Goal: Task Accomplishment & Management: Manage account settings

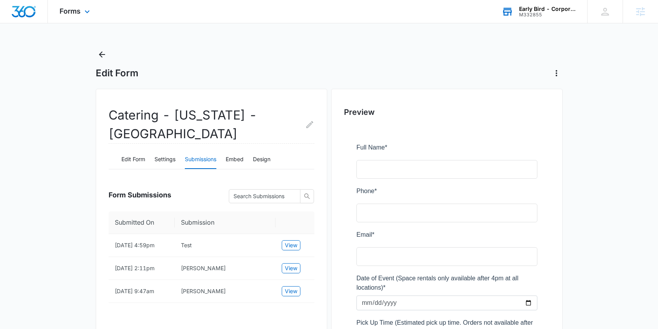
click at [535, 9] on div "Early Bird - Corporate" at bounding box center [547, 9] width 57 height 6
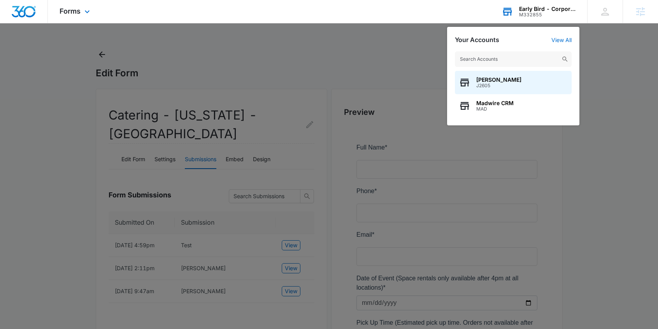
click at [507, 60] on input "text" at bounding box center [513, 59] width 117 height 16
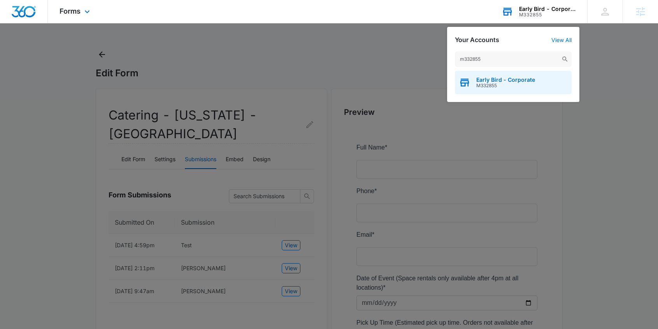
type input "m332855"
click at [505, 80] on span "Early Bird - Corporate" at bounding box center [505, 80] width 59 height 6
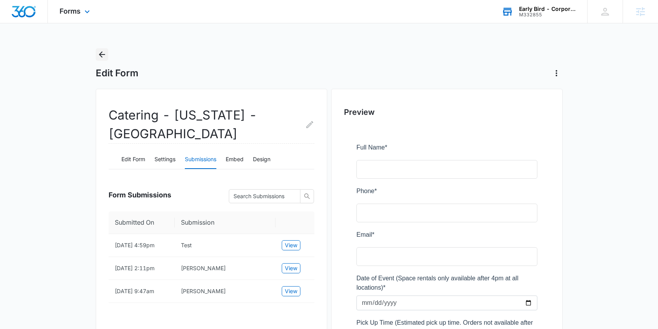
click at [103, 54] on icon "Back" at bounding box center [102, 54] width 6 height 6
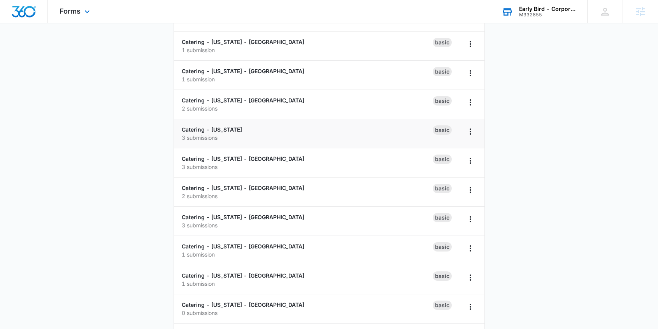
scroll to position [160, 0]
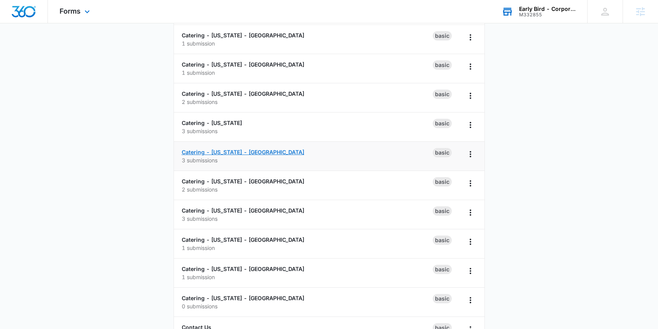
click at [234, 153] on link "Catering - [US_STATE] - [GEOGRAPHIC_DATA]" at bounding box center [243, 152] width 122 height 7
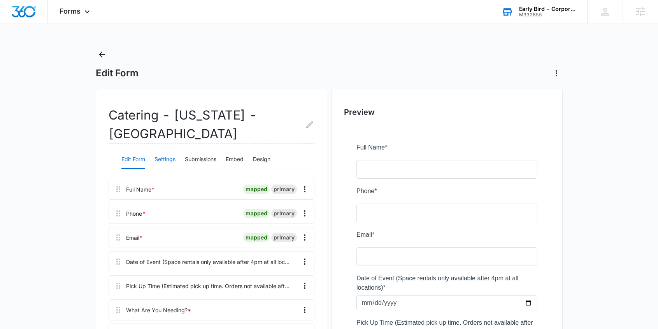
click at [169, 161] on button "Settings" at bounding box center [164, 159] width 21 height 19
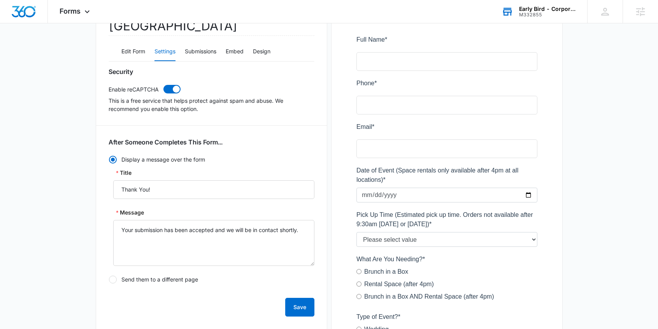
scroll to position [3, 0]
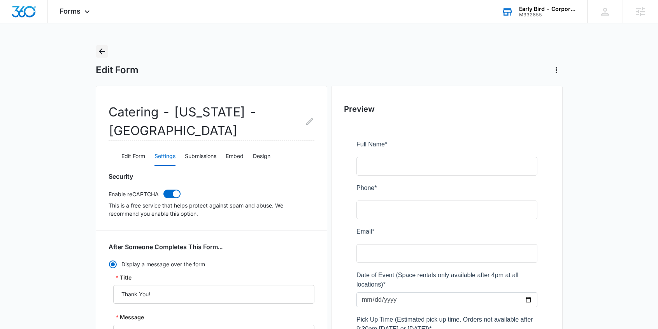
click at [100, 51] on icon "Back" at bounding box center [101, 51] width 9 height 9
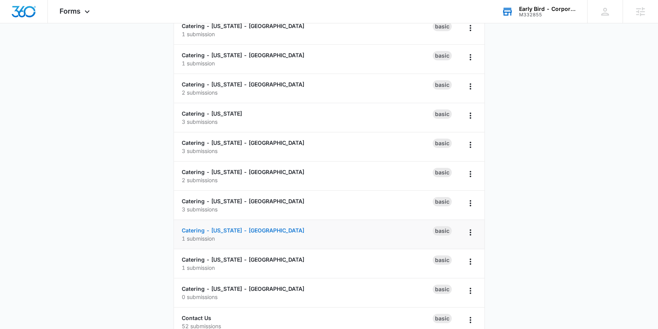
scroll to position [212, 0]
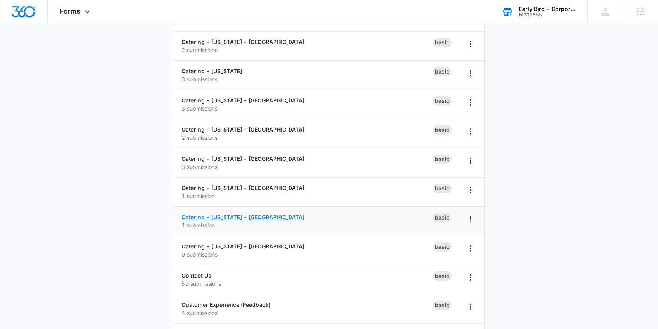
click at [202, 217] on link "Catering - [US_STATE] - [GEOGRAPHIC_DATA]" at bounding box center [243, 216] width 122 height 7
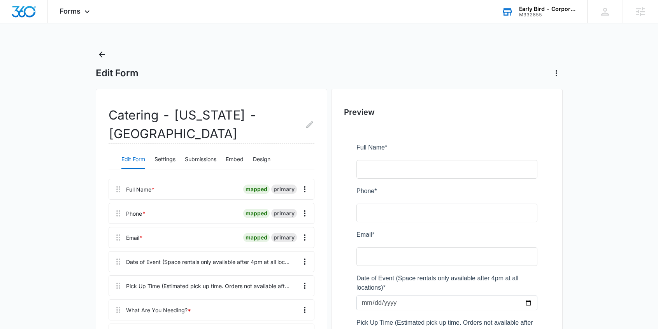
scroll to position [68, 0]
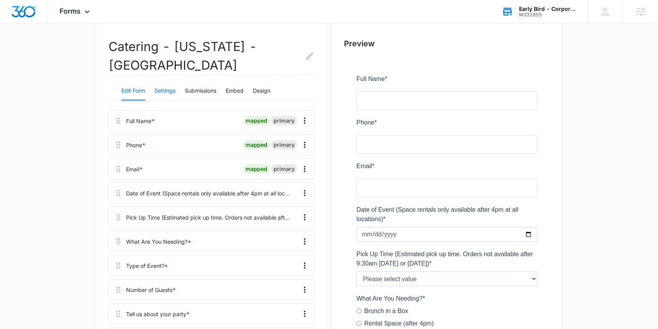
click at [164, 93] on button "Settings" at bounding box center [164, 91] width 21 height 19
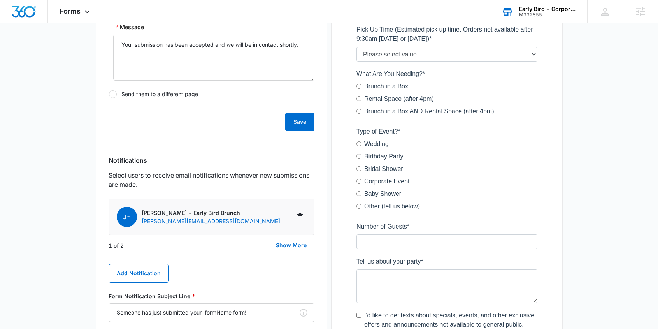
scroll to position [299, 0]
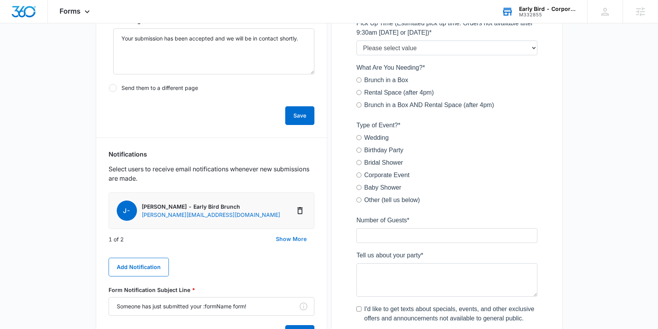
click at [289, 241] on button "Show More" at bounding box center [291, 238] width 46 height 19
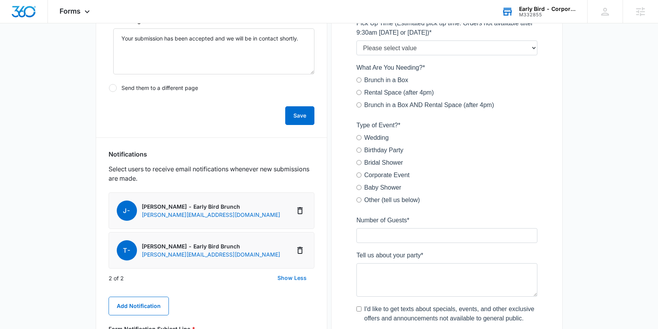
scroll to position [371, 0]
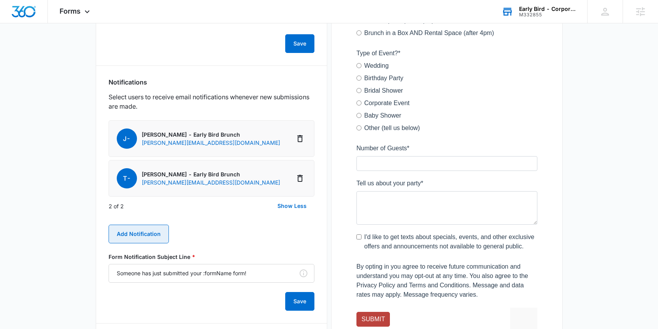
click at [137, 231] on button "Add Notification" at bounding box center [138, 233] width 60 height 19
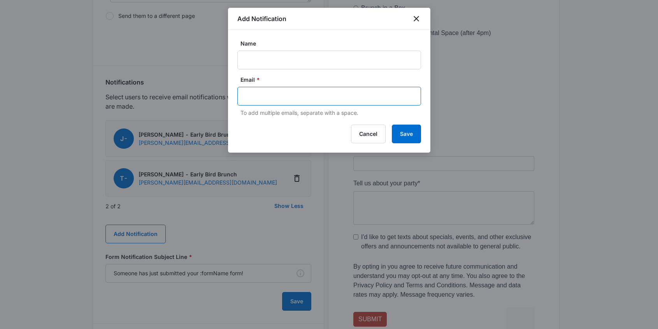
click at [261, 95] on input "text" at bounding box center [329, 96] width 169 height 12
paste input "[EMAIL_ADDRESS][DOMAIN_NAME]"
type input "[EMAIL_ADDRESS][DOMAIN_NAME]"
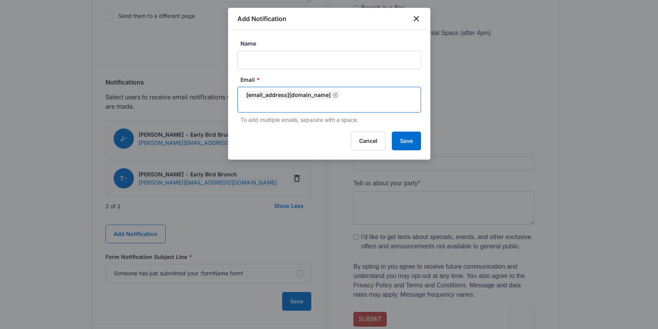
scroll to position [0, 0]
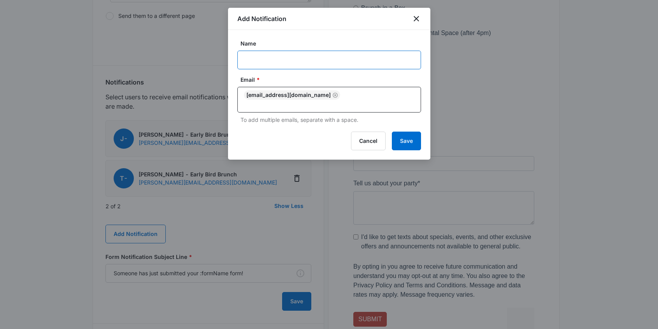
click at [279, 62] on input "Name" at bounding box center [329, 60] width 184 height 19
paste input "Catering Inquirer - NE - [GEOGRAPHIC_DATA]"
type input "Catering Inquirer - NE - [GEOGRAPHIC_DATA]"
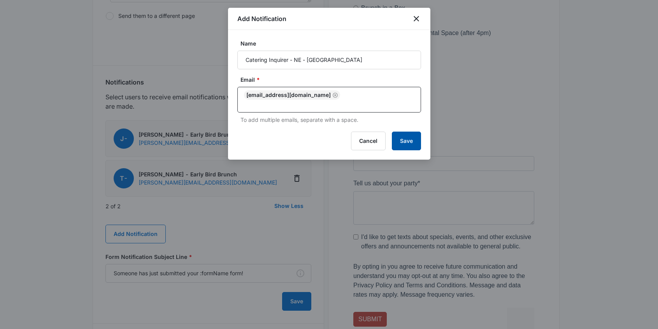
click at [406, 146] on button "Save" at bounding box center [406, 140] width 29 height 19
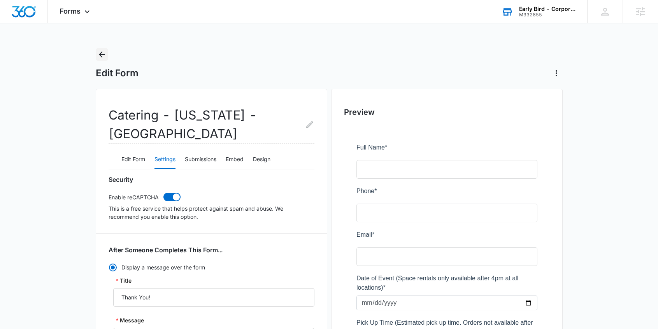
click at [103, 54] on icon "Back" at bounding box center [102, 54] width 6 height 6
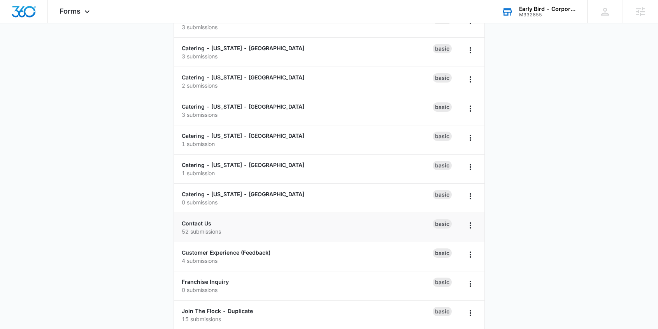
scroll to position [249, 0]
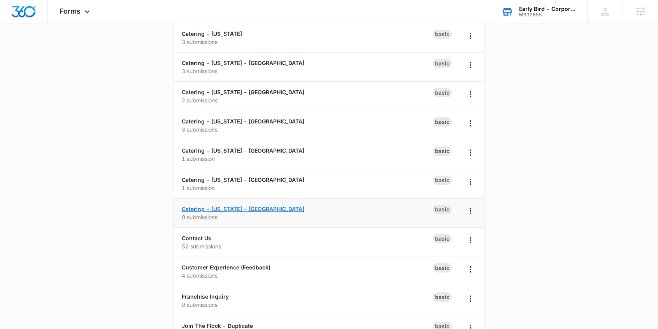
click at [227, 206] on link "Catering - [US_STATE] - [GEOGRAPHIC_DATA]" at bounding box center [243, 208] width 122 height 7
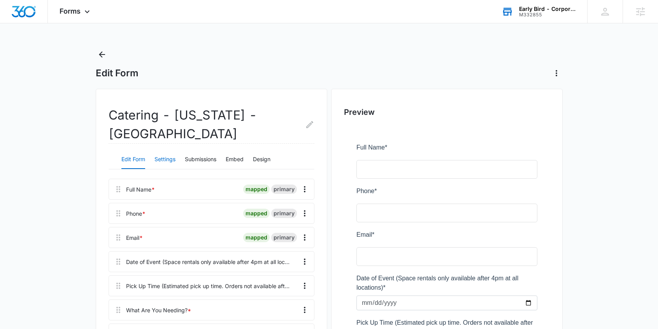
click at [168, 159] on button "Settings" at bounding box center [164, 159] width 21 height 19
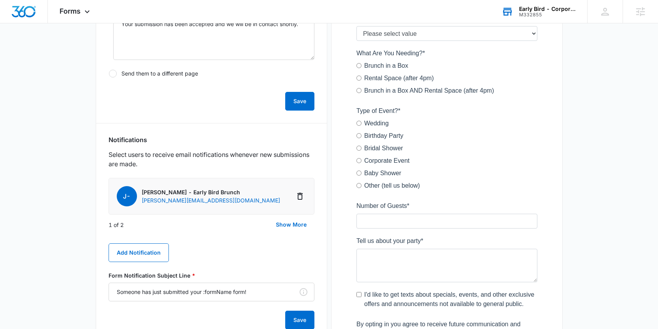
scroll to position [327, 0]
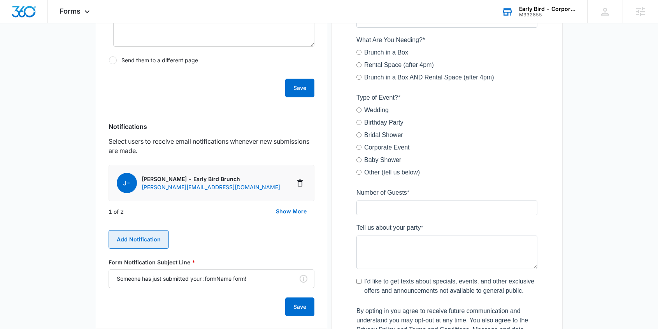
click at [149, 236] on button "Add Notification" at bounding box center [138, 239] width 60 height 19
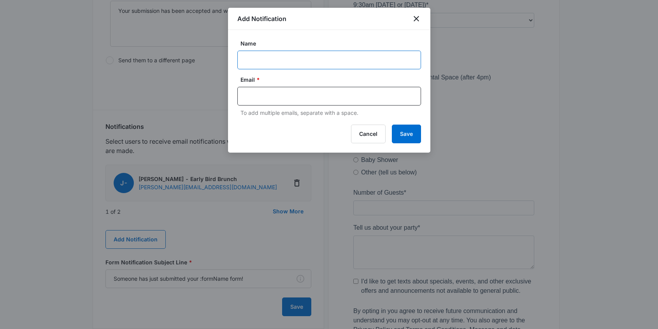
click at [254, 63] on input "Name" at bounding box center [329, 60] width 184 height 19
paste input "Catering Inquirer - NE - [GEOGRAPHIC_DATA]"
type input "Catering Inquirer - NE - [GEOGRAPHIC_DATA]"
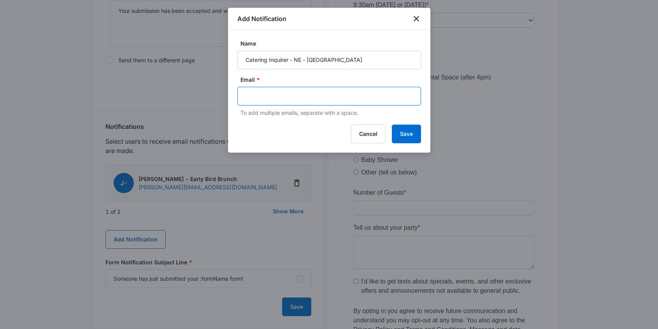
click at [293, 100] on input "text" at bounding box center [329, 96] width 169 height 12
paste input "[EMAIL_ADDRESS][DOMAIN_NAME]"
type input "[EMAIL_ADDRESS][DOMAIN_NAME]"
click at [411, 133] on div "Add Notification Name Catering Inquirer - NE - West Omaha Email * To add multip…" at bounding box center [329, 80] width 202 height 145
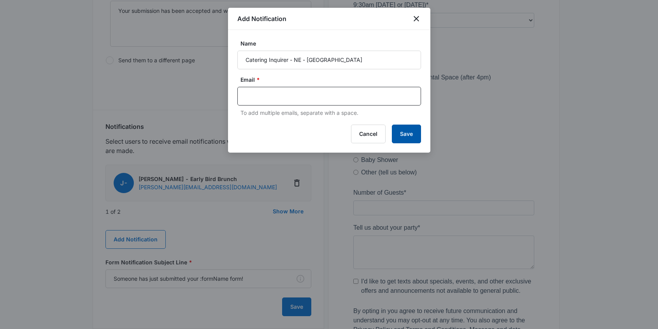
scroll to position [0, 0]
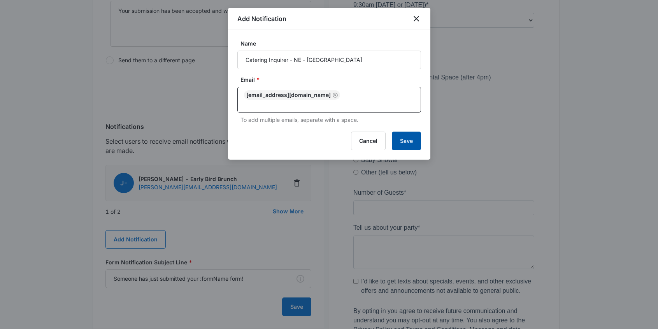
click at [404, 144] on button "Save" at bounding box center [406, 140] width 29 height 19
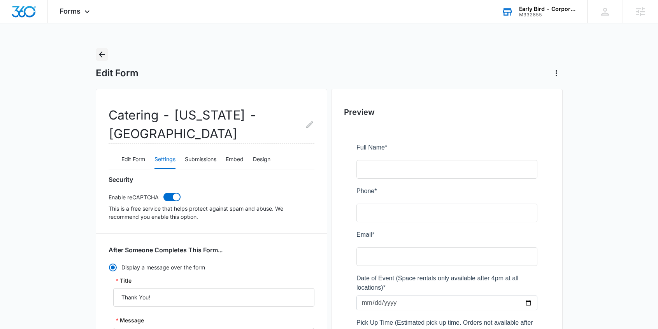
click at [104, 55] on icon "Back" at bounding box center [101, 54] width 9 height 9
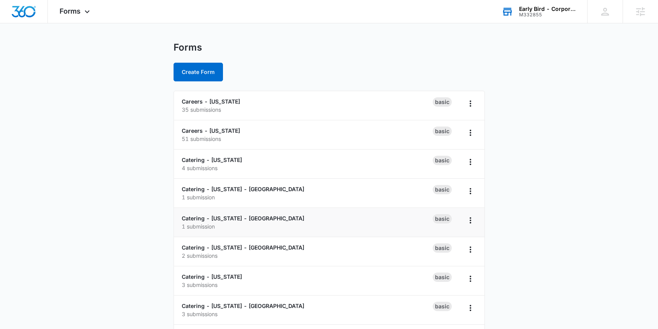
scroll to position [24, 0]
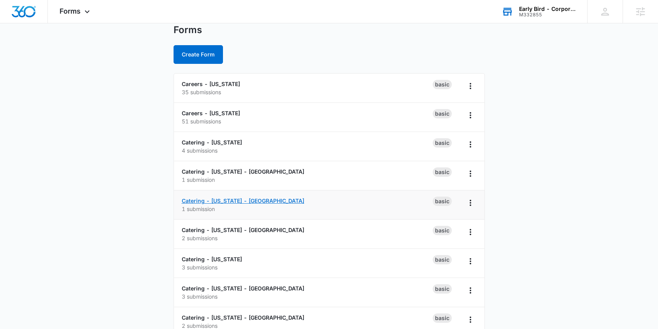
click at [213, 199] on link "Catering - [US_STATE] - [GEOGRAPHIC_DATA]" at bounding box center [243, 200] width 122 height 7
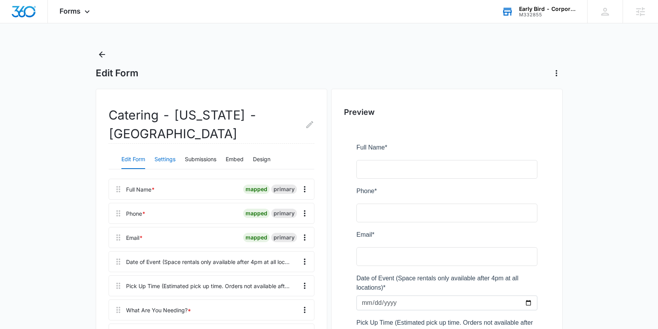
click at [165, 150] on button "Settings" at bounding box center [164, 159] width 21 height 19
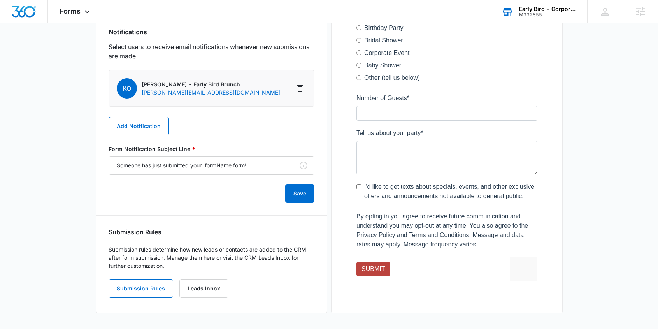
scroll to position [421, 0]
click at [144, 117] on button "Add Notification" at bounding box center [138, 126] width 60 height 19
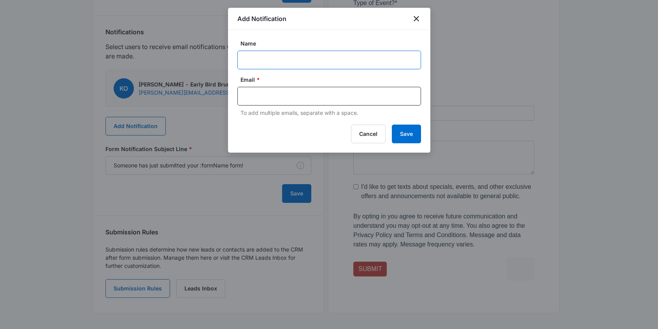
click at [254, 59] on input "Name" at bounding box center [329, 60] width 184 height 19
paste input "Catering Inquirer - IA - [GEOGRAPHIC_DATA]"
type input "Catering Inquirer - IA - [GEOGRAPHIC_DATA]"
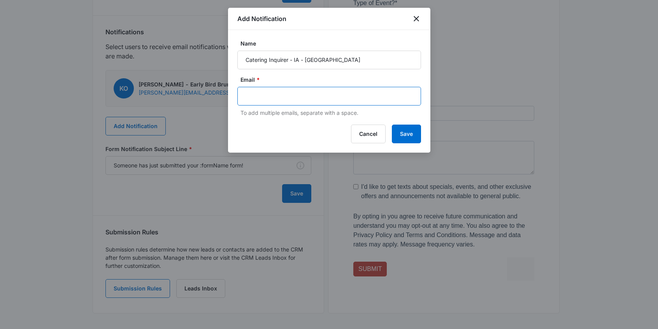
click at [363, 100] on input "text" at bounding box center [329, 96] width 169 height 12
click at [301, 93] on input "text" at bounding box center [329, 96] width 169 height 12
paste input "[EMAIL_ADDRESS][DOMAIN_NAME]"
type input "[EMAIL_ADDRESS][DOMAIN_NAME]"
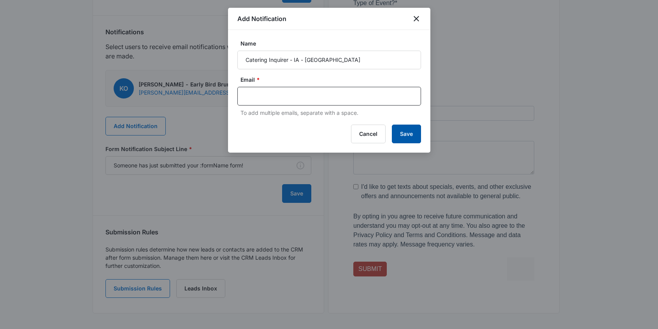
scroll to position [0, 0]
click at [400, 133] on div "Add Notification Name Catering Inquirer - IA - East Village Email * To add mult…" at bounding box center [329, 80] width 202 height 145
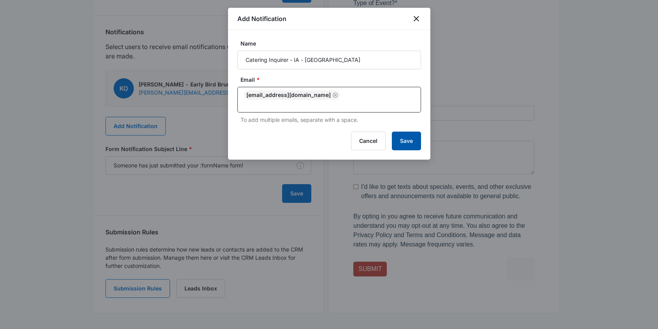
click at [407, 147] on button "Save" at bounding box center [406, 140] width 29 height 19
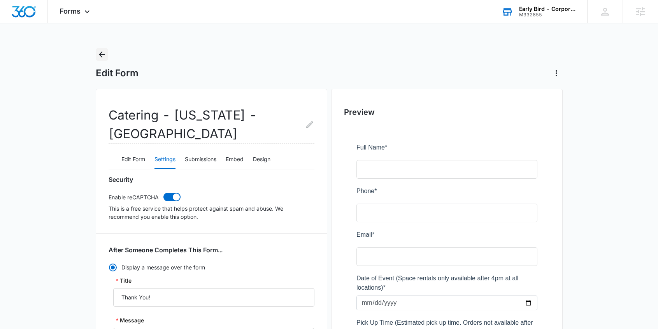
click at [99, 54] on icon "Back" at bounding box center [102, 54] width 6 height 6
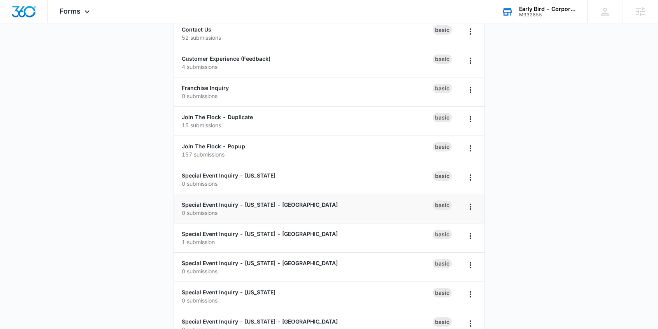
scroll to position [500, 0]
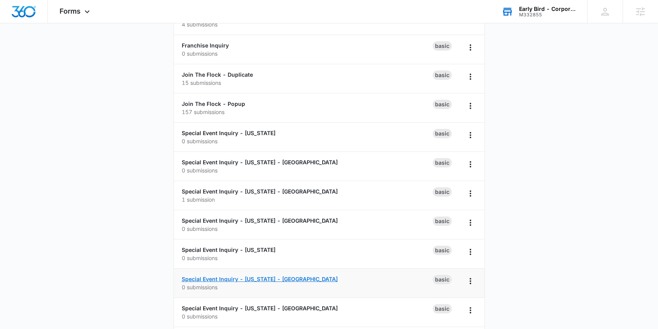
click at [263, 277] on link "Special Event Inquiry - [US_STATE] - [GEOGRAPHIC_DATA]" at bounding box center [260, 278] width 156 height 7
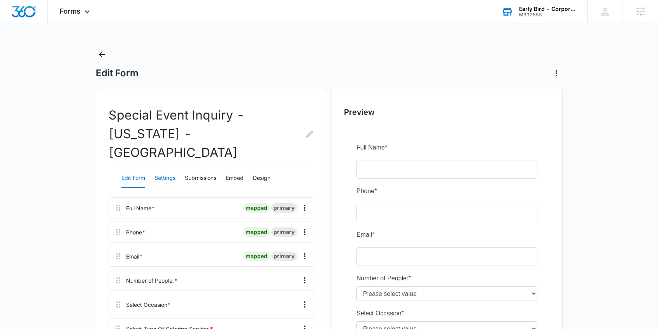
click at [168, 169] on button "Settings" at bounding box center [164, 178] width 21 height 19
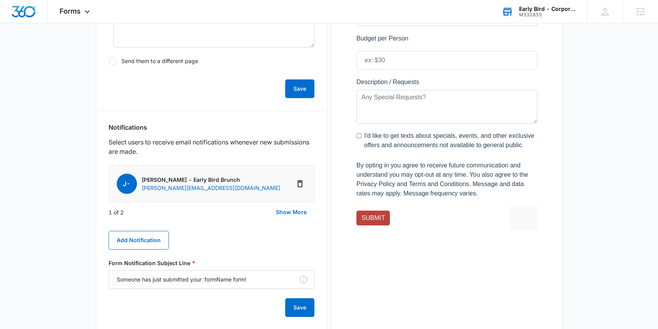
scroll to position [338, 0]
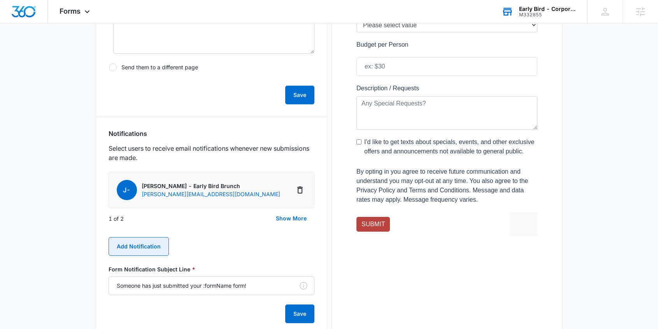
click at [149, 237] on button "Add Notification" at bounding box center [138, 246] width 60 height 19
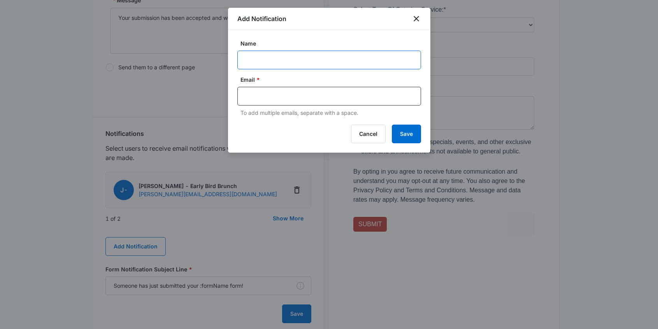
click at [261, 58] on input "Name" at bounding box center [329, 60] width 184 height 19
paste input "Special Event Inquirer - NE - [GEOGRAPHIC_DATA]"
type input "Special Event Inquirer - NE - [GEOGRAPHIC_DATA]"
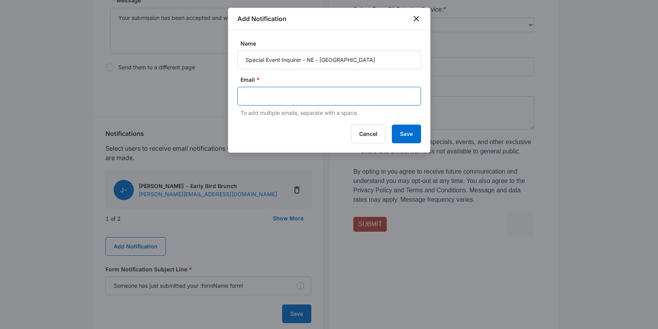
click at [284, 94] on input "text" at bounding box center [329, 96] width 169 height 12
paste input "[EMAIL_ADDRESS][DOMAIN_NAME]"
type input "[EMAIL_ADDRESS][DOMAIN_NAME]"
click at [405, 133] on div "Add Notification Name Special Event Inquirer - NE - Blackstone Email * To add m…" at bounding box center [329, 80] width 202 height 145
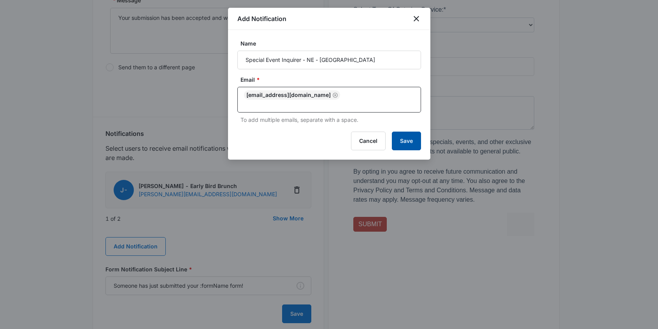
click at [406, 141] on button "Save" at bounding box center [406, 140] width 29 height 19
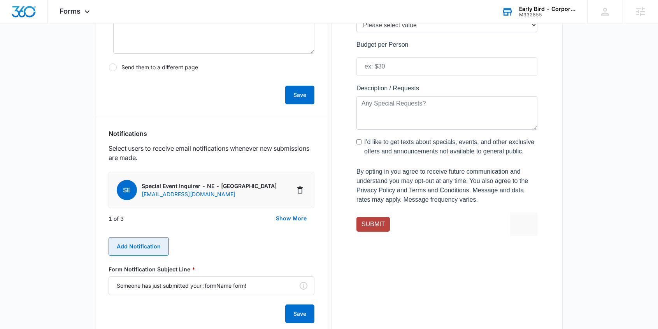
scroll to position [0, 0]
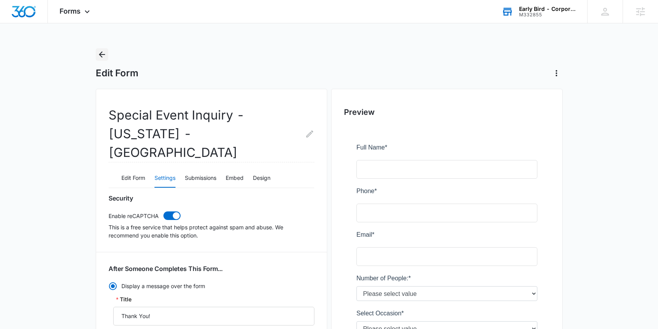
click at [99, 57] on icon "Back" at bounding box center [101, 54] width 9 height 9
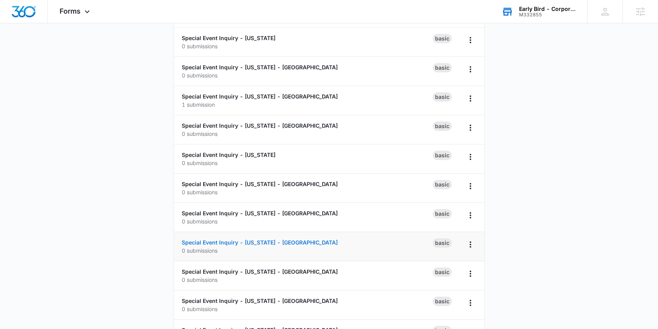
scroll to position [624, 0]
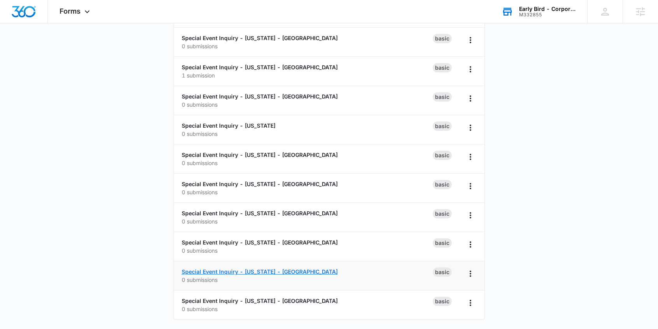
click at [253, 272] on link "Special Event Inquiry - [US_STATE] - [GEOGRAPHIC_DATA]" at bounding box center [260, 271] width 156 height 7
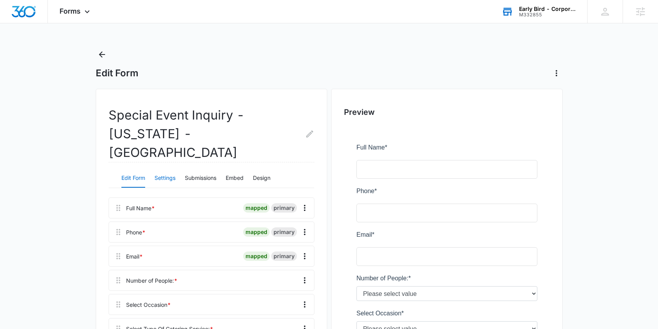
click at [165, 169] on button "Settings" at bounding box center [164, 178] width 21 height 19
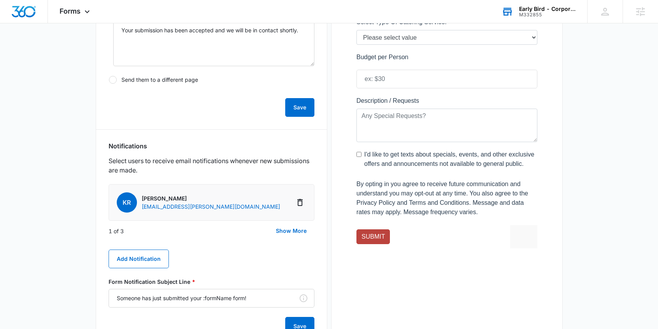
scroll to position [388, 0]
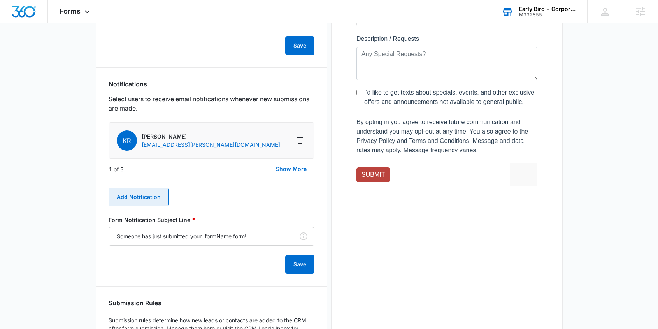
click at [146, 187] on button "Add Notification" at bounding box center [138, 196] width 60 height 19
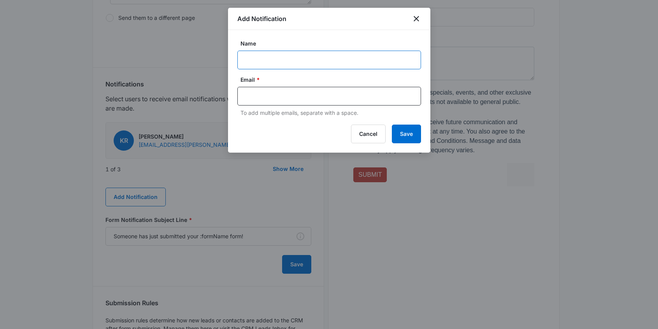
click at [289, 58] on input "Name" at bounding box center [329, 60] width 184 height 19
paste input "Special Event Inquirer - [GEOGRAPHIC_DATA]"
type input "Special Event Inquirer - [GEOGRAPHIC_DATA]"
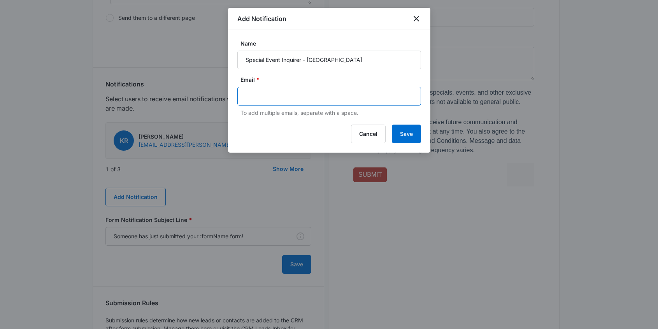
click at [312, 95] on input "text" at bounding box center [329, 96] width 169 height 12
paste input "[EMAIL_ADDRESS][DOMAIN_NAME]"
type input "[EMAIL_ADDRESS][DOMAIN_NAME]"
click at [402, 114] on div "Email * To add multiple emails, separate with a space." at bounding box center [329, 95] width 184 height 41
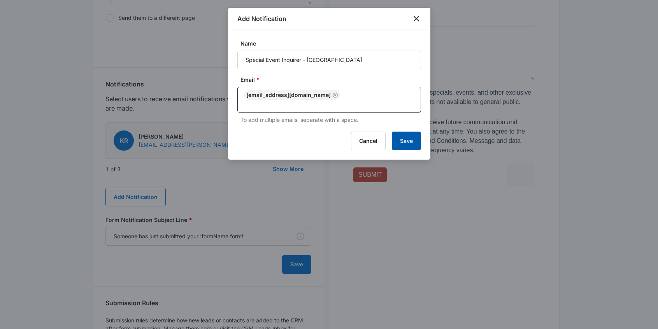
click at [406, 145] on button "Save" at bounding box center [406, 140] width 29 height 19
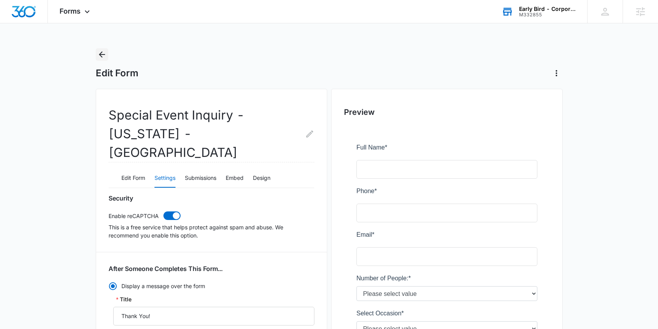
click at [103, 53] on icon "Back" at bounding box center [101, 54] width 9 height 9
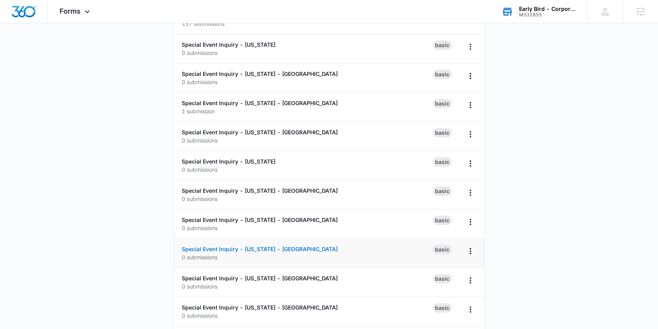
scroll to position [614, 0]
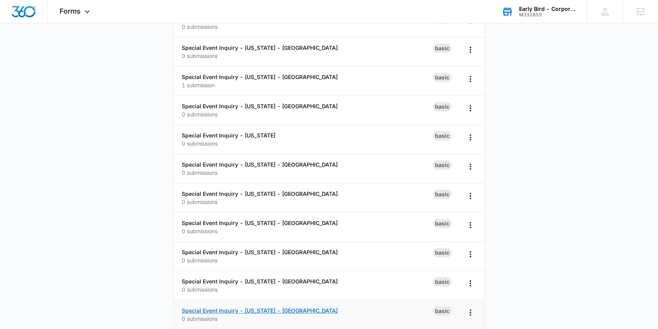
click at [213, 310] on link "Special Event Inquiry - [US_STATE] - [GEOGRAPHIC_DATA]" at bounding box center [260, 310] width 156 height 7
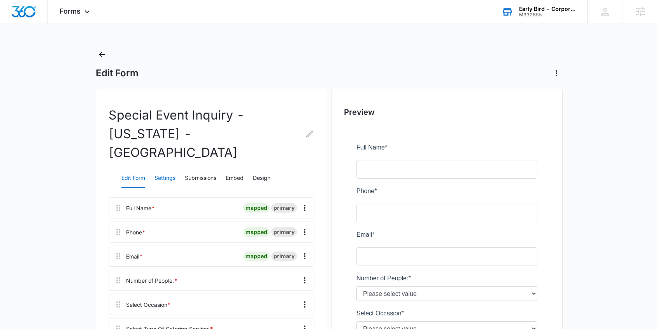
click at [169, 169] on button "Settings" at bounding box center [164, 178] width 21 height 19
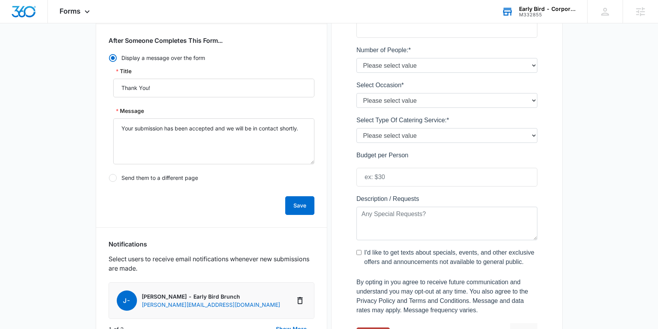
scroll to position [355, 0]
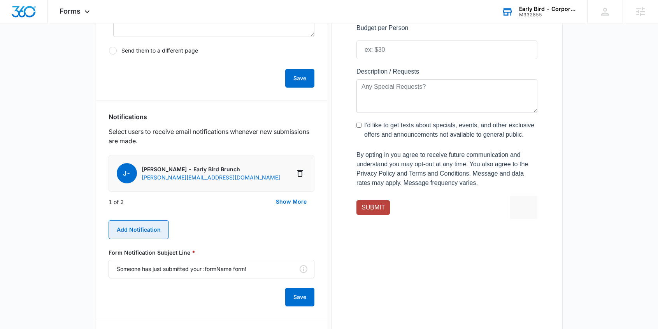
click at [142, 220] on button "Add Notification" at bounding box center [138, 229] width 60 height 19
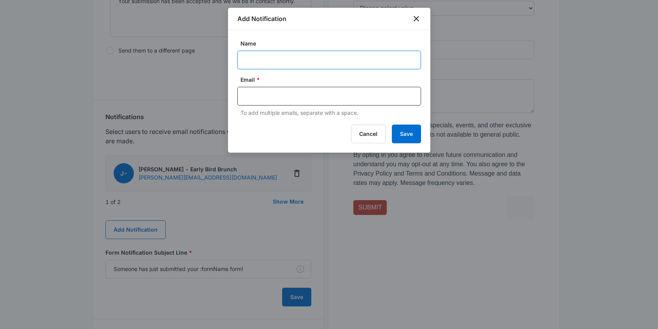
click at [257, 61] on input "Name" at bounding box center [329, 60] width 184 height 19
paste input "Special Event Inquirer - NE - [GEOGRAPHIC_DATA]"
type input "Special Event Inquirer - NE - [GEOGRAPHIC_DATA]"
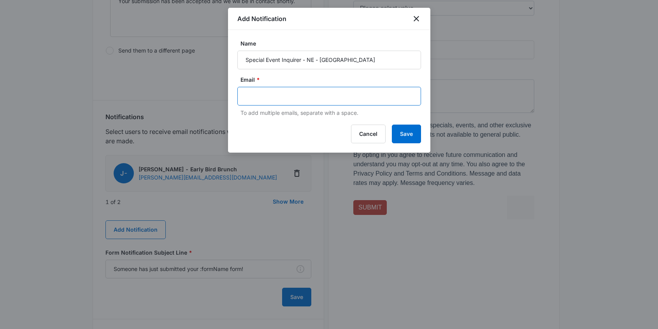
click at [301, 101] on input "text" at bounding box center [329, 96] width 169 height 12
paste input "[EMAIL_ADDRESS][DOMAIN_NAME]"
type input "[EMAIL_ADDRESS][DOMAIN_NAME]"
drag, startPoint x: 402, startPoint y: 112, endPoint x: 405, endPoint y: 124, distance: 12.6
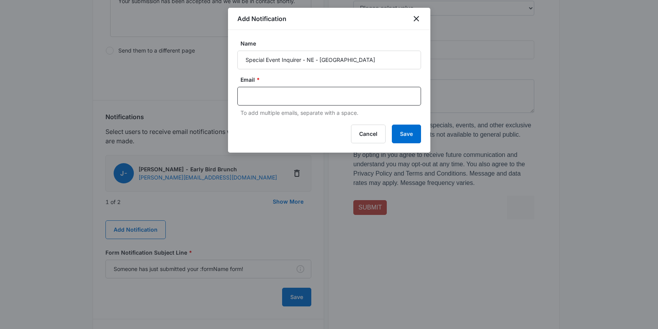
click at [402, 112] on div "Email * To add multiple emails, separate with a space." at bounding box center [329, 95] width 184 height 41
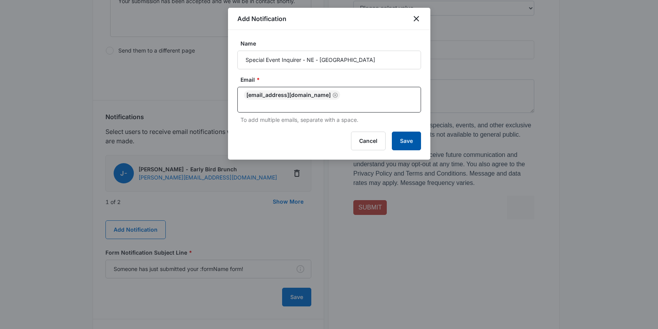
click at [410, 143] on button "Save" at bounding box center [406, 140] width 29 height 19
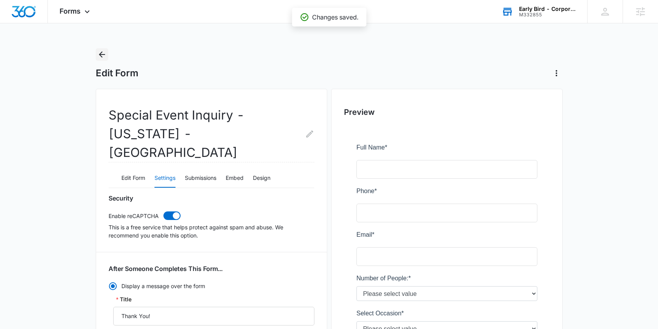
click at [98, 54] on icon "Back" at bounding box center [101, 54] width 9 height 9
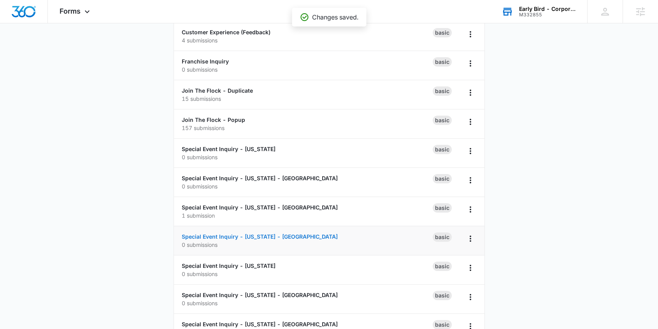
scroll to position [536, 0]
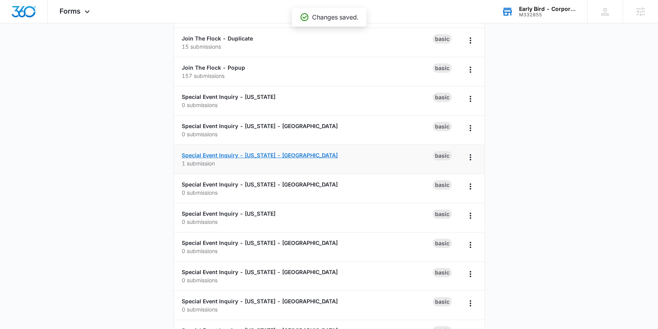
click at [219, 155] on link "Special Event Inquiry - [US_STATE] - [GEOGRAPHIC_DATA]" at bounding box center [260, 155] width 156 height 7
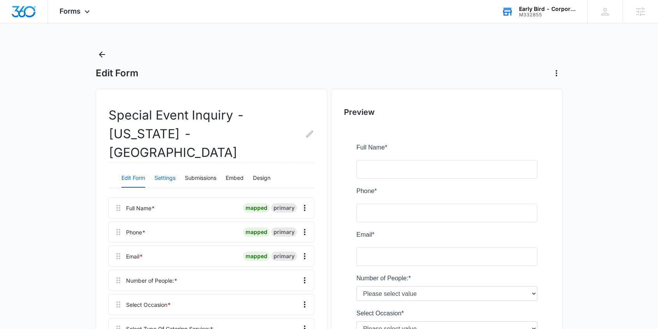
click at [164, 169] on button "Settings" at bounding box center [164, 178] width 21 height 19
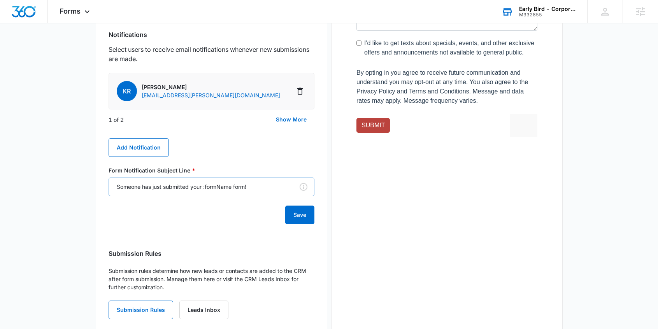
scroll to position [434, 0]
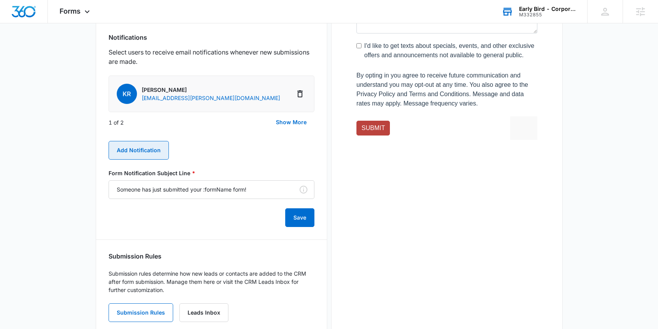
click at [134, 141] on button "Add Notification" at bounding box center [138, 150] width 60 height 19
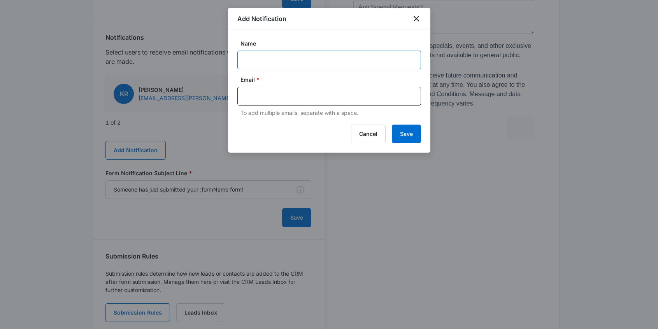
drag, startPoint x: 269, startPoint y: 56, endPoint x: 268, endPoint y: 61, distance: 5.6
click at [269, 56] on input "Name" at bounding box center [329, 60] width 184 height 19
paste input "Special Event Inquirer - IA - [GEOGRAPHIC_DATA]"
type input "Special Event Inquirer - IA - [GEOGRAPHIC_DATA]"
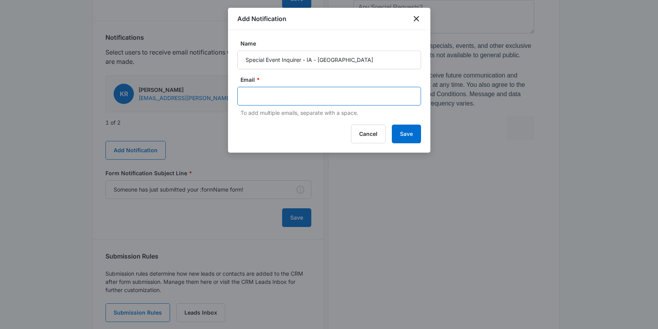
click at [310, 97] on input "text" at bounding box center [329, 96] width 169 height 12
paste input "[EMAIL_ADDRESS][DOMAIN_NAME]"
type input "[EMAIL_ADDRESS][DOMAIN_NAME]"
click at [387, 112] on div "Email * To add multiple emails, separate with a space." at bounding box center [329, 95] width 184 height 41
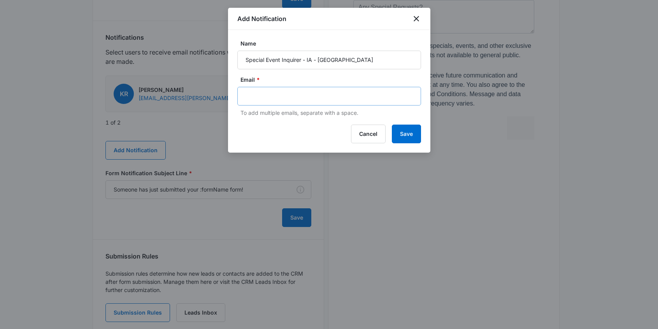
scroll to position [0, 0]
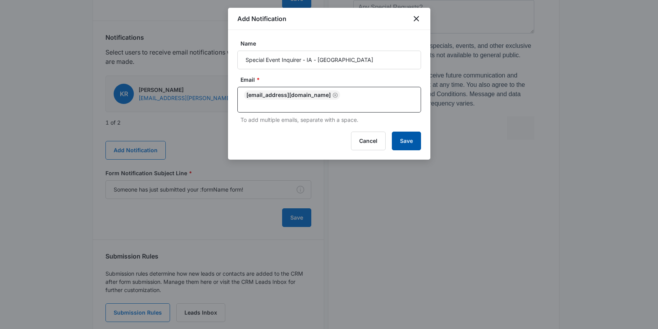
click at [408, 146] on button "Save" at bounding box center [406, 140] width 29 height 19
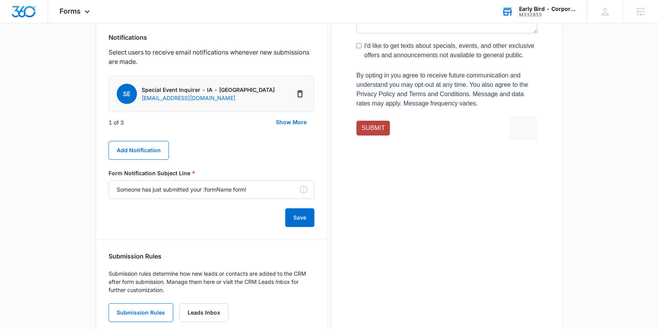
drag, startPoint x: 447, startPoint y: 143, endPoint x: 430, endPoint y: 144, distance: 16.7
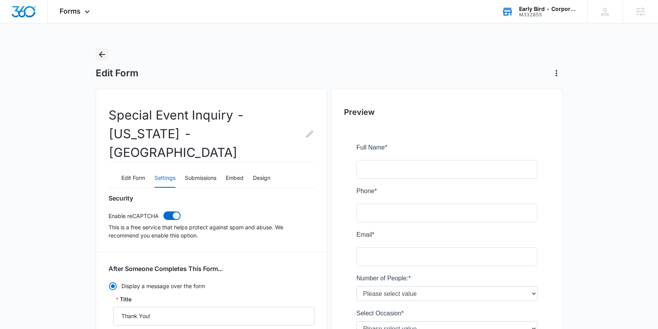
click at [102, 53] on icon "Back" at bounding box center [101, 54] width 9 height 9
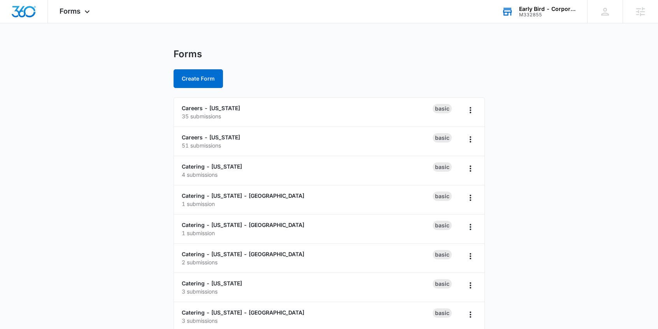
click at [539, 10] on div "Early Bird - Corporate" at bounding box center [547, 9] width 57 height 6
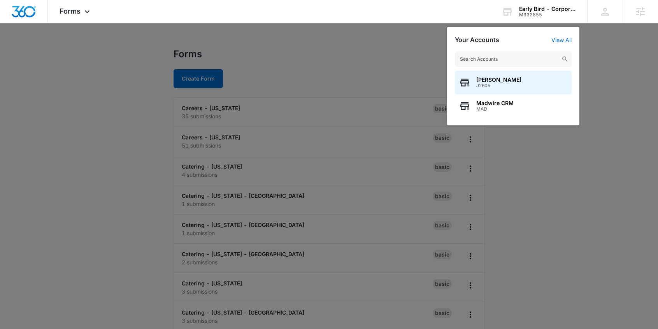
click at [502, 59] on input "text" at bounding box center [513, 59] width 117 height 16
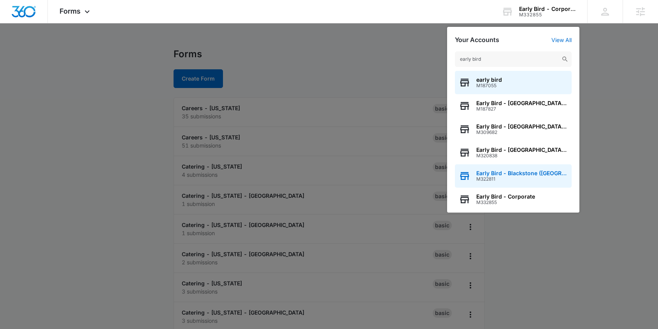
type input "early bird"
click at [526, 172] on span "Early Bird - Blackstone ([GEOGRAPHIC_DATA])" at bounding box center [521, 173] width 91 height 6
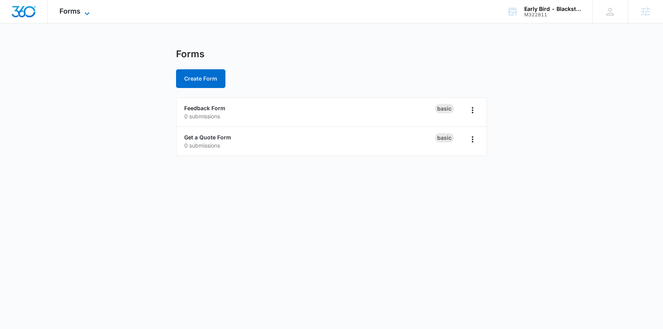
click at [76, 14] on span "Forms" at bounding box center [69, 11] width 21 height 8
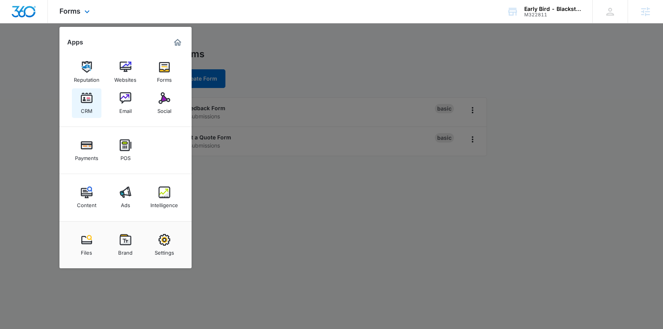
click at [86, 98] on img at bounding box center [87, 98] width 12 height 12
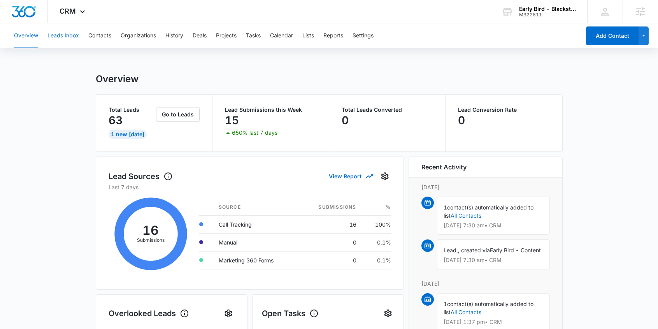
click at [64, 37] on button "Leads Inbox" at bounding box center [62, 35] width 31 height 25
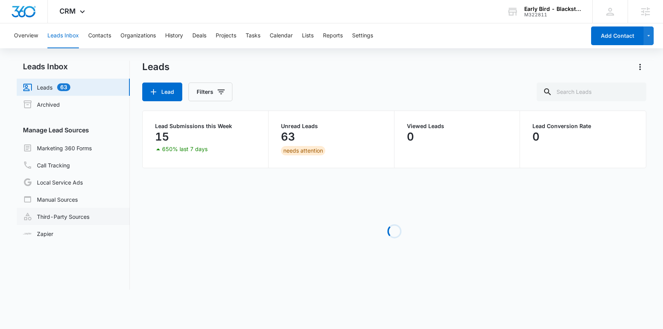
click at [60, 215] on link "Third-Party Sources" at bounding box center [56, 216] width 66 height 9
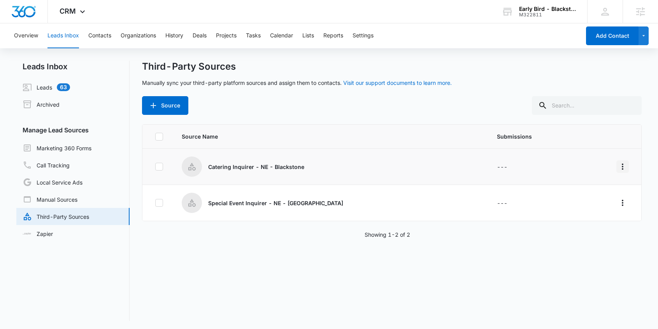
click at [618, 167] on icon "Overflow Menu" at bounding box center [622, 166] width 9 height 9
click at [582, 202] on button "Edit" at bounding box center [586, 200] width 72 height 12
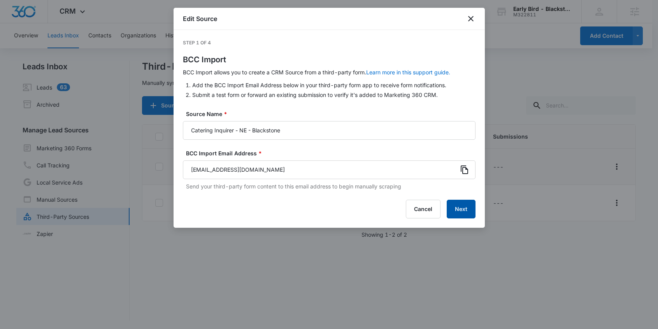
click at [459, 209] on button "Next" at bounding box center [460, 208] width 29 height 19
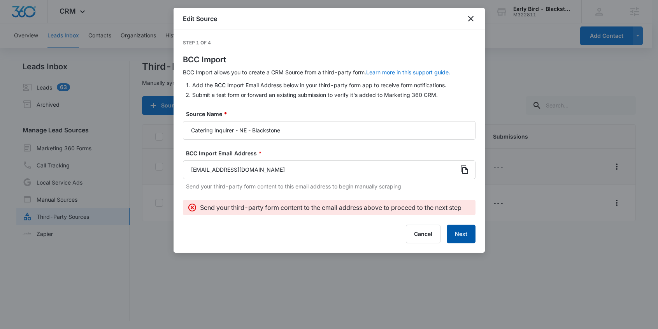
click at [462, 233] on button "Next" at bounding box center [460, 233] width 29 height 19
click at [460, 231] on button "Next" at bounding box center [460, 233] width 29 height 19
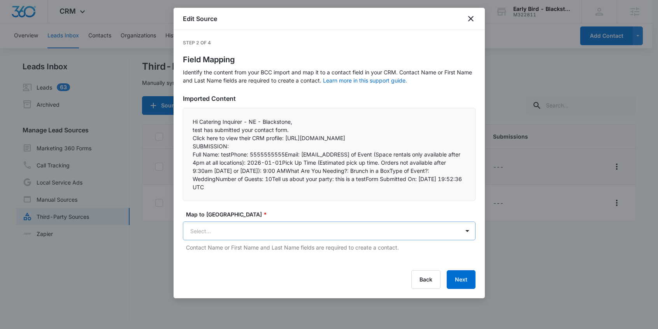
click at [242, 240] on body "CRM Apps Reputation Websites Forms CRM Email Social Payments POS Content Ads In…" at bounding box center [329, 165] width 658 height 330
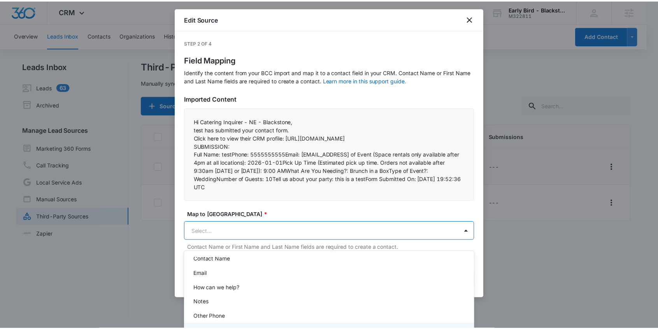
scroll to position [64, 0]
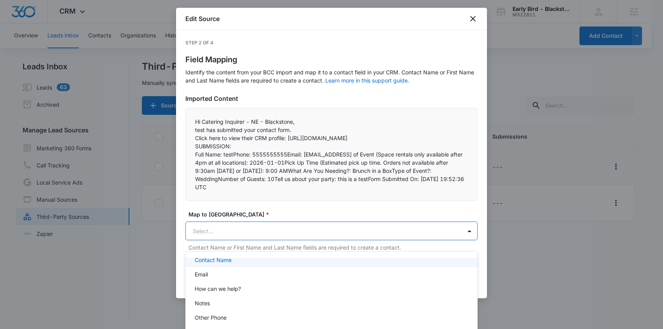
click at [220, 258] on p "Contact Name" at bounding box center [213, 259] width 37 height 8
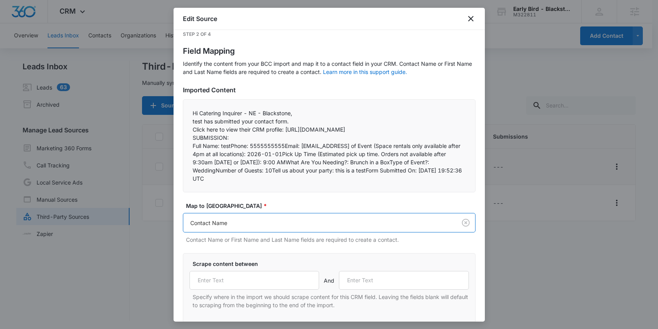
scroll to position [9, 0]
drag, startPoint x: 193, startPoint y: 152, endPoint x: 220, endPoint y: 150, distance: 27.3
click at [220, 150] on p "Full Name: testPhone: 5555555555Email: test@test.comDate of Event (Space rental…" at bounding box center [328, 161] width 273 height 41
copy p "Full Name:"
click at [225, 284] on input "text" at bounding box center [254, 279] width 130 height 19
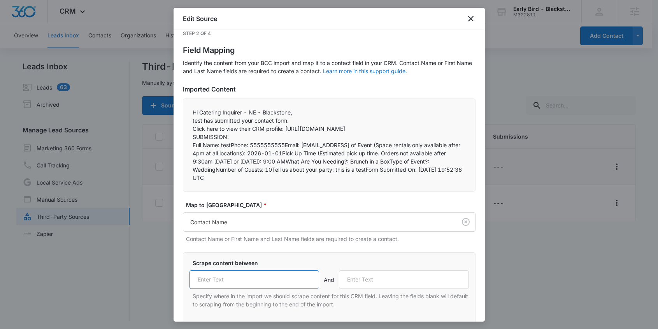
paste input "Full Name:"
type input "Full Name:"
drag, startPoint x: 231, startPoint y: 152, endPoint x: 248, endPoint y: 152, distance: 17.5
click at [248, 152] on p "Full Name: testPhone: 5555555555Email: test@test.comDate of Event (Space rental…" at bounding box center [328, 161] width 273 height 41
copy p "Phone:"
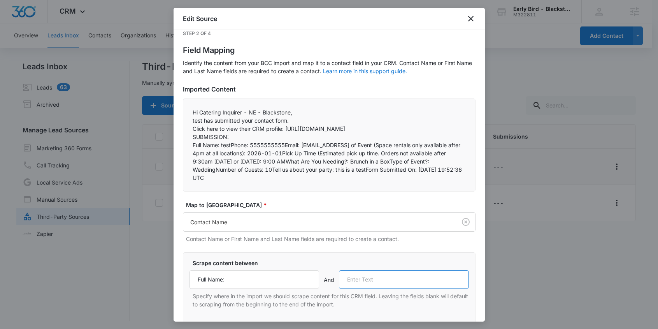
click at [363, 287] on input "text" at bounding box center [404, 279] width 130 height 19
paste input "Phone:"
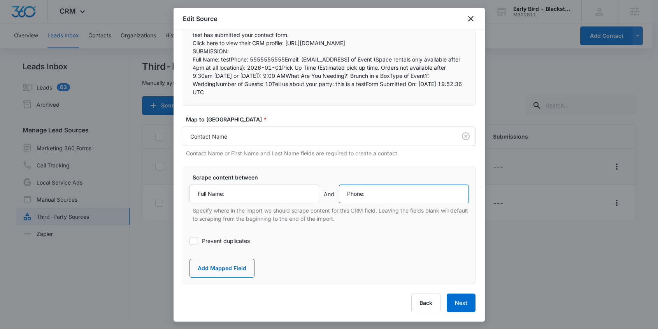
scroll to position [103, 0]
type input "Phone:"
click at [244, 266] on button "Add Mapped Field" at bounding box center [221, 268] width 65 height 19
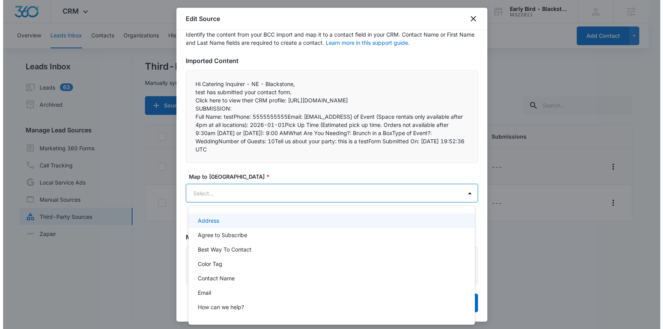
scroll to position [0, 0]
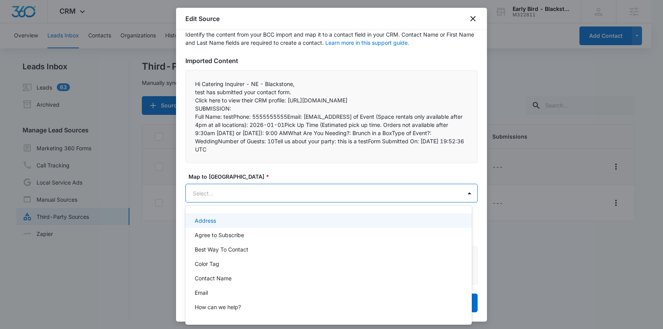
click at [251, 192] on body "CRM Apps Reputation Websites Forms CRM Email Social Payments POS Content Ads In…" at bounding box center [331, 164] width 663 height 329
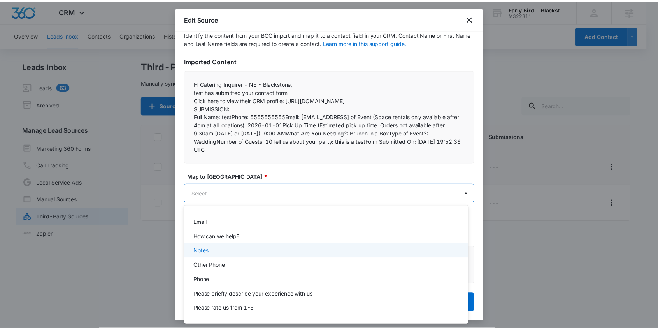
scroll to position [80, 0]
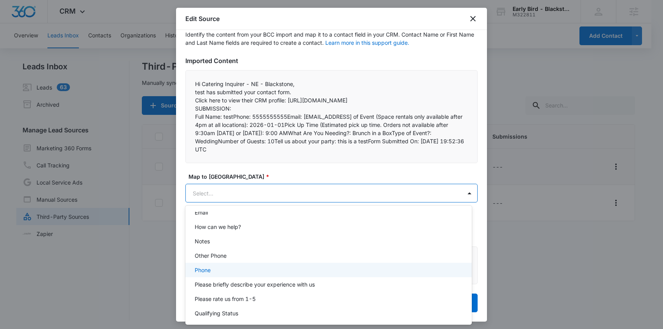
click at [242, 274] on div "Phone" at bounding box center [328, 269] width 287 height 14
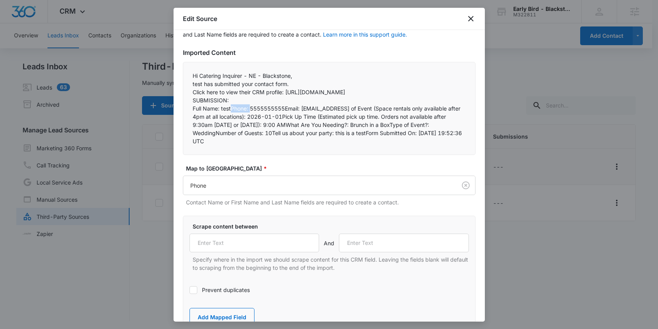
drag, startPoint x: 231, startPoint y: 116, endPoint x: 250, endPoint y: 116, distance: 18.7
click at [250, 116] on p "Full Name: testPhone: 5555555555Email: test@test.comDate of Event (Space rental…" at bounding box center [328, 124] width 273 height 41
copy p "Phone:"
click at [236, 249] on input "text" at bounding box center [254, 242] width 130 height 19
paste input "Phone:"
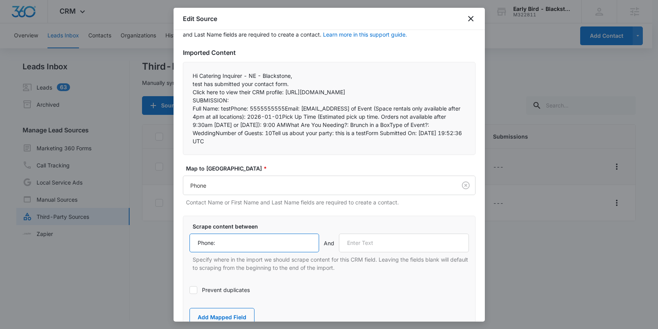
type input "Phone:"
drag, startPoint x: 285, startPoint y: 114, endPoint x: 300, endPoint y: 114, distance: 14.8
click at [300, 114] on p "Full Name: testPhone: 5555555555Email: test@test.comDate of Event (Space rental…" at bounding box center [328, 124] width 273 height 41
copy p "Email:"
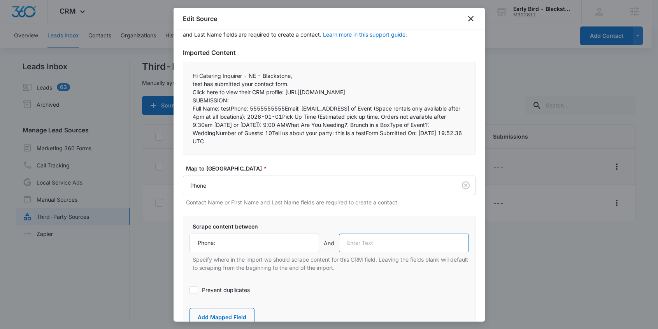
click at [362, 252] on input "text" at bounding box center [404, 242] width 130 height 19
paste input "Email:"
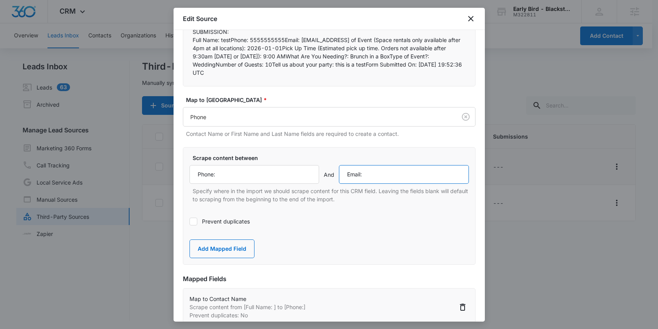
scroll to position [154, 0]
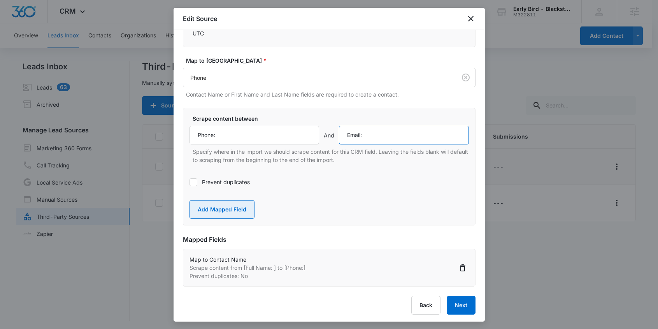
type input "Email:"
click at [224, 219] on button "Add Mapped Field" at bounding box center [221, 209] width 65 height 19
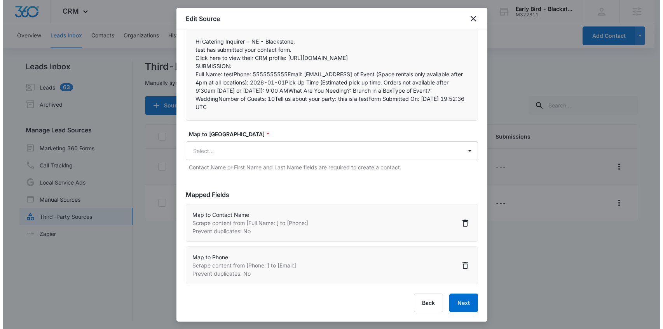
scroll to position [88, 0]
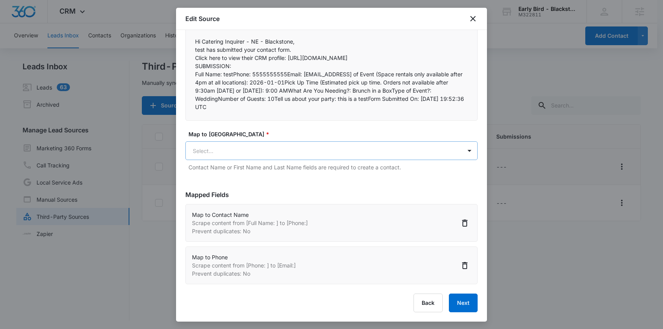
click at [219, 148] on body "CRM Apps Reputation Websites Forms CRM Email Social Payments POS Content Ads In…" at bounding box center [331, 165] width 663 height 330
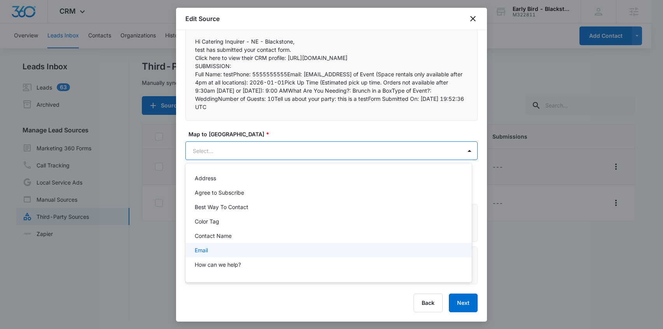
click at [219, 247] on div "Email" at bounding box center [328, 250] width 266 height 8
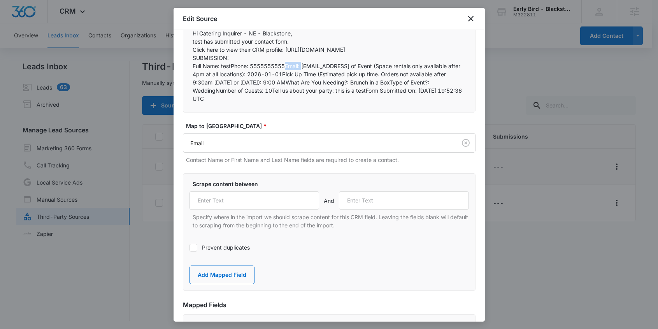
drag, startPoint x: 285, startPoint y: 72, endPoint x: 302, endPoint y: 76, distance: 16.9
click at [302, 73] on p "Full Name: testPhone: 5555555555Email: test@test.comDate of Event (Space rental…" at bounding box center [328, 82] width 273 height 41
copy p "Email:"
click at [232, 206] on input "text" at bounding box center [254, 200] width 130 height 19
paste input "Email:"
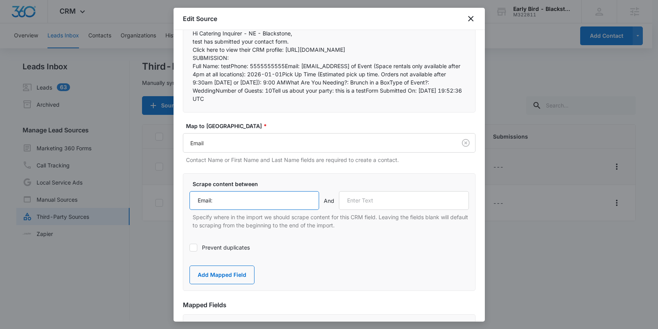
type input "Email:"
drag, startPoint x: 338, startPoint y: 74, endPoint x: 351, endPoint y: 73, distance: 12.4
click at [351, 73] on p "Full Name: testPhone: 5555555555Email: test@test.comDate of Event (Space rental…" at bounding box center [328, 82] width 273 height 41
copy p "Date"
click at [374, 210] on input "text" at bounding box center [404, 200] width 130 height 19
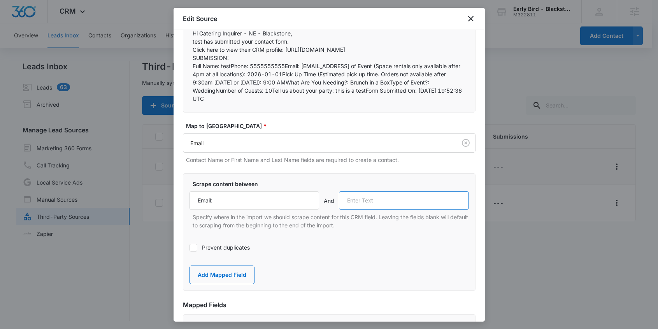
paste input "Date"
type input "Date"
click at [237, 251] on label "Prevent duplicates" at bounding box center [328, 247] width 279 height 8
click at [189, 247] on input "Prevent duplicates" at bounding box center [189, 247] width 0 height 0
click at [236, 281] on button "Add Mapped Field" at bounding box center [221, 274] width 65 height 19
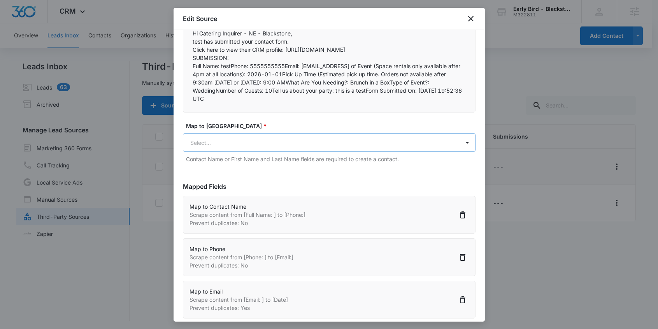
click at [234, 154] on body "CRM Apps Reputation Websites Forms CRM Email Social Payments POS Content Ads In…" at bounding box center [329, 165] width 658 height 330
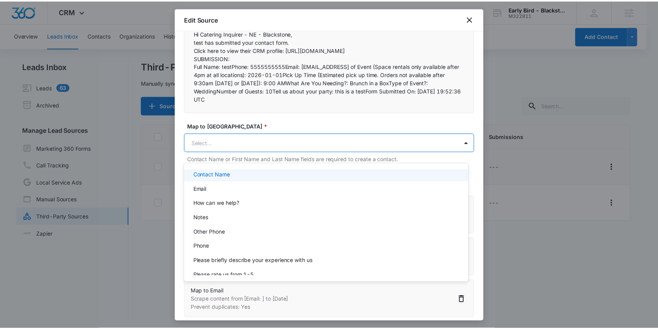
scroll to position [0, 0]
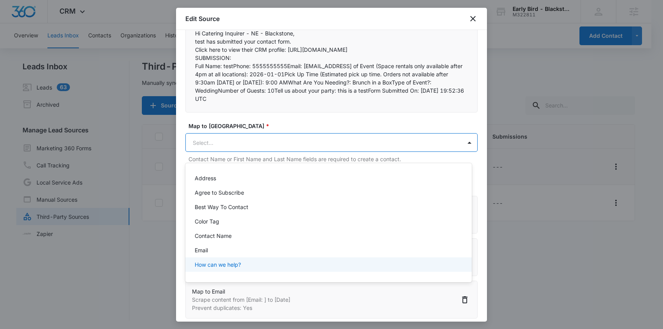
click at [179, 252] on div at bounding box center [331, 164] width 663 height 329
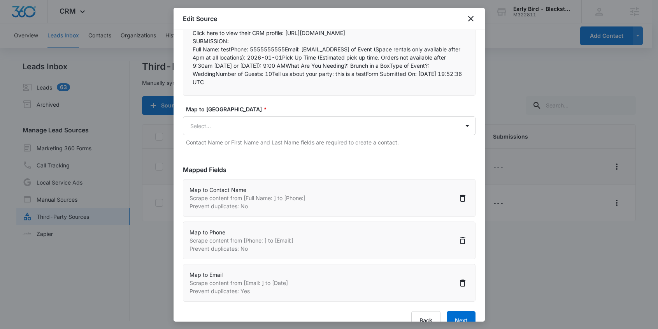
scroll to position [131, 0]
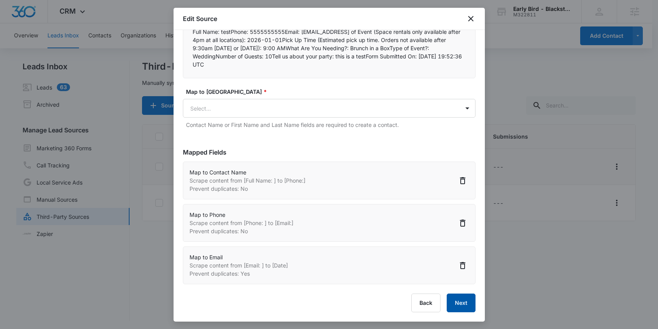
click at [455, 303] on button "Next" at bounding box center [460, 302] width 29 height 19
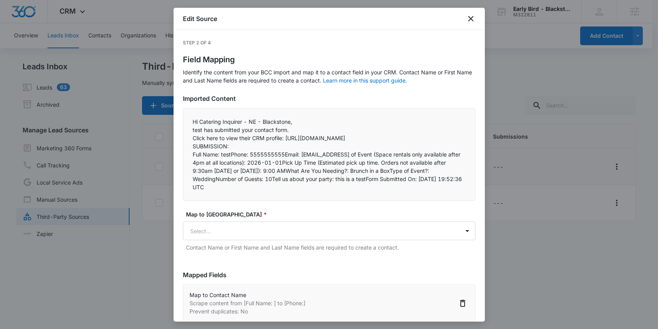
select select "77"
select select "184"
select select "185"
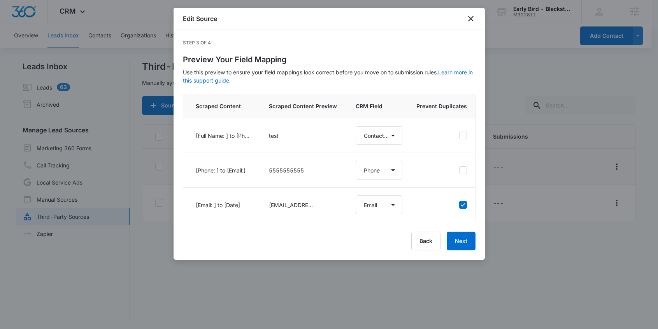
select select "77"
select select "184"
select select "185"
click at [462, 246] on button "Next" at bounding box center [460, 240] width 29 height 19
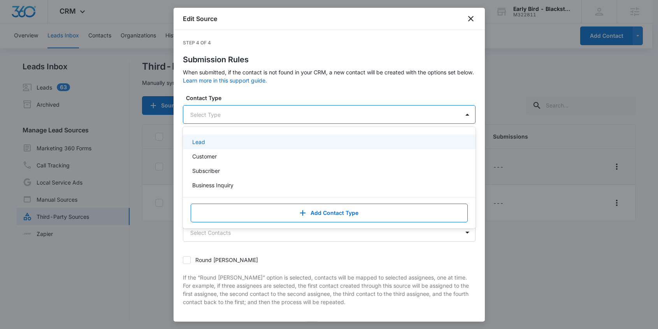
click at [370, 112] on div at bounding box center [319, 115] width 259 height 10
click at [227, 143] on div "Lead" at bounding box center [328, 142] width 272 height 8
click at [178, 144] on div "Step 4 of 4 Submission Rules When submitted, if the contact is not found in you…" at bounding box center [328, 175] width 311 height 291
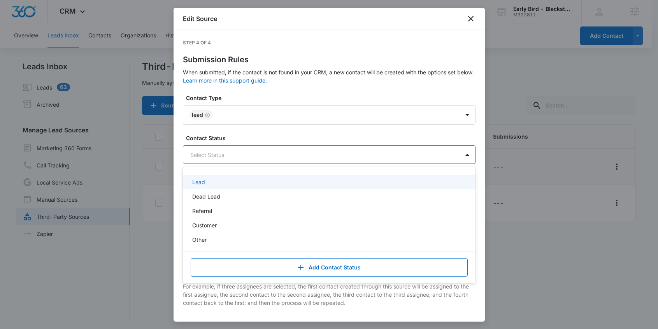
click at [220, 155] on div at bounding box center [319, 155] width 259 height 10
click at [211, 180] on div "Lead" at bounding box center [328, 182] width 272 height 8
click at [176, 171] on div "Step 4 of 4 Submission Rules When submitted, if the contact is not found in you…" at bounding box center [328, 175] width 311 height 291
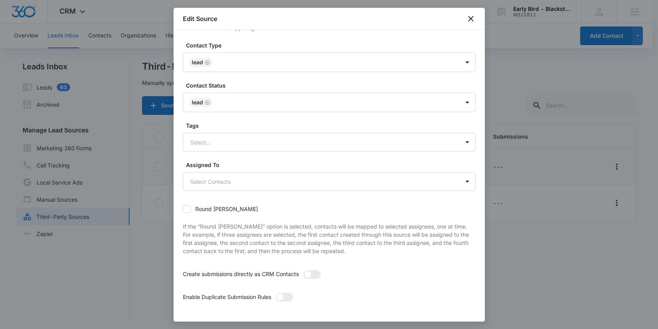
scroll to position [84, 0]
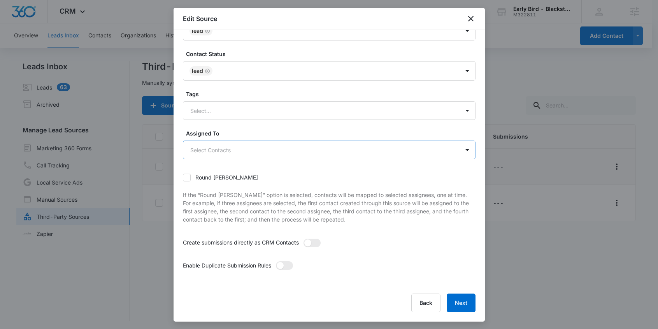
click at [270, 149] on body "CRM Apps Reputation Websites Forms CRM Email Social Payments POS Content Ads In…" at bounding box center [329, 165] width 658 height 330
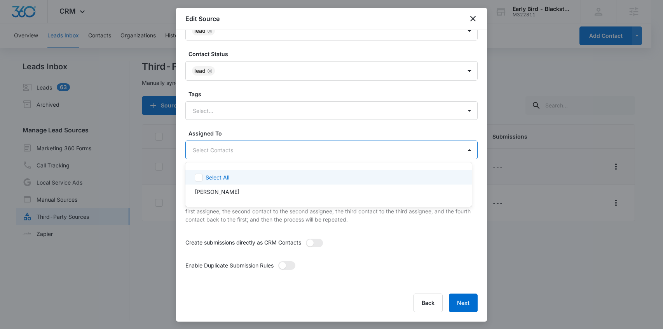
click at [269, 149] on div at bounding box center [331, 164] width 663 height 329
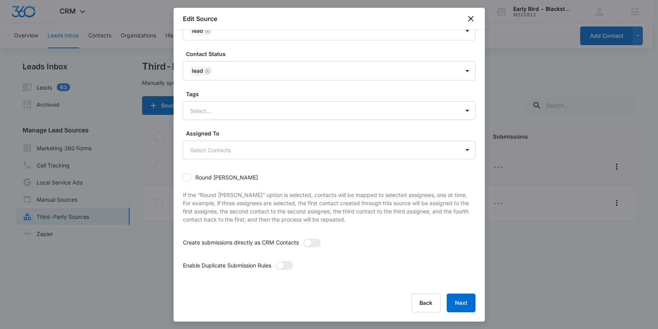
click at [274, 129] on label "Assigned To" at bounding box center [332, 133] width 292 height 8
click at [267, 112] on div at bounding box center [319, 111] width 259 height 10
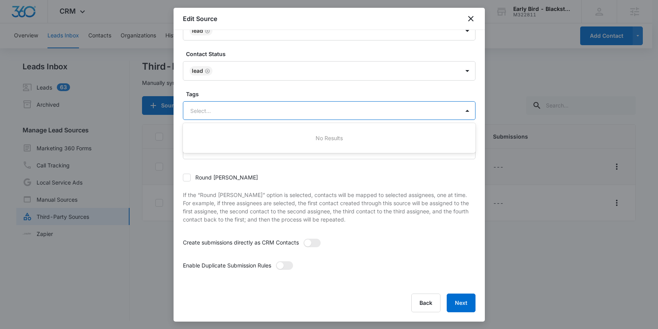
click at [267, 111] on div at bounding box center [319, 111] width 259 height 10
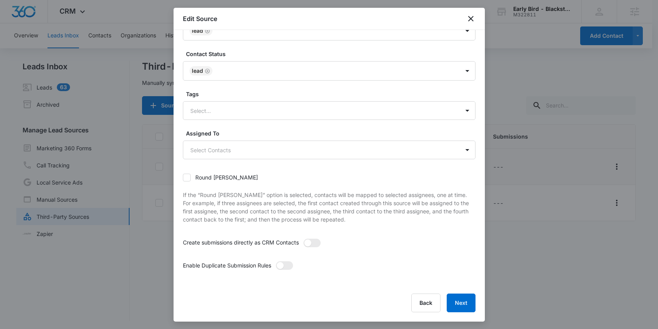
click at [278, 86] on form "Contact Type Lead Contact Status Lead Tags Select... Assigned To Select Contact…" at bounding box center [329, 147] width 292 height 274
click at [308, 243] on span at bounding box center [307, 242] width 7 height 7
click at [303, 238] on input "checkbox" at bounding box center [303, 238] width 0 height 0
click at [314, 241] on span at bounding box center [316, 242] width 7 height 7
click at [303, 238] on input "checkbox" at bounding box center [303, 238] width 0 height 0
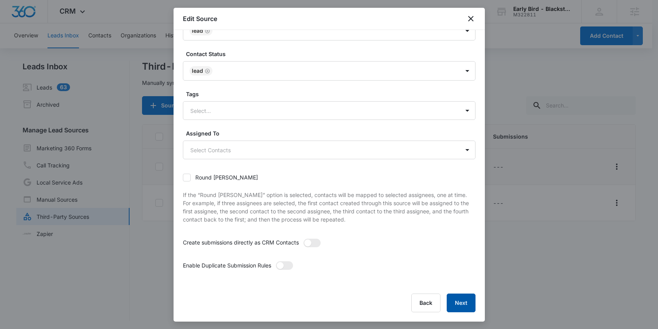
click at [458, 302] on button "Next" at bounding box center [460, 302] width 29 height 19
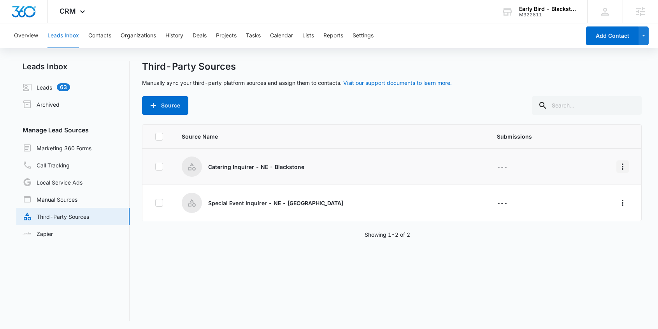
click at [618, 170] on icon "Overflow Menu" at bounding box center [622, 166] width 9 height 9
click at [575, 199] on div "Edit" at bounding box center [582, 199] width 44 height 5
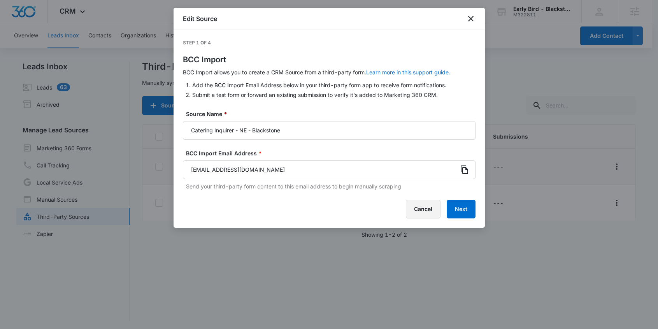
click at [421, 212] on button "Cancel" at bounding box center [423, 208] width 35 height 19
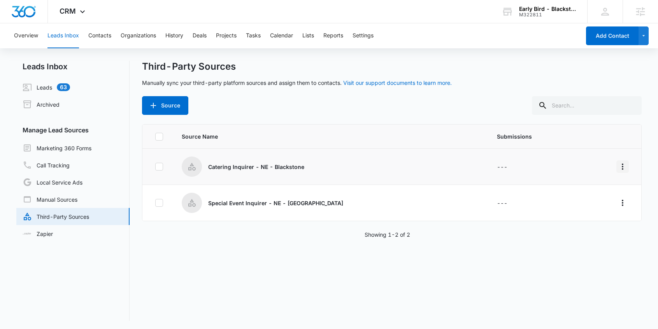
click at [618, 168] on icon "Overflow Menu" at bounding box center [622, 166] width 9 height 9
click at [581, 210] on div "Submission Rules" at bounding box center [582, 211] width 44 height 5
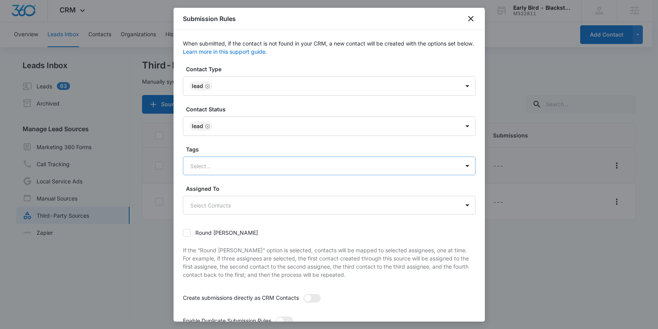
scroll to position [0, 0]
click at [470, 19] on icon "close" at bounding box center [470, 18] width 9 height 9
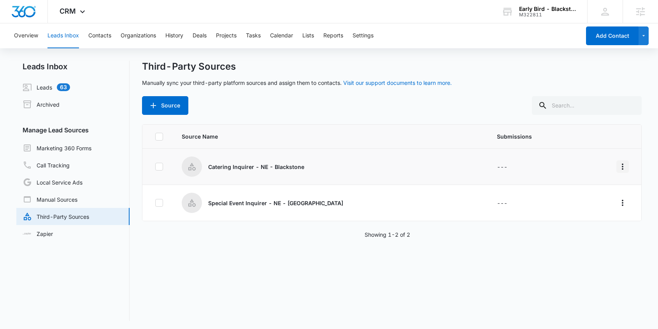
click at [618, 169] on icon "Overflow Menu" at bounding box center [622, 166] width 9 height 9
click at [567, 197] on div "Edit" at bounding box center [582, 199] width 44 height 5
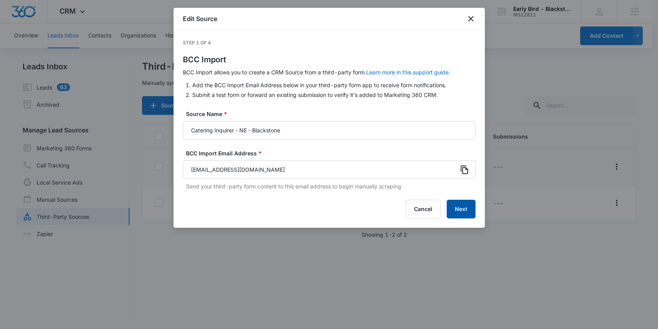
click at [460, 207] on button "Next" at bounding box center [460, 208] width 29 height 19
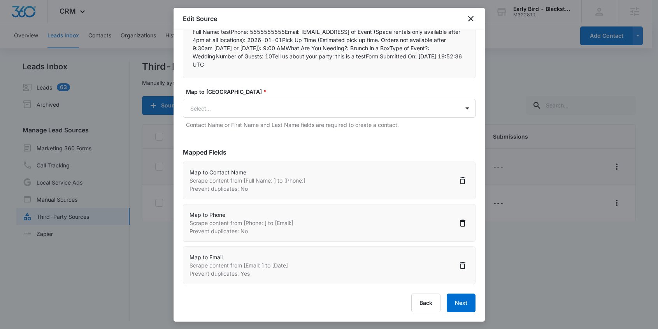
scroll to position [70, 0]
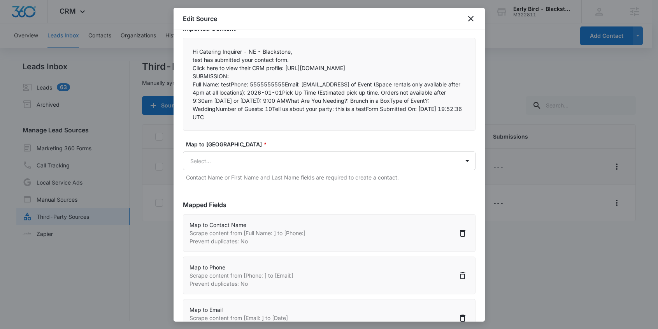
click at [264, 279] on p "Scrape content from [Phone: ] to [Email:]" at bounding box center [241, 275] width 104 height 8
click at [204, 271] on p "Map to Phone" at bounding box center [241, 267] width 104 height 8
click at [248, 271] on p "Map to Phone" at bounding box center [241, 267] width 104 height 8
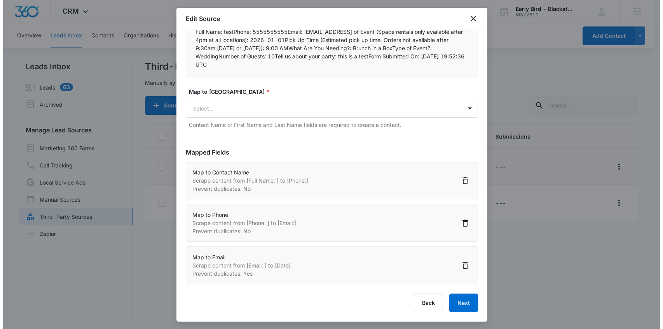
scroll to position [130, 0]
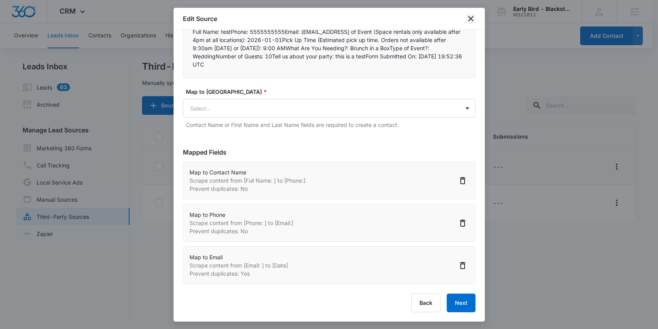
click at [469, 18] on icon "close" at bounding box center [470, 18] width 9 height 9
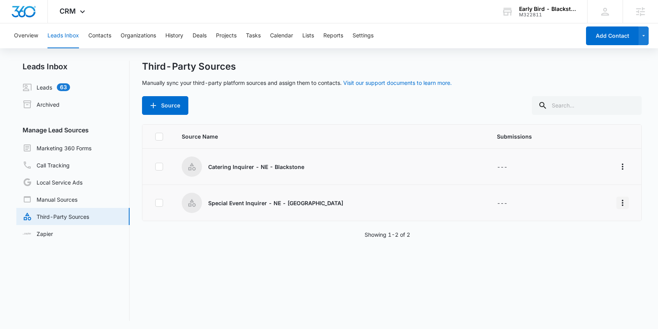
click at [618, 203] on icon "Overflow Menu" at bounding box center [622, 202] width 9 height 9
click at [569, 236] on div "Edit" at bounding box center [582, 235] width 44 height 5
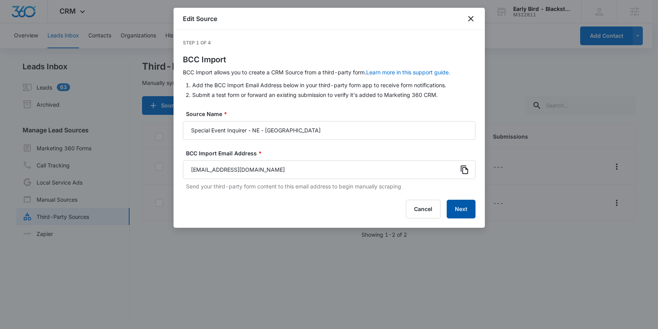
click at [461, 206] on button "Next" at bounding box center [460, 208] width 29 height 19
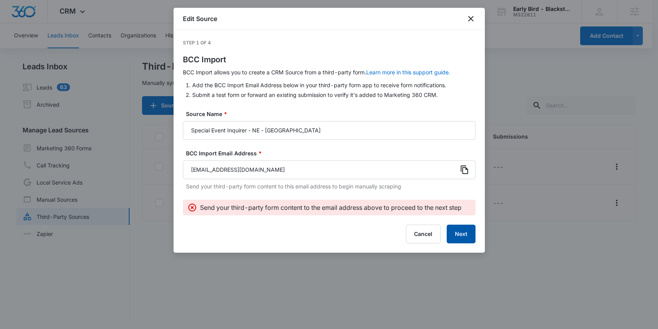
click at [460, 236] on button "Next" at bounding box center [460, 233] width 29 height 19
click at [460, 234] on button "Next" at bounding box center [460, 233] width 29 height 19
click at [460, 233] on button "Next" at bounding box center [460, 233] width 29 height 19
click at [458, 231] on button "Next" at bounding box center [460, 233] width 29 height 19
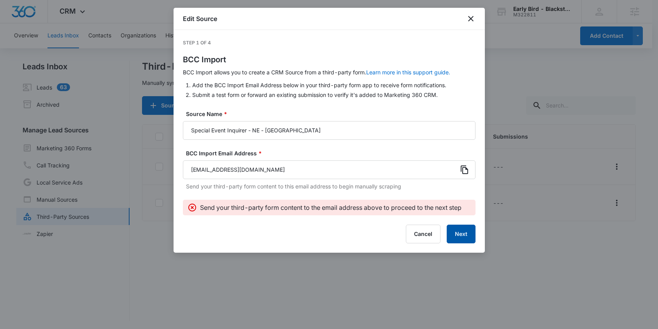
click at [463, 234] on button "Next" at bounding box center [460, 233] width 29 height 19
click at [458, 233] on button "Next" at bounding box center [460, 233] width 29 height 19
click at [457, 232] on button "Next" at bounding box center [460, 233] width 29 height 19
click at [458, 231] on button "Next" at bounding box center [460, 233] width 29 height 19
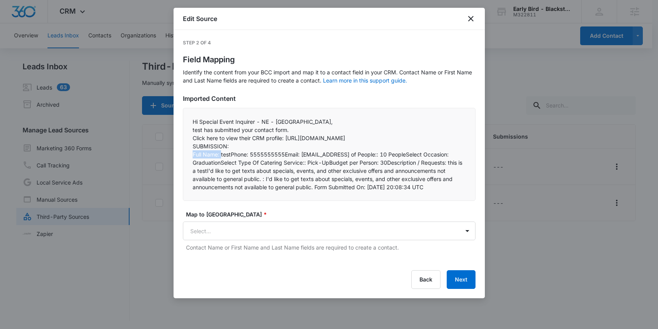
drag, startPoint x: 220, startPoint y: 162, endPoint x: 187, endPoint y: 159, distance: 33.6
click at [187, 159] on div "Hi Special Event Inquirer - NE - Blackstone,  test has submitted your contact…" at bounding box center [329, 154] width 292 height 93
copy p "Full Name:"
click at [239, 236] on body "CRM Apps Reputation Websites Forms CRM Email Social Payments POS Content Ads In…" at bounding box center [329, 165] width 658 height 330
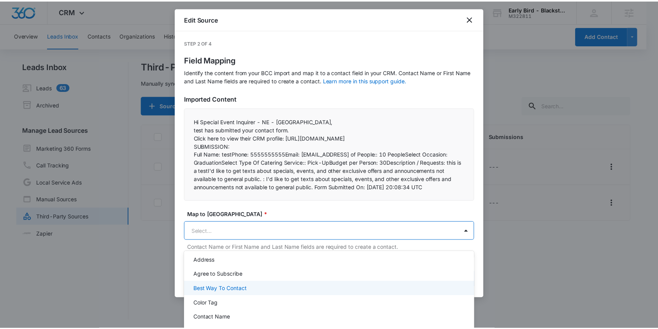
scroll to position [26, 0]
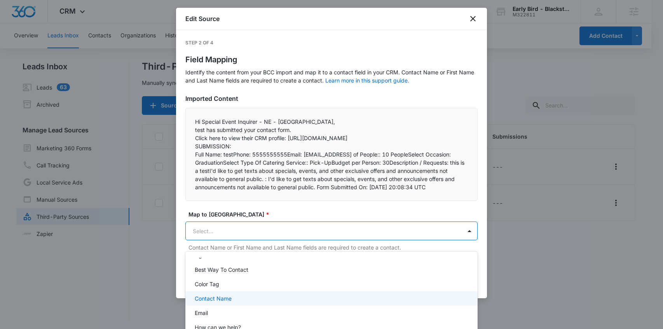
click at [248, 297] on div "Contact Name" at bounding box center [331, 298] width 272 height 8
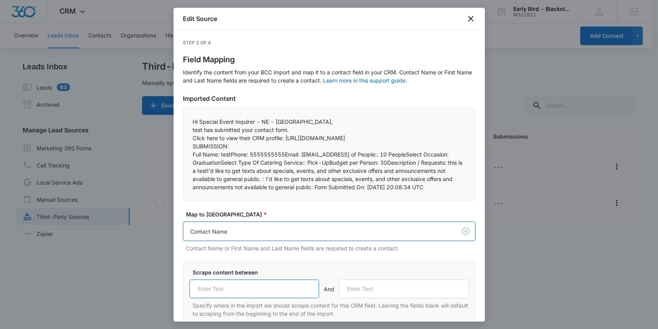
click at [222, 293] on input "text" at bounding box center [254, 288] width 130 height 19
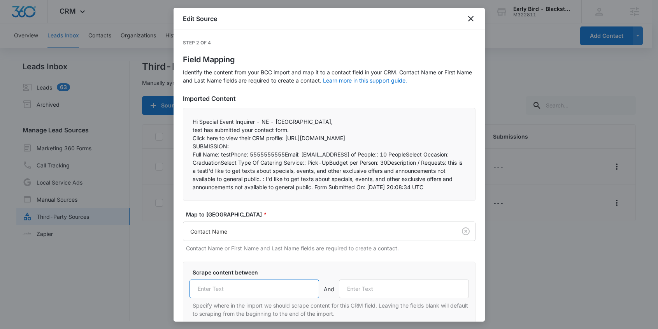
paste input "Full Name:"
type input "Full Name:"
drag, startPoint x: 232, startPoint y: 162, endPoint x: 248, endPoint y: 161, distance: 16.0
click at [248, 161] on p "Full Name: testPhone: 5555555555Email: test@test.comNumber of People:: 10 Peopl…" at bounding box center [328, 170] width 273 height 41
copy p "Phone:"
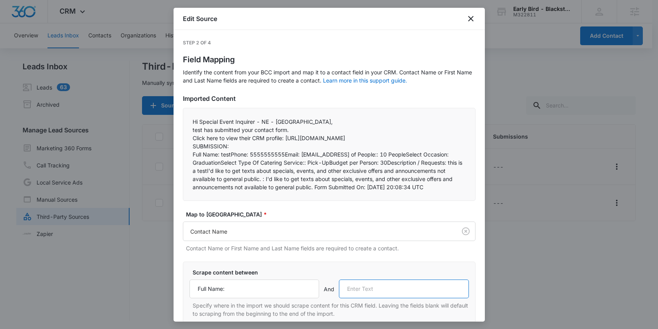
click at [362, 297] on input "text" at bounding box center [404, 288] width 130 height 19
paste input "Phone:"
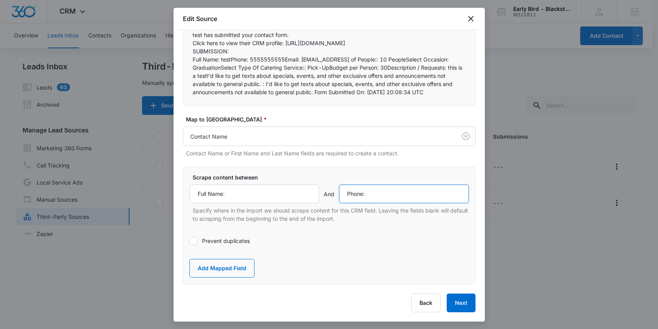
scroll to position [1, 0]
type input "Phone:"
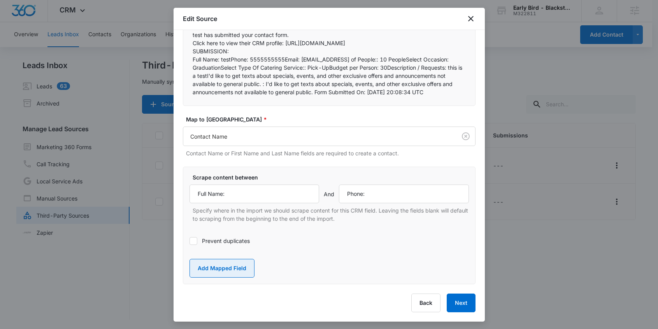
click at [224, 269] on button "Add Mapped Field" at bounding box center [221, 268] width 65 height 19
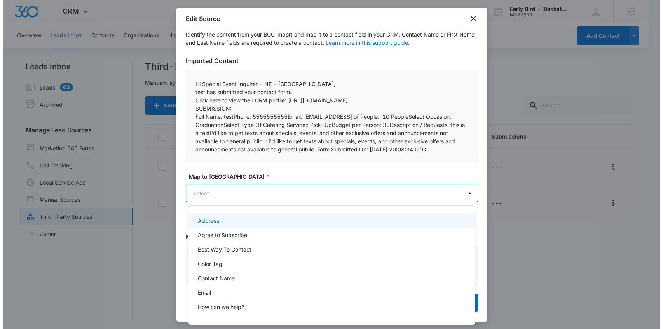
scroll to position [0, 0]
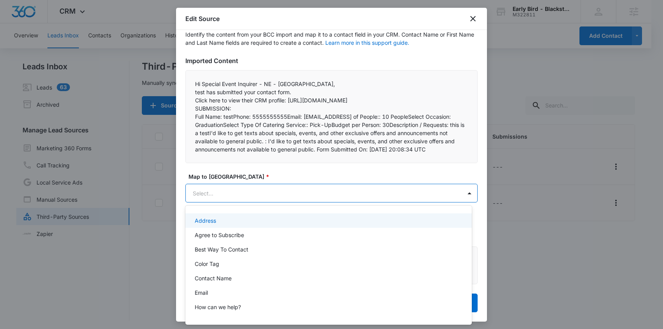
click at [217, 191] on body "CRM Apps Reputation Websites Forms CRM Email Social Payments POS Content Ads In…" at bounding box center [331, 164] width 663 height 329
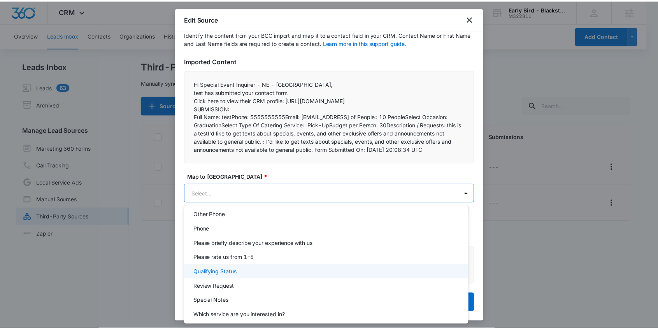
scroll to position [122, 0]
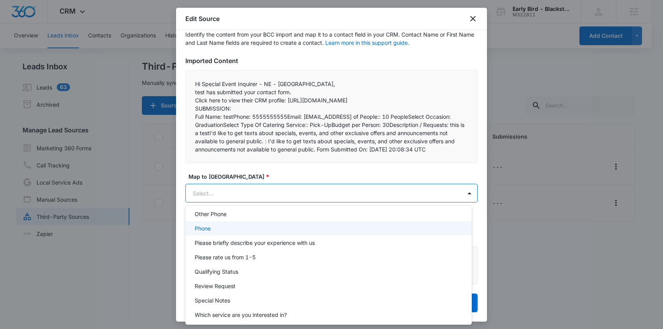
click at [233, 232] on div "Phone" at bounding box center [328, 228] width 266 height 8
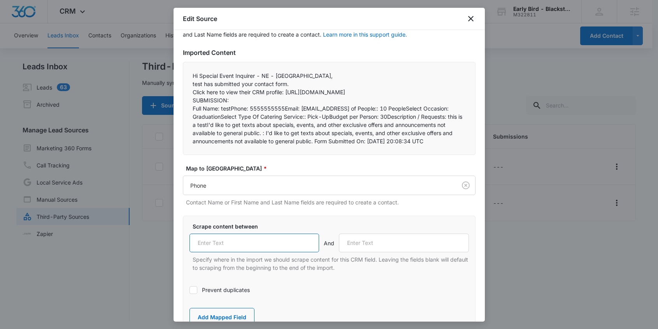
click at [224, 250] on input "text" at bounding box center [254, 242] width 130 height 19
paste input "Phone:"
type input "Phone:"
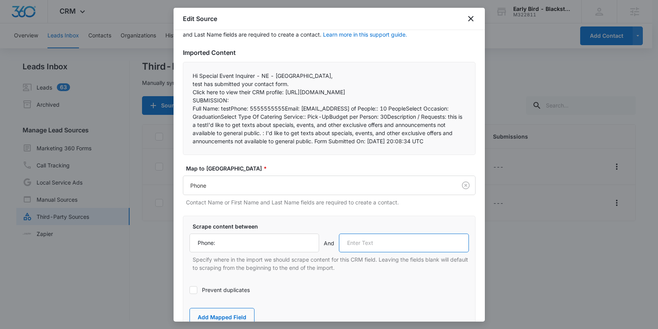
click at [358, 252] on input "text" at bounding box center [404, 242] width 130 height 19
drag, startPoint x: 285, startPoint y: 115, endPoint x: 300, endPoint y: 115, distance: 15.2
click at [300, 115] on p "Full Name: testPhone: 5555555555Email: test@test.comNumber of People:: 10 Peopl…" at bounding box center [328, 124] width 273 height 41
copy p "Email:"
click at [352, 252] on input "text" at bounding box center [404, 242] width 130 height 19
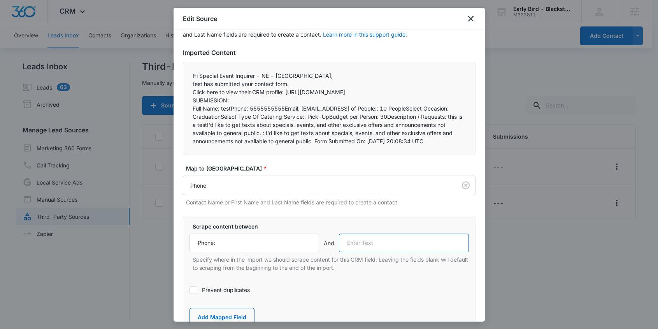
paste input "Email:"
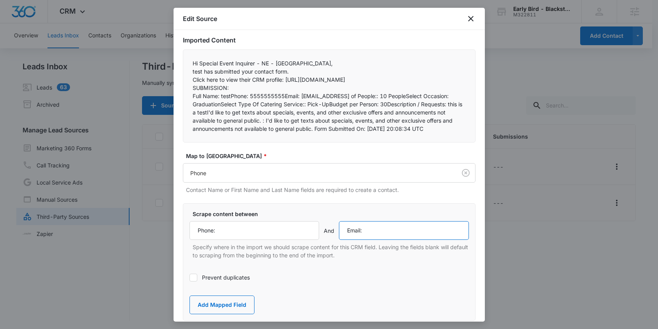
scroll to position [135, 0]
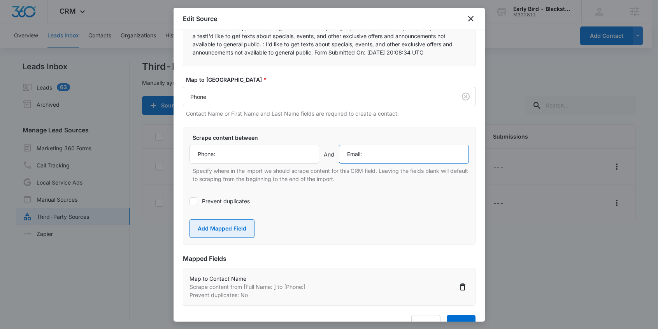
type input "Email:"
click at [232, 237] on button "Add Mapped Field" at bounding box center [221, 228] width 65 height 19
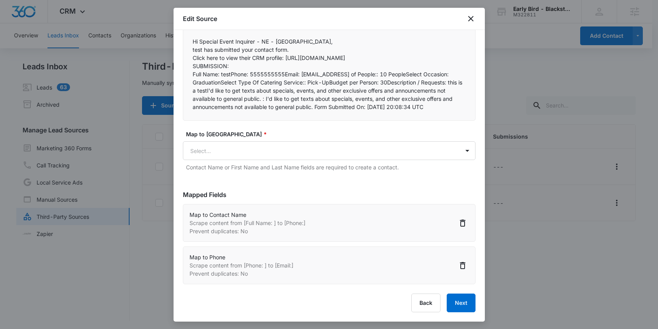
scroll to position [88, 0]
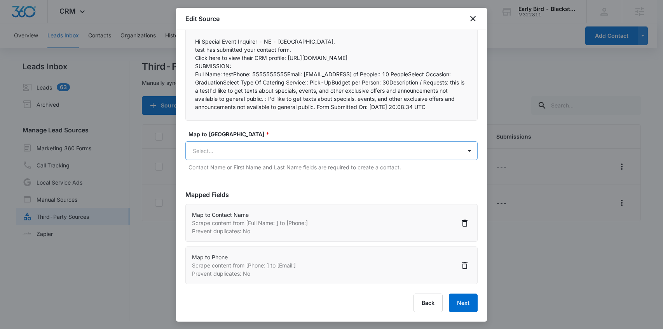
click at [223, 144] on body "CRM Apps Reputation Websites Forms CRM Email Social Payments POS Content Ads In…" at bounding box center [331, 165] width 663 height 330
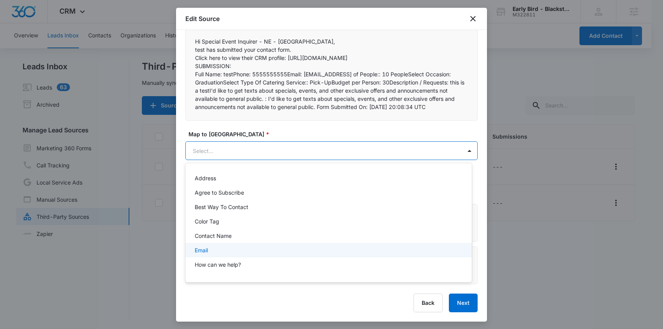
click at [227, 246] on div "Email" at bounding box center [328, 250] width 266 height 8
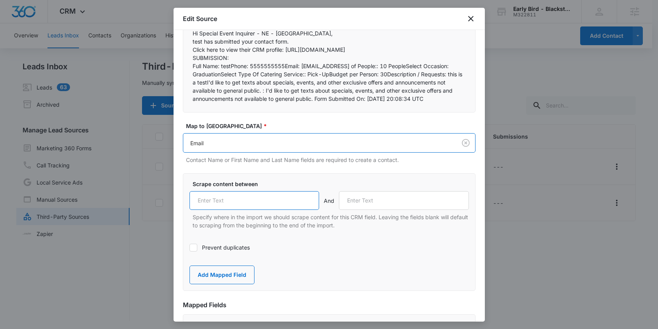
click at [208, 210] on input "text" at bounding box center [254, 200] width 130 height 19
paste input "Email:"
type input "Email:"
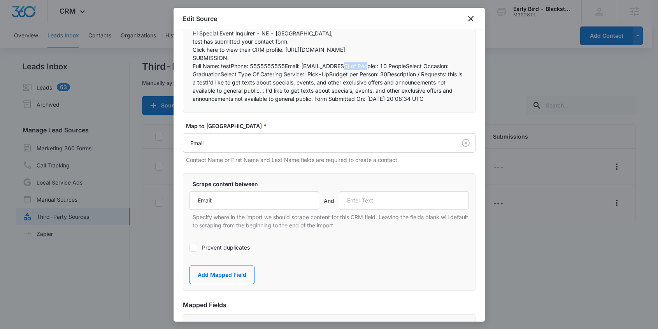
drag, startPoint x: 339, startPoint y: 74, endPoint x: 366, endPoint y: 73, distance: 26.5
click at [366, 73] on p "Full Name: testPhone: 5555555555Email: test@test.comNumber of People:: 10 Peopl…" at bounding box center [328, 82] width 273 height 41
copy p "Number of"
click at [363, 210] on input "text" at bounding box center [404, 200] width 130 height 19
paste input "Number of"
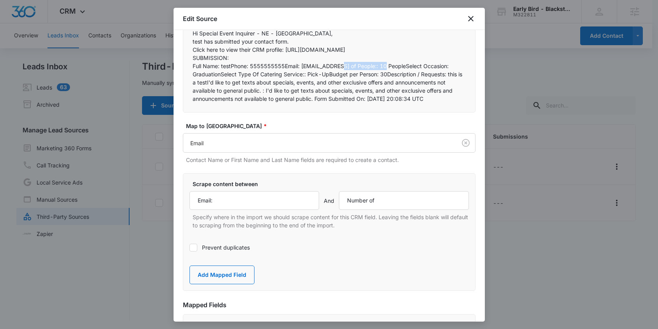
drag, startPoint x: 387, startPoint y: 74, endPoint x: 340, endPoint y: 72, distance: 46.7
click at [340, 72] on p "Full Name: testPhone: 5555555555Email: test@test.comNumber of People:: 10 Peopl…" at bounding box center [328, 82] width 273 height 41
drag, startPoint x: 388, startPoint y: 75, endPoint x: 339, endPoint y: 75, distance: 49.4
click at [339, 75] on p "Full Name: testPhone: 5555555555Email: test@test.comNumber of People:: 10 Peopl…" at bounding box center [328, 82] width 273 height 41
click at [379, 210] on input "Number of" at bounding box center [404, 200] width 130 height 19
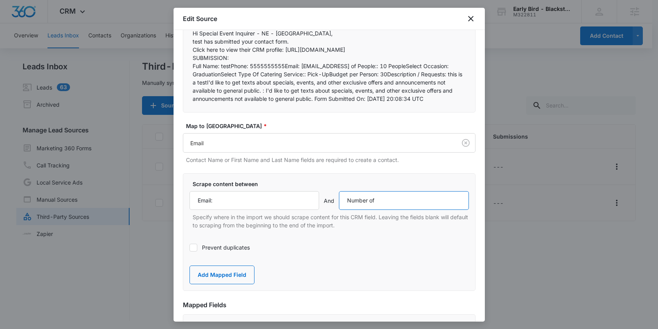
click at [378, 210] on input "Number of" at bounding box center [404, 200] width 130 height 19
paste input "People::"
type input "Number of People::"
click at [192, 251] on icon at bounding box center [193, 247] width 7 height 7
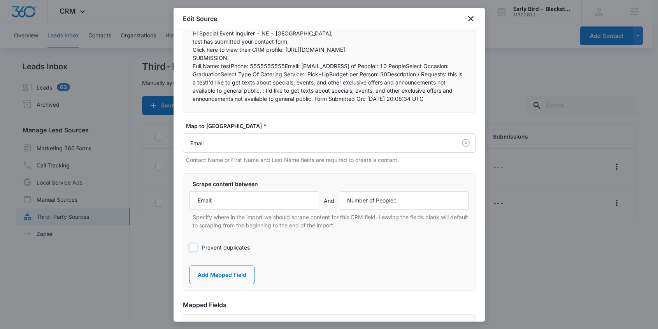
click at [189, 247] on input "Prevent duplicates" at bounding box center [189, 247] width 0 height 0
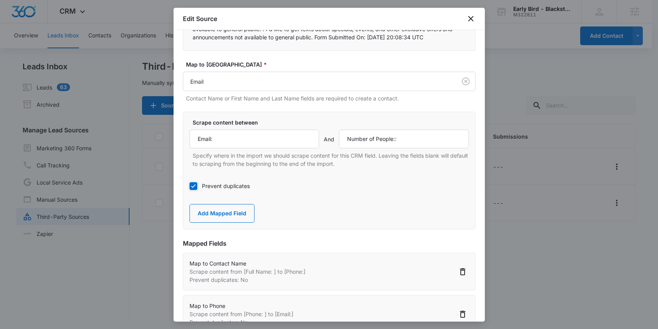
scroll to position [206, 0]
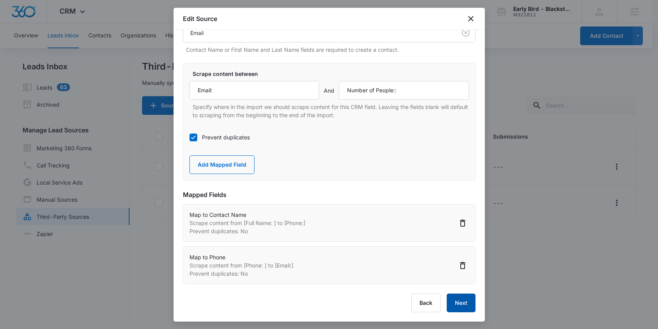
click at [456, 302] on button "Next" at bounding box center [460, 302] width 29 height 19
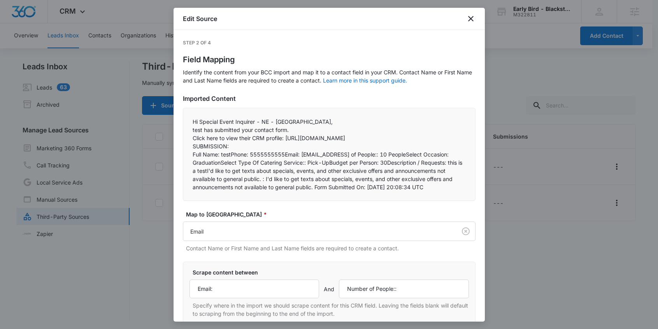
select select "77"
select select "184"
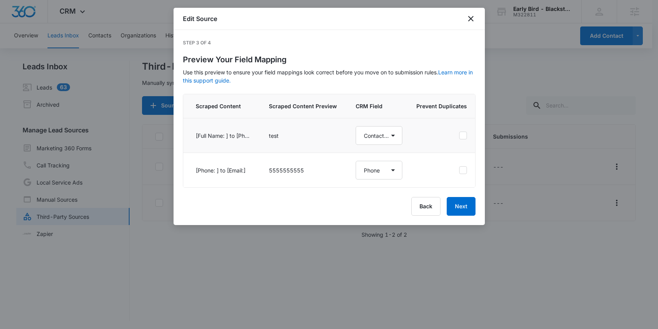
scroll to position [1, 0]
click at [425, 211] on button "Back" at bounding box center [425, 206] width 29 height 19
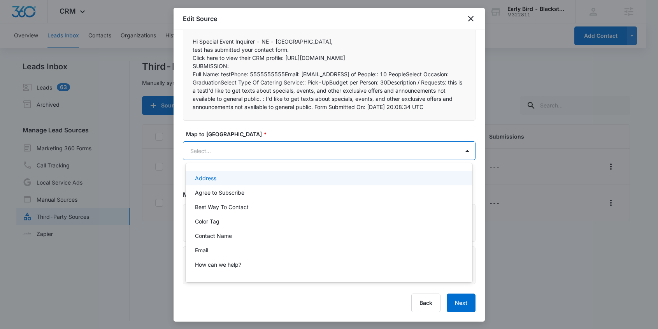
scroll to position [0, 0]
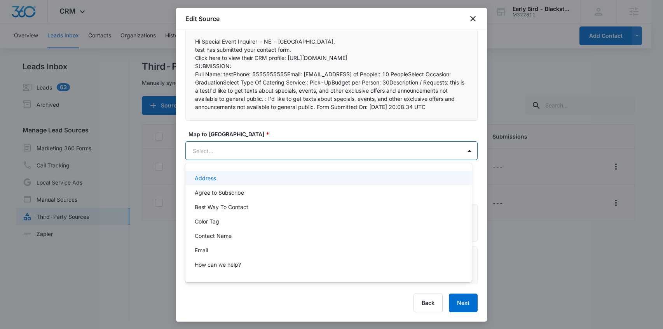
click at [226, 143] on body "CRM Apps Reputation Websites Forms CRM Email Social Payments POS Content Ads In…" at bounding box center [331, 164] width 663 height 329
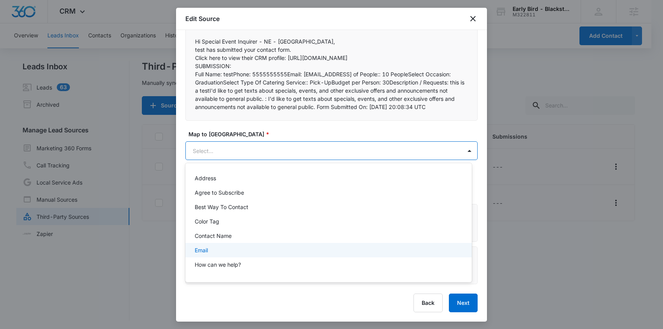
click at [209, 247] on div "Email" at bounding box center [328, 250] width 266 height 8
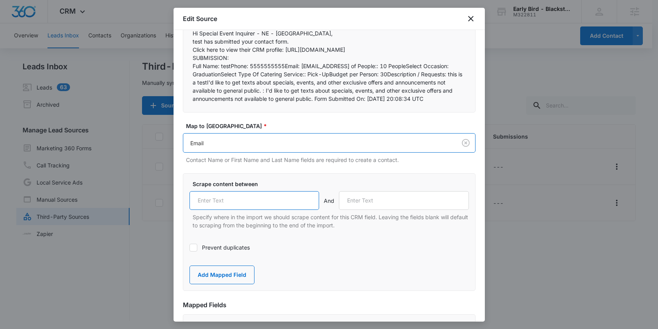
click at [265, 208] on input "text" at bounding box center [254, 200] width 130 height 19
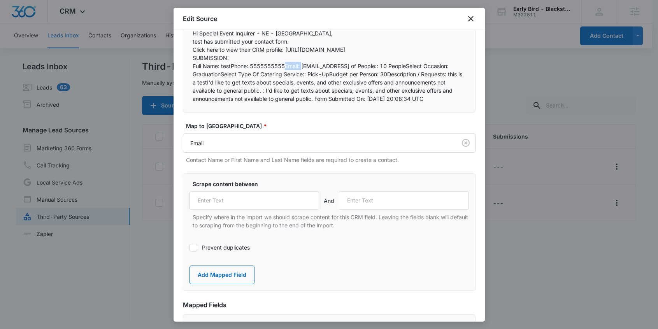
drag, startPoint x: 285, startPoint y: 73, endPoint x: 302, endPoint y: 73, distance: 16.7
click at [302, 73] on p "Full Name: testPhone: 5555555555Email: test@test.comNumber of People:: 10 Peopl…" at bounding box center [328, 82] width 273 height 41
click at [239, 207] on input "text" at bounding box center [254, 200] width 130 height 19
paste input "Email:"
type input "Email:"
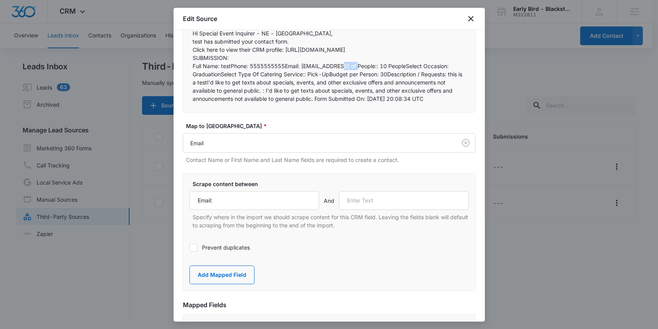
drag, startPoint x: 339, startPoint y: 73, endPoint x: 359, endPoint y: 73, distance: 19.8
click at [359, 73] on p "Full Name: testPhone: 5555555555Email: test@test.comNumber of People:: 10 Peopl…" at bounding box center [328, 82] width 273 height 41
click at [371, 208] on input "text" at bounding box center [404, 200] width 130 height 19
paste input "Number"
type input "Number"
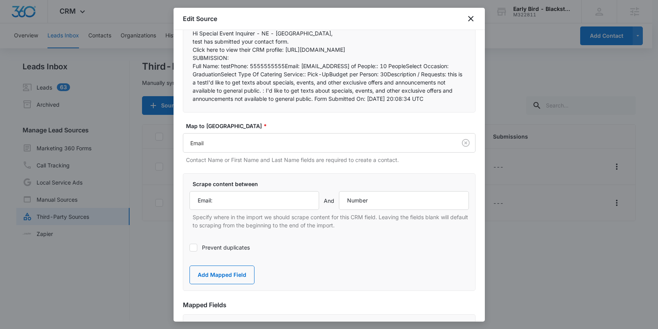
click at [217, 251] on label "Prevent duplicates" at bounding box center [328, 247] width 279 height 8
click at [189, 247] on input "Prevent duplicates" at bounding box center [189, 247] width 0 height 0
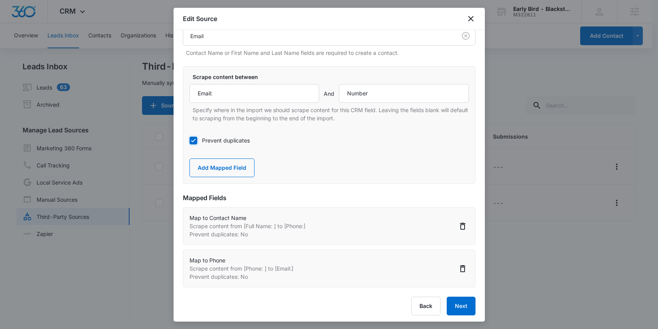
scroll to position [206, 0]
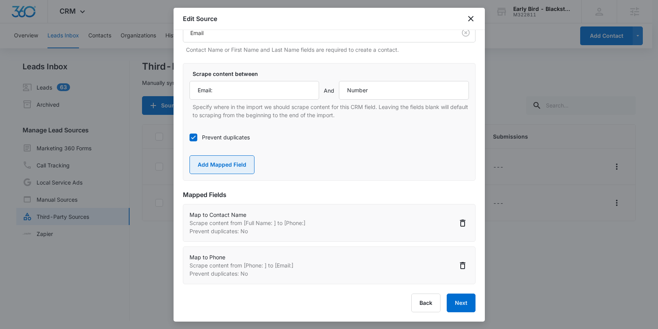
click at [219, 163] on button "Add Mapped Field" at bounding box center [221, 164] width 65 height 19
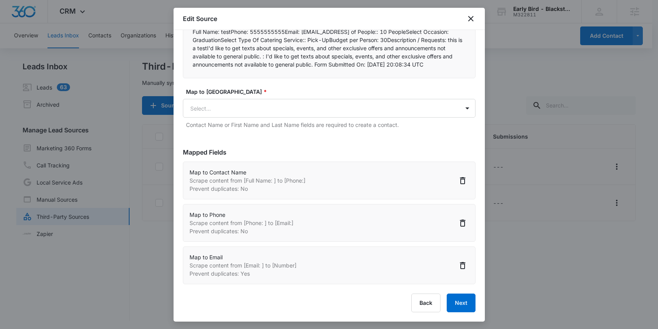
scroll to position [131, 0]
click at [458, 301] on button "Next" at bounding box center [460, 302] width 29 height 19
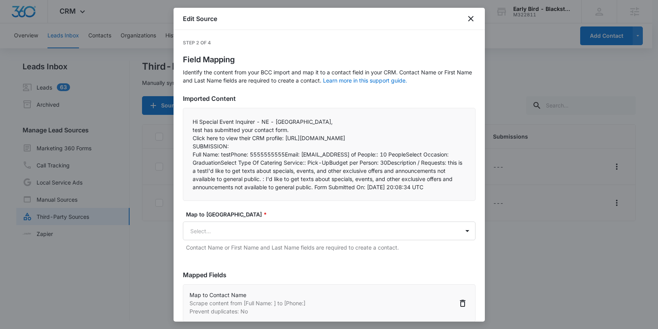
select select "77"
select select "184"
select select "185"
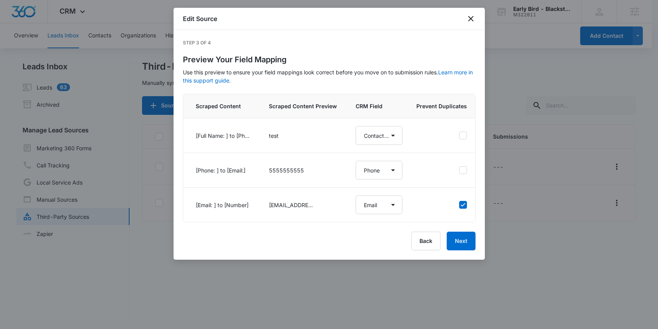
select select "77"
select select "184"
select select "185"
click at [461, 241] on button "Next" at bounding box center [460, 240] width 29 height 19
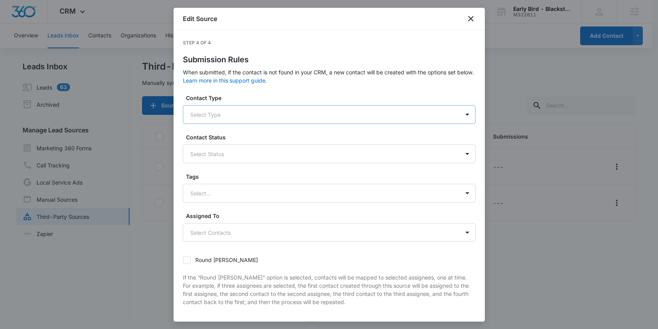
click at [227, 117] on div at bounding box center [319, 115] width 259 height 10
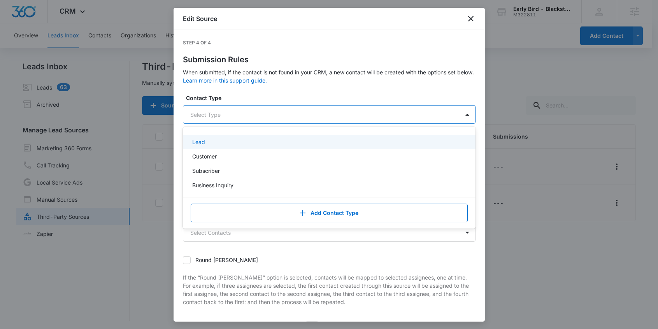
click at [197, 140] on p "Lead" at bounding box center [198, 142] width 13 height 8
click at [245, 93] on div "Step 4 of 4 Submission Rules When submitted, if the contact is not found in you…" at bounding box center [329, 217] width 292 height 356
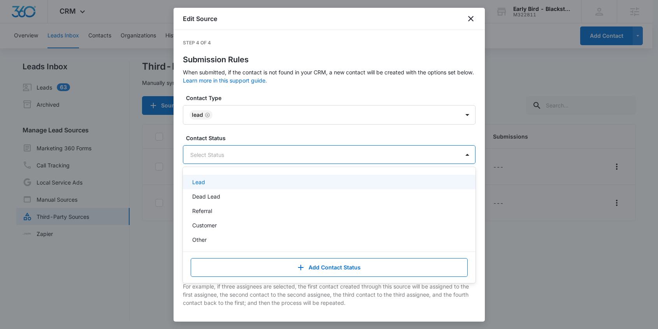
click at [203, 154] on div at bounding box center [319, 155] width 259 height 10
click at [198, 182] on p "Lead" at bounding box center [198, 182] width 13 height 8
click at [277, 96] on label "Contact Type" at bounding box center [332, 98] width 292 height 8
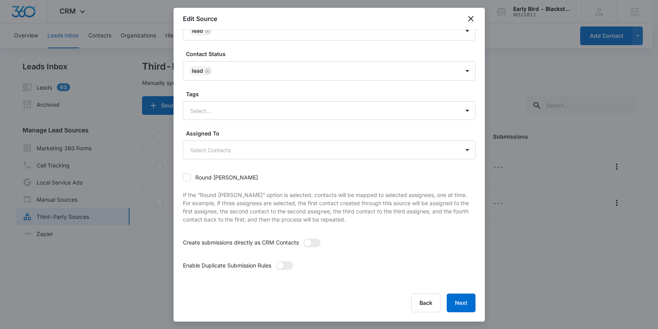
scroll to position [1, 0]
click at [454, 302] on button "Next" at bounding box center [460, 302] width 29 height 19
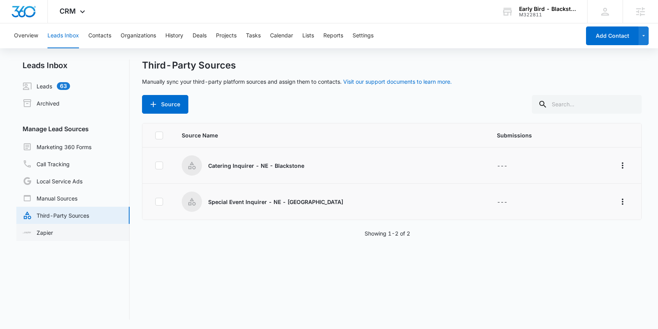
click at [53, 232] on link "Zapier" at bounding box center [38, 232] width 30 height 8
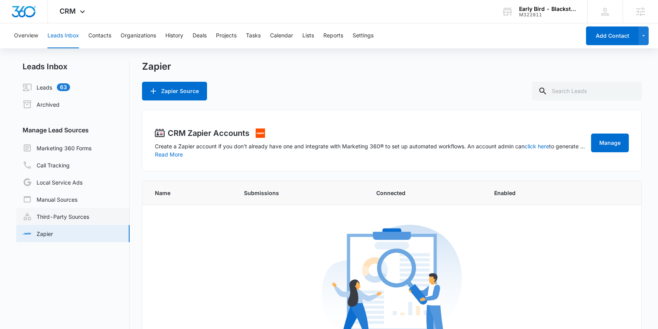
click at [58, 213] on link "Third-Party Sources" at bounding box center [56, 216] width 66 height 9
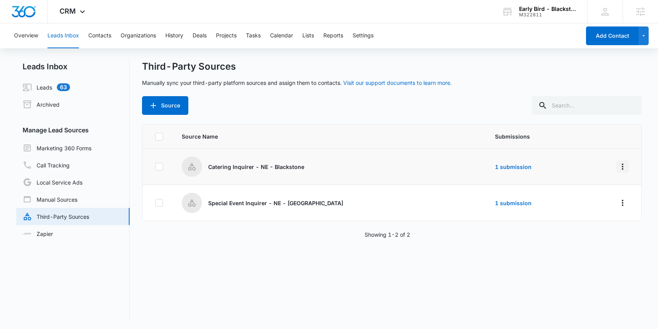
click at [618, 164] on icon "Overflow Menu" at bounding box center [622, 166] width 9 height 9
click at [564, 200] on div "Edit" at bounding box center [582, 199] width 44 height 5
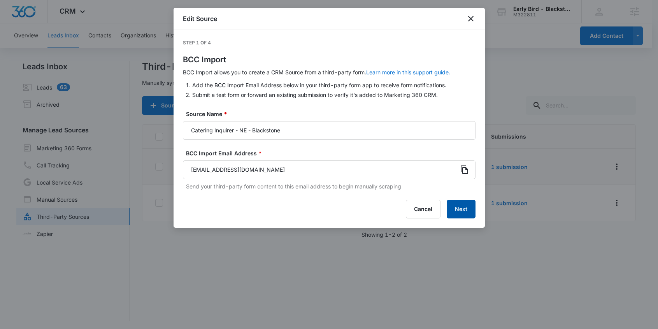
click at [460, 203] on button "Next" at bounding box center [460, 208] width 29 height 19
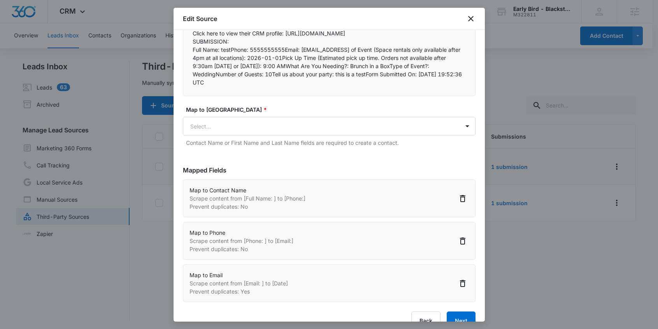
scroll to position [105, 0]
drag, startPoint x: 196, startPoint y: 206, endPoint x: 310, endPoint y: 205, distance: 114.3
click at [310, 205] on div "Map to Contact Name Scrape content from [Full Name: ] to [Phone:] Prevent dupli…" at bounding box center [329, 197] width 292 height 38
click at [250, 259] on div "Map to Phone Scrape content from [Phone: ] to [Email:] Prevent duplicates: No" at bounding box center [329, 240] width 292 height 38
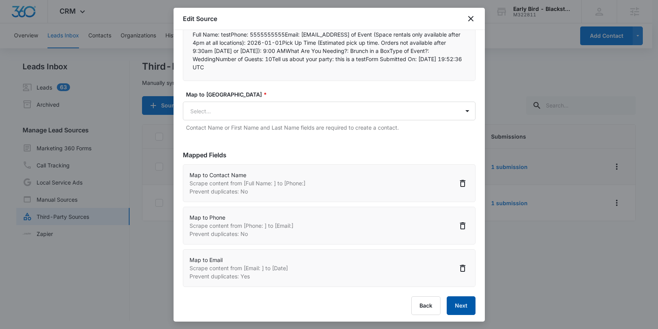
click at [457, 311] on button "Next" at bounding box center [460, 305] width 29 height 19
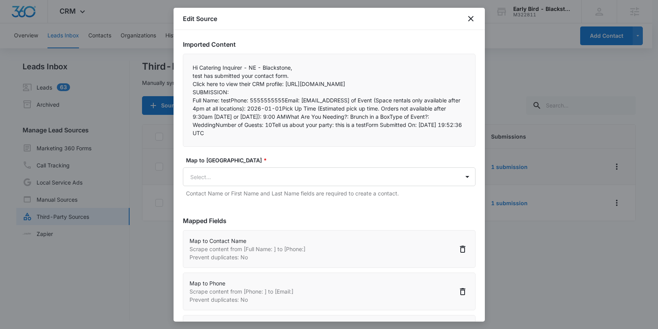
scroll to position [35, 0]
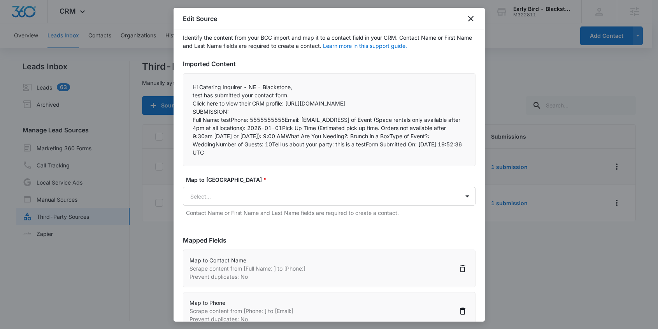
select select "77"
select select "184"
select select "185"
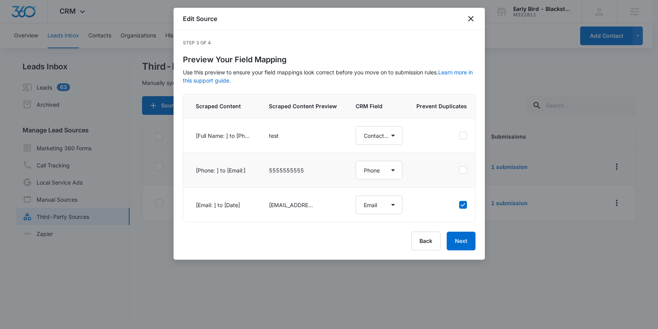
scroll to position [0, 0]
click at [428, 248] on button "Back" at bounding box center [425, 240] width 29 height 19
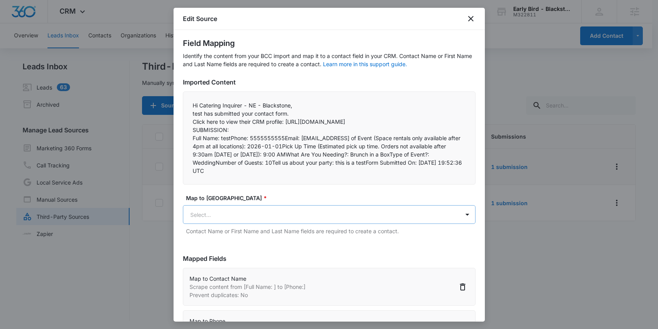
scroll to position [19, 0]
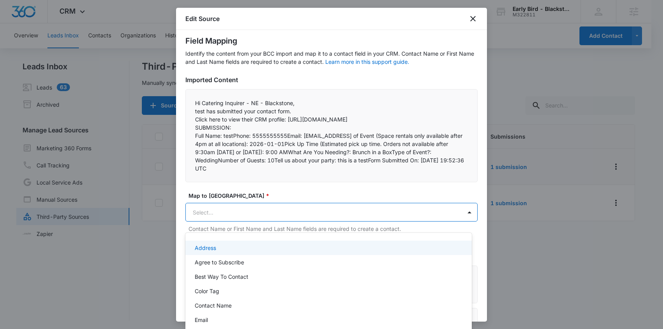
click at [295, 216] on body "CRM Apps Reputation Websites Forms CRM Email Social Payments POS Content Ads In…" at bounding box center [331, 164] width 663 height 329
drag, startPoint x: 485, startPoint y: 191, endPoint x: 483, endPoint y: 222, distance: 30.4
click at [482, 222] on div at bounding box center [331, 164] width 663 height 329
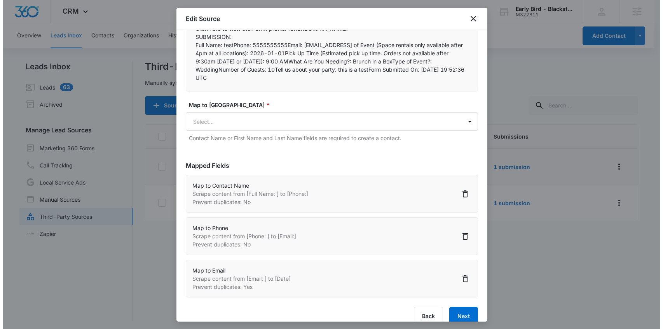
scroll to position [109, 0]
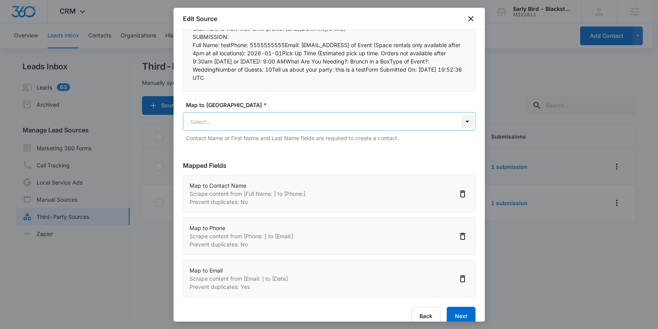
click at [460, 127] on body "CRM Apps Reputation Websites Forms CRM Email Social Payments POS Content Ads In…" at bounding box center [329, 165] width 658 height 330
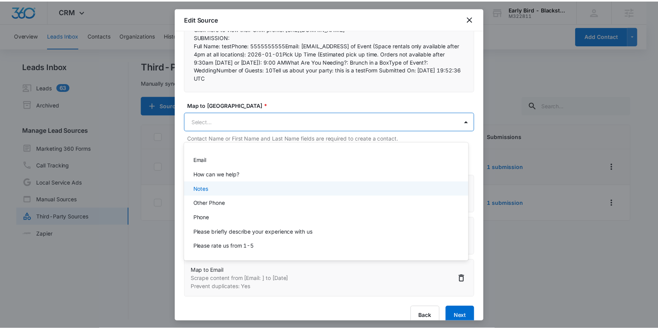
scroll to position [63, 0]
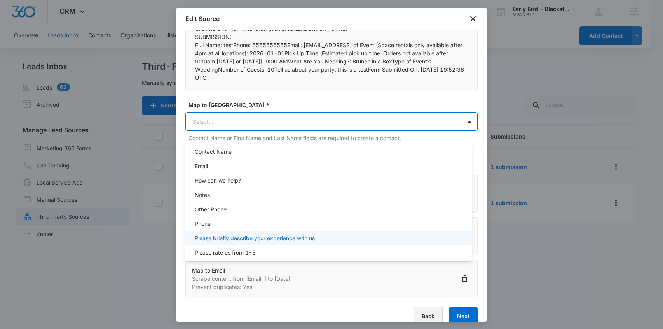
click at [424, 315] on div at bounding box center [331, 164] width 663 height 329
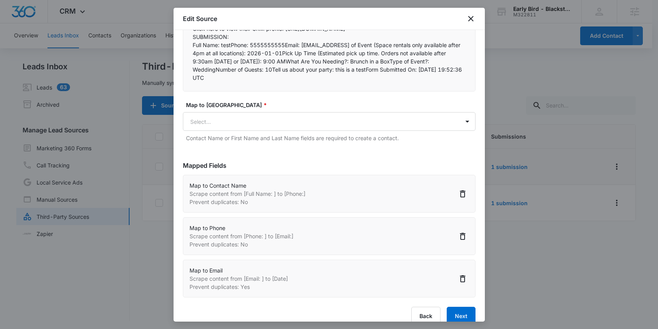
click at [514, 279] on div at bounding box center [329, 164] width 658 height 329
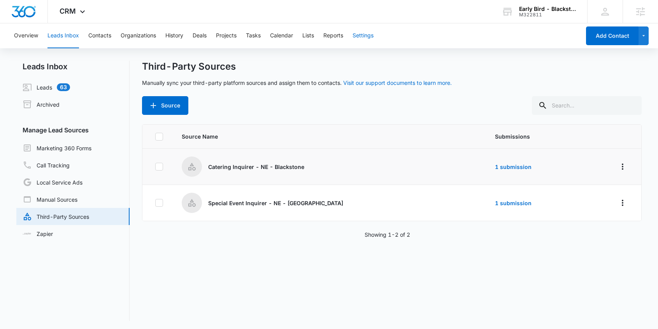
click at [367, 35] on button "Settings" at bounding box center [362, 35] width 21 height 25
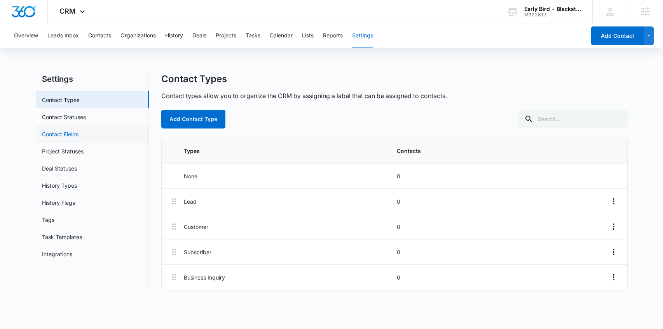
click at [63, 134] on link "Contact Fields" at bounding box center [60, 134] width 37 height 8
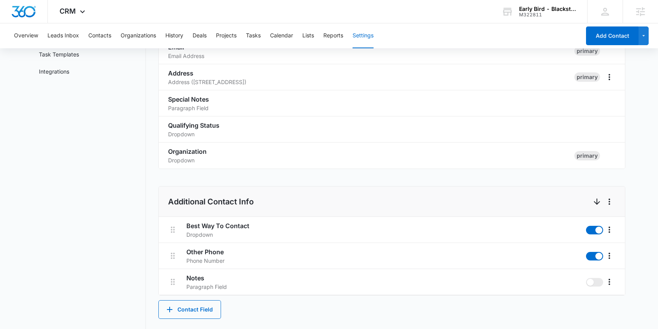
scroll to position [183, 0]
click at [198, 309] on button "Contact Field" at bounding box center [189, 308] width 63 height 19
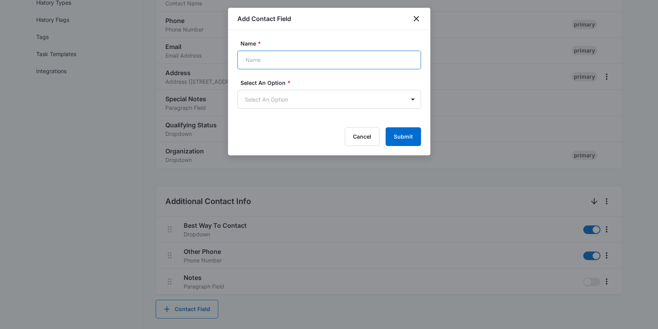
click at [260, 56] on input "Name *" at bounding box center [329, 60] width 184 height 19
type input "Date of Event"
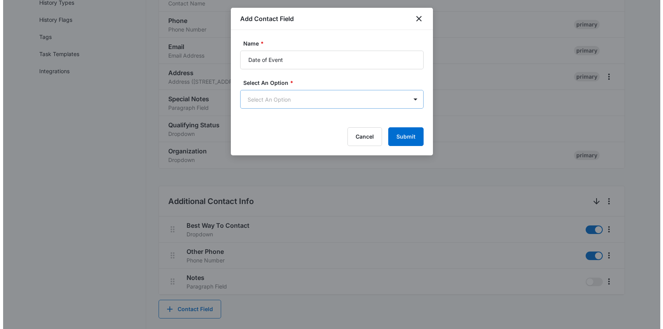
scroll to position [0, 0]
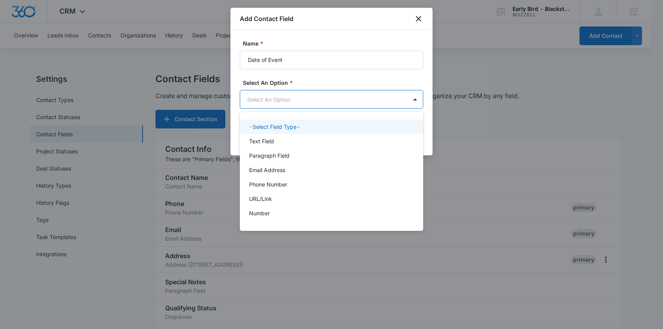
click at [363, 98] on body "CRM Apps Reputation Websites Forms CRM Email Social Payments POS Content Ads In…" at bounding box center [331, 164] width 663 height 329
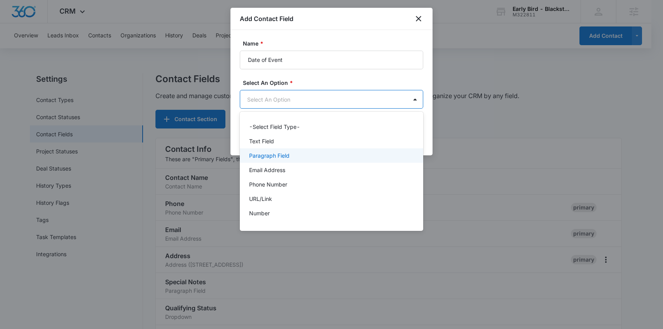
click at [278, 154] on p "Paragraph Field" at bounding box center [269, 155] width 40 height 8
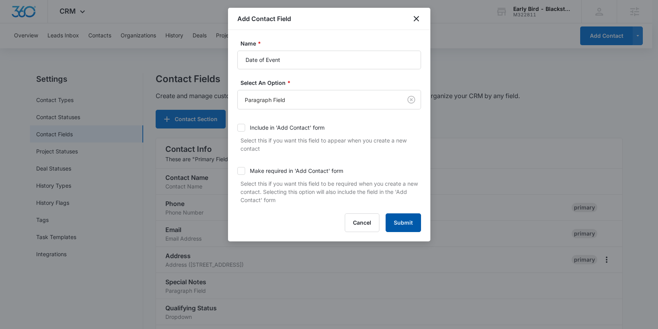
click at [404, 222] on button "Submit" at bounding box center [402, 222] width 35 height 19
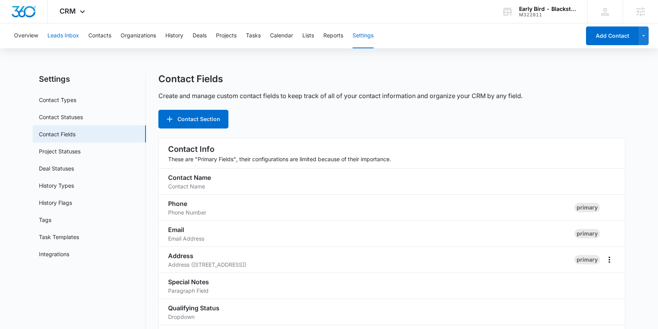
click at [65, 37] on button "Leads Inbox" at bounding box center [62, 35] width 31 height 25
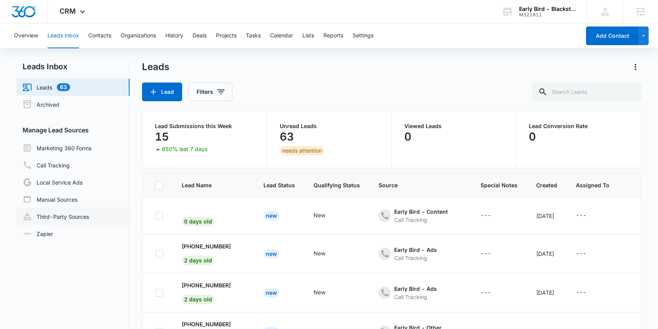
click at [70, 218] on link "Third-Party Sources" at bounding box center [56, 216] width 66 height 9
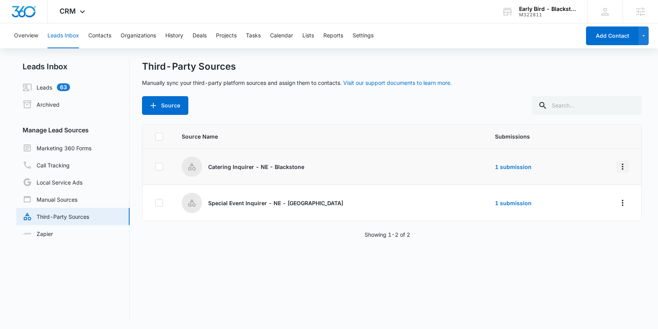
click at [618, 166] on icon "Overflow Menu" at bounding box center [622, 166] width 9 height 9
drag, startPoint x: 614, startPoint y: 167, endPoint x: 609, endPoint y: 170, distance: 6.8
click at [618, 167] on icon "Overflow Menu" at bounding box center [622, 166] width 9 height 9
click at [618, 166] on icon "Overflow Menu" at bounding box center [622, 166] width 9 height 9
click at [585, 214] on div "Submission Rules" at bounding box center [582, 211] width 44 height 5
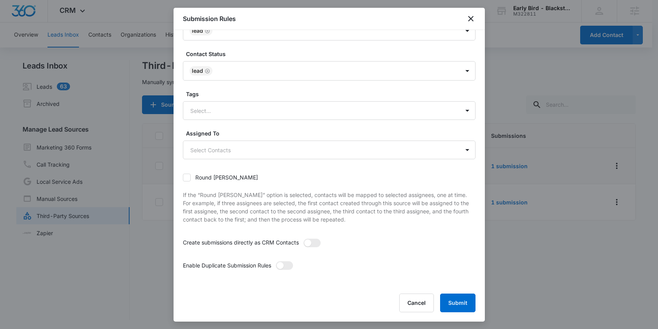
scroll to position [1, 0]
click at [282, 264] on span at bounding box center [279, 265] width 7 height 7
click at [275, 261] on input "checkbox" at bounding box center [275, 261] width 0 height 0
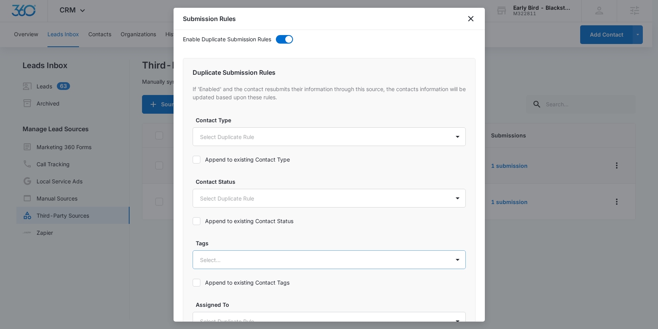
scroll to position [285, 0]
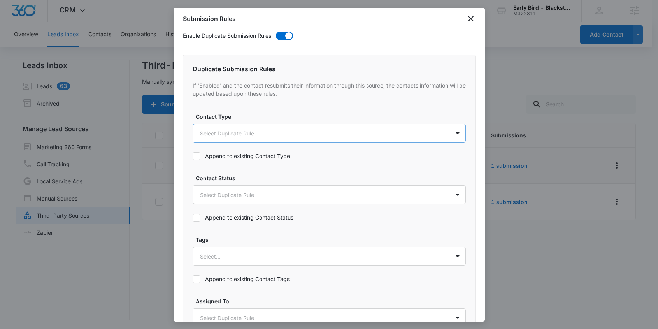
click at [263, 135] on body "CRM Apps Reputation Websites Forms CRM Email Social Payments POS Content Ads In…" at bounding box center [329, 164] width 658 height 330
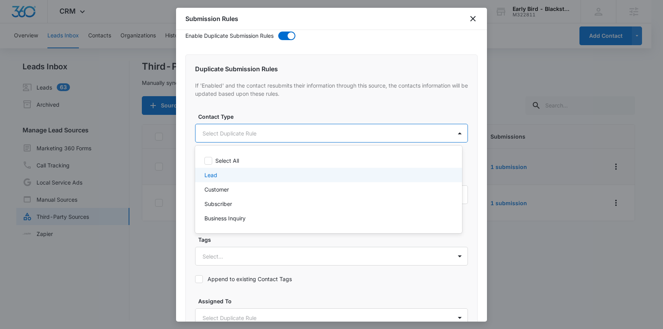
click at [211, 176] on p "Lead" at bounding box center [211, 175] width 13 height 8
click at [180, 192] on div at bounding box center [331, 164] width 663 height 329
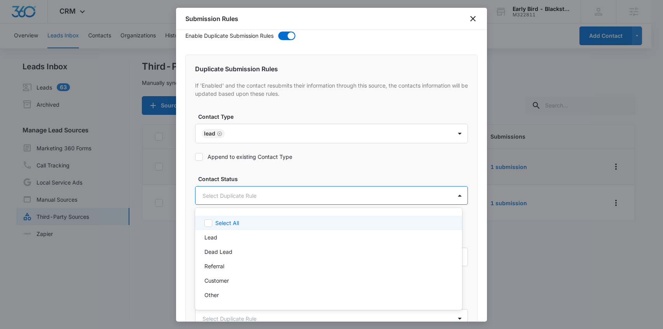
click at [225, 194] on body "CRM Apps Reputation Websites Forms CRM Email Social Payments POS Content Ads In…" at bounding box center [331, 164] width 663 height 329
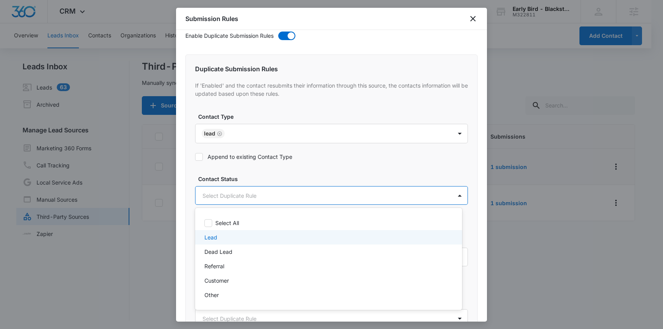
click at [209, 236] on p "Lead" at bounding box center [211, 237] width 13 height 8
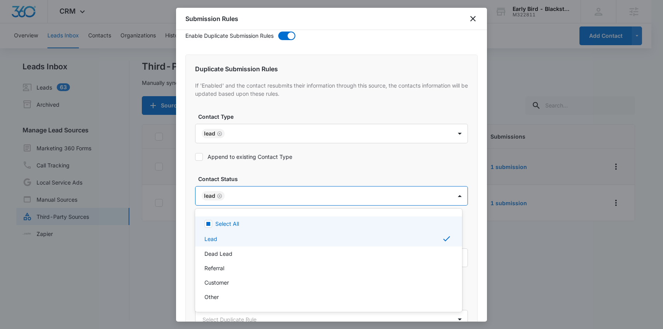
click at [190, 203] on div at bounding box center [331, 164] width 663 height 329
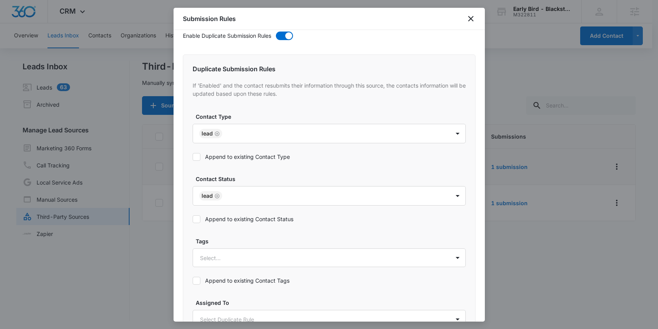
drag, startPoint x: 197, startPoint y: 219, endPoint x: 198, endPoint y: 181, distance: 38.1
click at [197, 219] on icon at bounding box center [196, 218] width 7 height 7
click at [192, 219] on input "Append to existing Contact Status" at bounding box center [192, 219] width 0 height 0
click at [196, 157] on icon at bounding box center [196, 156] width 5 height 3
click at [192, 157] on input "Append to existing Contact Type" at bounding box center [192, 157] width 0 height 0
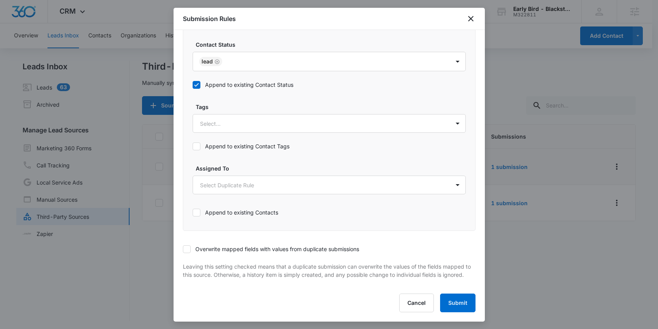
scroll to position [421, 0]
click at [185, 246] on icon at bounding box center [186, 248] width 7 height 7
click at [183, 249] on input "Overwrite mapped fields with values from duplicate submissions" at bounding box center [183, 249] width 0 height 0
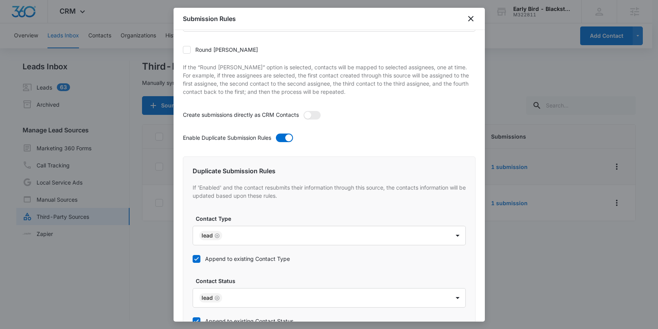
scroll to position [173, 0]
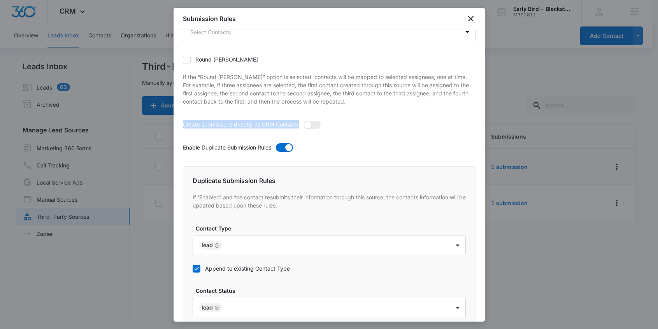
drag, startPoint x: 183, startPoint y: 124, endPoint x: 287, endPoint y: 128, distance: 104.7
click at [287, 128] on div "Create submissions directly as CRM Contacts" at bounding box center [329, 127] width 292 height 14
click at [234, 133] on div "Create submissions directly as CRM Contacts" at bounding box center [329, 127] width 292 height 14
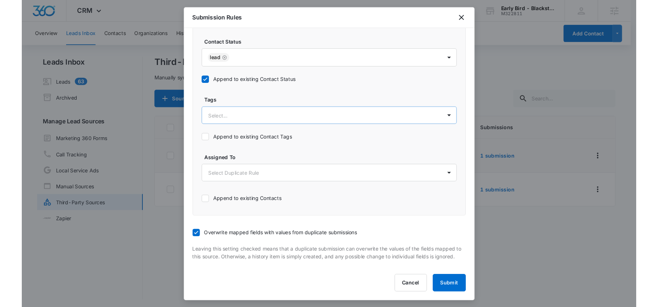
scroll to position [1, 0]
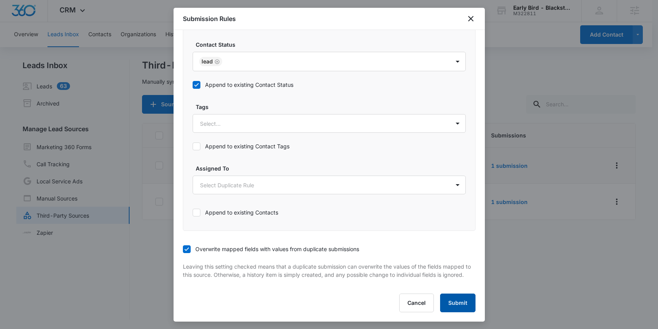
click at [456, 301] on button "Submit" at bounding box center [457, 302] width 35 height 19
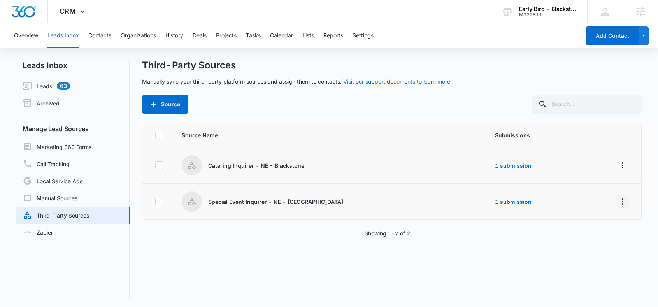
click at [621, 201] on icon "Overflow Menu" at bounding box center [622, 201] width 2 height 6
click at [217, 105] on div "Source" at bounding box center [391, 104] width 499 height 19
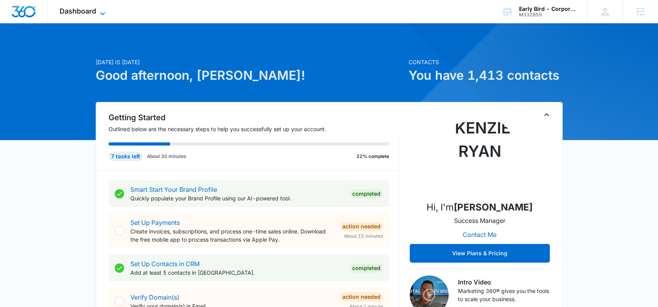
click at [81, 7] on span "Dashboard" at bounding box center [77, 11] width 37 height 8
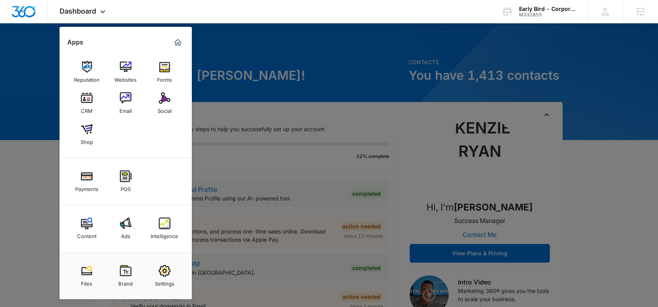
click at [91, 96] on img at bounding box center [87, 98] width 12 height 12
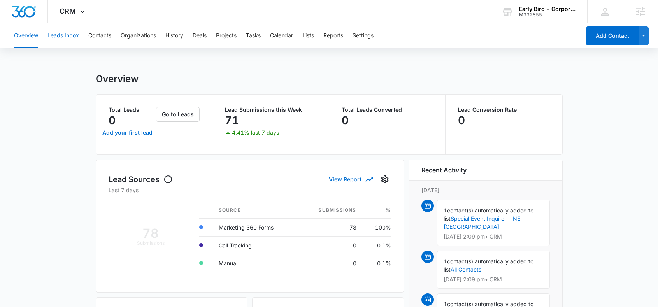
click at [69, 38] on button "Leads Inbox" at bounding box center [62, 35] width 31 height 25
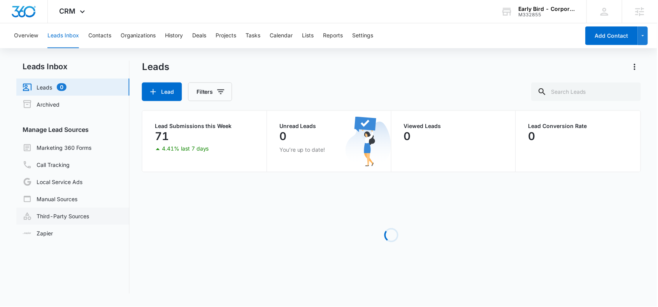
click at [77, 217] on link "Third-Party Sources" at bounding box center [56, 216] width 66 height 9
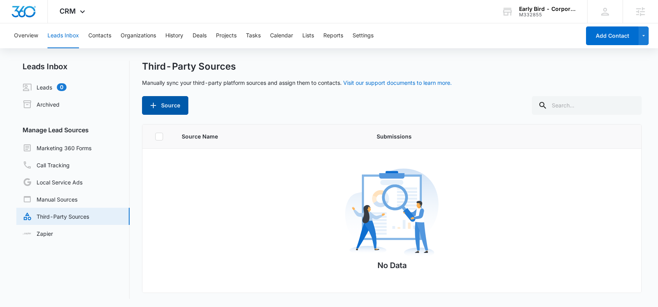
click at [162, 105] on button "Source" at bounding box center [165, 105] width 46 height 19
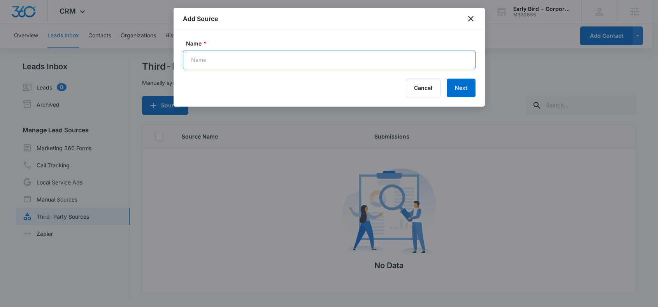
click at [244, 61] on input "Name *" at bounding box center [329, 60] width 292 height 19
click at [227, 59] on input "Toast Onl" at bounding box center [329, 60] width 292 height 19
paste input "- IA - East Village"
type input "Toast Online Order - [GEOGRAPHIC_DATA] - [GEOGRAPHIC_DATA]"
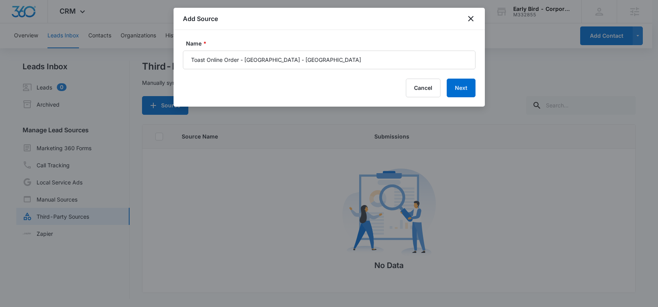
click at [358, 86] on div "Cancel Next" at bounding box center [329, 88] width 292 height 19
click at [460, 88] on button "Next" at bounding box center [460, 88] width 29 height 19
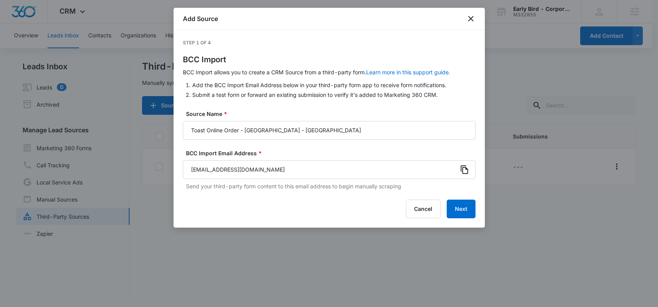
click at [465, 170] on icon at bounding box center [464, 169] width 9 height 9
click at [540, 75] on div at bounding box center [329, 153] width 658 height 307
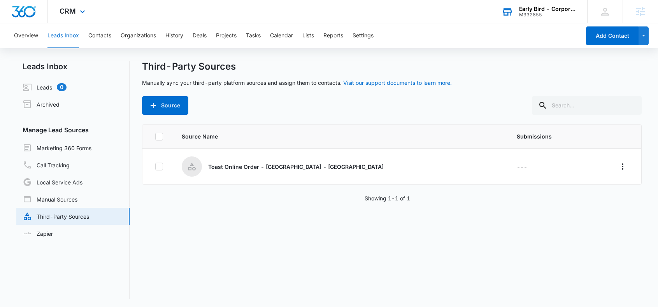
click at [539, 9] on div "Early Bird - Corporate" at bounding box center [547, 9] width 57 height 6
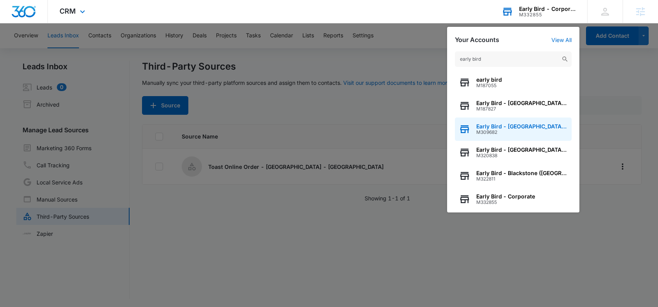
type input "early bird"
click at [513, 126] on span "Early Bird - [GEOGRAPHIC_DATA] ([GEOGRAPHIC_DATA])" at bounding box center [521, 126] width 91 height 6
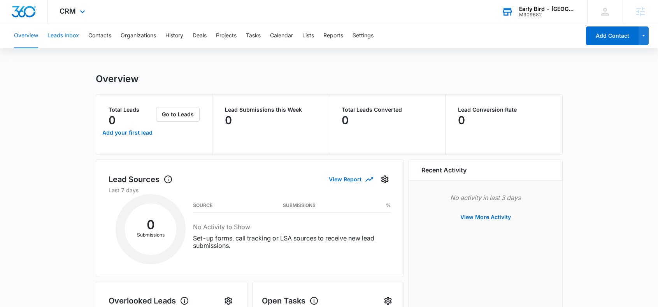
click at [61, 35] on button "Leads Inbox" at bounding box center [62, 35] width 31 height 25
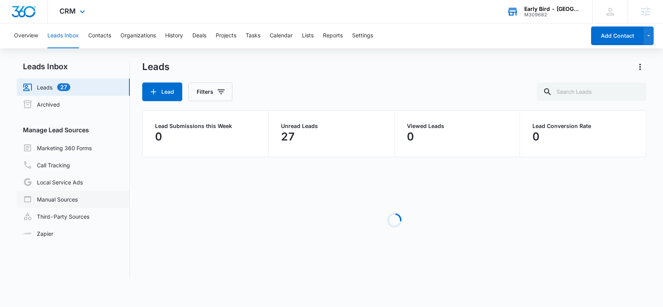
click at [58, 200] on link "Manual Sources" at bounding box center [50, 198] width 55 height 9
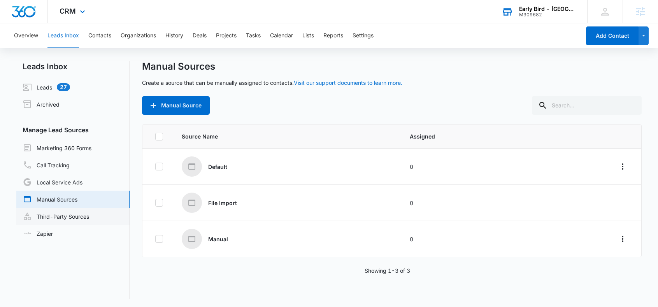
click at [87, 215] on link "Third-Party Sources" at bounding box center [56, 216] width 66 height 9
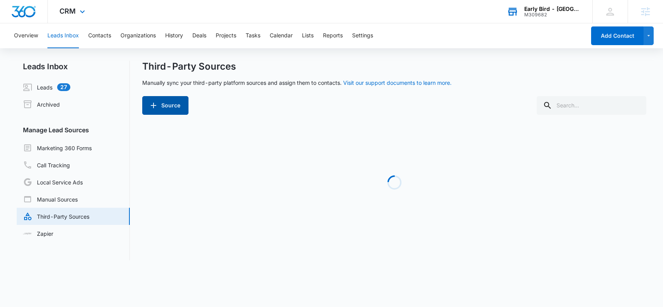
click at [163, 103] on button "Source" at bounding box center [165, 105] width 46 height 19
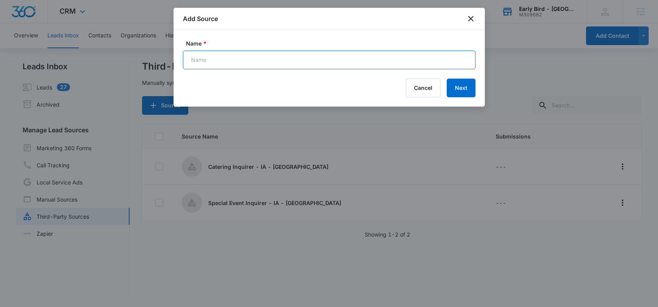
click at [220, 62] on input "Name *" at bounding box center [329, 60] width 292 height 19
paste input "crm+A1AN73284268502bb5e318f.ls.50@bcc.marketing360.com"
type input "Toast Online Order - [GEOGRAPHIC_DATA] - [GEOGRAPHIC_DATA]"
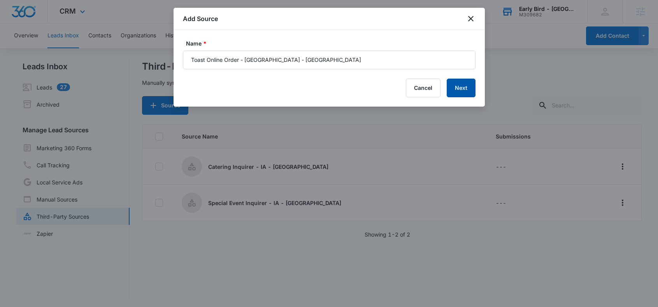
click at [465, 91] on button "Next" at bounding box center [460, 88] width 29 height 19
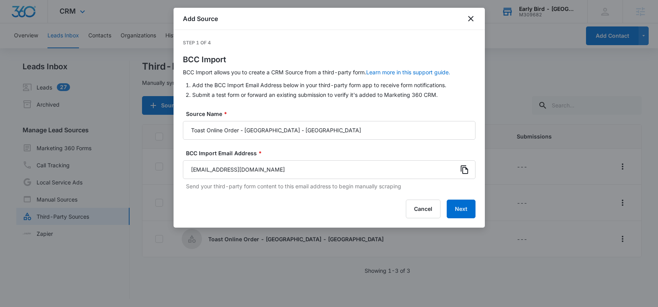
click at [464, 168] on icon at bounding box center [464, 169] width 9 height 9
click at [464, 169] on icon at bounding box center [464, 169] width 9 height 9
click at [509, 59] on div at bounding box center [329, 153] width 658 height 307
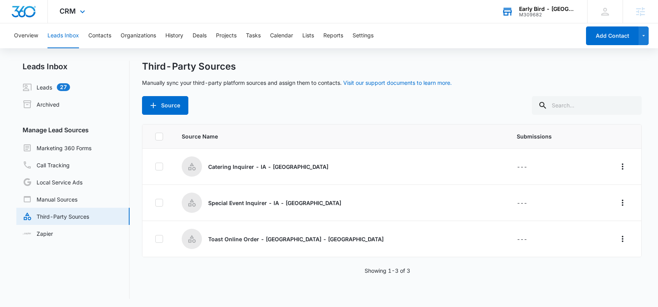
click at [545, 6] on div "Early Bird - [GEOGRAPHIC_DATA] ([GEOGRAPHIC_DATA])" at bounding box center [547, 9] width 57 height 6
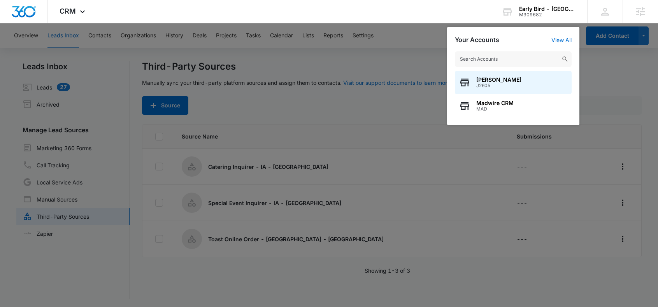
click at [515, 57] on input "text" at bounding box center [513, 59] width 117 height 16
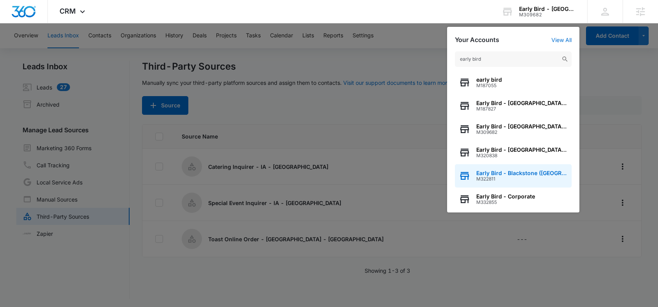
type input "early bird"
click at [526, 173] on span "Early Bird - Blackstone ([GEOGRAPHIC_DATA])" at bounding box center [521, 173] width 91 height 6
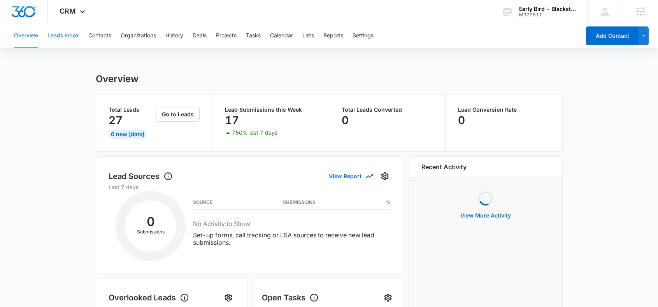
click at [63, 33] on button "Leads Inbox" at bounding box center [62, 35] width 31 height 25
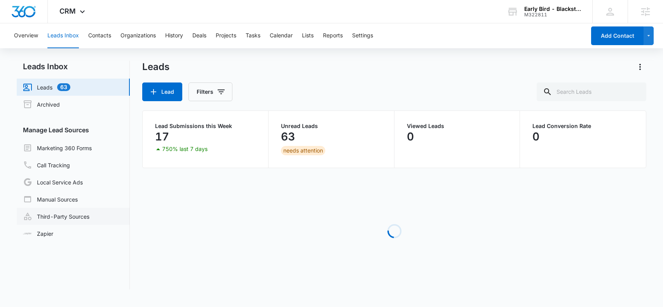
click at [59, 218] on link "Third-Party Sources" at bounding box center [56, 216] width 66 height 9
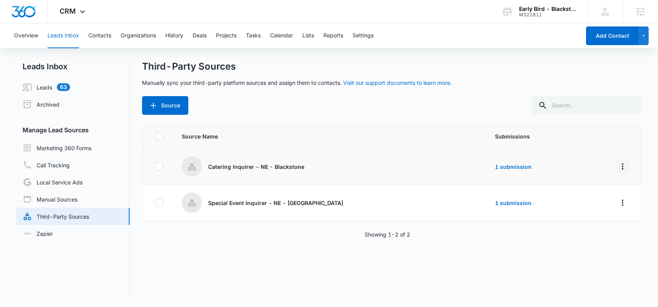
click at [618, 167] on icon "Overflow Menu" at bounding box center [622, 166] width 9 height 9
click at [586, 224] on div "Reset Source" at bounding box center [582, 222] width 44 height 5
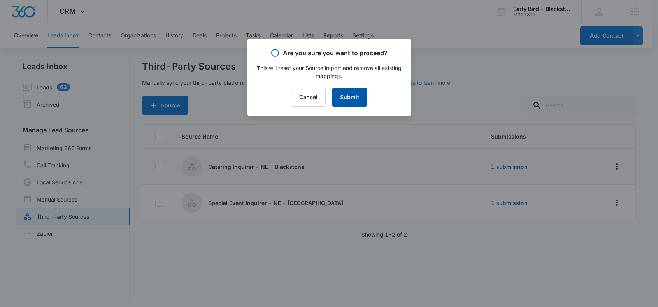
click at [353, 96] on button "Submit" at bounding box center [349, 97] width 35 height 19
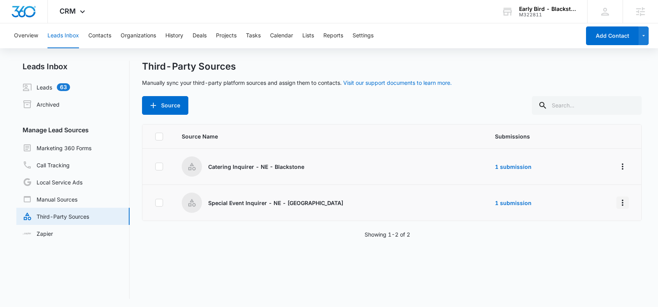
click at [618, 203] on icon "Overflow Menu" at bounding box center [622, 202] width 9 height 9
click at [588, 258] on div "Reset Source" at bounding box center [582, 259] width 44 height 5
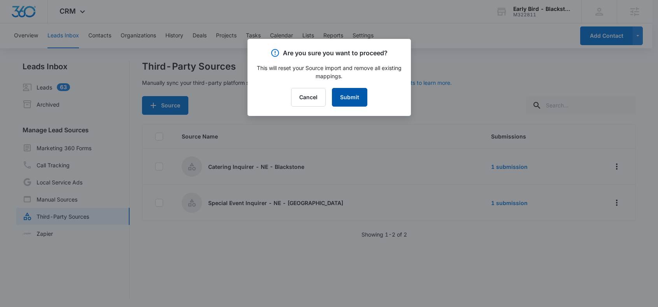
click at [358, 98] on button "Submit" at bounding box center [349, 97] width 35 height 19
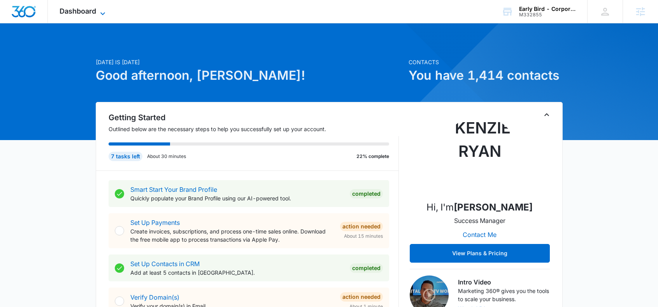
click at [92, 9] on span "Dashboard" at bounding box center [77, 11] width 37 height 8
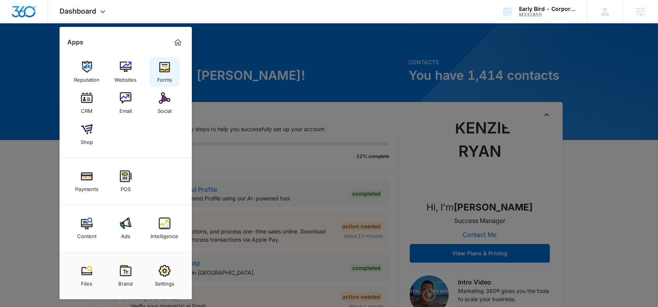
click at [162, 68] on img at bounding box center [165, 67] width 12 height 12
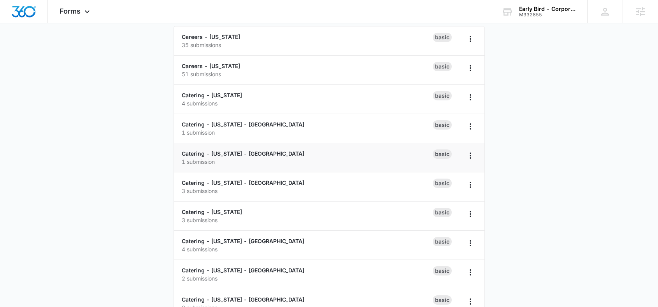
scroll to position [114, 0]
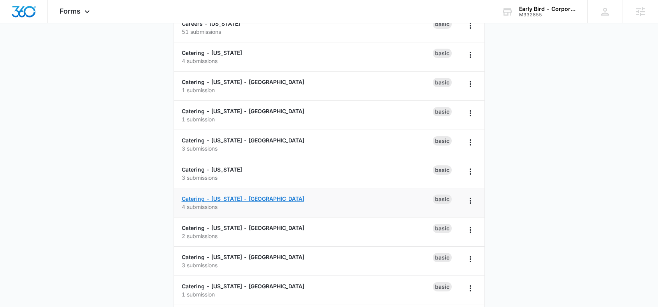
click at [271, 196] on link "Catering - [US_STATE] - [GEOGRAPHIC_DATA]" at bounding box center [243, 198] width 122 height 7
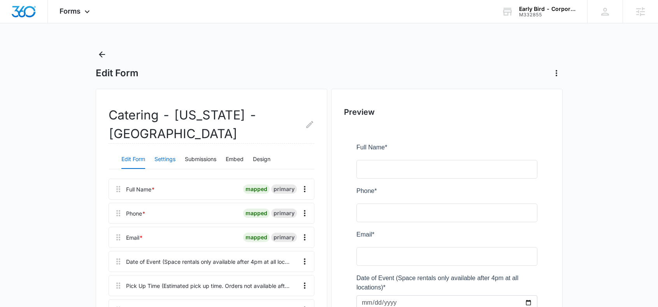
click at [166, 160] on button "Settings" at bounding box center [164, 159] width 21 height 19
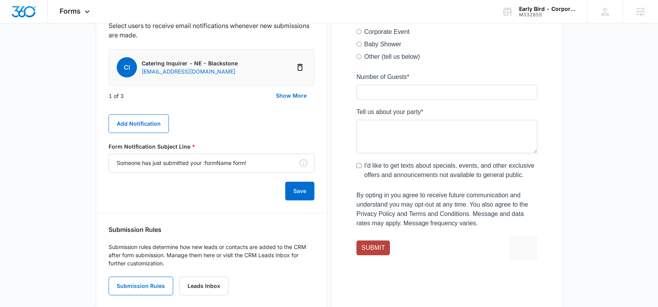
scroll to position [443, 0]
click at [300, 66] on icon "Delete Notification" at bounding box center [299, 66] width 9 height 9
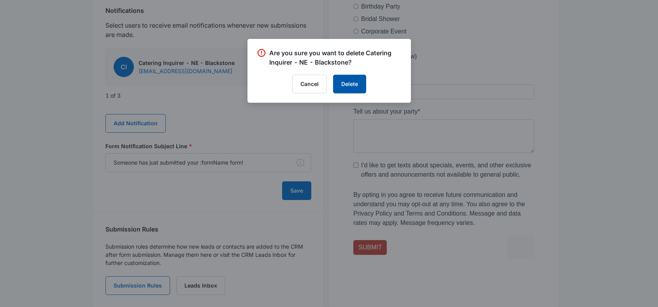
click at [352, 84] on button "Delete" at bounding box center [349, 84] width 33 height 19
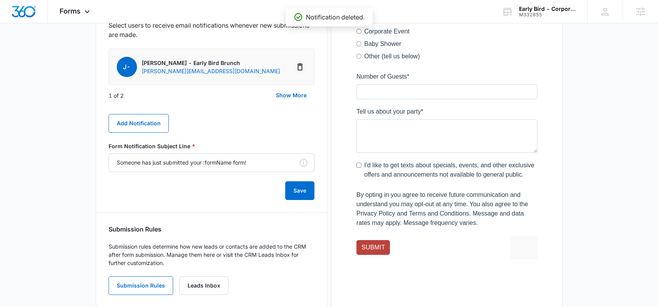
scroll to position [0, 0]
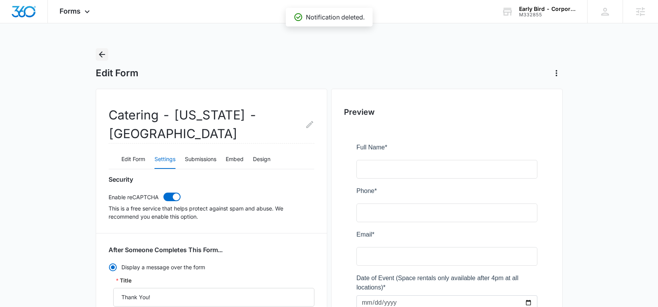
click at [101, 53] on icon "Back" at bounding box center [102, 54] width 6 height 6
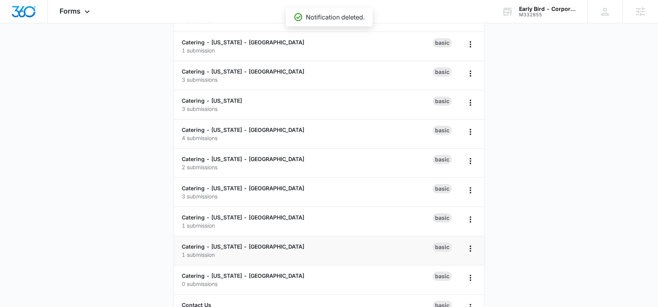
scroll to position [183, 0]
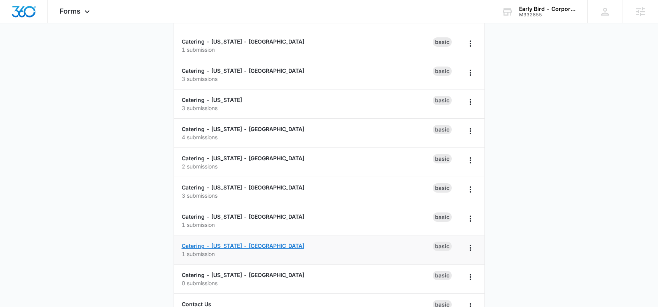
click at [262, 246] on link "Catering - [US_STATE] - [GEOGRAPHIC_DATA]" at bounding box center [243, 245] width 122 height 7
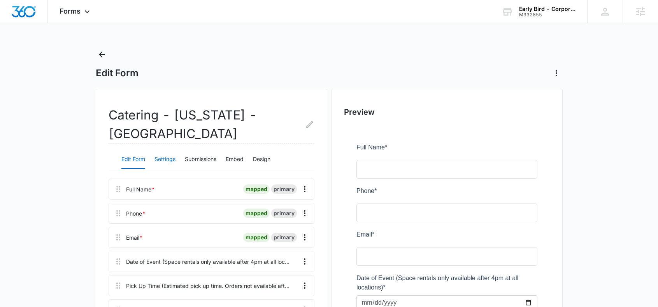
click at [164, 155] on button "Settings" at bounding box center [164, 159] width 21 height 19
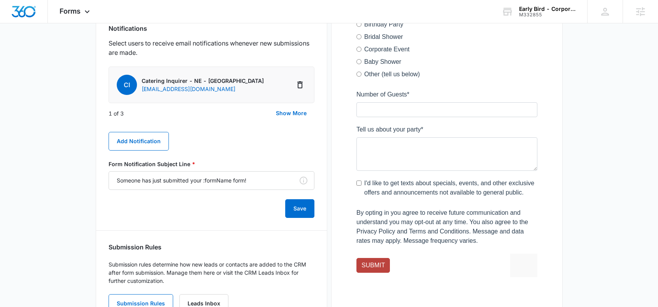
scroll to position [459, 0]
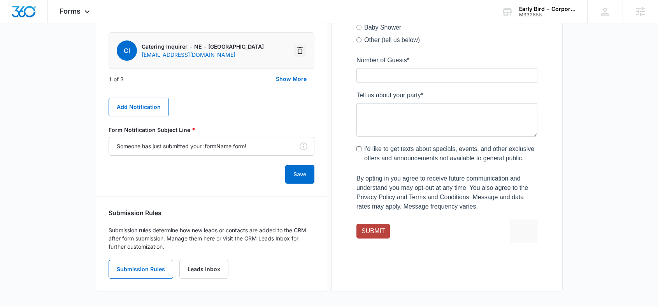
click at [299, 51] on icon "Delete Notification" at bounding box center [299, 50] width 9 height 9
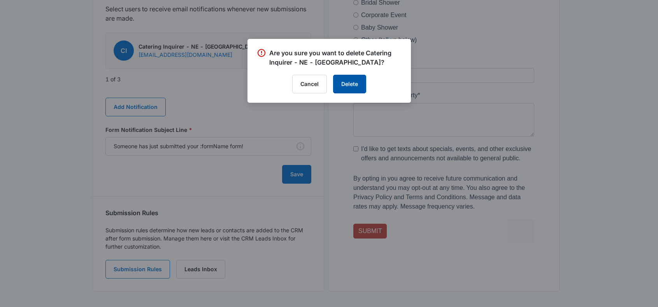
click at [341, 83] on button "Delete" at bounding box center [349, 84] width 33 height 19
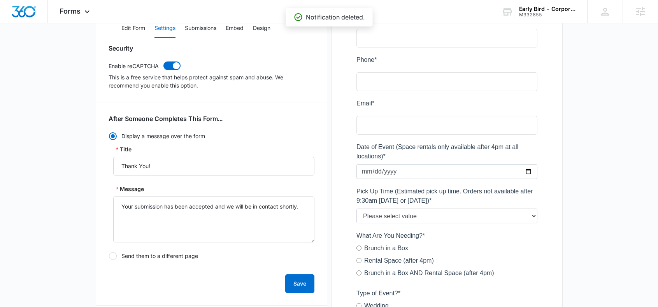
scroll to position [0, 0]
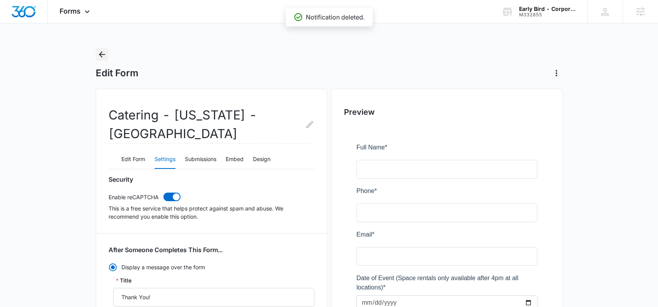
click at [103, 53] on icon "Back" at bounding box center [101, 54] width 9 height 9
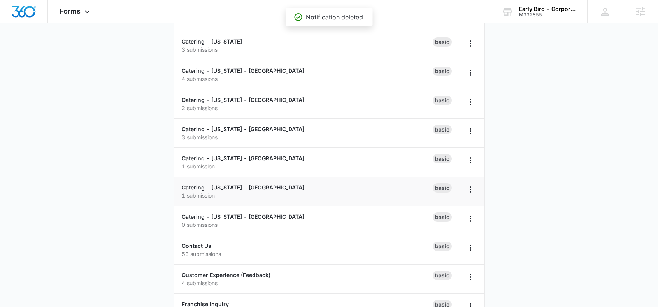
scroll to position [287, 0]
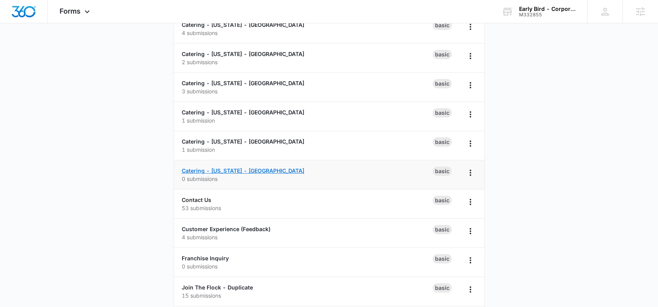
click at [247, 171] on link "Catering - [US_STATE] - [GEOGRAPHIC_DATA]" at bounding box center [243, 170] width 122 height 7
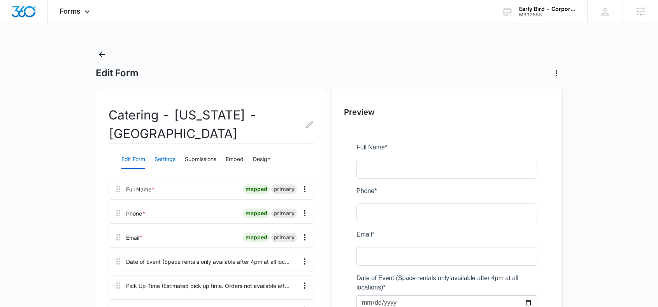
click at [164, 157] on button "Settings" at bounding box center [164, 159] width 21 height 19
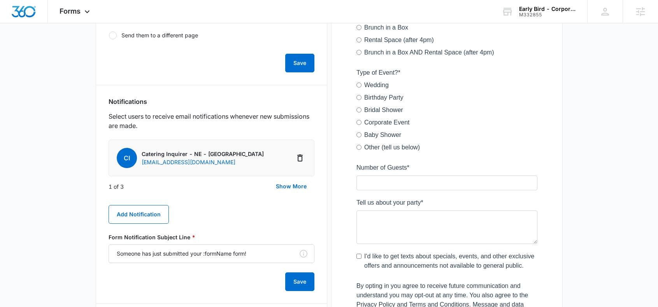
scroll to position [404, 0]
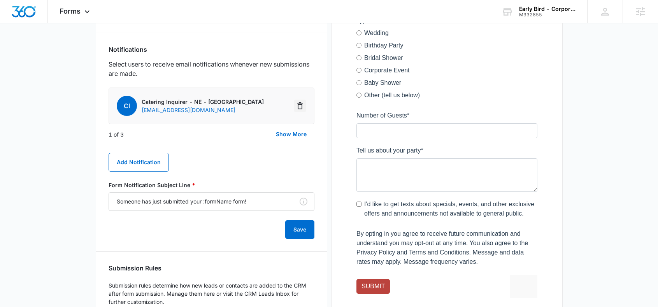
click at [299, 106] on icon "Delete Notification" at bounding box center [299, 105] width 9 height 9
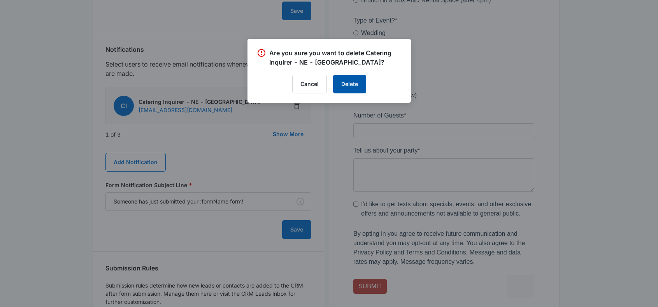
click at [350, 79] on button "Delete" at bounding box center [349, 84] width 33 height 19
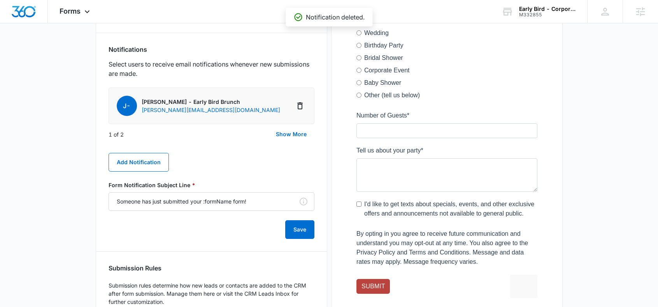
scroll to position [0, 0]
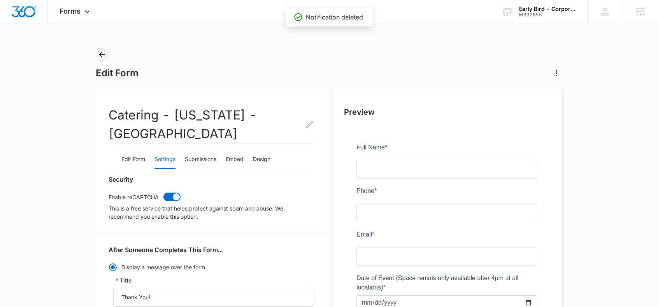
click at [103, 55] on icon "Back" at bounding box center [101, 54] width 9 height 9
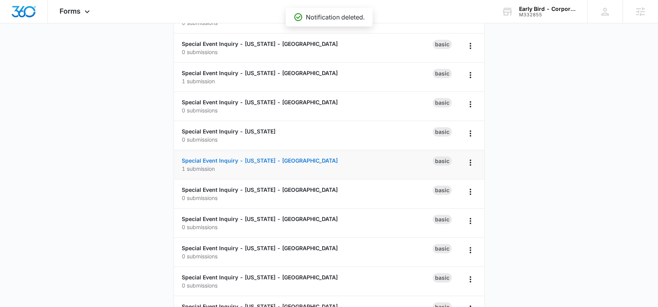
scroll to position [646, 0]
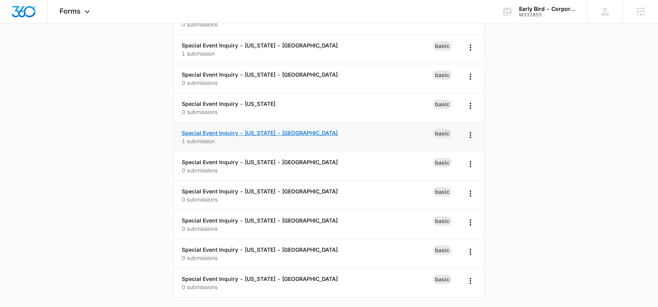
click at [229, 132] on link "Special Event Inquiry - [US_STATE] - [GEOGRAPHIC_DATA]" at bounding box center [260, 132] width 156 height 7
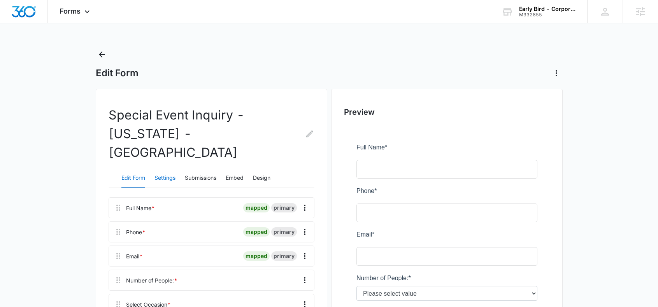
click at [169, 169] on button "Settings" at bounding box center [164, 178] width 21 height 19
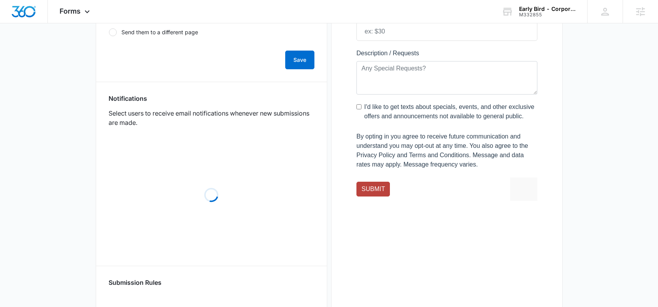
scroll to position [429, 0]
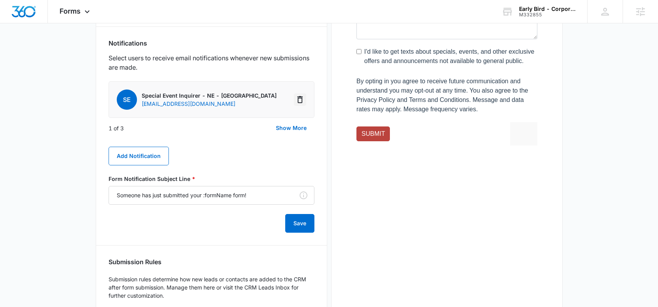
click at [301, 95] on icon "Delete Notification" at bounding box center [299, 99] width 9 height 9
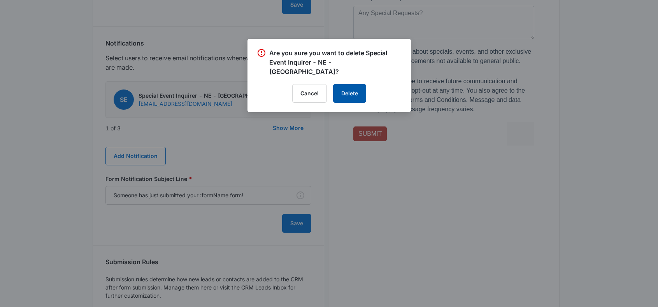
click at [350, 84] on button "Delete" at bounding box center [349, 93] width 33 height 19
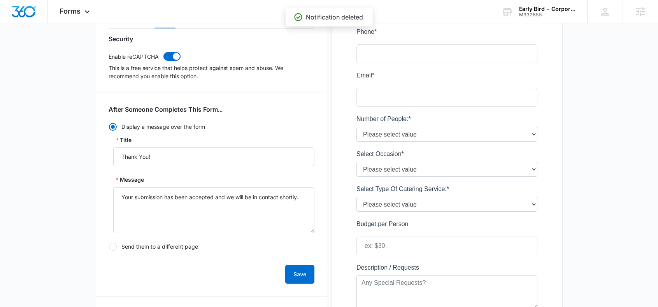
scroll to position [0, 0]
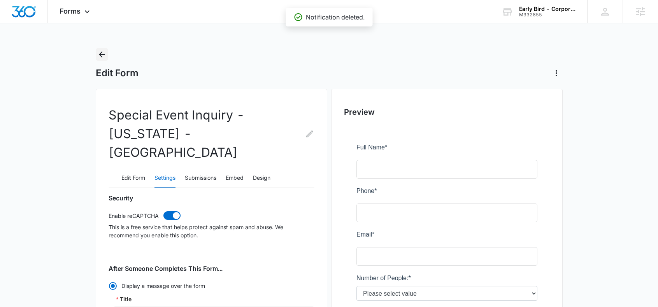
click at [103, 55] on icon "Back" at bounding box center [101, 54] width 9 height 9
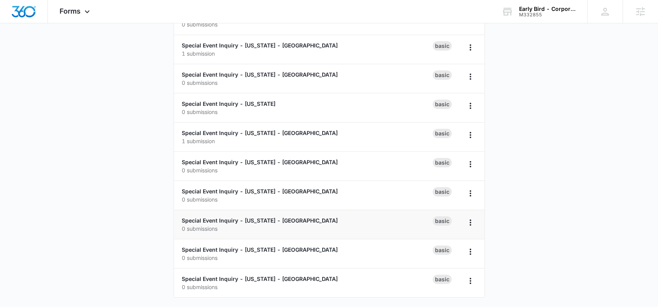
scroll to position [646, 0]
click at [229, 251] on link "Special Event Inquiry - [US_STATE] - [GEOGRAPHIC_DATA]" at bounding box center [260, 250] width 156 height 7
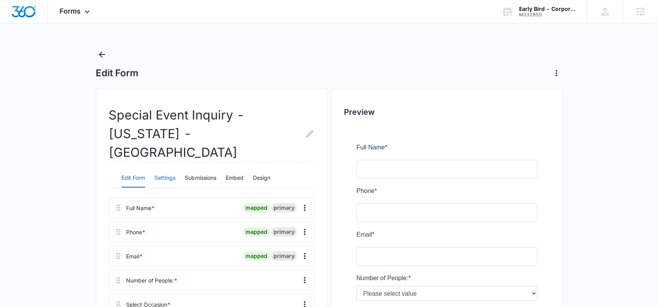
click at [168, 169] on button "Settings" at bounding box center [164, 178] width 21 height 19
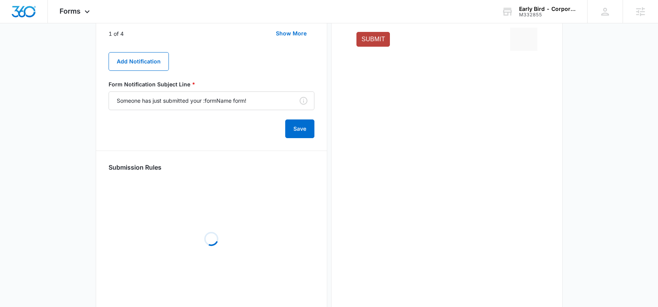
scroll to position [443, 0]
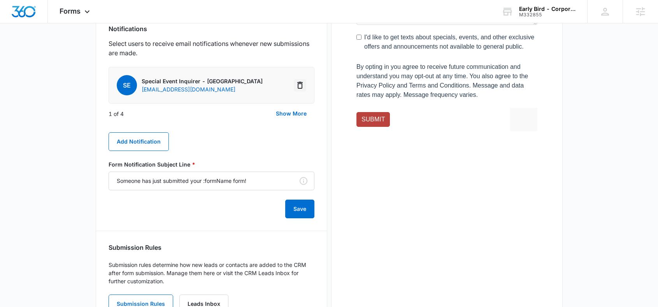
click at [301, 80] on icon "Delete Notification" at bounding box center [299, 84] width 9 height 9
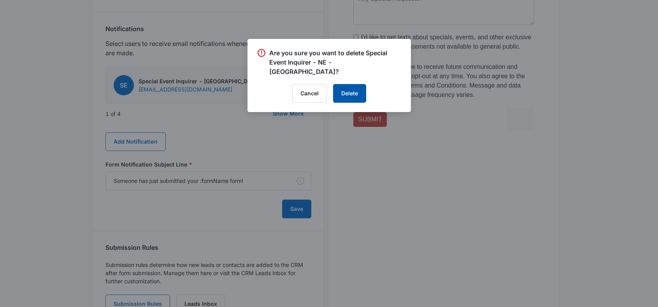
click at [346, 84] on button "Delete" at bounding box center [349, 93] width 33 height 19
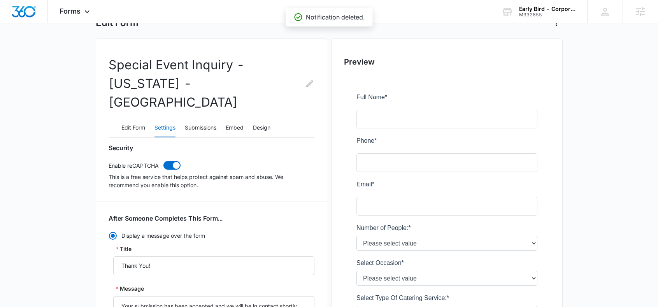
scroll to position [0, 0]
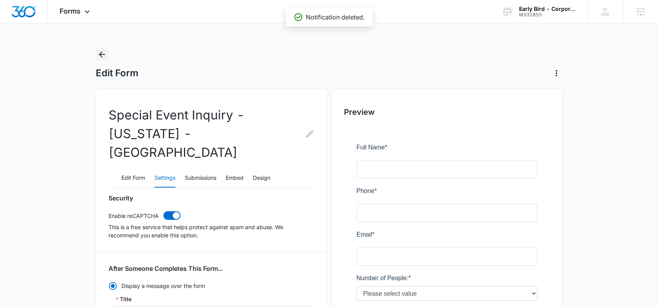
click at [101, 50] on icon "Back" at bounding box center [101, 54] width 9 height 9
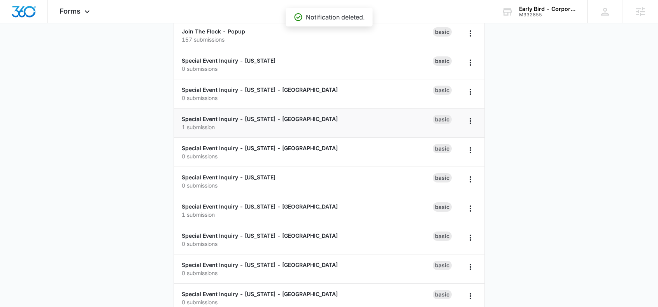
scroll to position [646, 0]
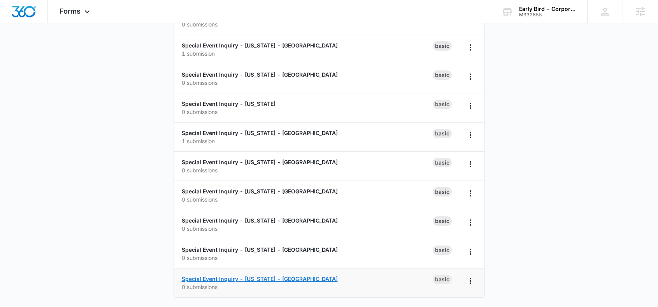
click at [224, 278] on link "Special Event Inquiry - [US_STATE] - [GEOGRAPHIC_DATA]" at bounding box center [260, 278] width 156 height 7
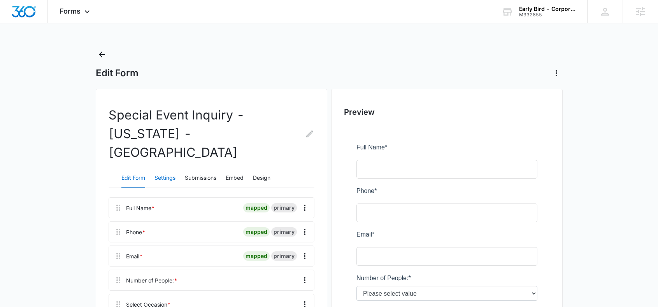
click at [165, 169] on button "Settings" at bounding box center [164, 178] width 21 height 19
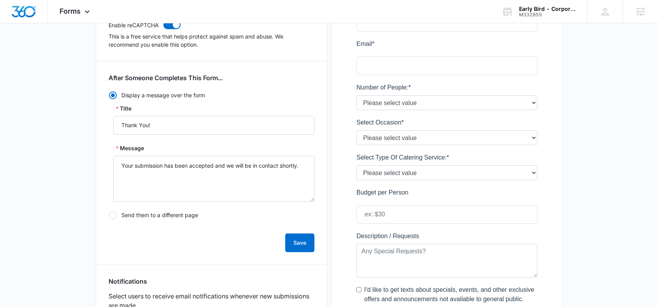
scroll to position [289, 0]
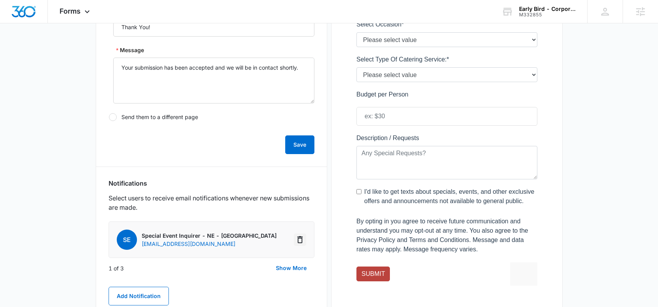
click at [301, 235] on icon "Delete Notification" at bounding box center [299, 239] width 9 height 9
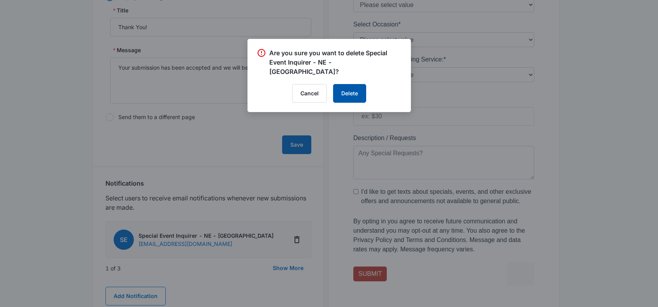
click at [356, 84] on button "Delete" at bounding box center [349, 93] width 33 height 19
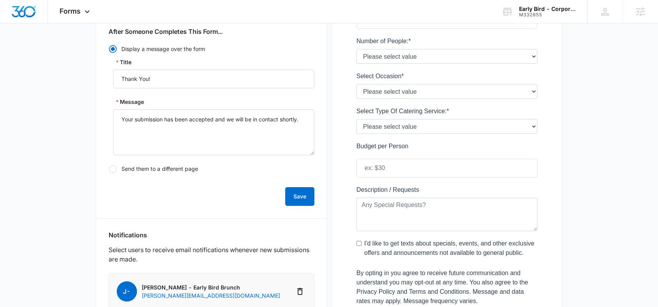
scroll to position [0, 0]
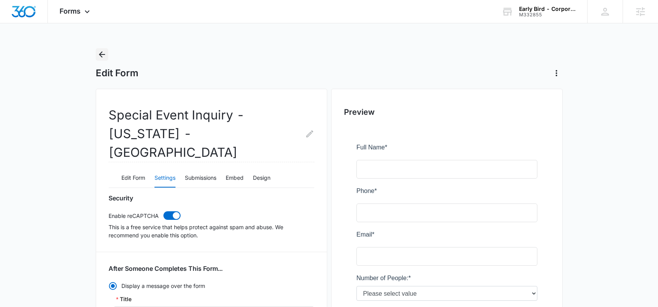
click at [103, 54] on icon "Back" at bounding box center [102, 54] width 6 height 6
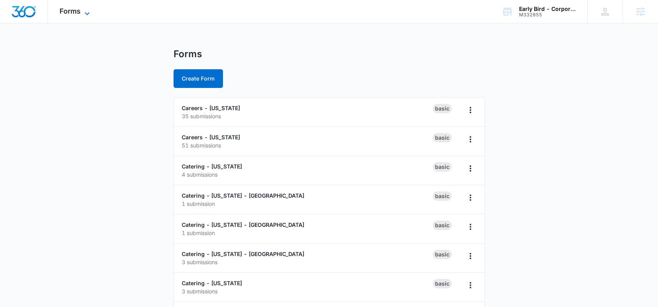
click at [70, 12] on span "Forms" at bounding box center [69, 11] width 21 height 8
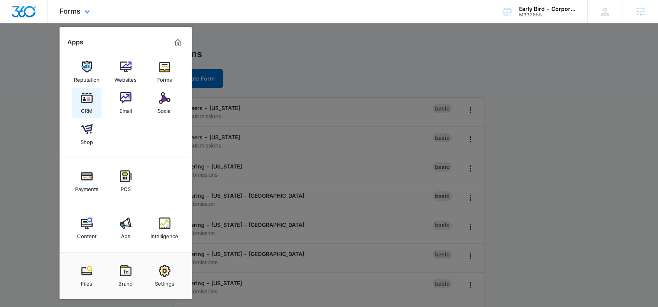
click at [88, 102] on img at bounding box center [87, 98] width 12 height 12
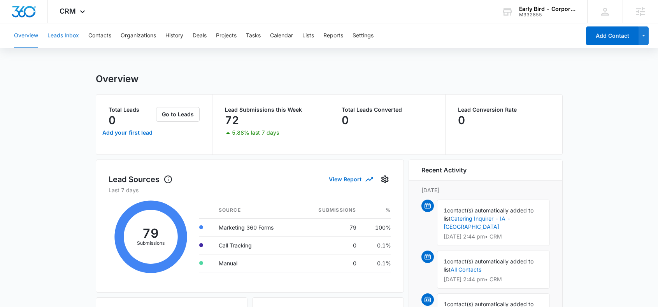
click at [61, 36] on button "Leads Inbox" at bounding box center [62, 35] width 31 height 25
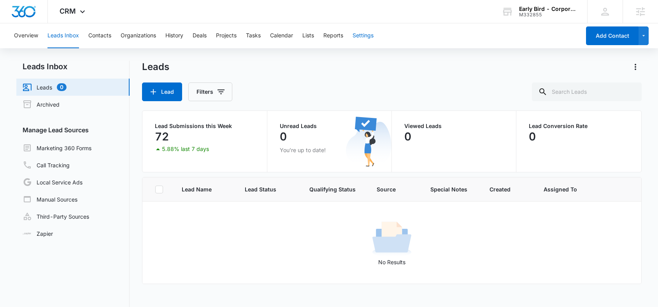
click at [365, 35] on button "Settings" at bounding box center [362, 35] width 21 height 25
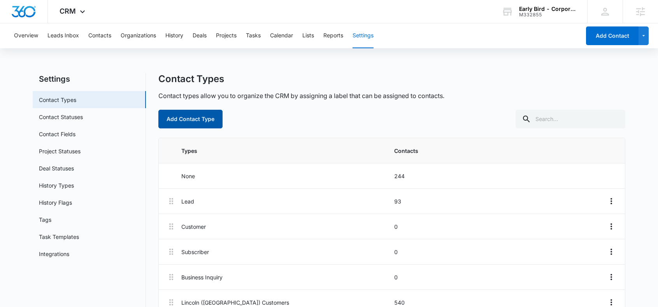
click at [191, 117] on button "Add Contact Type" at bounding box center [190, 119] width 64 height 19
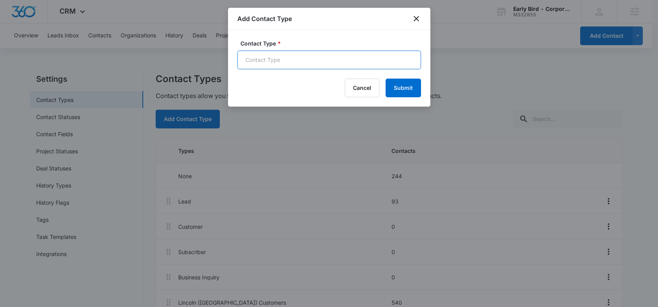
click at [297, 62] on input "Contact Type *" at bounding box center [329, 60] width 184 height 19
paste input "Customer - Online Order - NE - [GEOGRAPHIC_DATA]"
type input "Customer - Online Order - NE - [GEOGRAPHIC_DATA]"
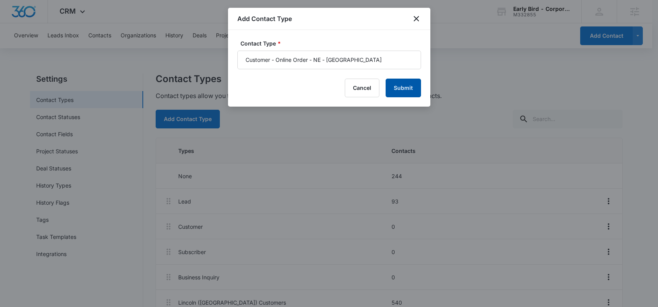
click at [408, 87] on button "Submit" at bounding box center [402, 88] width 35 height 19
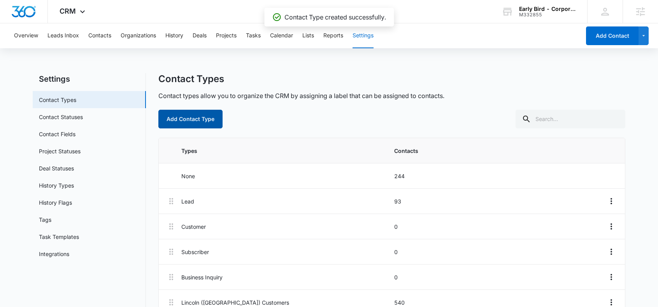
click at [199, 114] on button "Add Contact Type" at bounding box center [190, 119] width 64 height 19
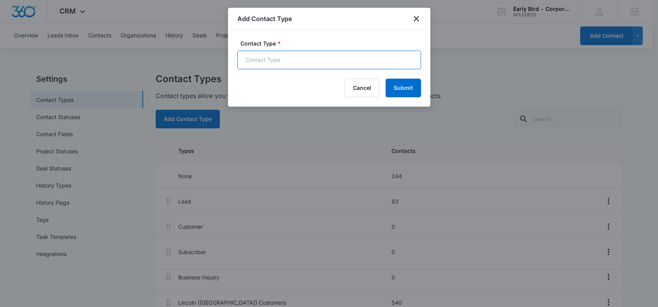
click at [272, 54] on input "Contact Type *" at bounding box center [329, 60] width 184 height 19
paste input "Customer - Online Order - NE - [GEOGRAPHIC_DATA]"
type input "Customer - Online Order - NE - [GEOGRAPHIC_DATA]"
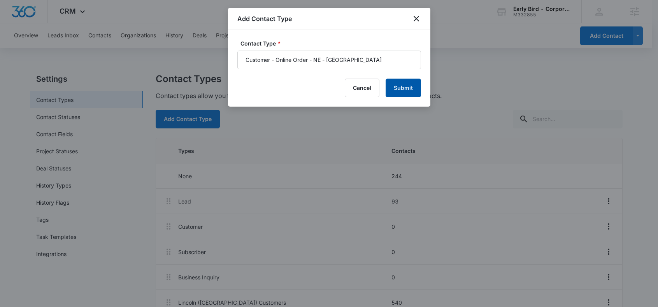
click at [403, 87] on button "Submit" at bounding box center [402, 88] width 35 height 19
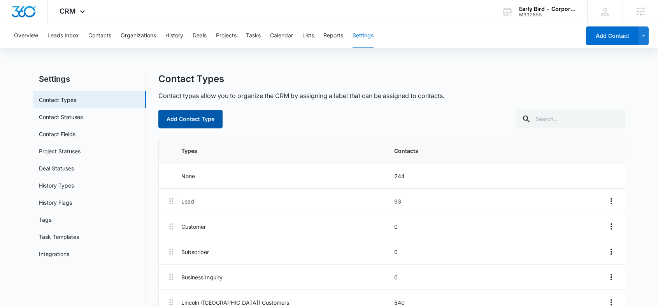
click at [197, 116] on button "Add Contact Type" at bounding box center [190, 119] width 64 height 19
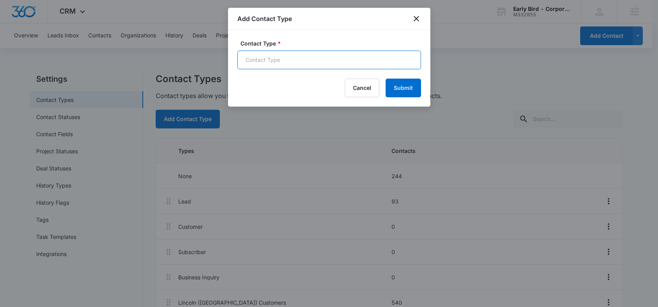
click at [273, 63] on input "Contact Type *" at bounding box center [329, 60] width 184 height 19
paste input "Customer - Online Order - NE - Regency Landing"
type input "Customer - Online Order - NE - Regency Landing"
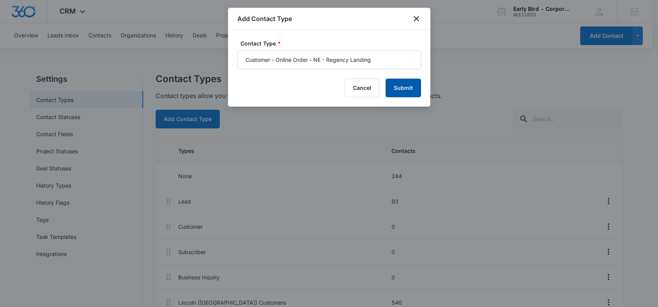
click at [404, 86] on button "Submit" at bounding box center [402, 88] width 35 height 19
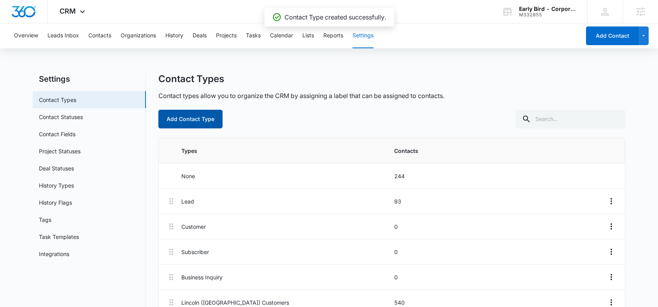
click at [208, 120] on button "Add Contact Type" at bounding box center [190, 119] width 64 height 19
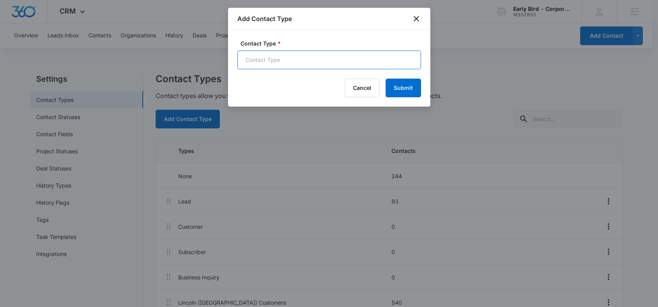
click at [274, 62] on input "Contact Type *" at bounding box center [329, 60] width 184 height 19
paste input "Customer - Online Order - NE - [GEOGRAPHIC_DATA]"
type input "Customer - Online Order - NE - [GEOGRAPHIC_DATA]"
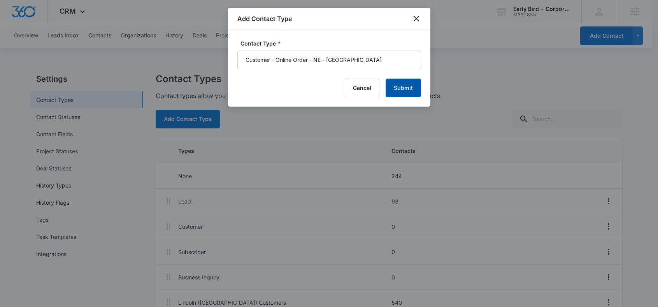
click at [407, 88] on button "Submit" at bounding box center [402, 88] width 35 height 19
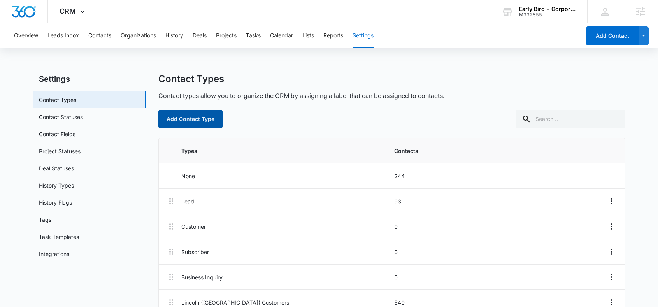
click at [202, 119] on button "Add Contact Type" at bounding box center [190, 119] width 64 height 19
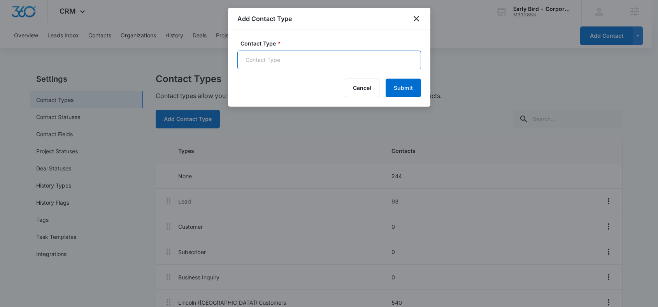
click at [268, 64] on input "Contact Type *" at bounding box center [329, 60] width 184 height 19
paste input "Customer - Online Order - NE - [GEOGRAPHIC_DATA]"
type input "Customer - Online Order - NE - [GEOGRAPHIC_DATA]"
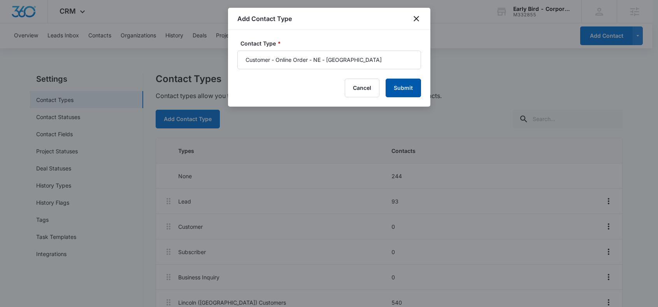
click at [404, 87] on button "Submit" at bounding box center [402, 88] width 35 height 19
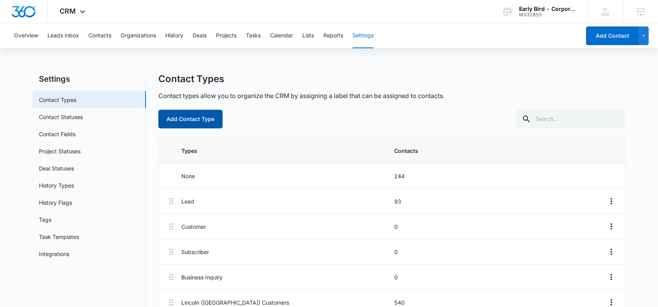
click at [200, 119] on button "Add Contact Type" at bounding box center [190, 119] width 64 height 19
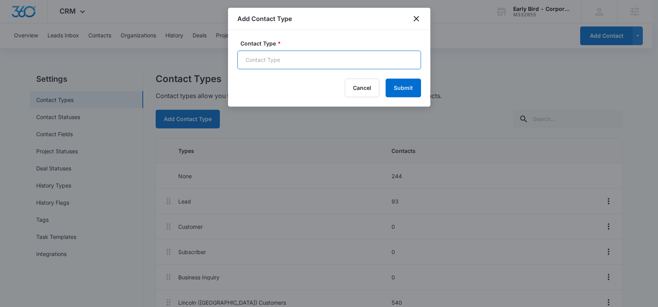
click at [290, 65] on input "Contact Type *" at bounding box center [329, 60] width 184 height 19
paste input "Customer - Online Order - NE - [GEOGRAPHIC_DATA]"
type input "Customer - Online Order - NE - [GEOGRAPHIC_DATA]"
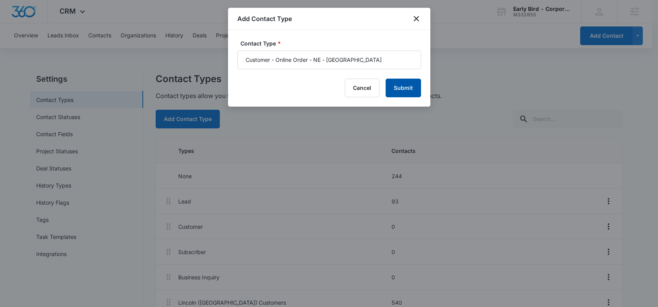
click at [412, 84] on button "Submit" at bounding box center [402, 88] width 35 height 19
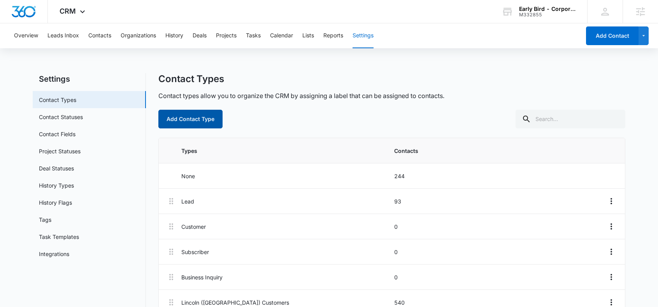
click at [191, 119] on button "Add Contact Type" at bounding box center [190, 119] width 64 height 19
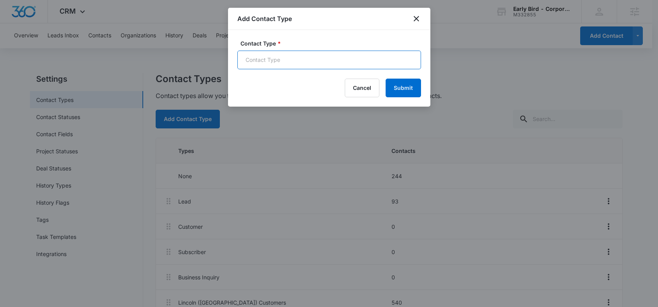
click at [270, 61] on input "Contact Type *" at bounding box center [329, 60] width 184 height 19
paste input "Customer - Online Order - IA - Ankeny"
type input "Customer - Online Order - IA - Ankeny"
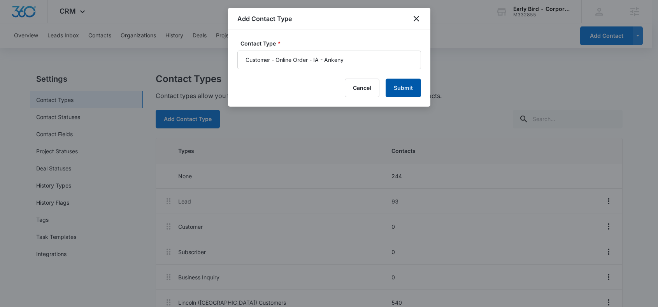
click at [402, 87] on button "Submit" at bounding box center [402, 88] width 35 height 19
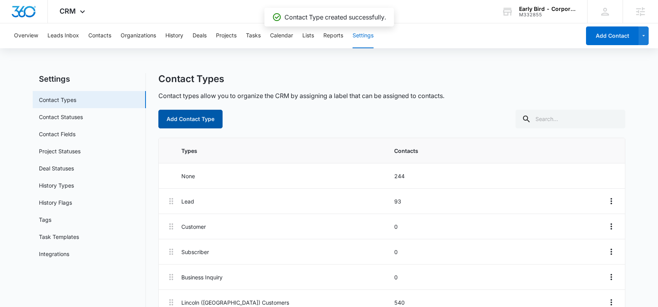
click at [199, 123] on button "Add Contact Type" at bounding box center [190, 119] width 64 height 19
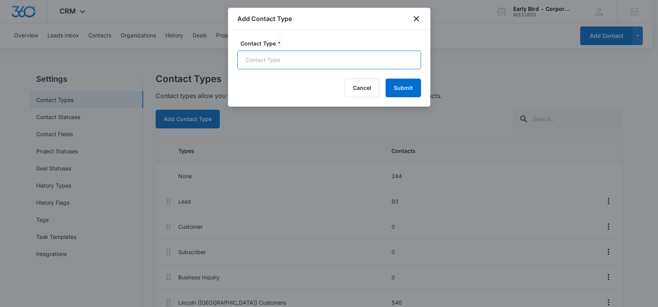
click at [265, 60] on input "Contact Type *" at bounding box center [329, 60] width 184 height 19
paste input "Customer - Online Order - [GEOGRAPHIC_DATA] - [GEOGRAPHIC_DATA]"
type input "Customer - Online Order - [GEOGRAPHIC_DATA] - [GEOGRAPHIC_DATA]"
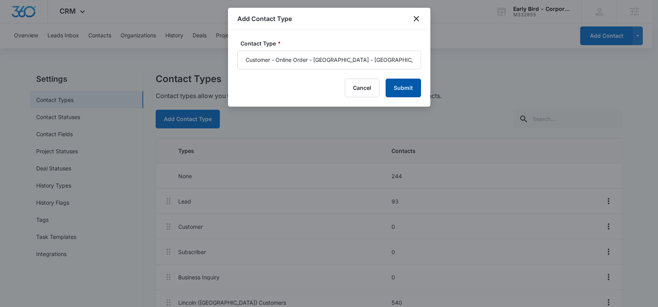
click at [402, 87] on button "Submit" at bounding box center [402, 88] width 35 height 19
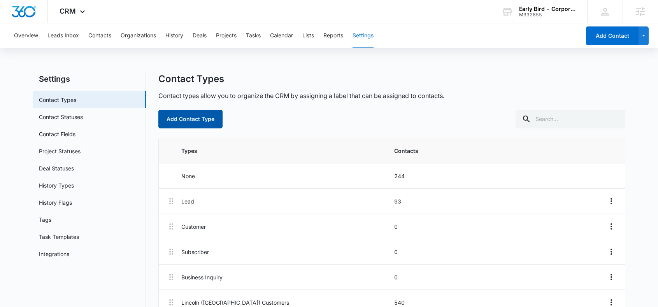
click at [194, 122] on button "Add Contact Type" at bounding box center [190, 119] width 64 height 19
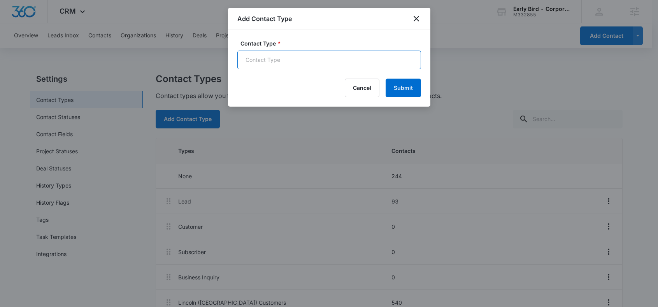
click at [272, 55] on input "Contact Type *" at bounding box center [329, 60] width 184 height 19
paste input "Customer - Online Order - IA - [GEOGRAPHIC_DATA]"
type input "Customer - Online Order - IA - [GEOGRAPHIC_DATA]"
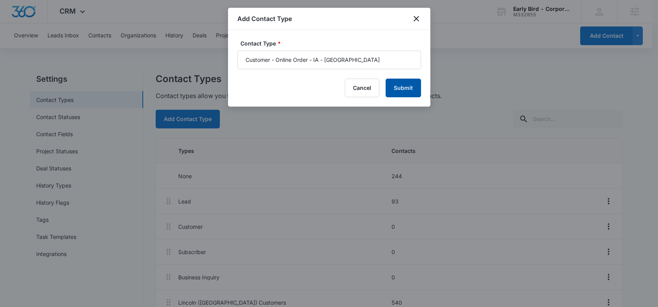
click at [408, 87] on button "Submit" at bounding box center [402, 88] width 35 height 19
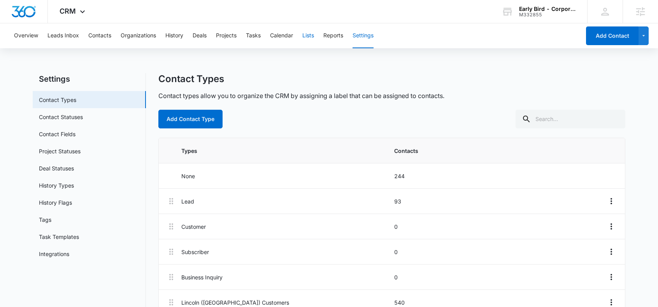
click at [310, 35] on button "Lists" at bounding box center [308, 35] width 12 height 25
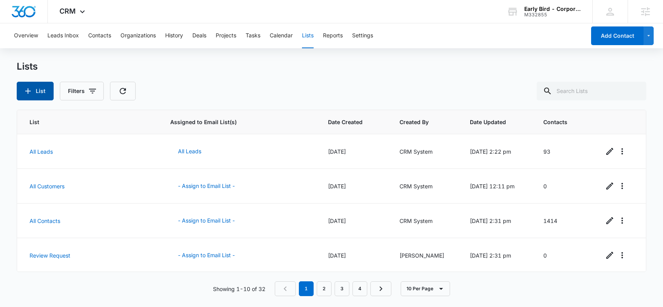
click at [32, 91] on icon "button" at bounding box center [27, 90] width 9 height 9
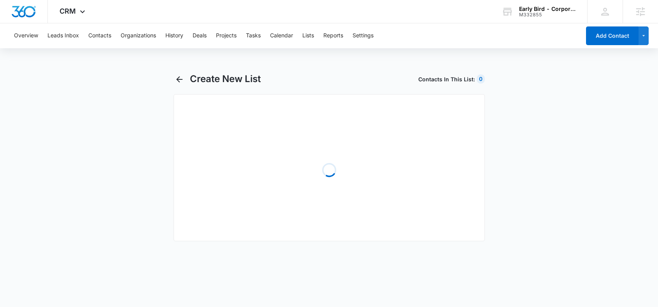
select select "31"
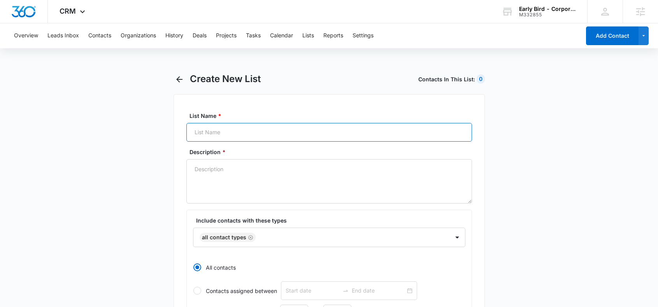
click at [252, 130] on input "List Name *" at bounding box center [328, 132] width 285 height 19
paste input "Customer - Online Order - IA - [GEOGRAPHIC_DATA]"
type input "Customer - Online Order - IA - [GEOGRAPHIC_DATA]"
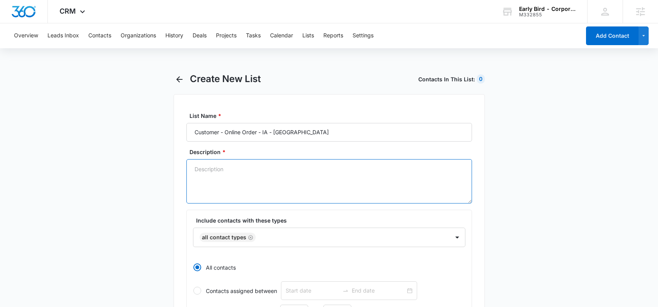
click at [278, 188] on textarea "Description *" at bounding box center [328, 181] width 285 height 44
paste textarea "Customer - Online Order - IA - [GEOGRAPHIC_DATA]"
click at [249, 236] on icon "Remove All Contact Types" at bounding box center [250, 237] width 5 height 5
type textarea "Customer - Online Order - IA - [GEOGRAPHIC_DATA]"
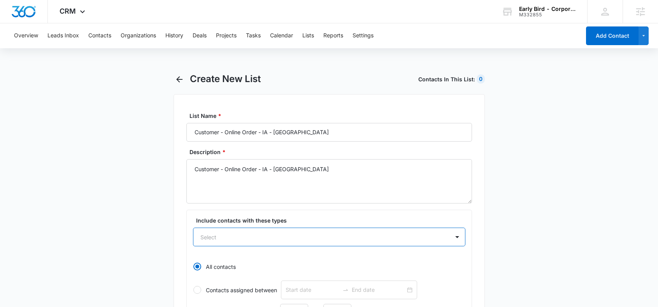
click at [258, 238] on div "option , selected. Select is focused ,type to refine list, press Down to open t…" at bounding box center [329, 236] width 272 height 19
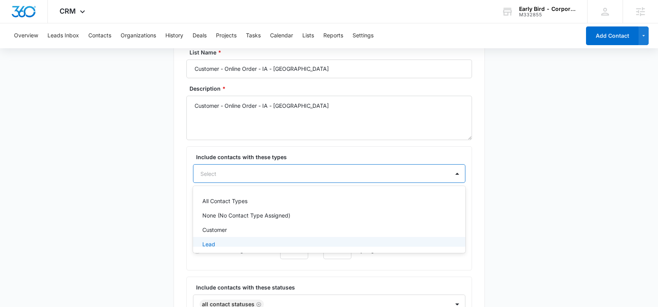
scroll to position [65, 0]
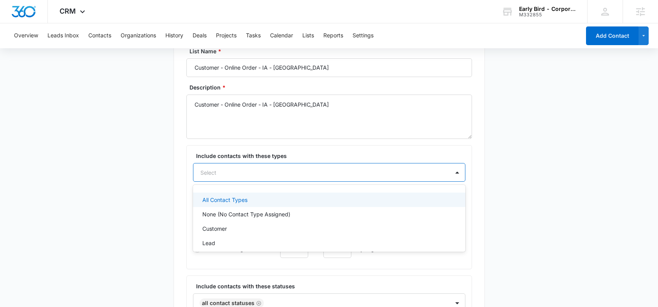
paste input "Customer - Online Order - IA - [GEOGRAPHIC_DATA]"
type input "Customer - Online Order - IA - [GEOGRAPHIC_DATA]"
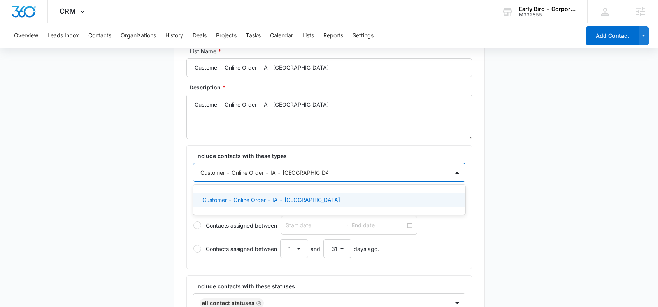
click at [299, 201] on p "Customer - Online Order - IA - [GEOGRAPHIC_DATA]" at bounding box center [271, 200] width 138 height 8
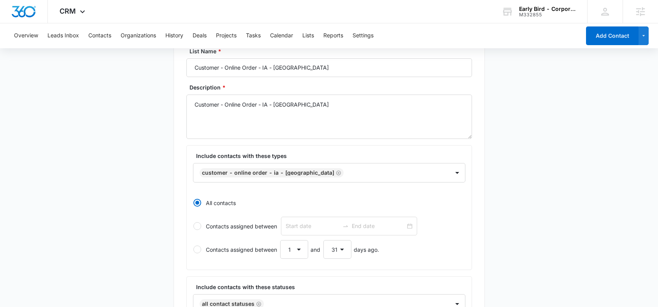
click at [516, 217] on main "Create New List Contacts In This List : 1414 List Name * Customer - Online Orde…" at bounding box center [329, 301] width 658 height 584
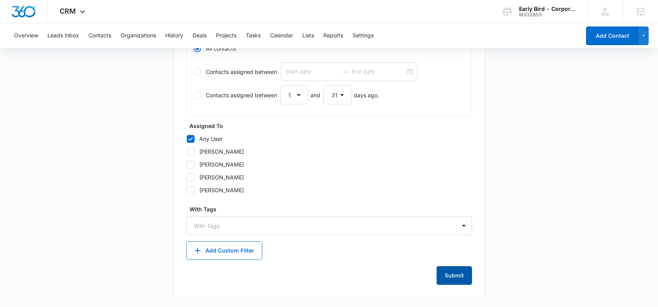
click at [456, 273] on button "Submit" at bounding box center [453, 275] width 35 height 19
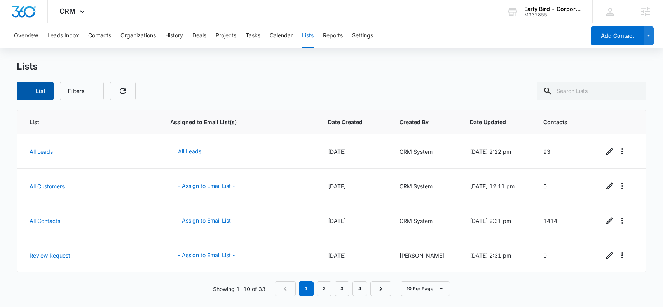
click at [35, 94] on button "List" at bounding box center [35, 91] width 37 height 19
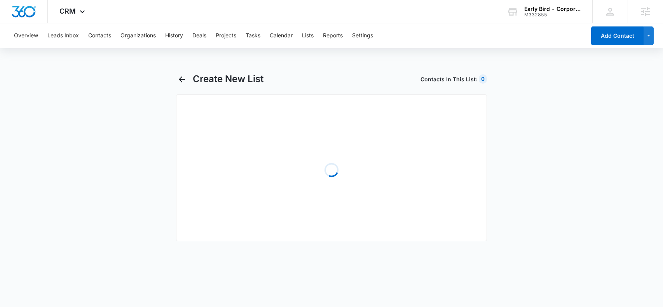
select select "31"
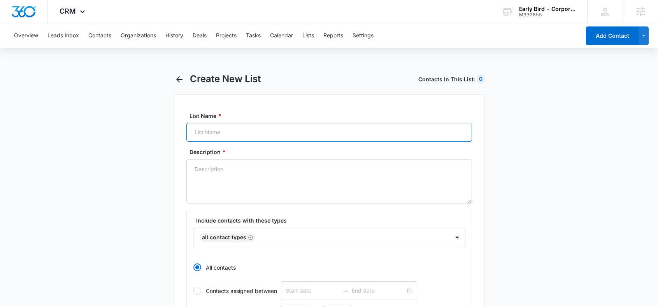
click at [222, 133] on input "List Name *" at bounding box center [328, 132] width 285 height 19
paste input "Customer - Online Order - [GEOGRAPHIC_DATA] - [GEOGRAPHIC_DATA]"
type input "Customer - Online Order - [GEOGRAPHIC_DATA] - [GEOGRAPHIC_DATA]"
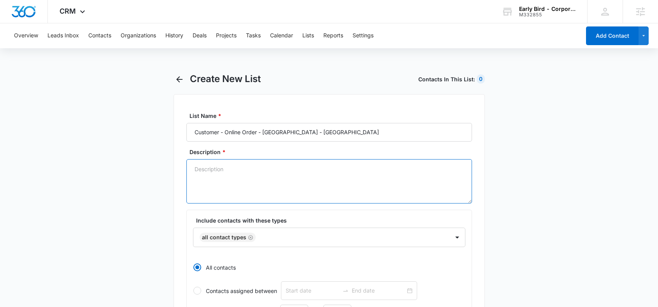
click at [257, 178] on textarea "Description *" at bounding box center [328, 181] width 285 height 44
paste textarea "Customer - Online Order - [GEOGRAPHIC_DATA] - [GEOGRAPHIC_DATA]"
click at [250, 237] on icon "Remove All Contact Types" at bounding box center [250, 237] width 5 height 6
type textarea "Customer - Online Order - [GEOGRAPHIC_DATA] - [GEOGRAPHIC_DATA]"
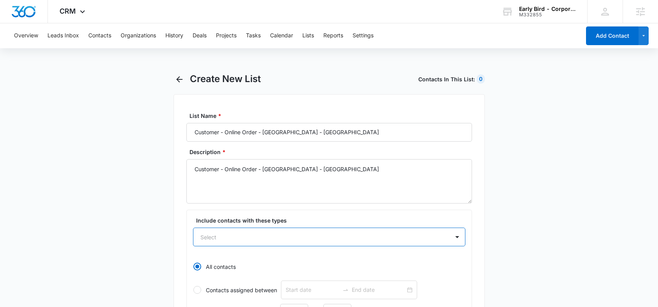
click at [245, 238] on div "option , selected. Select is focused ,type to refine list, press Down to open t…" at bounding box center [329, 236] width 272 height 19
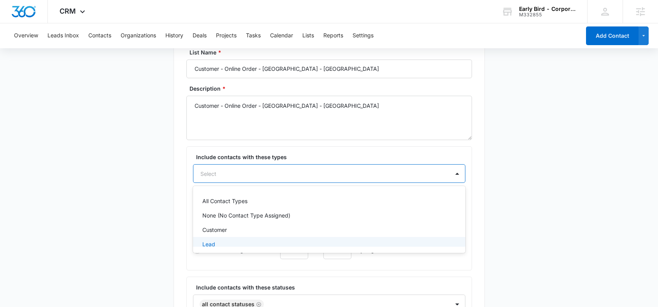
scroll to position [65, 0]
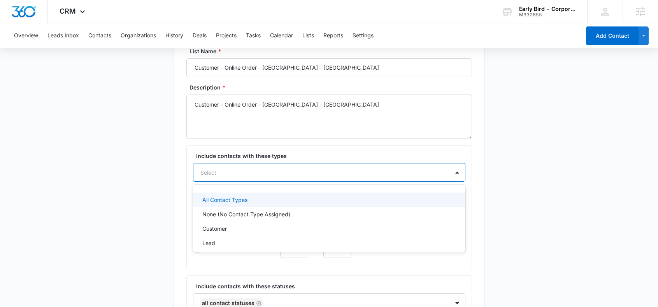
paste input "Customer - Online Order - [GEOGRAPHIC_DATA] - [GEOGRAPHIC_DATA]"
type input "Customer - Online Order - [GEOGRAPHIC_DATA] - [GEOGRAPHIC_DATA]"
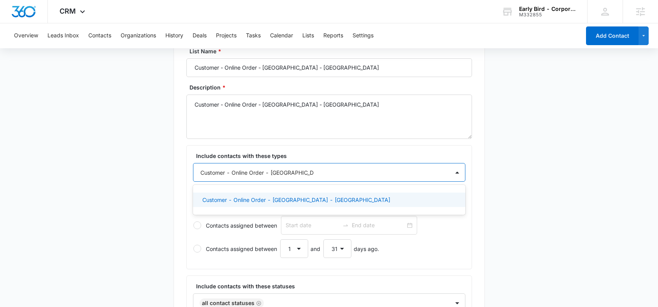
click at [252, 202] on p "Customer - Online Order - [GEOGRAPHIC_DATA] - [GEOGRAPHIC_DATA]" at bounding box center [296, 200] width 188 height 8
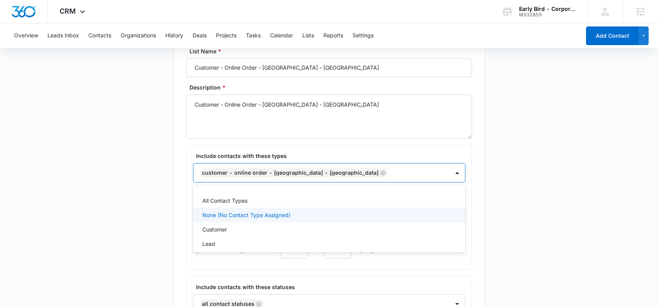
click at [540, 216] on main "Create New List Contacts In This List : 0 List Name * Customer - Online Order -…" at bounding box center [329, 301] width 658 height 584
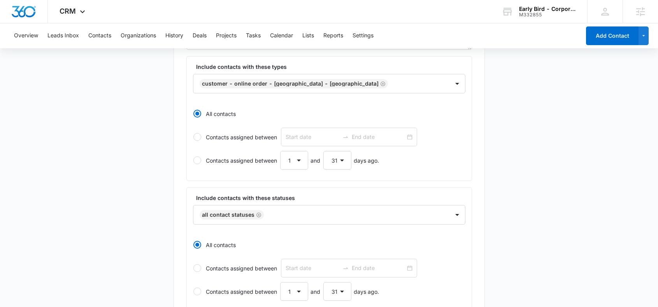
scroll to position [350, 0]
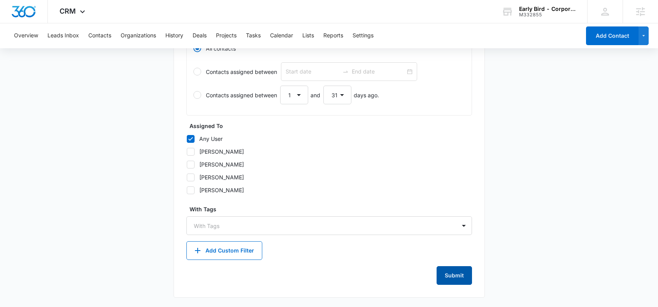
click at [462, 272] on button "Submit" at bounding box center [453, 275] width 35 height 19
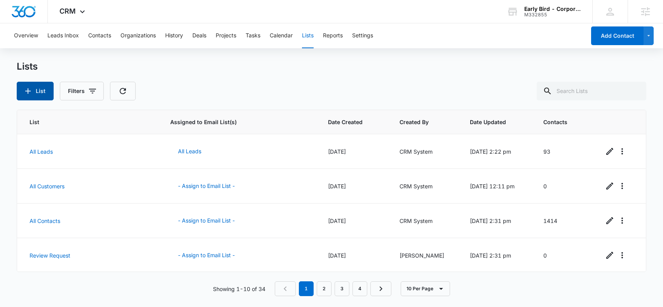
click at [44, 92] on button "List" at bounding box center [35, 91] width 37 height 19
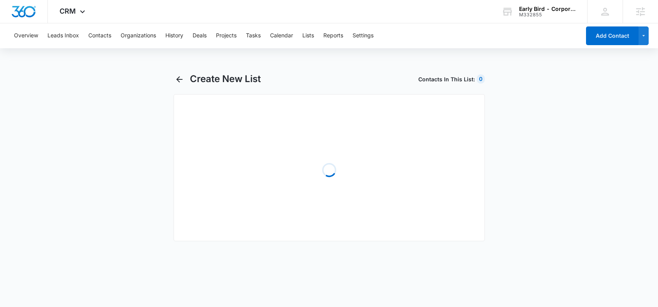
select select "31"
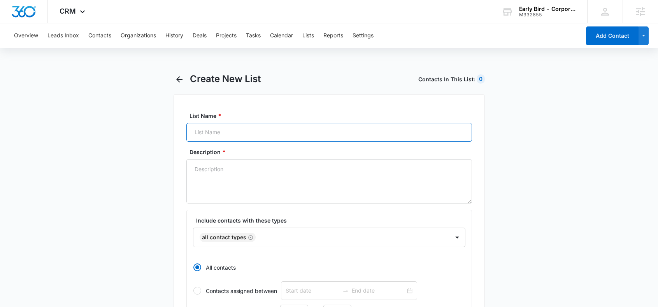
click at [222, 132] on input "List Name *" at bounding box center [328, 132] width 285 height 19
paste input "Customer - Online Order - IA - Ankeny"
type input "Customer - Online Order - IA - Ankeny"
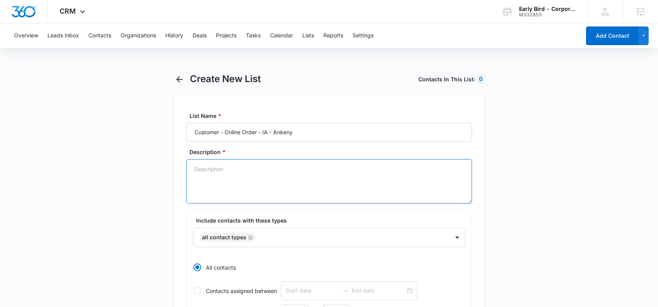
click at [240, 182] on textarea "Description *" at bounding box center [328, 181] width 285 height 44
paste textarea "Customer - Online Order - IA - Ankeny"
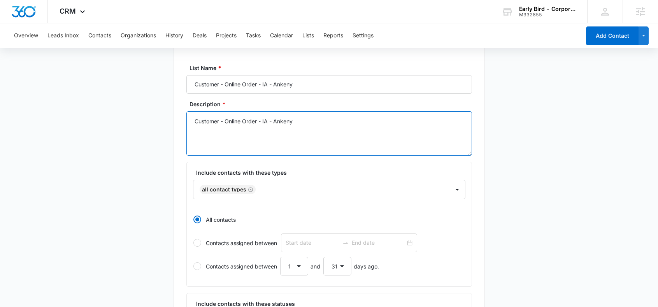
scroll to position [54, 0]
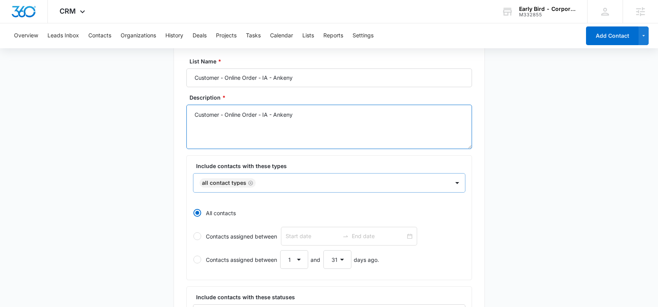
click at [248, 182] on icon "Remove All Contact Types" at bounding box center [250, 183] width 5 height 6
type textarea "Customer - Online Order - IA - Ankeny"
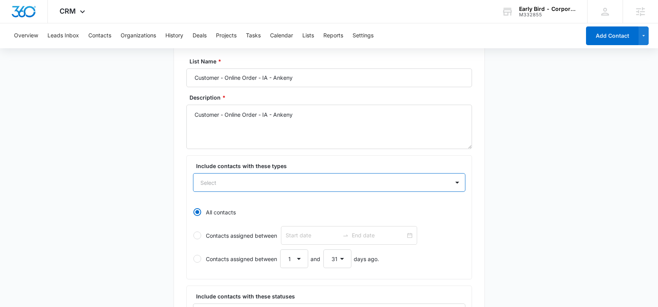
paste input "Customer - Online Order - IA - Ankeny"
type input "Customer - Online Order - IA - Ankeny"
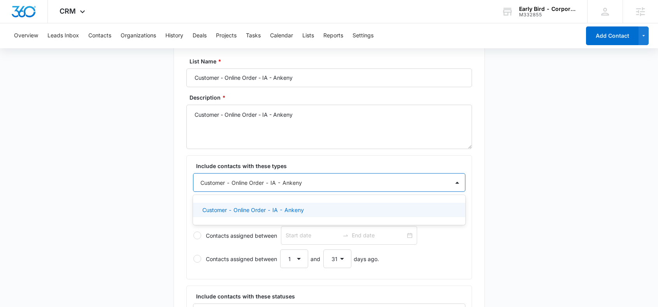
click at [258, 208] on p "Customer - Online Order - IA - Ankeny" at bounding box center [252, 210] width 101 height 8
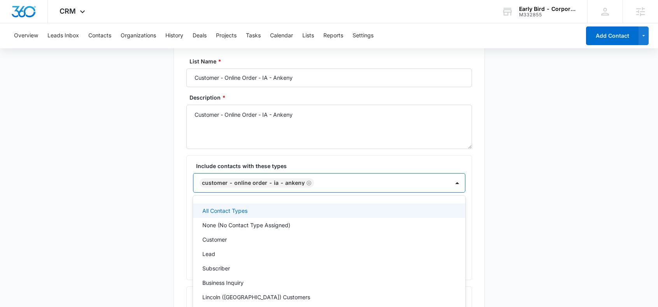
click at [534, 221] on main "Create New List Contacts In This List : 0 List Name * Customer - Online Order -…" at bounding box center [329, 311] width 658 height 584
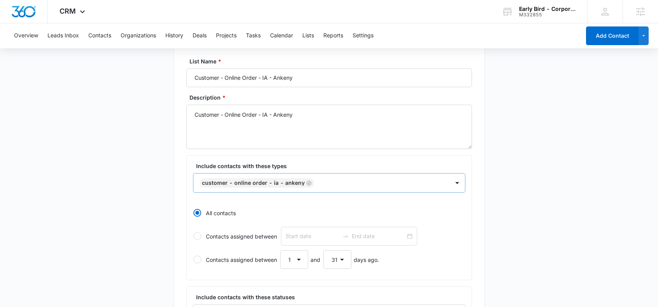
scroll to position [350, 0]
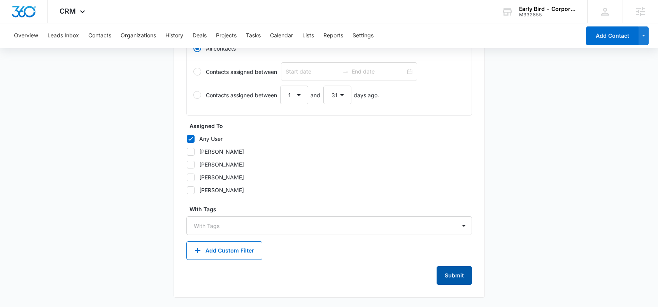
click at [460, 273] on button "Submit" at bounding box center [453, 275] width 35 height 19
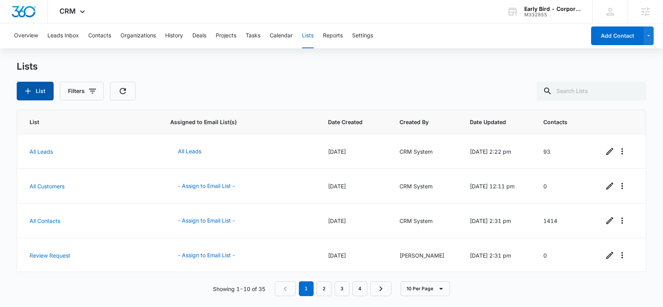
click at [33, 91] on button "List" at bounding box center [35, 91] width 37 height 19
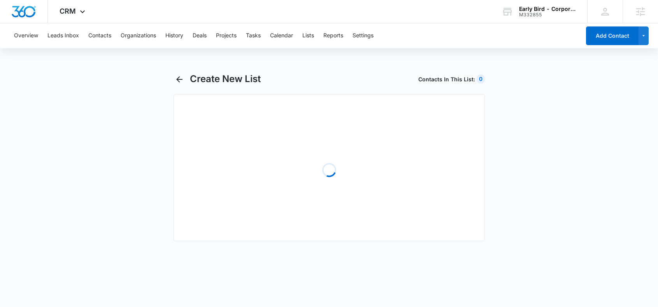
select select "31"
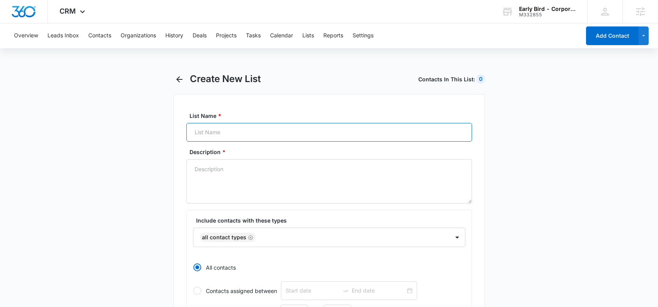
click at [213, 133] on input "List Name *" at bounding box center [328, 132] width 285 height 19
paste input "Customer - Online Order - NE - [GEOGRAPHIC_DATA]"
type input "Customer - Online Order - NE - [GEOGRAPHIC_DATA]"
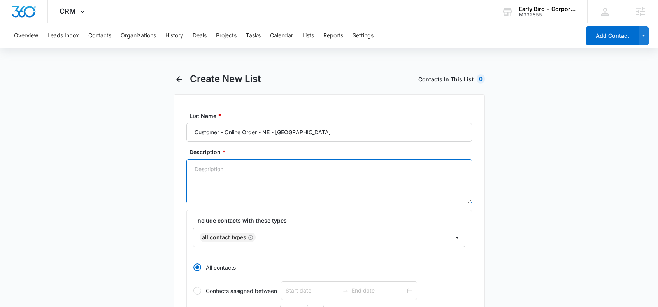
click at [240, 184] on textarea "Description *" at bounding box center [328, 181] width 285 height 44
paste textarea "Customer - Online Order - NE - [GEOGRAPHIC_DATA]"
click at [250, 237] on icon "Remove All Contact Types" at bounding box center [250, 237] width 5 height 5
type textarea "Customer - Online Order - NE - [GEOGRAPHIC_DATA]"
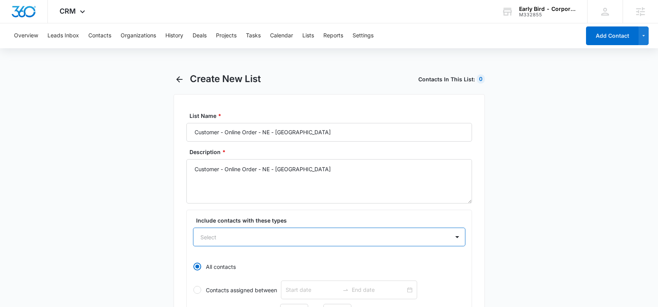
paste input "Customer - Online Order - NE - [GEOGRAPHIC_DATA]"
type input "Customer - Online Order - NE - [GEOGRAPHIC_DATA]"
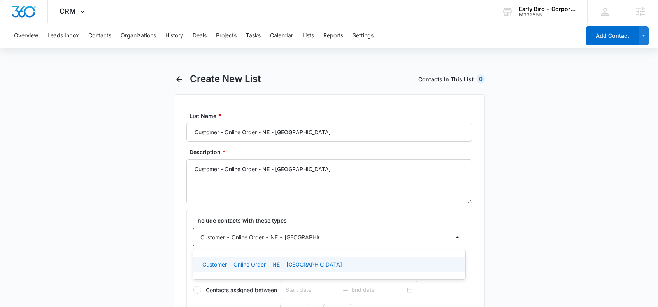
click at [261, 264] on p "Customer - Online Order - NE - [GEOGRAPHIC_DATA]" at bounding box center [272, 264] width 140 height 8
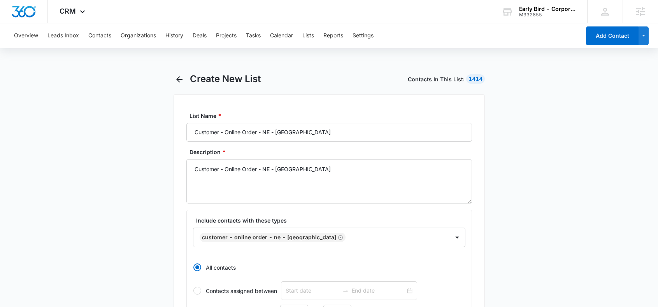
scroll to position [350, 0]
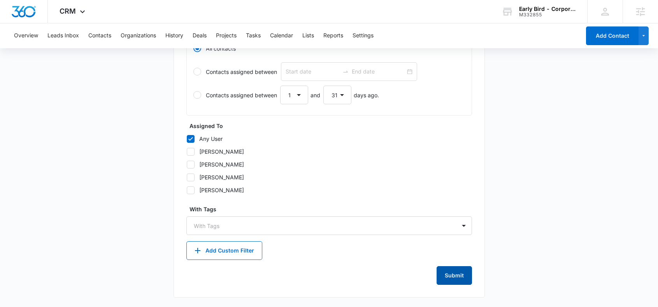
click at [457, 270] on button "Submit" at bounding box center [453, 275] width 35 height 19
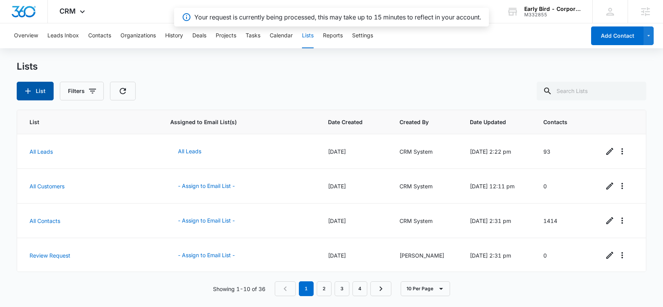
click at [31, 92] on icon "button" at bounding box center [27, 90] width 9 height 9
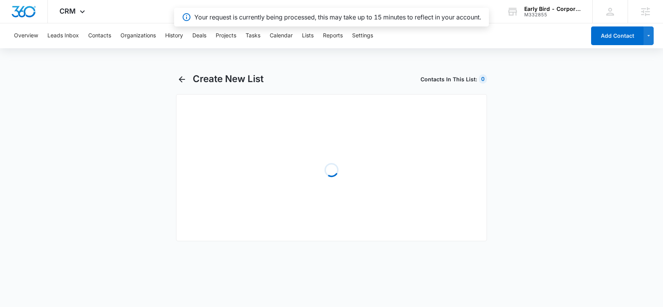
select select "31"
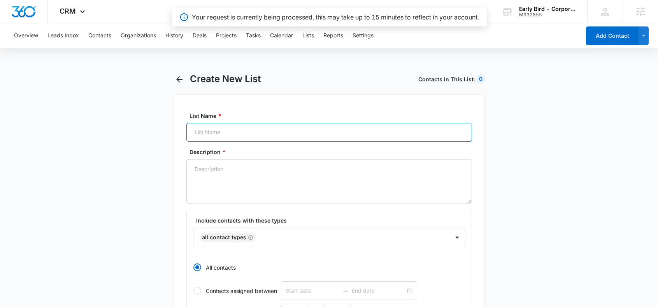
click at [237, 135] on input "List Name *" at bounding box center [328, 132] width 285 height 19
paste input "Customer - Online Order - NE - [GEOGRAPHIC_DATA]"
type input "Customer - Online Order - NE - [GEOGRAPHIC_DATA]"
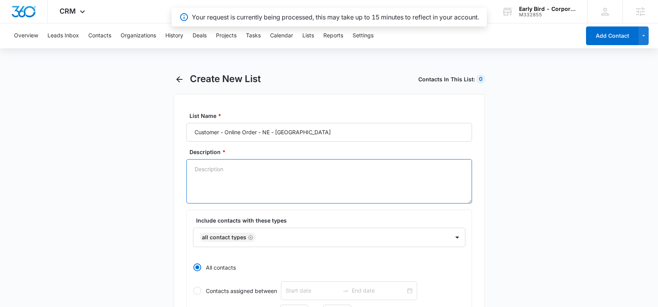
click at [250, 183] on textarea "Description *" at bounding box center [328, 181] width 285 height 44
paste textarea "Customer - Online Order - NE - [GEOGRAPHIC_DATA]"
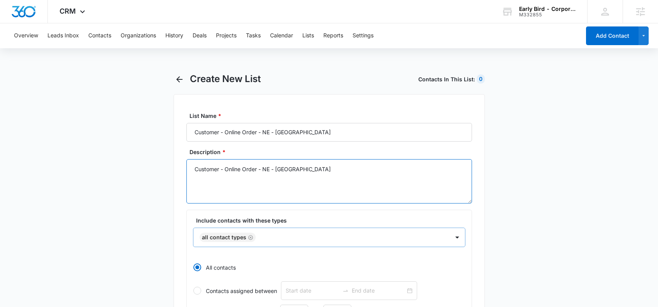
click at [251, 236] on icon "Remove All Contact Types" at bounding box center [250, 237] width 5 height 6
type textarea "Customer - Online Order - NE - [GEOGRAPHIC_DATA]"
paste input "Customer - Online Order - NE - [GEOGRAPHIC_DATA]"
type input "Customer - Online Order - NE - [GEOGRAPHIC_DATA]"
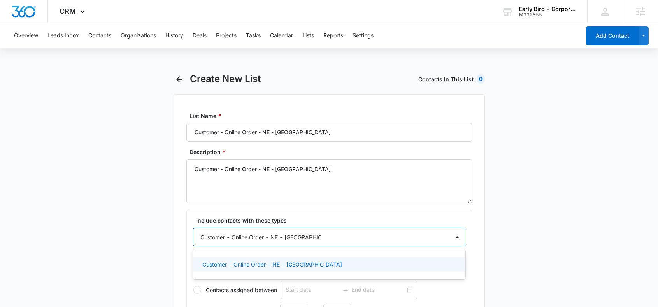
click at [262, 265] on p "Customer - Online Order - NE - [GEOGRAPHIC_DATA]" at bounding box center [272, 264] width 140 height 8
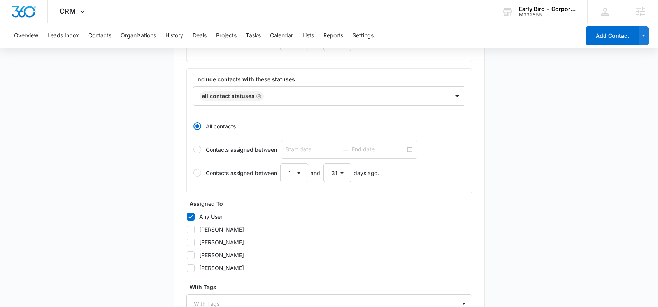
scroll to position [347, 0]
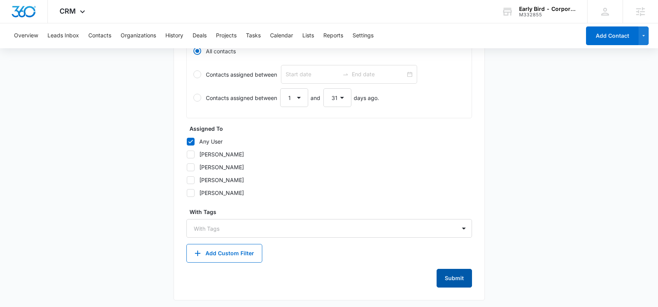
click at [455, 277] on button "Submit" at bounding box center [453, 278] width 35 height 19
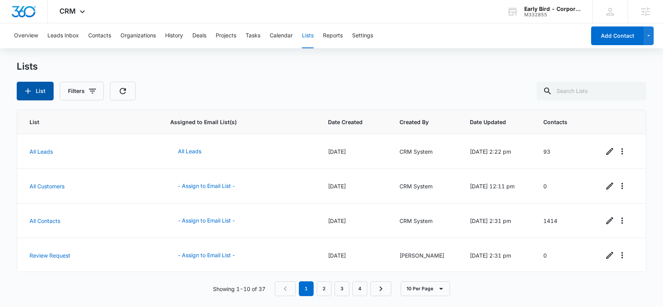
click at [30, 94] on icon "button" at bounding box center [27, 90] width 9 height 9
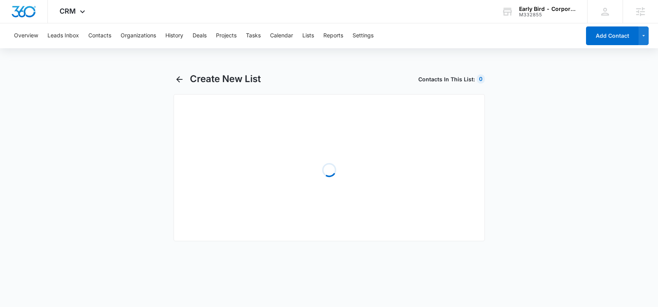
select select "31"
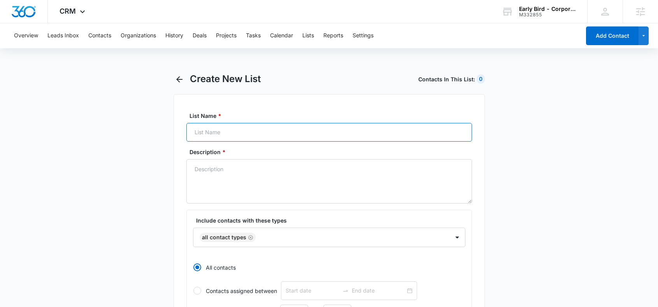
click at [210, 129] on input "List Name *" at bounding box center [328, 132] width 285 height 19
paste input "Customer - Online Order - NE - [GEOGRAPHIC_DATA]"
type input "Customer - Online Order - NE - [GEOGRAPHIC_DATA]"
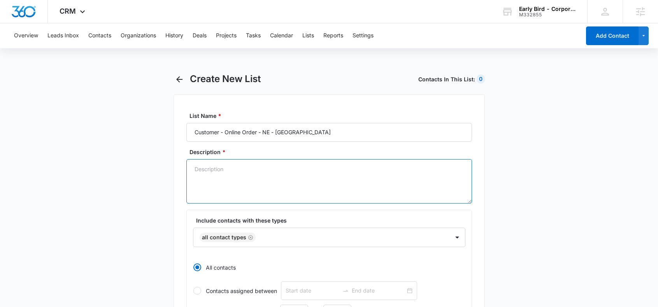
click at [231, 188] on textarea "Description *" at bounding box center [328, 181] width 285 height 44
paste textarea "Customer - Online Order - NE - [GEOGRAPHIC_DATA]"
click at [248, 237] on icon "Remove All Contact Types" at bounding box center [250, 237] width 5 height 6
type textarea "Customer - Online Order - NE - [GEOGRAPHIC_DATA]"
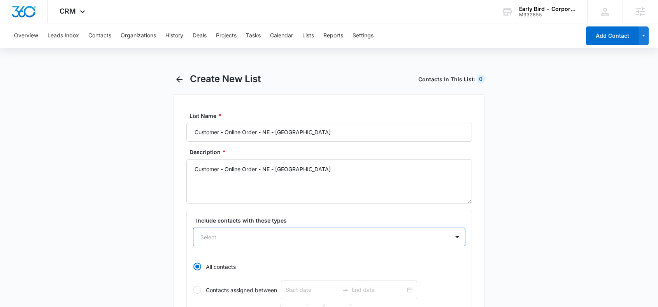
paste input "Customer - Online Order - NE - [GEOGRAPHIC_DATA]"
type input "Customer - Online Order - NE - [GEOGRAPHIC_DATA]"
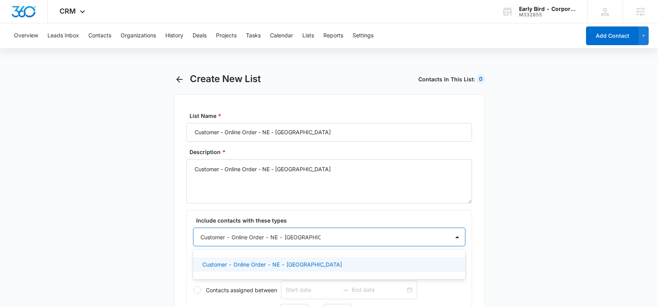
click at [310, 265] on p "Customer - Online Order - NE - [GEOGRAPHIC_DATA]" at bounding box center [272, 264] width 140 height 8
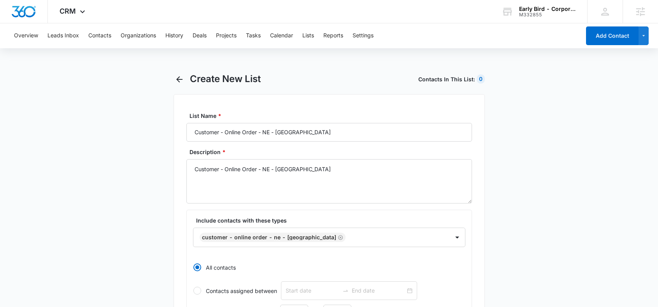
scroll to position [350, 0]
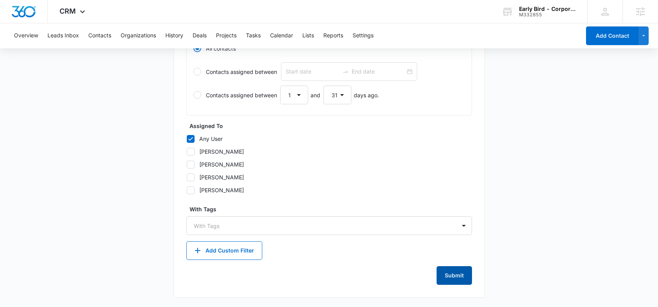
click at [455, 276] on button "Submit" at bounding box center [453, 275] width 35 height 19
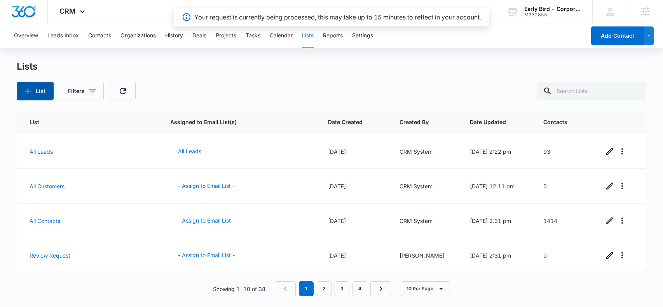
click at [38, 95] on button "List" at bounding box center [35, 91] width 37 height 19
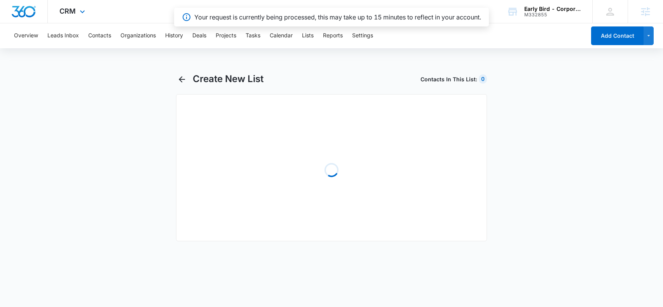
select select "31"
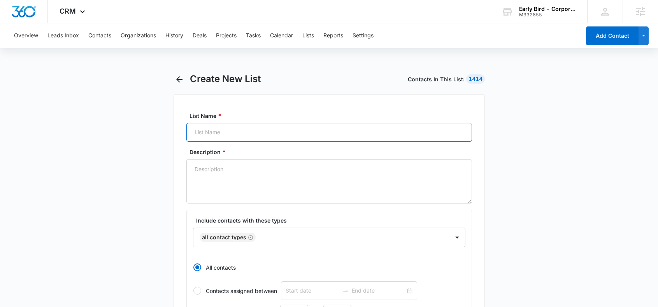
click at [224, 132] on input "List Name *" at bounding box center [328, 132] width 285 height 19
paste input "Customer - Online Order - NE - Regency Landing"
type input "Customer - Online Order - NE - Regency Landing"
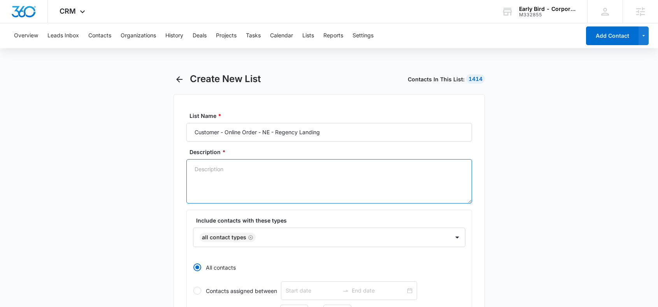
click at [230, 180] on textarea "Description *" at bounding box center [328, 181] width 285 height 44
paste textarea "Customer - Online Order - NE - Regency Landing"
click at [250, 236] on icon "Remove All Contact Types" at bounding box center [250, 237] width 5 height 5
type textarea "Customer - Online Order - NE - Regency Landing"
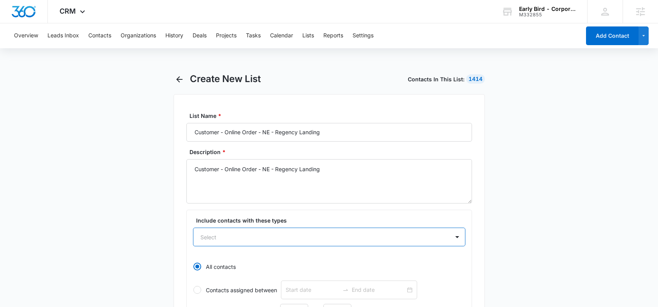
paste input "Customer - Online Order - NE - Regency Landing"
type input "Customer - Online Order - NE - Regency Landing"
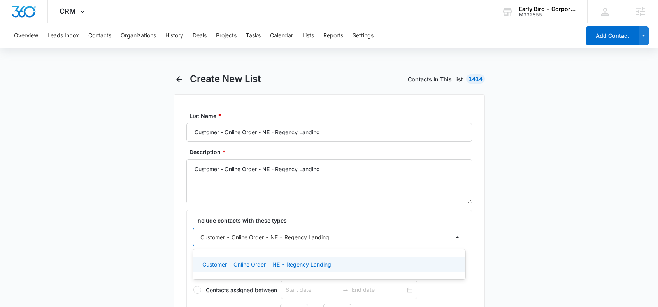
click at [260, 264] on p "Customer - Online Order - NE - Regency Landing" at bounding box center [266, 264] width 129 height 8
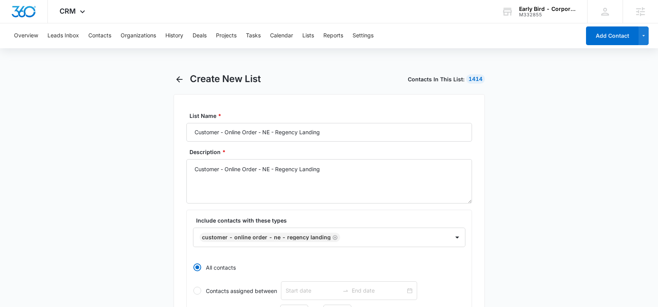
scroll to position [350, 0]
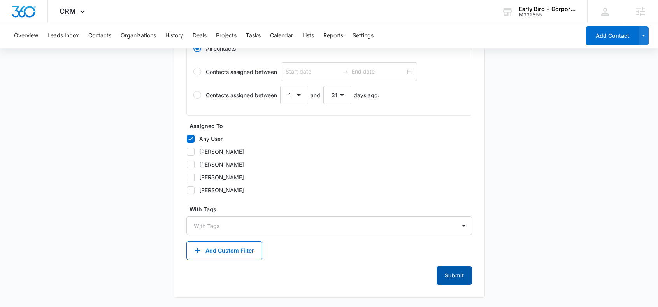
click at [458, 276] on button "Submit" at bounding box center [453, 275] width 35 height 19
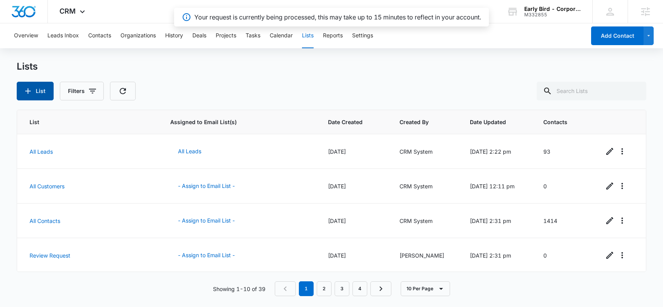
click at [25, 94] on icon "button" at bounding box center [27, 90] width 9 height 9
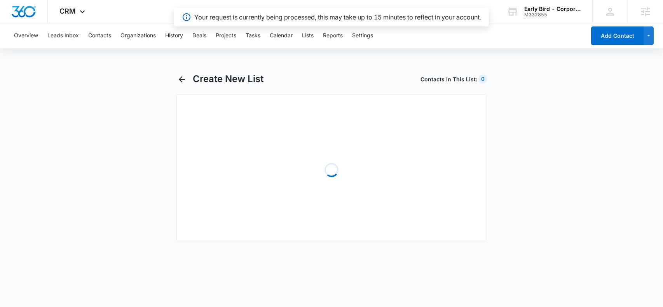
select select "31"
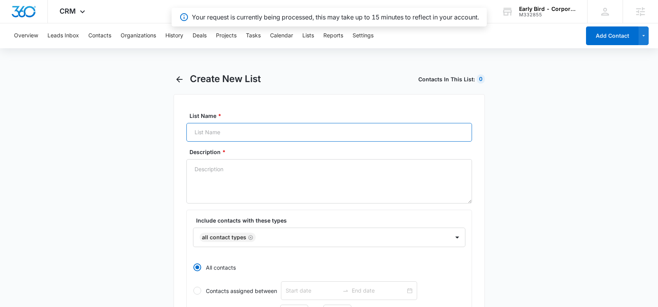
click at [226, 132] on input "List Name *" at bounding box center [328, 132] width 285 height 19
paste input "Customer - Online Order - NE - [GEOGRAPHIC_DATA]"
type input "Customer - Online Order - NE - [GEOGRAPHIC_DATA]"
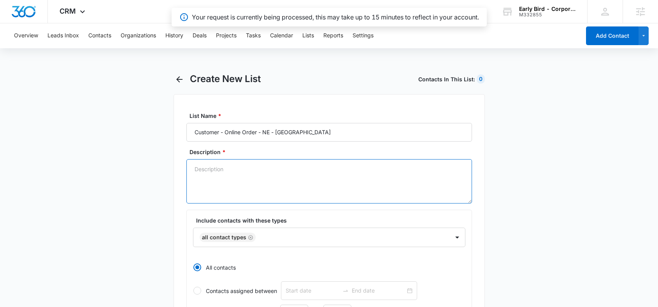
click at [238, 180] on textarea "Description *" at bounding box center [328, 181] width 285 height 44
paste textarea "Customer - Online Order - NE - [GEOGRAPHIC_DATA]"
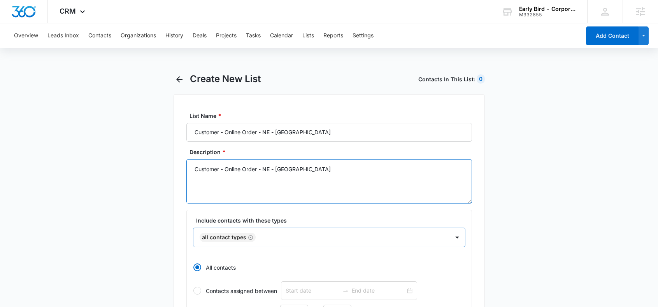
click at [251, 238] on icon "Remove All Contact Types" at bounding box center [250, 237] width 5 height 6
type textarea "Customer - Online Order - NE - [GEOGRAPHIC_DATA]"
paste input "Customer - Online Order - NE - [GEOGRAPHIC_DATA]"
type input "Customer - Online Order - NE - [GEOGRAPHIC_DATA]"
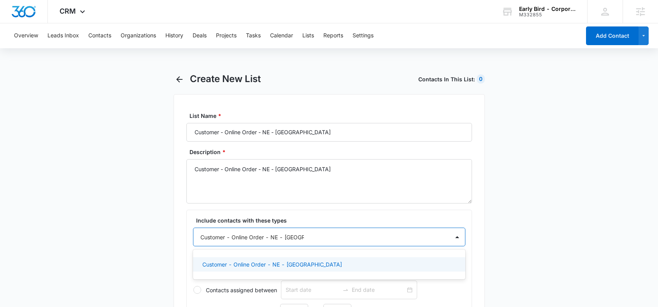
click at [259, 265] on p "Customer - Online Order - NE - [GEOGRAPHIC_DATA]" at bounding box center [272, 264] width 140 height 8
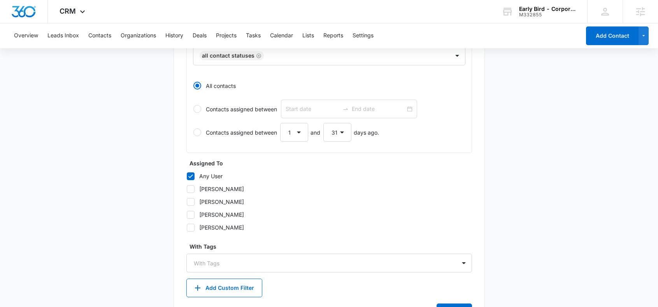
scroll to position [350, 0]
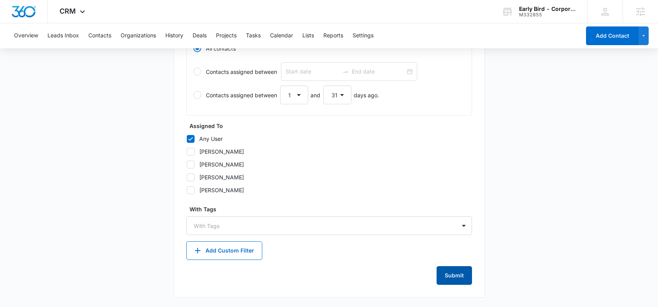
click at [458, 269] on button "Submit" at bounding box center [453, 275] width 35 height 19
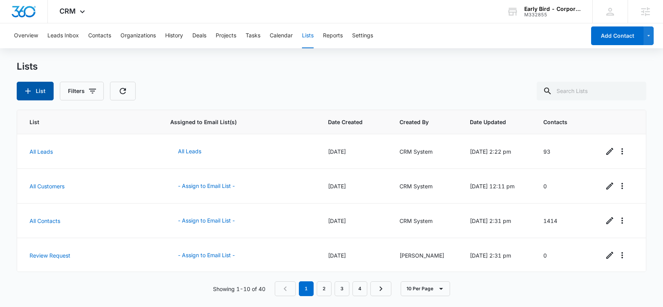
click at [37, 89] on button "List" at bounding box center [35, 91] width 37 height 19
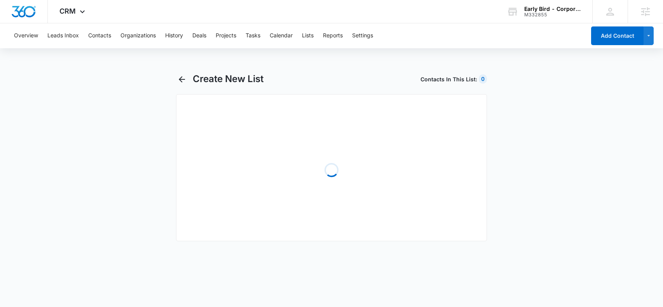
select select "31"
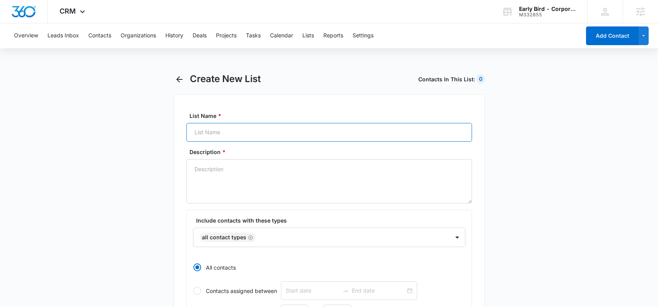
click at [206, 131] on input "List Name *" at bounding box center [328, 132] width 285 height 19
paste input "Customer - Online Order - NE - [GEOGRAPHIC_DATA]"
type input "Customer - Online Order - NE - [GEOGRAPHIC_DATA]"
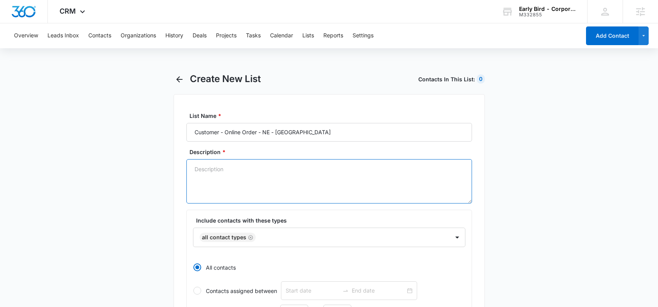
click at [237, 177] on textarea "Description *" at bounding box center [328, 181] width 285 height 44
paste textarea "Customer - Online Order - NE - [GEOGRAPHIC_DATA]"
click at [250, 237] on icon "Remove All Contact Types" at bounding box center [250, 237] width 5 height 6
type textarea "Customer - Online Order - NE - [GEOGRAPHIC_DATA]"
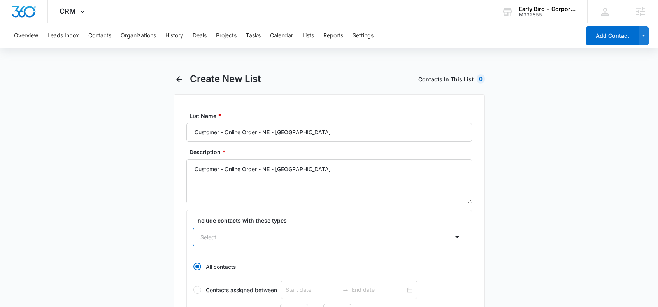
paste input "Customer - Online Order - NE - [GEOGRAPHIC_DATA]"
type input "Customer - Online Order - NE - [GEOGRAPHIC_DATA]"
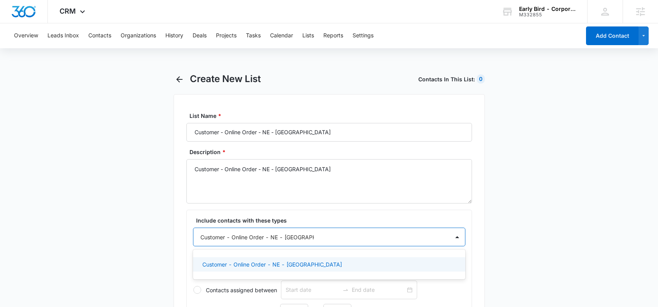
click at [262, 265] on p "Customer - Online Order - NE - [GEOGRAPHIC_DATA]" at bounding box center [272, 264] width 140 height 8
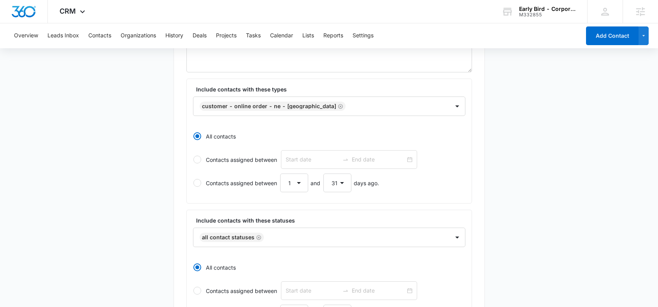
scroll to position [350, 0]
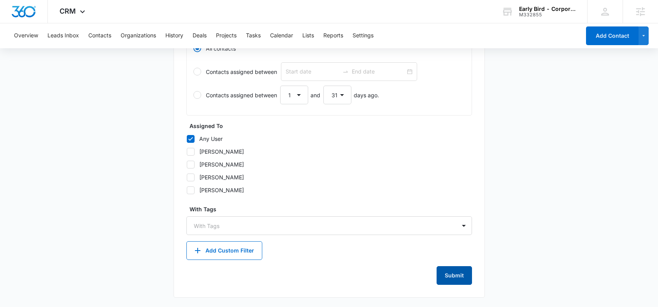
click at [453, 275] on button "Submit" at bounding box center [453, 275] width 35 height 19
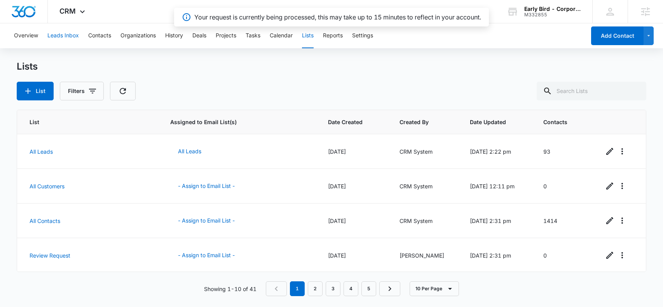
click at [61, 34] on button "Leads Inbox" at bounding box center [62, 35] width 31 height 25
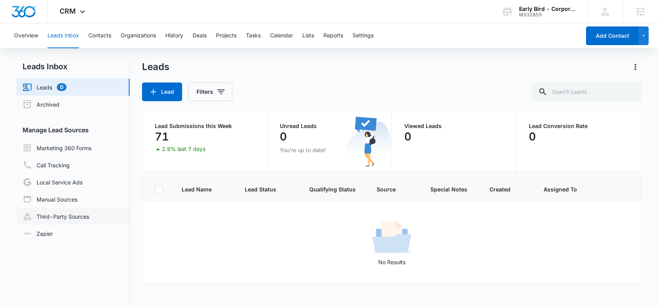
click at [68, 215] on link "Third-Party Sources" at bounding box center [56, 216] width 66 height 9
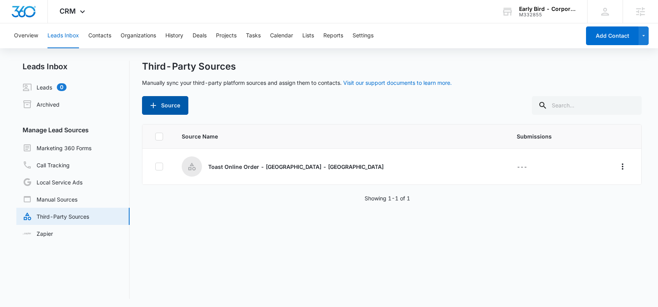
click at [167, 107] on button "Source" at bounding box center [165, 105] width 46 height 19
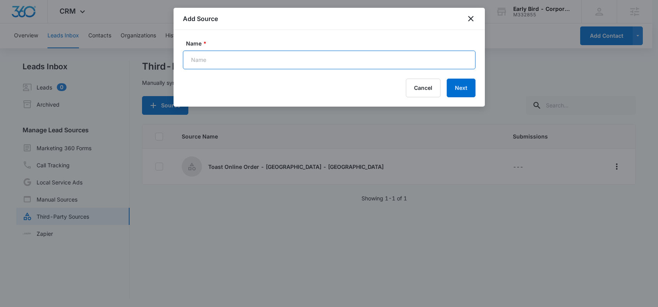
click at [211, 59] on input "Name *" at bounding box center [329, 60] width 292 height 19
paste input "Customer - Online Order - NE - [GEOGRAPHIC_DATA]"
type input "Customer - Online Order - NE - [GEOGRAPHIC_DATA]"
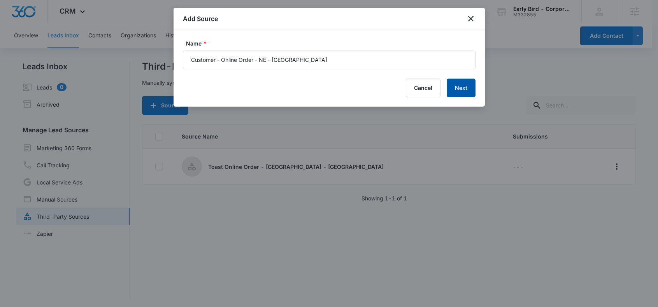
click at [460, 86] on button "Next" at bounding box center [460, 88] width 29 height 19
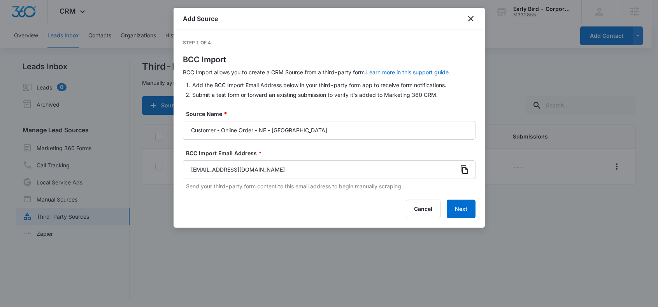
click at [465, 170] on icon at bounding box center [464, 169] width 9 height 9
click at [512, 159] on div at bounding box center [329, 153] width 658 height 307
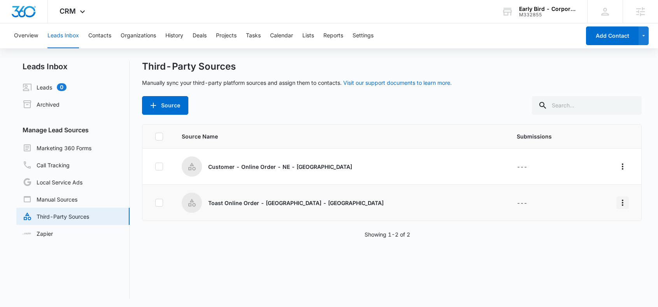
click at [618, 201] on icon "Overflow Menu" at bounding box center [622, 202] width 9 height 9
click at [578, 226] on div "Rename" at bounding box center [582, 224] width 44 height 5
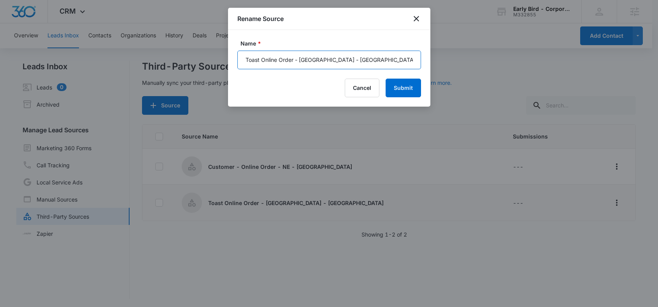
drag, startPoint x: 260, startPoint y: 60, endPoint x: 212, endPoint y: 57, distance: 47.5
click at [212, 57] on body "CRM Apps Reputation Websites Forms CRM Email Social Shop Payments POS Content A…" at bounding box center [329, 154] width 658 height 308
type input "Customer - Online Order - [GEOGRAPHIC_DATA] - [GEOGRAPHIC_DATA]"
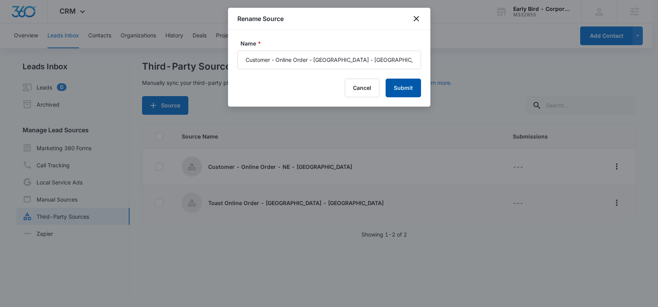
click at [404, 87] on button "Submit" at bounding box center [402, 88] width 35 height 19
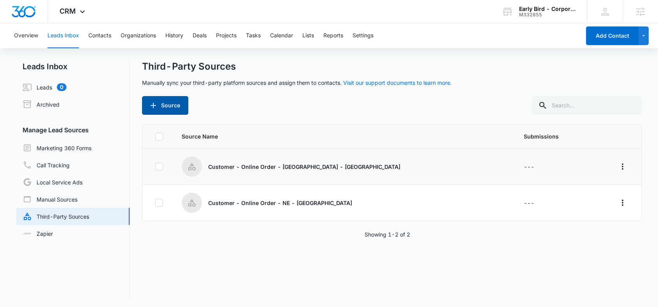
click at [163, 107] on button "Source" at bounding box center [165, 105] width 46 height 19
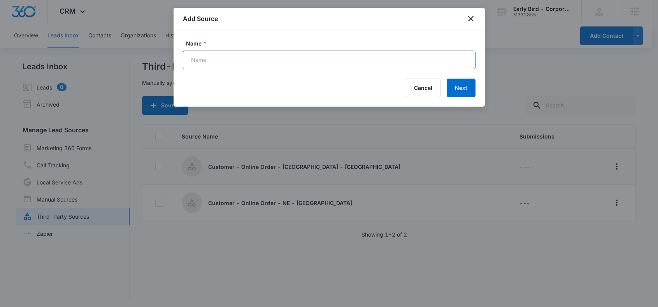
click at [223, 58] on input "Name *" at bounding box center [329, 60] width 292 height 19
paste input "Customer - Online Order - NE - [GEOGRAPHIC_DATA]"
type input "Customer - Online Order - NE - [GEOGRAPHIC_DATA]"
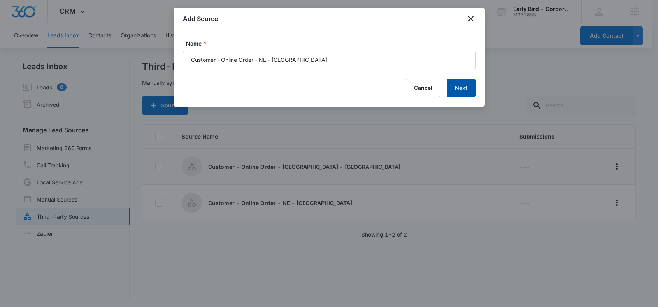
click at [463, 84] on button "Next" at bounding box center [460, 88] width 29 height 19
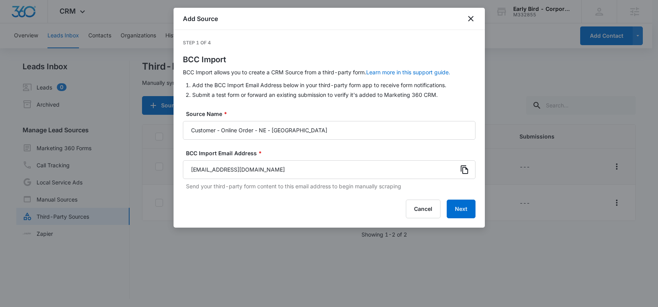
click at [466, 169] on icon at bounding box center [463, 169] width 7 height 9
click at [534, 182] on div at bounding box center [329, 153] width 658 height 307
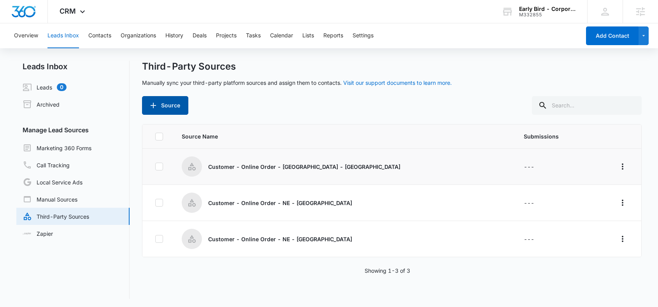
click at [171, 102] on button "Source" at bounding box center [165, 105] width 46 height 19
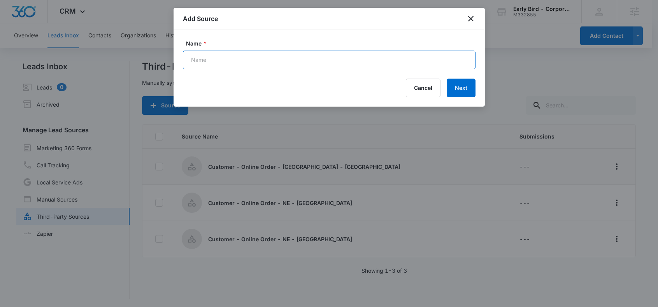
click at [248, 61] on input "Name *" at bounding box center [329, 60] width 292 height 19
paste input "Customer - Online Order - NE - Regency Landing"
type input "Customer - Online Order - NE - Regency Landing"
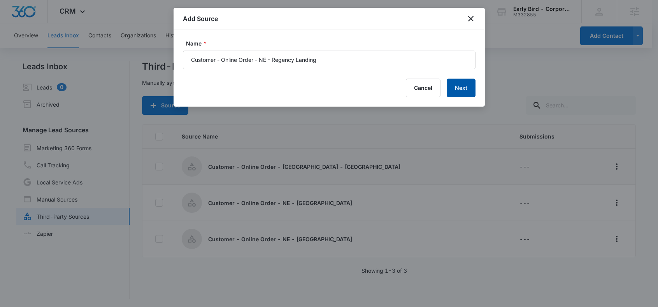
click at [456, 88] on button "Next" at bounding box center [460, 88] width 29 height 19
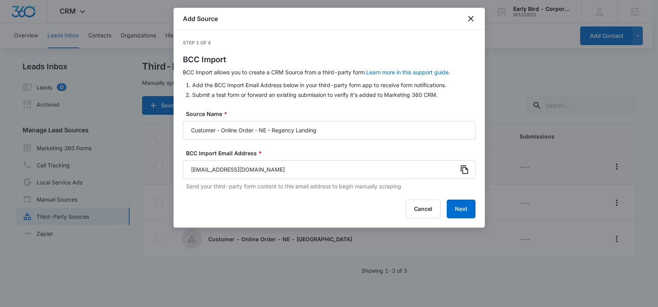
click at [464, 170] on icon at bounding box center [464, 169] width 9 height 9
click at [514, 199] on div at bounding box center [329, 153] width 658 height 307
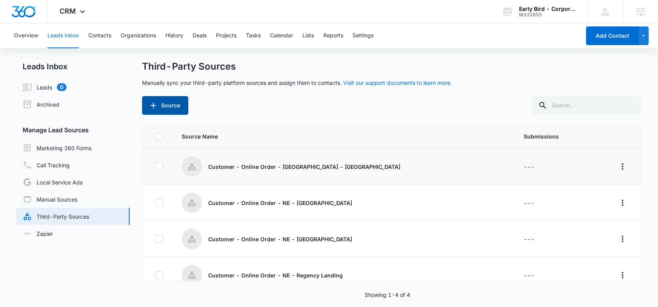
click at [156, 105] on icon "button" at bounding box center [153, 105] width 9 height 9
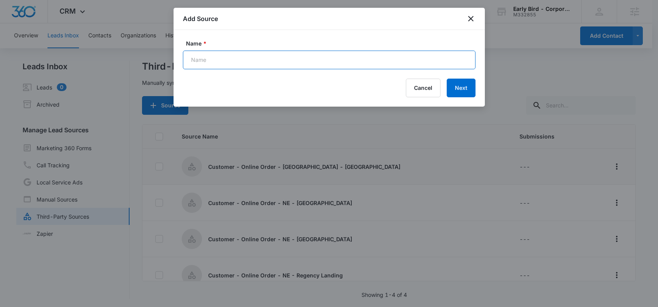
click at [217, 66] on input "Name *" at bounding box center [329, 60] width 292 height 19
paste input "Customer - Online Order - NE - [GEOGRAPHIC_DATA]"
type input "Customer - Online Order - NE - [GEOGRAPHIC_DATA]"
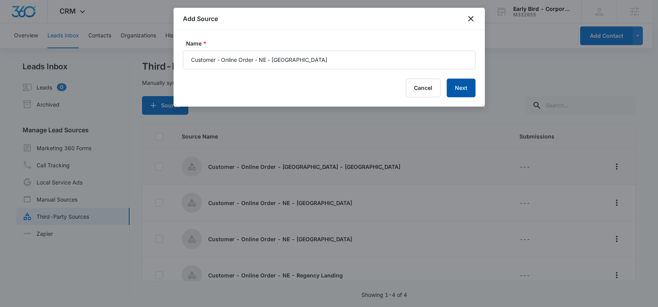
click at [459, 86] on button "Next" at bounding box center [460, 88] width 29 height 19
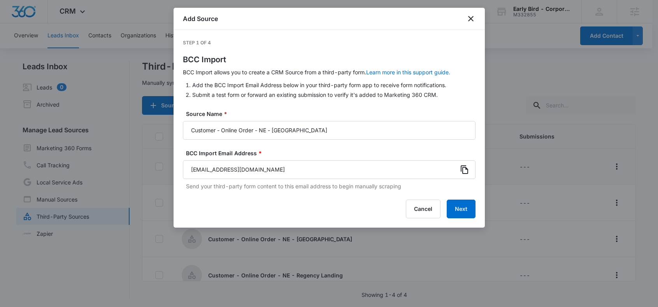
click at [464, 169] on icon at bounding box center [464, 169] width 9 height 9
click at [515, 96] on div at bounding box center [329, 153] width 658 height 307
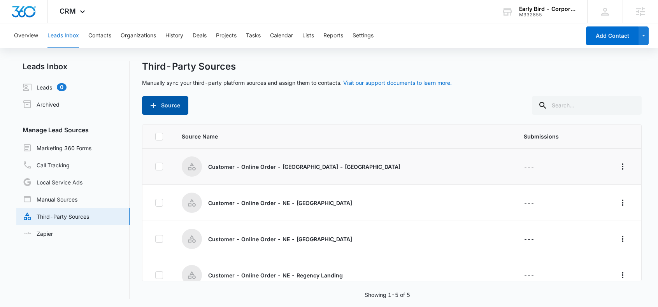
click at [161, 103] on button "Source" at bounding box center [165, 105] width 46 height 19
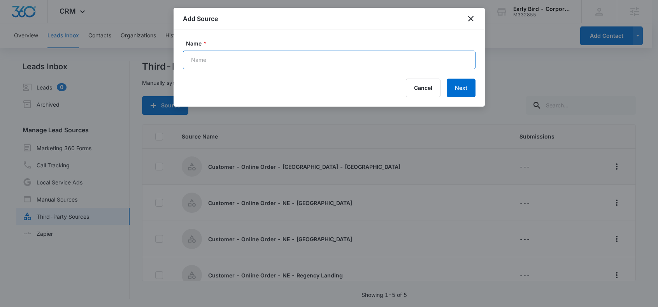
click at [221, 61] on input "Name *" at bounding box center [329, 60] width 292 height 19
paste input "Customer - Online Order - NE - [GEOGRAPHIC_DATA]"
type input "Customer - Online Order - NE - [GEOGRAPHIC_DATA]"
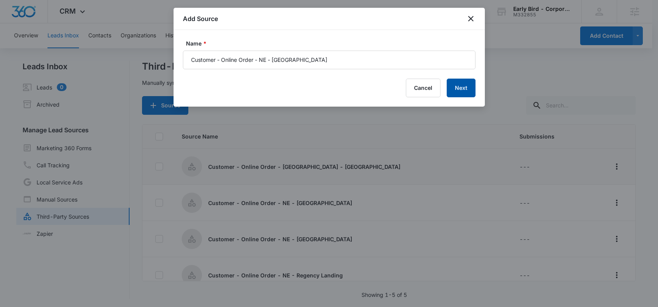
click at [458, 84] on button "Next" at bounding box center [460, 88] width 29 height 19
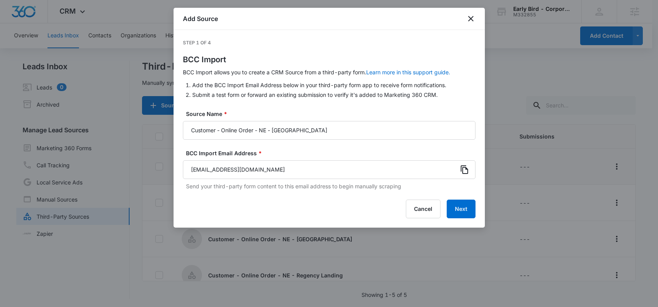
click at [463, 168] on icon at bounding box center [464, 169] width 9 height 9
click at [500, 172] on div at bounding box center [329, 153] width 658 height 307
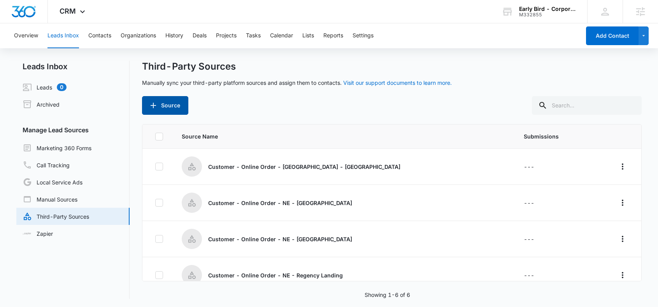
click at [156, 105] on icon "button" at bounding box center [153, 105] width 9 height 9
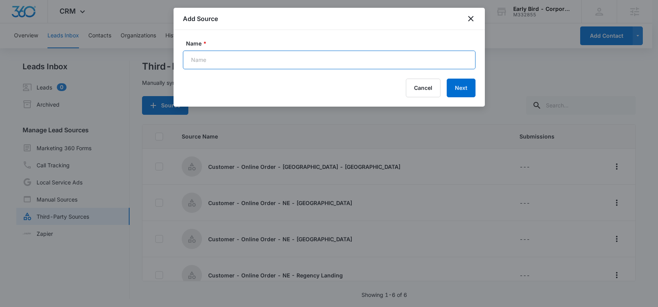
click at [215, 61] on input "Name *" at bounding box center [329, 60] width 292 height 19
paste input "Customer - Online Order - NE - [GEOGRAPHIC_DATA]"
type input "Customer - Online Order - NE - [GEOGRAPHIC_DATA]"
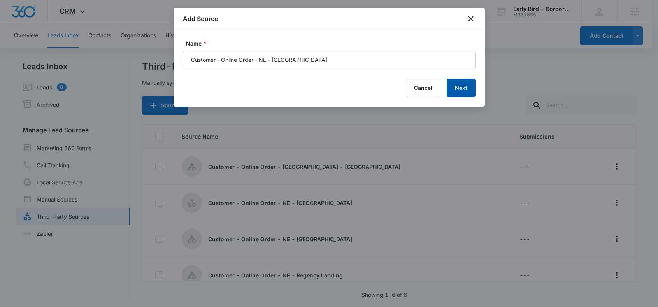
click at [468, 87] on button "Next" at bounding box center [460, 88] width 29 height 19
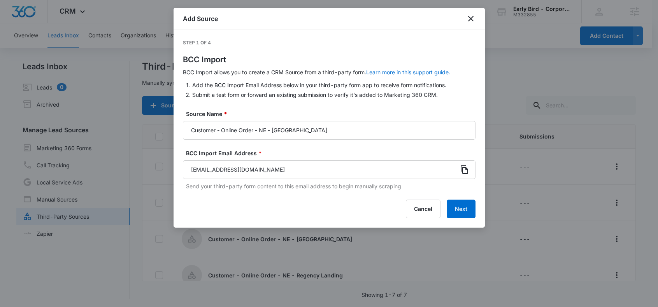
click at [464, 171] on icon at bounding box center [464, 169] width 9 height 9
click at [520, 167] on div at bounding box center [329, 153] width 658 height 307
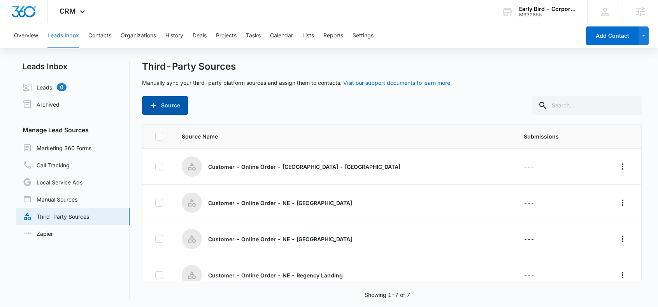
click at [159, 106] on button "Source" at bounding box center [165, 105] width 46 height 19
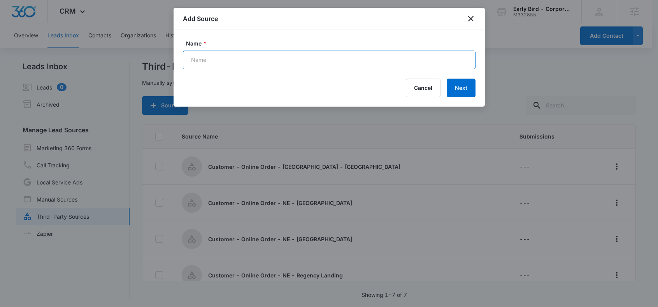
click at [222, 65] on input "Name *" at bounding box center [329, 60] width 292 height 19
paste input "Customer - Online Order - IA - Ankeny"
type input "Customer - Online Order - IA - Ankeny"
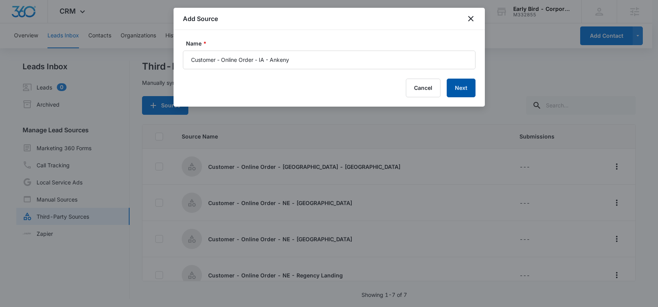
click at [457, 88] on button "Next" at bounding box center [460, 88] width 29 height 19
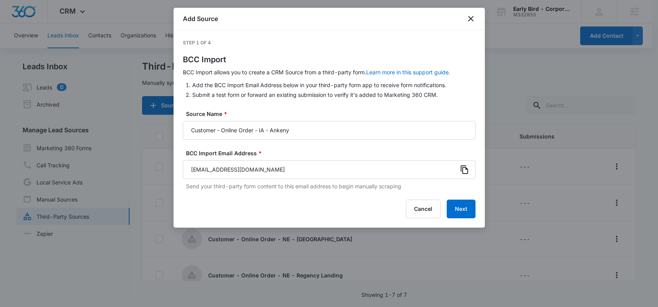
click at [465, 170] on icon at bounding box center [464, 169] width 9 height 9
click at [502, 81] on div at bounding box center [329, 153] width 658 height 307
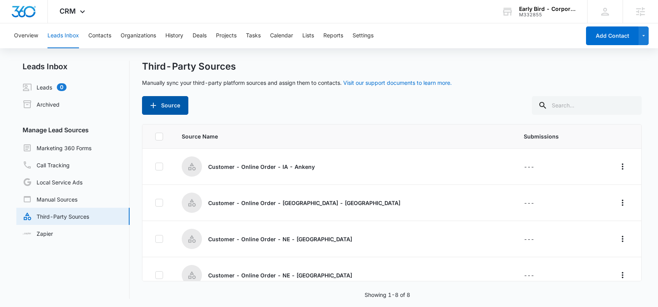
click at [164, 108] on button "Source" at bounding box center [165, 105] width 46 height 19
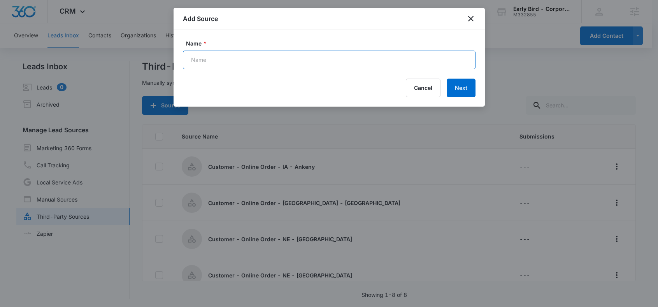
click at [217, 64] on input "Name *" at bounding box center [329, 60] width 292 height 19
paste input "Customer - Online Order - IA - [GEOGRAPHIC_DATA]"
type input "Customer - Online Order - IA - [GEOGRAPHIC_DATA]"
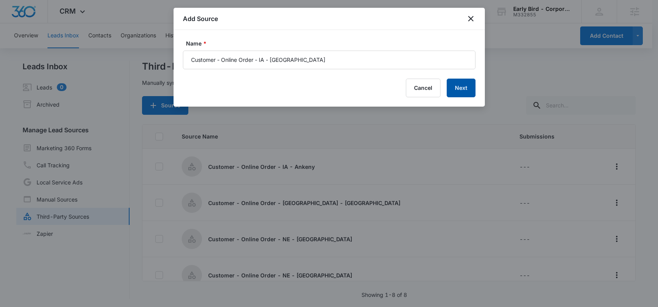
click at [464, 87] on button "Next" at bounding box center [460, 88] width 29 height 19
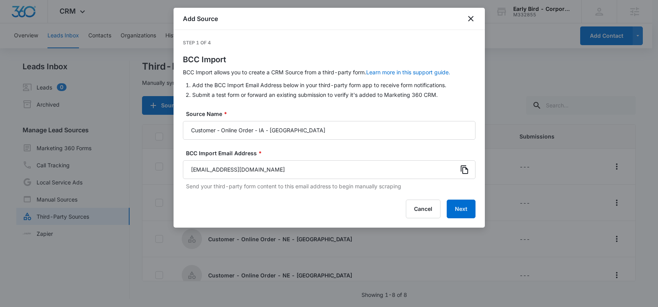
click at [463, 170] on icon at bounding box center [464, 169] width 9 height 9
click at [503, 105] on div at bounding box center [329, 153] width 658 height 307
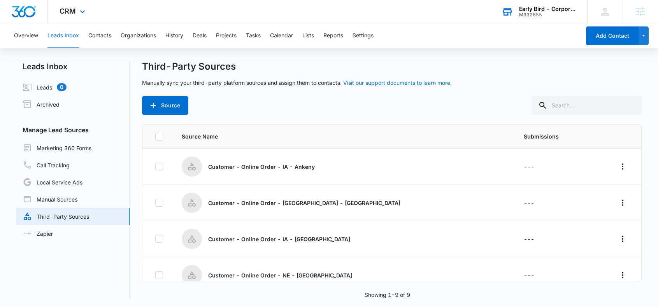
click at [525, 10] on div "Early Bird - Corporate" at bounding box center [547, 9] width 57 height 6
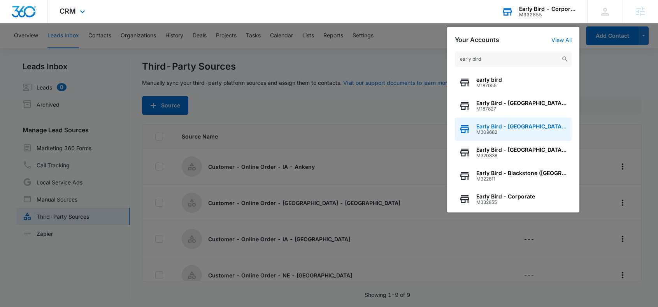
type input "early bird"
click at [528, 128] on span "Early Bird - [GEOGRAPHIC_DATA] ([GEOGRAPHIC_DATA])" at bounding box center [521, 126] width 91 height 6
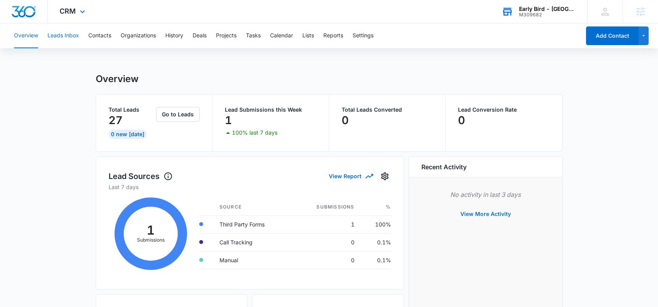
click at [64, 36] on button "Leads Inbox" at bounding box center [62, 35] width 31 height 25
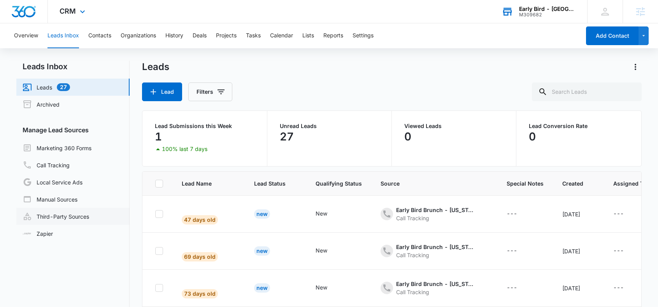
click at [76, 216] on link "Third-Party Sources" at bounding box center [56, 216] width 66 height 9
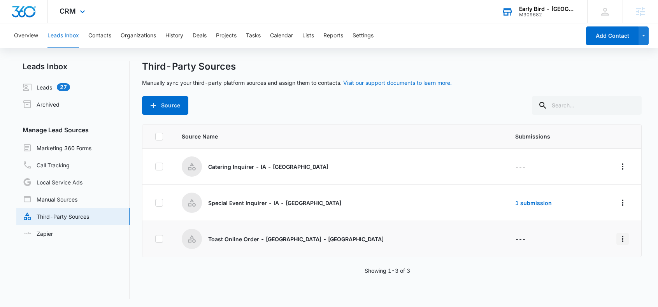
click at [618, 237] on icon "Overflow Menu" at bounding box center [622, 238] width 9 height 9
click at [570, 171] on div "Rename" at bounding box center [582, 170] width 44 height 5
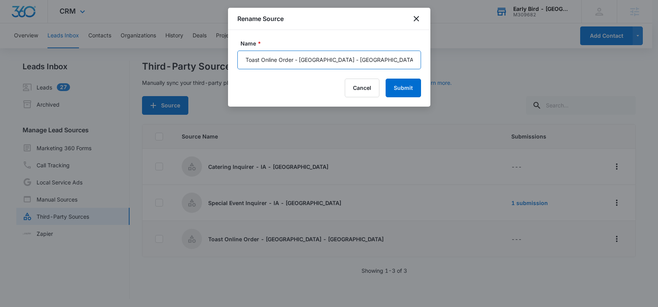
drag, startPoint x: 259, startPoint y: 59, endPoint x: 228, endPoint y: 56, distance: 31.6
click at [228, 56] on div "Name * Toast Online Order - IA - [GEOGRAPHIC_DATA] Cancel Submit" at bounding box center [329, 68] width 202 height 77
type input "Customer - Online Order - [GEOGRAPHIC_DATA] - [GEOGRAPHIC_DATA]"
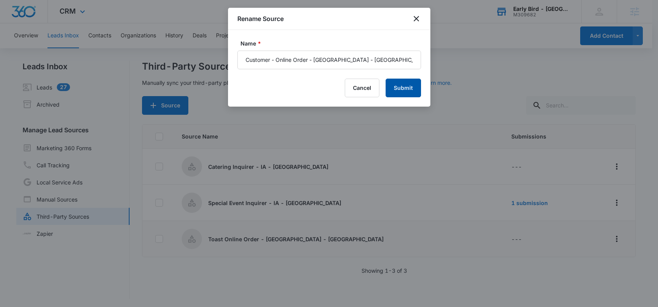
click at [408, 84] on button "Submit" at bounding box center [402, 88] width 35 height 19
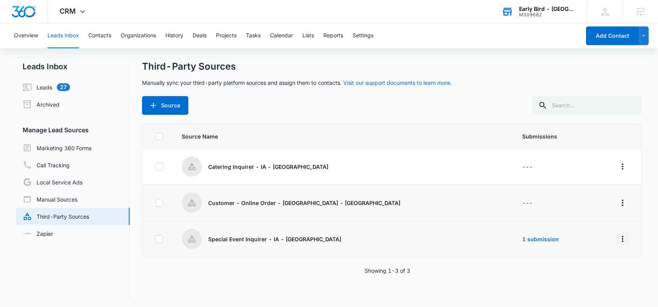
click at [618, 238] on icon "Overflow Menu" at bounding box center [622, 238] width 9 height 9
click at [564, 180] on div "Edit" at bounding box center [582, 181] width 44 height 5
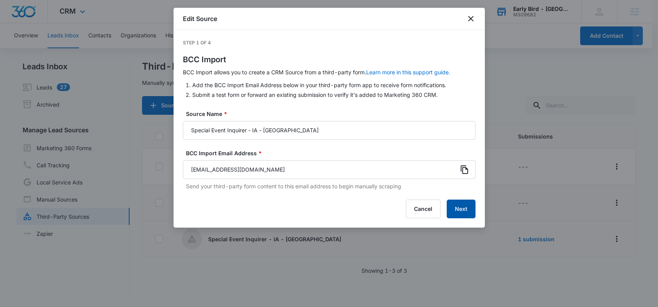
click at [460, 207] on button "Next" at bounding box center [460, 208] width 29 height 19
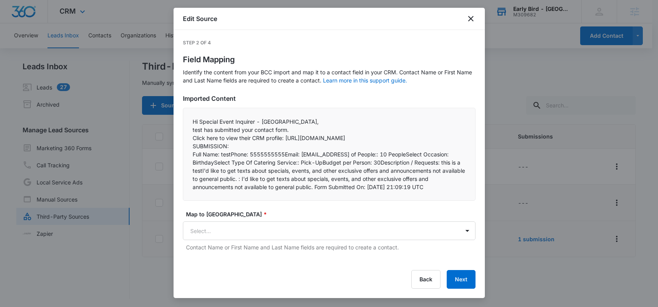
drag, startPoint x: 192, startPoint y: 119, endPoint x: 478, endPoint y: 210, distance: 299.5
click at [478, 210] on div "Step 2 of 4 Field Mapping Identify the content from your BCC import and map it …" at bounding box center [328, 164] width 311 height 268
copy div "Hi Special Event Inquirer - IA - [GEOGRAPHIC_DATA],  test has submitted your …"
click at [471, 15] on icon "close" at bounding box center [470, 18] width 9 height 9
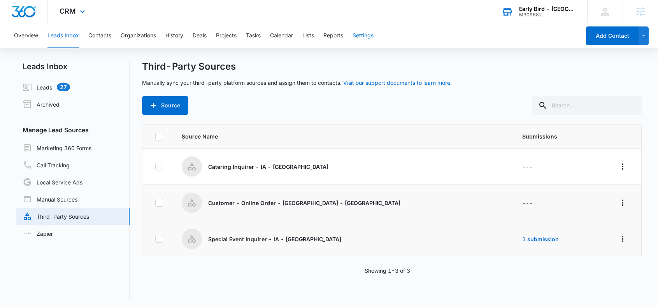
click at [360, 36] on button "Settings" at bounding box center [362, 35] width 21 height 25
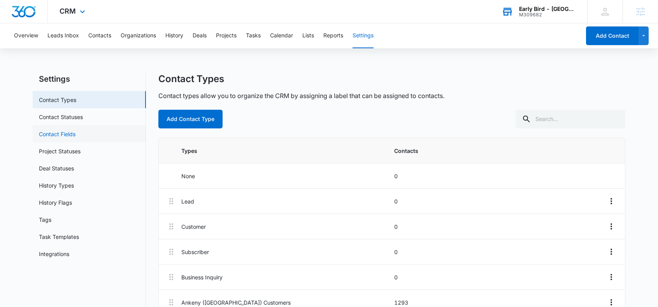
click at [75, 133] on link "Contact Fields" at bounding box center [57, 134] width 37 height 8
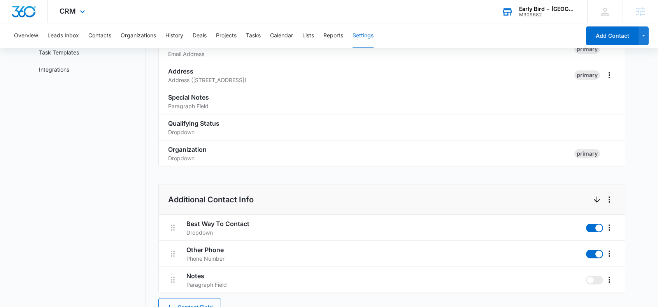
scroll to position [233, 0]
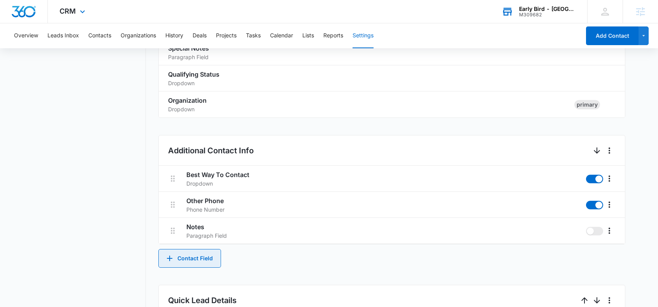
click at [182, 260] on button "Contact Field" at bounding box center [189, 258] width 63 height 19
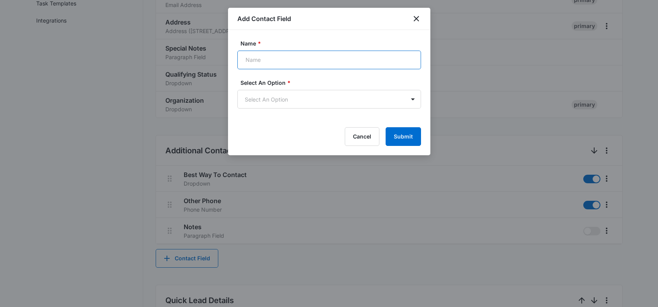
click at [262, 61] on input "Name *" at bounding box center [329, 60] width 184 height 19
paste input "Number of People"
type input "Number of People"
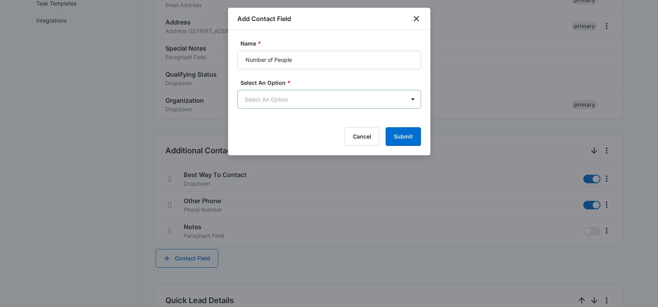
click at [370, 102] on body "CRM Apps Reputation Forms CRM Email Social POS Content Ads Intelligence Files B…" at bounding box center [329, 207] width 658 height 881
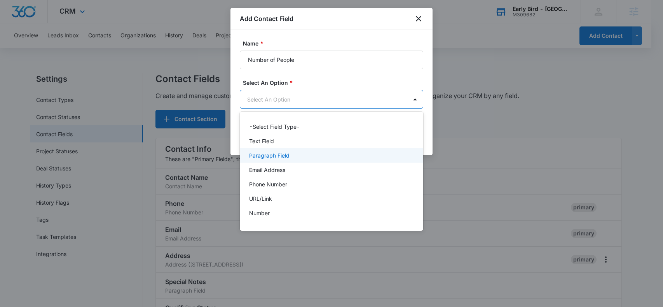
click at [325, 154] on div "Paragraph Field" at bounding box center [330, 155] width 163 height 8
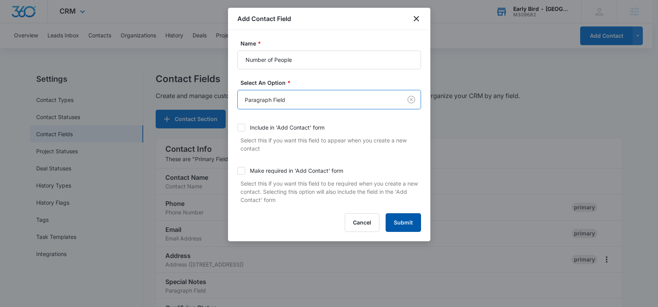
click at [402, 223] on button "Submit" at bounding box center [402, 222] width 35 height 19
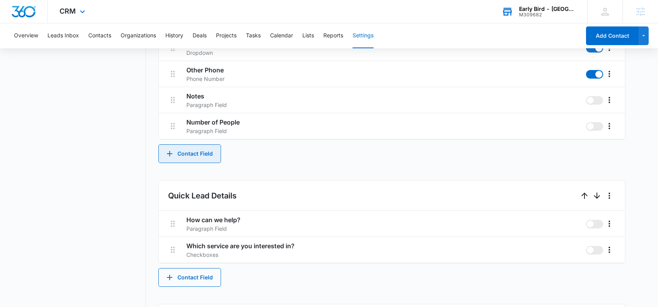
scroll to position [357, 0]
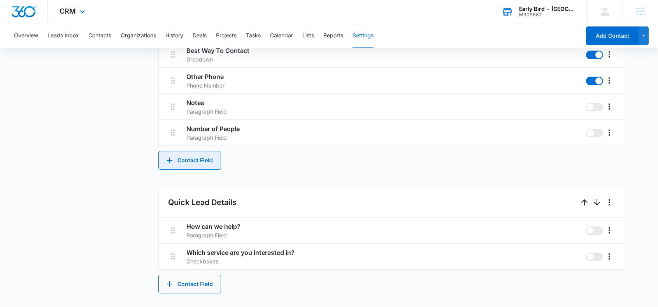
click at [191, 159] on button "Contact Field" at bounding box center [189, 160] width 63 height 19
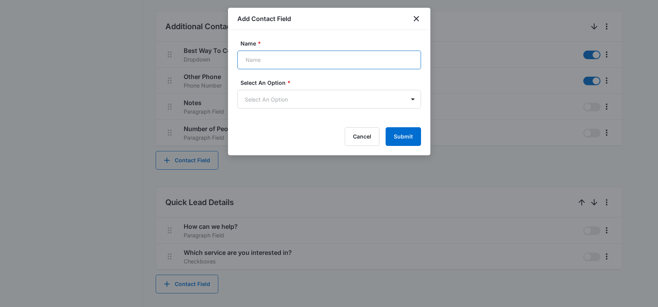
click at [257, 57] on input "Name *" at bounding box center [329, 60] width 184 height 19
paste input "Select Occasion"
type input "Select Occasion"
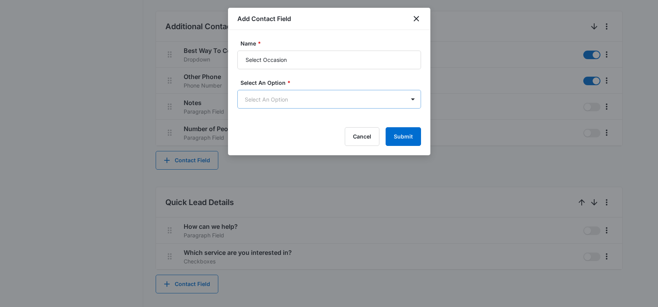
click at [284, 101] on body "CRM Apps Reputation Forms CRM Email Social POS Content Ads Intelligence Files B…" at bounding box center [329, 96] width 658 height 907
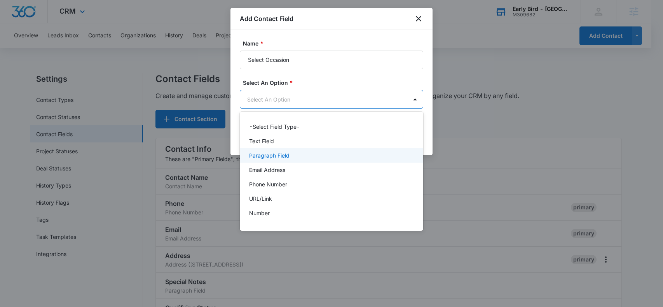
click at [277, 154] on p "Paragraph Field" at bounding box center [269, 155] width 40 height 8
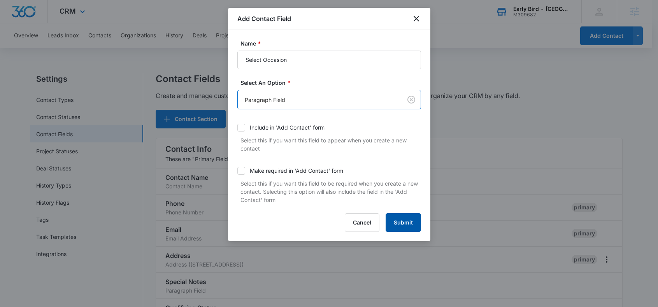
click at [404, 226] on button "Submit" at bounding box center [402, 222] width 35 height 19
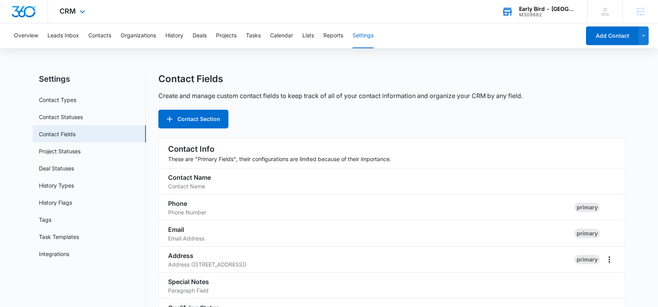
scroll to position [390, 0]
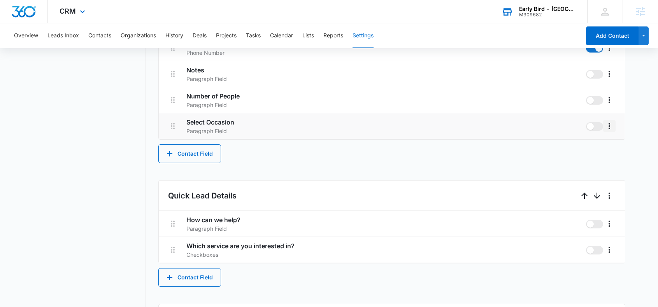
click at [610, 125] on icon "More" at bounding box center [608, 125] width 9 height 9
click at [619, 150] on div "Edit" at bounding box center [620, 147] width 16 height 5
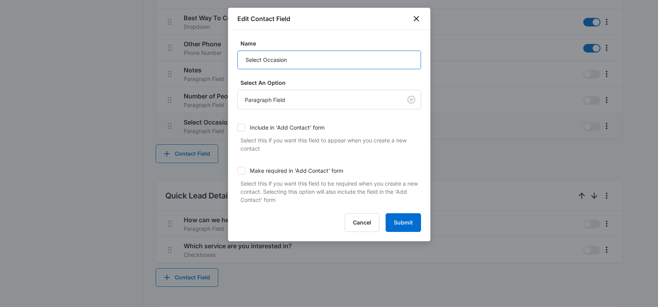
drag, startPoint x: 262, startPoint y: 58, endPoint x: 210, endPoint y: 59, distance: 52.1
click at [216, 61] on body "CRM Apps Reputation Forms CRM Email Social POS Content Ads Intelligence Files B…" at bounding box center [329, 76] width 658 height 933
type input "Occasion"
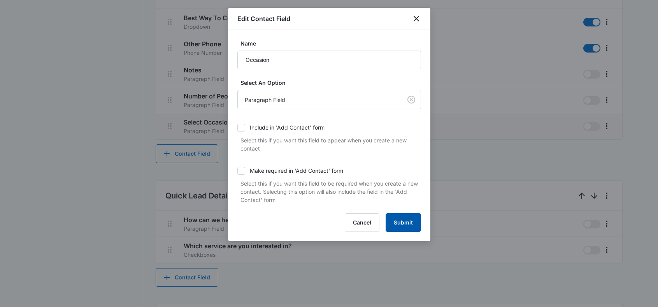
click at [402, 221] on button "Submit" at bounding box center [402, 222] width 35 height 19
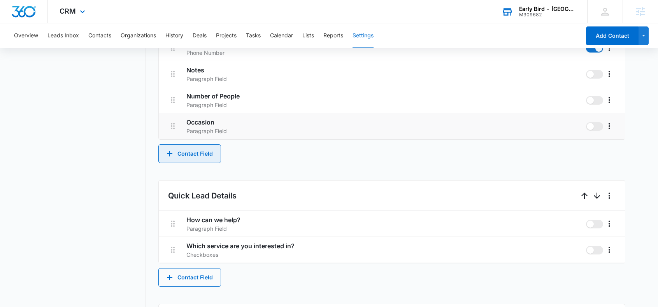
click at [203, 152] on button "Contact Field" at bounding box center [189, 153] width 63 height 19
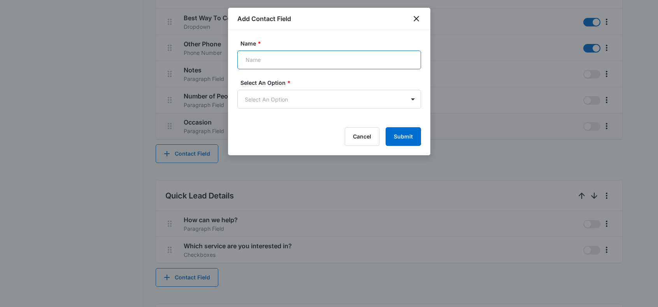
click at [253, 61] on input "Name *" at bounding box center [329, 60] width 184 height 19
paste input "Type Of Catering Service"
type input "Type Of Catering Service"
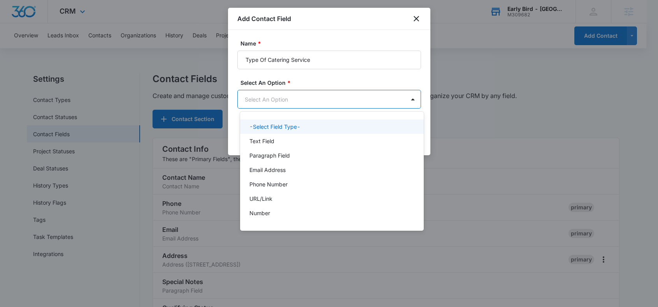
click at [357, 102] on body "CRM Apps Reputation Forms CRM Email Social POS Content Ads Intelligence Files B…" at bounding box center [329, 153] width 658 height 307
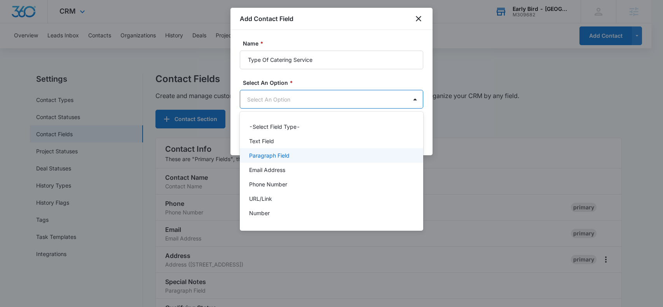
click at [273, 156] on p "Paragraph Field" at bounding box center [269, 155] width 40 height 8
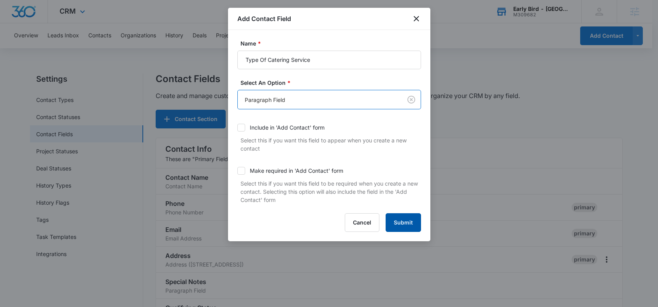
click at [406, 219] on button "Submit" at bounding box center [402, 222] width 35 height 19
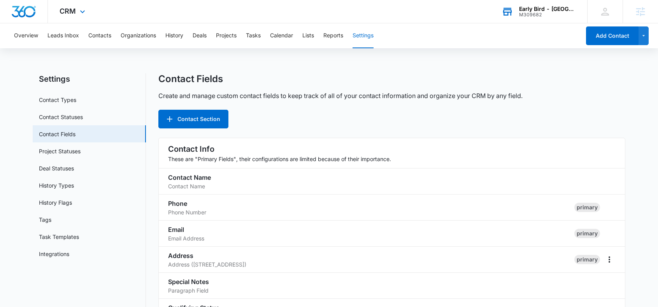
scroll to position [416, 0]
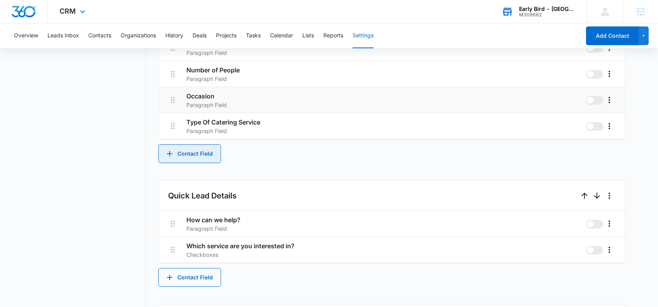
click at [205, 154] on button "Contact Field" at bounding box center [189, 153] width 63 height 19
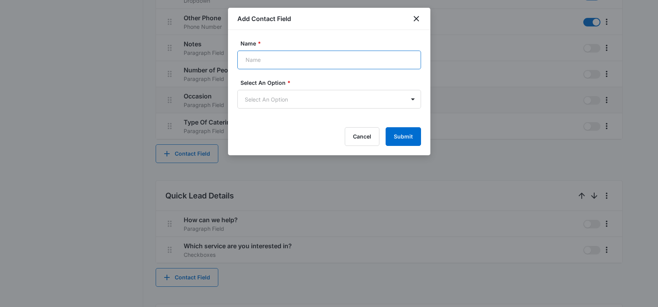
click at [262, 59] on input "Name *" at bounding box center [329, 60] width 184 height 19
paste input "Budget per Person"
type input "Budget per Person"
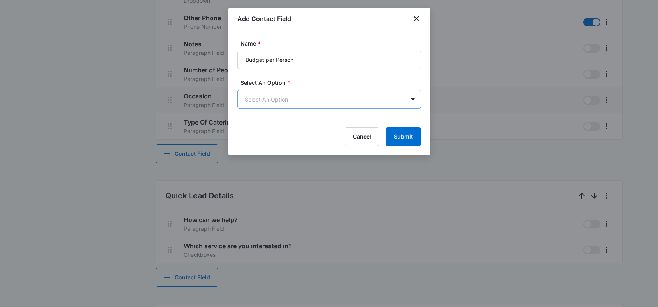
scroll to position [0, 0]
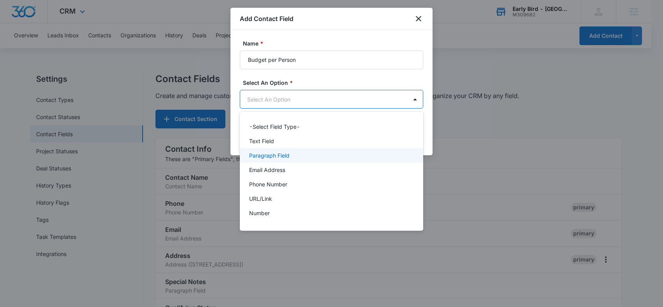
click at [280, 152] on p "Paragraph Field" at bounding box center [269, 155] width 40 height 8
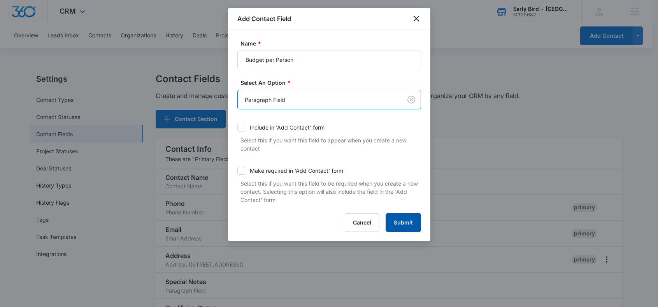
drag, startPoint x: 404, startPoint y: 221, endPoint x: 409, endPoint y: 197, distance: 24.6
click at [404, 221] on button "Submit" at bounding box center [402, 222] width 35 height 19
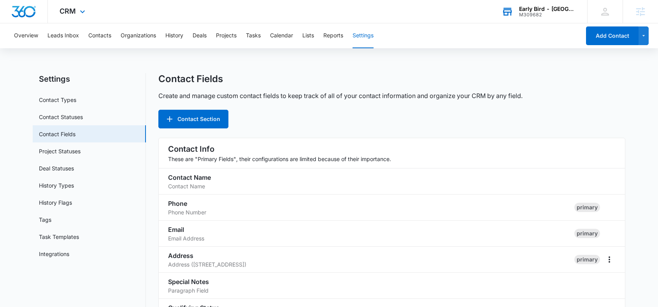
scroll to position [442, 0]
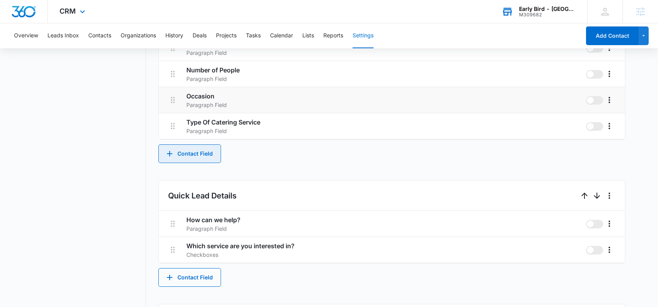
click at [203, 153] on button "Contact Field" at bounding box center [189, 153] width 63 height 19
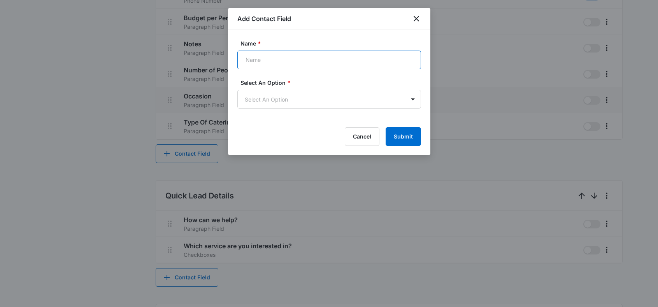
click at [260, 60] on input "Name *" at bounding box center [329, 60] width 184 height 19
paste input "Description / Requests"
type input "Description / Requests"
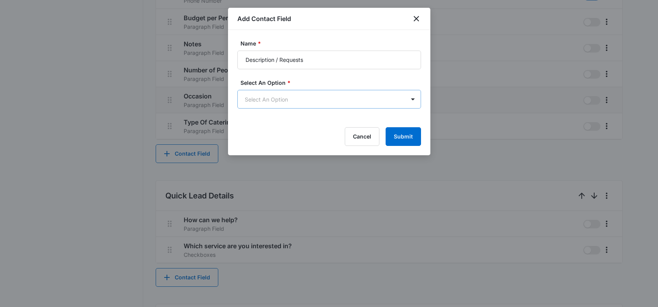
scroll to position [0, 0]
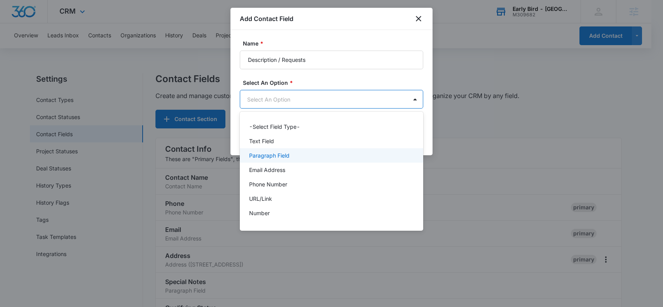
click at [287, 154] on p "Paragraph Field" at bounding box center [269, 155] width 40 height 8
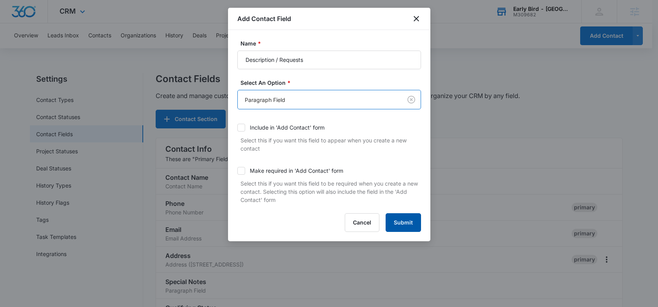
click at [405, 221] on button "Submit" at bounding box center [402, 222] width 35 height 19
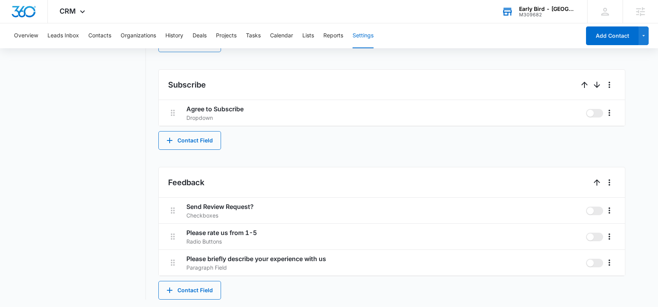
scroll to position [705, 0]
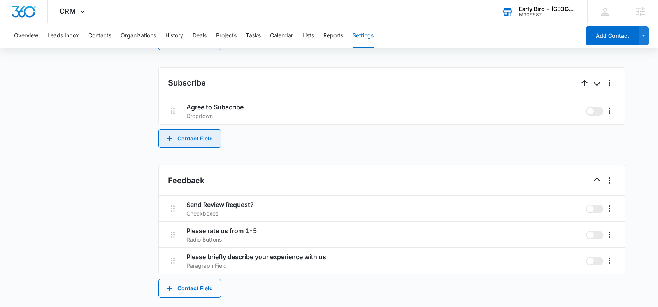
click at [196, 137] on button "Contact Field" at bounding box center [189, 138] width 63 height 19
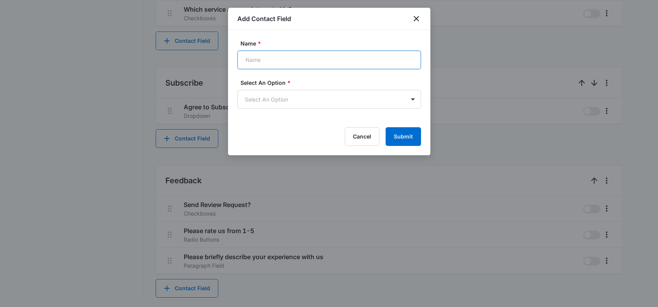
click at [276, 59] on input "Name *" at bounding box center [329, 60] width 184 height 19
type input "Receive Texts"
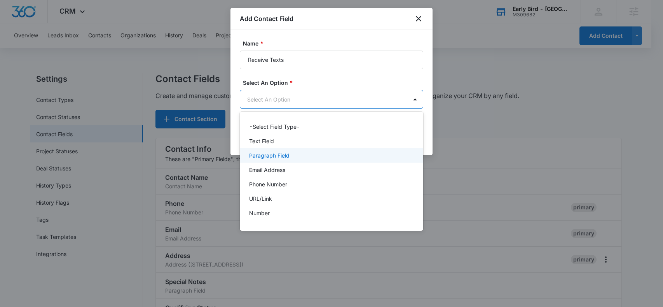
click at [295, 154] on div "Paragraph Field" at bounding box center [330, 155] width 163 height 8
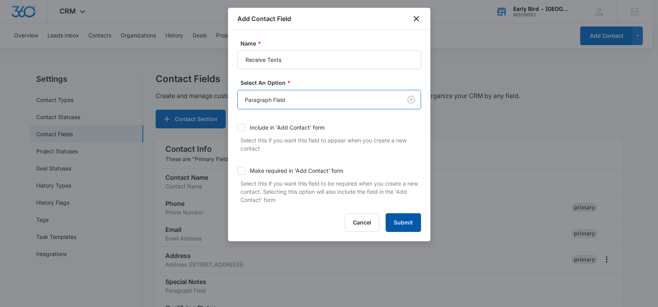
click at [404, 220] on button "Submit" at bounding box center [402, 222] width 35 height 19
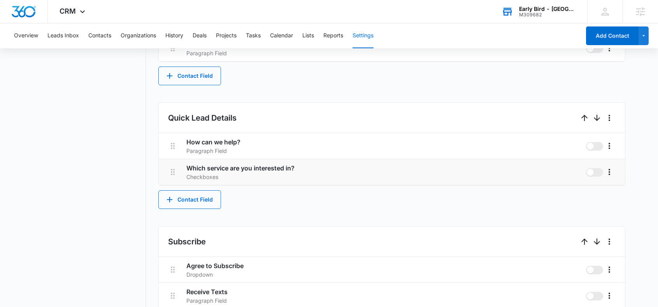
scroll to position [416, 0]
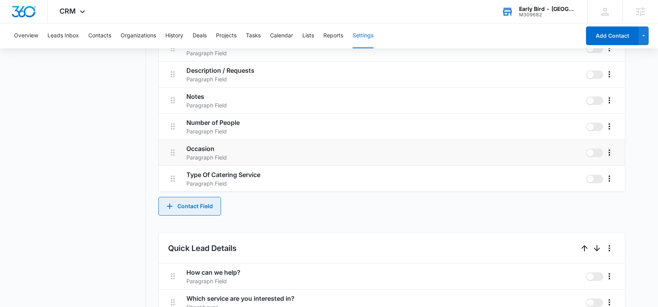
click at [200, 203] on button "Contact Field" at bounding box center [189, 206] width 63 height 19
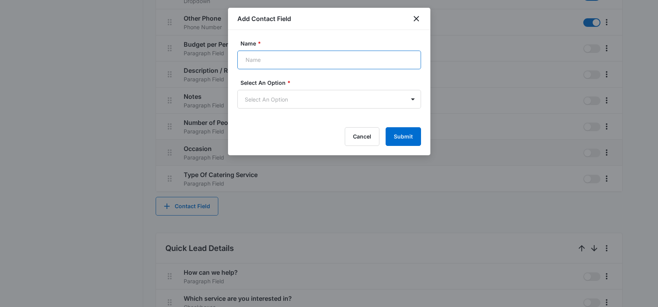
click at [259, 64] on input "Name *" at bounding box center [329, 60] width 184 height 19
paste input "Pick Up Time"
type input "Pick Up Time"
click at [284, 103] on body "CRM Apps Reputation Forms CRM Email Social POS Content Ads Intelligence Files B…" at bounding box center [329, 102] width 658 height 1037
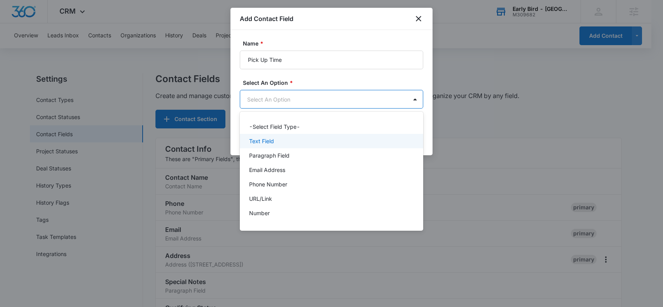
click at [282, 143] on div "Text Field" at bounding box center [330, 141] width 163 height 8
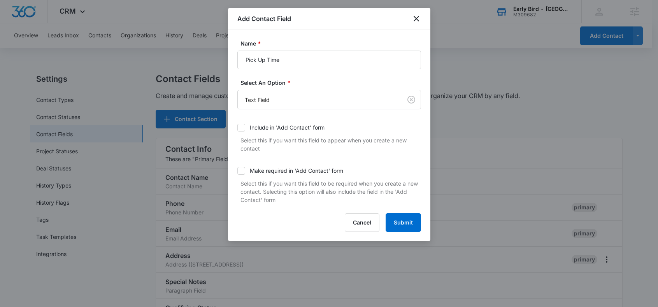
click at [409, 197] on p "Select this if you want this field to be required when you create a new contact…" at bounding box center [330, 191] width 180 height 24
click at [407, 220] on button "Submit" at bounding box center [402, 222] width 35 height 19
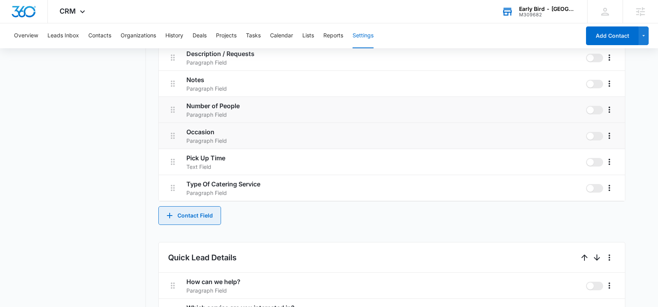
scroll to position [485, 0]
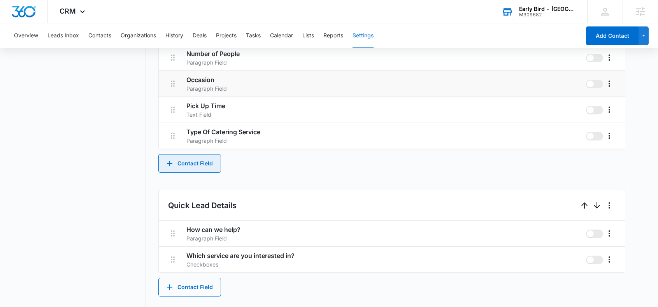
click at [189, 159] on button "Contact Field" at bounding box center [189, 163] width 63 height 19
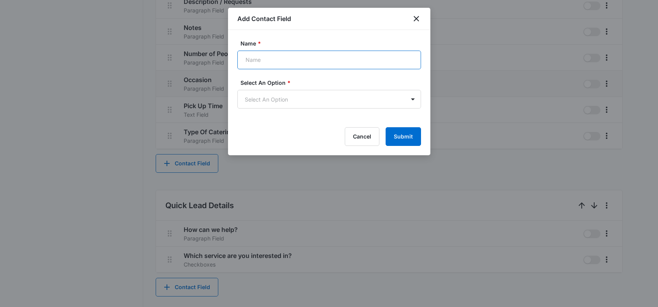
click at [252, 56] on input "Name *" at bounding box center [329, 60] width 184 height 19
paste input "What Are You Needing"
type input "What Are You Needing"
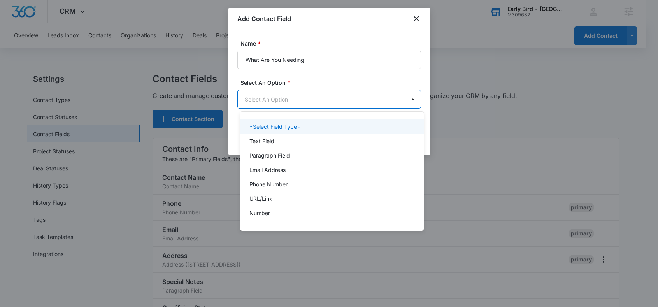
scroll to position [0, 0]
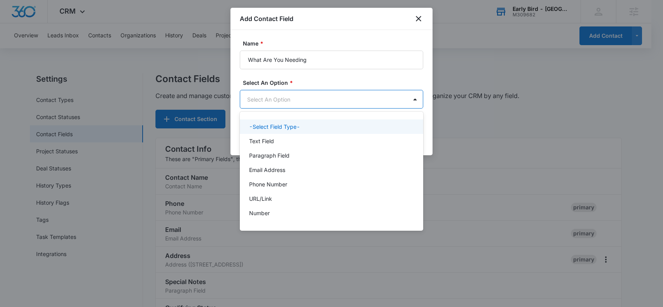
click at [314, 100] on body "CRM Apps Reputation Forms CRM Email Social POS Content Ads Intelligence Files B…" at bounding box center [331, 153] width 663 height 307
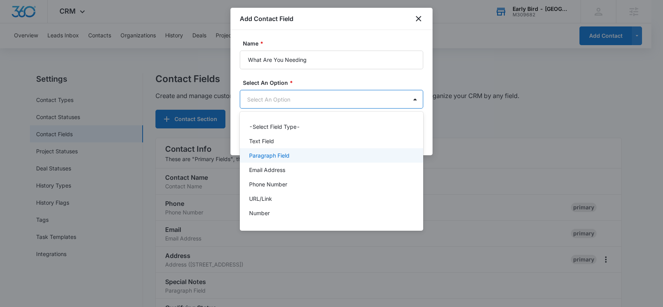
click at [298, 152] on div "Paragraph Field" at bounding box center [330, 155] width 163 height 8
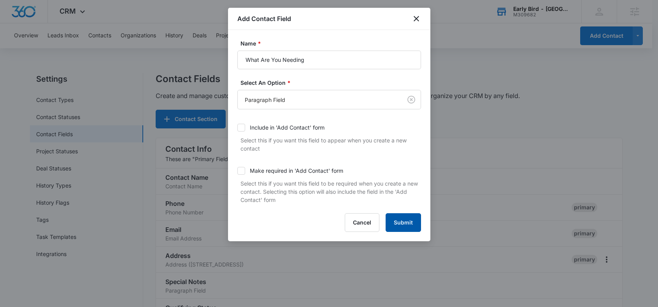
click at [406, 222] on button "Submit" at bounding box center [402, 222] width 35 height 19
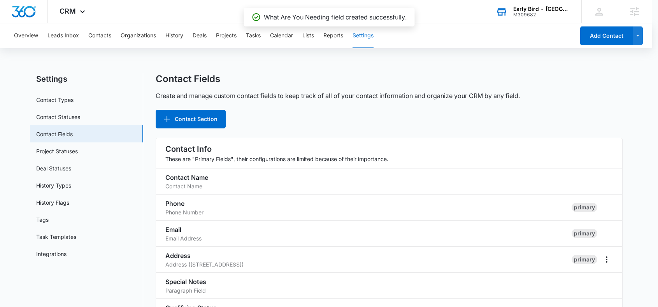
scroll to position [520, 0]
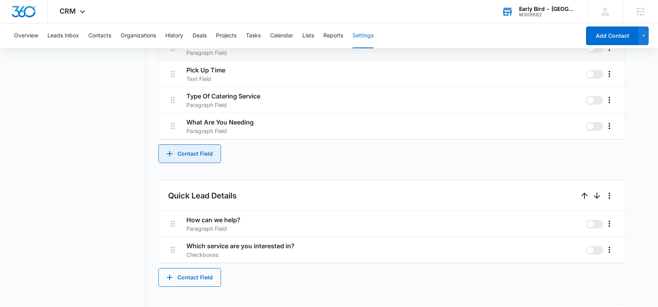
click at [203, 152] on button "Contact Field" at bounding box center [189, 153] width 63 height 19
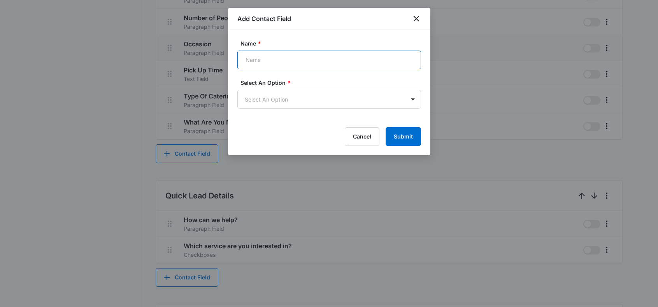
click at [255, 62] on input "Name *" at bounding box center [329, 60] width 184 height 19
paste input "Tell us about your party"
type input "Tell us about your party"
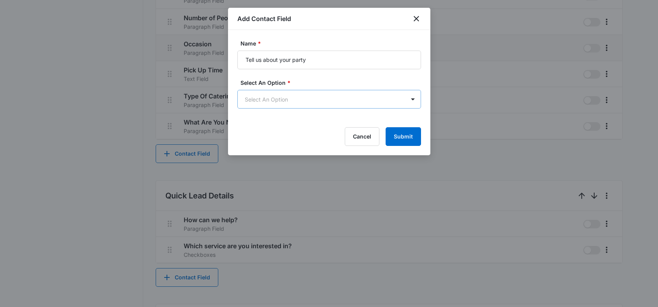
click at [376, 104] on body "CRM Apps Reputation Forms CRM Email Social POS Content Ads Intelligence Files B…" at bounding box center [329, 25] width 658 height 1090
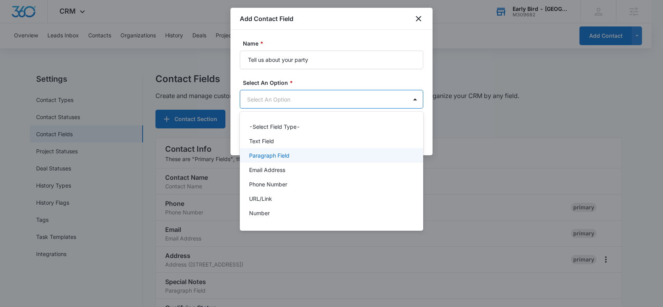
click at [306, 153] on div "Paragraph Field" at bounding box center [330, 155] width 163 height 8
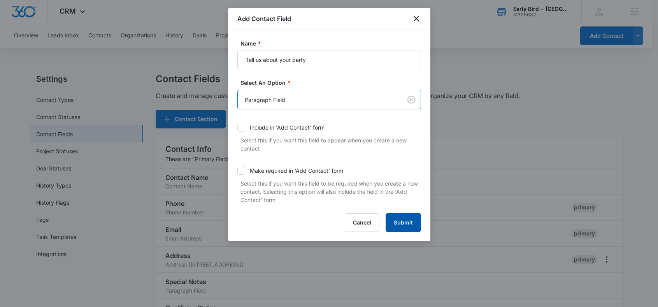
click at [412, 219] on button "Submit" at bounding box center [402, 222] width 35 height 19
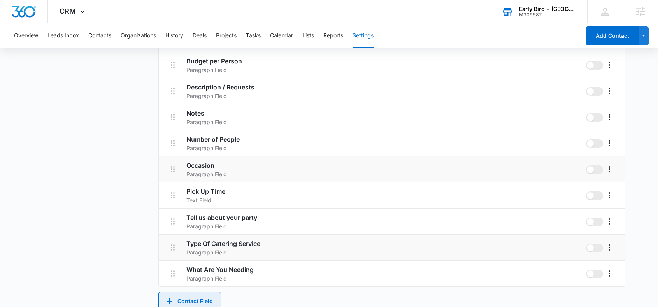
scroll to position [394, 0]
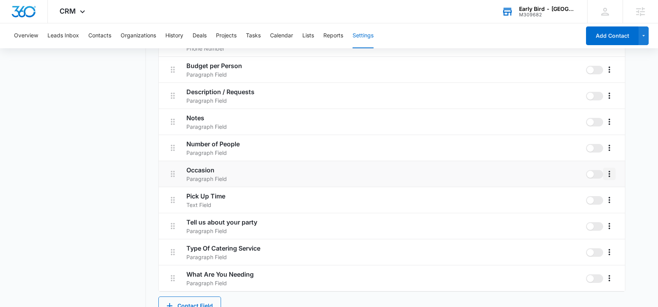
click at [609, 174] on icon "More" at bounding box center [609, 174] width 2 height 6
click at [615, 193] on div "Edit" at bounding box center [620, 195] width 16 height 5
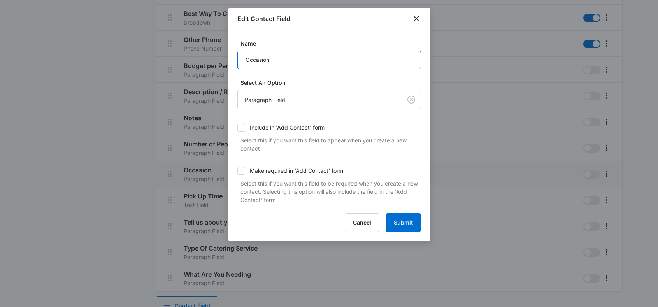
click at [278, 62] on input "Occasion" at bounding box center [329, 60] width 184 height 19
type input "Occasion/Event"
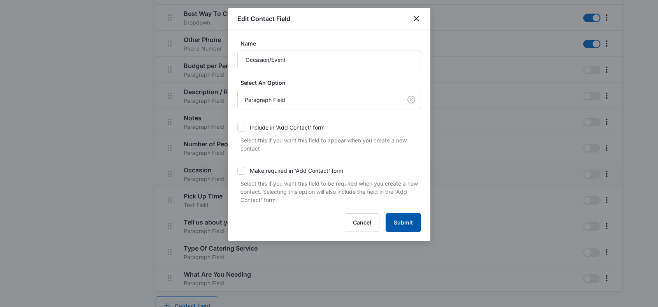
click at [408, 221] on button "Submit" at bounding box center [402, 222] width 35 height 19
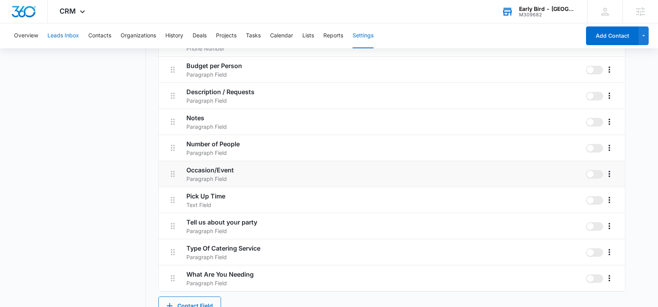
click at [71, 39] on button "Leads Inbox" at bounding box center [62, 35] width 31 height 25
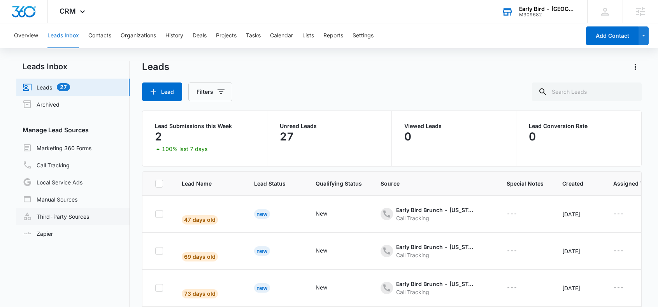
click at [72, 219] on link "Third-Party Sources" at bounding box center [56, 216] width 66 height 9
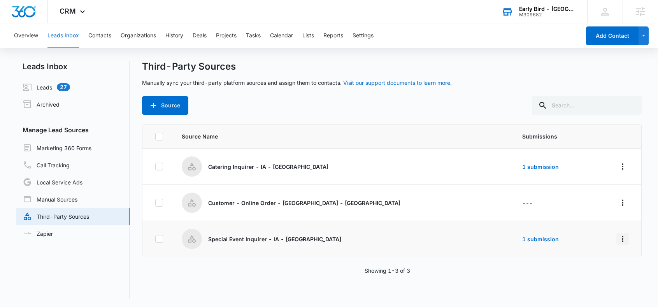
click at [618, 239] on icon "Overflow Menu" at bounding box center [622, 238] width 9 height 9
click at [567, 182] on div "Edit" at bounding box center [582, 181] width 44 height 5
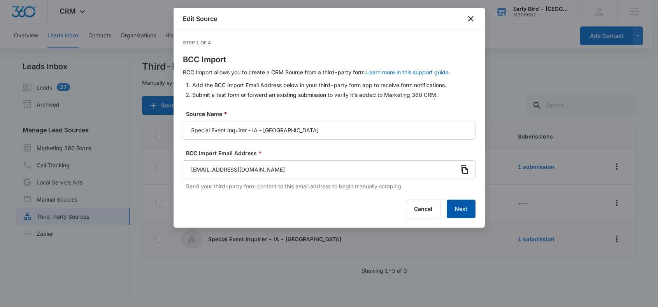
click at [460, 209] on button "Next" at bounding box center [460, 208] width 29 height 19
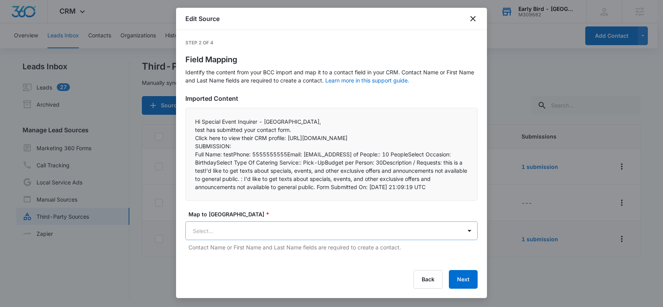
click at [226, 237] on body "CRM Apps Reputation Forms CRM Email Social POS Content Ads Intelligence Files B…" at bounding box center [331, 154] width 663 height 308
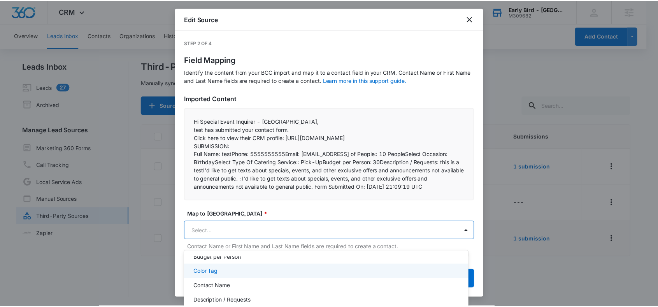
scroll to position [58, 0]
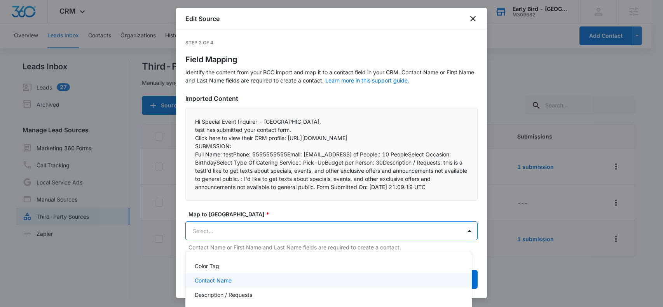
click at [216, 278] on p "Contact Name" at bounding box center [213, 280] width 37 height 8
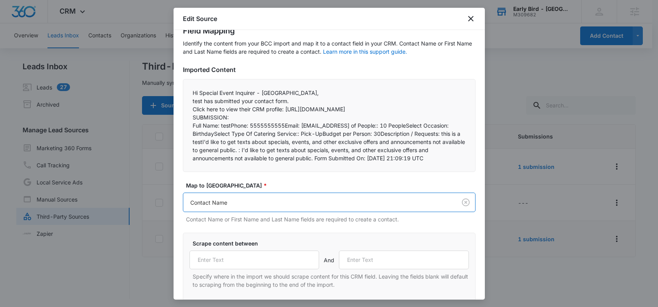
scroll to position [33, 0]
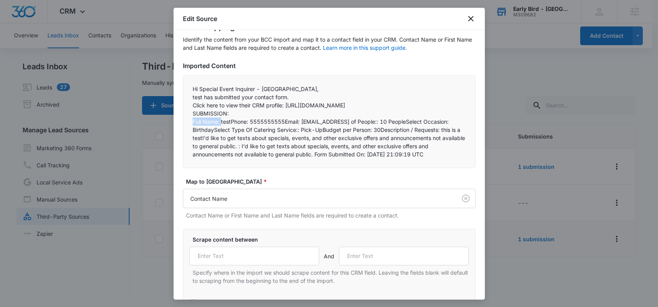
drag, startPoint x: 221, startPoint y: 129, endPoint x: 190, endPoint y: 130, distance: 31.1
click at [190, 130] on div "Hi Special Event Inquirer - IA - [GEOGRAPHIC_DATA],  test has submitted your …" at bounding box center [329, 121] width 292 height 93
copy p "Full Name:"
click at [215, 265] on input "text" at bounding box center [254, 256] width 130 height 19
paste input "Full Name:"
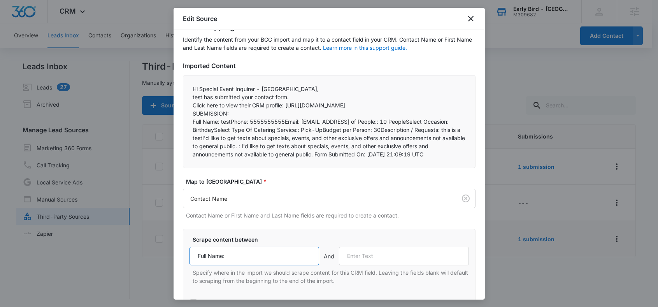
type input "Full Name:"
drag, startPoint x: 230, startPoint y: 129, endPoint x: 248, endPoint y: 130, distance: 17.5
click at [248, 130] on p "Full Name: testPhone: 5555555555Email: [EMAIL_ADDRESS] of People:: 10 PeopleSel…" at bounding box center [328, 137] width 273 height 41
copy p "Phone:"
click at [362, 265] on input "text" at bounding box center [404, 256] width 130 height 19
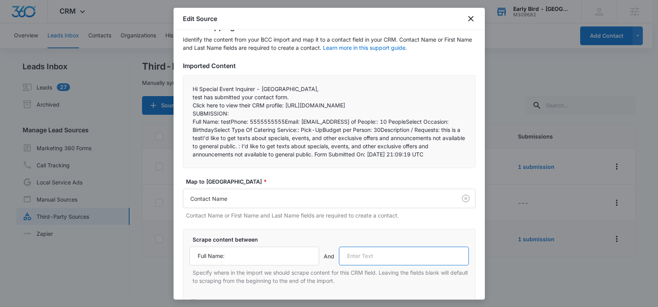
paste input "Phone:"
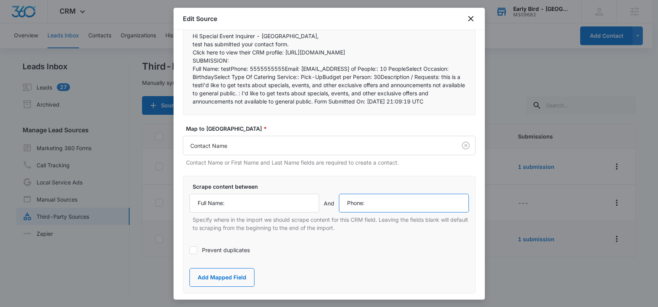
scroll to position [83, 0]
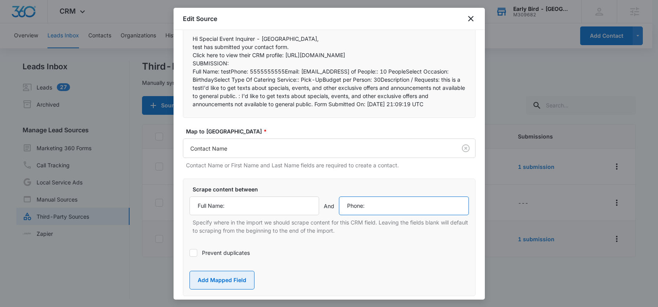
type input "Phone:"
click at [229, 285] on button "Add Mapped Field" at bounding box center [221, 280] width 65 height 19
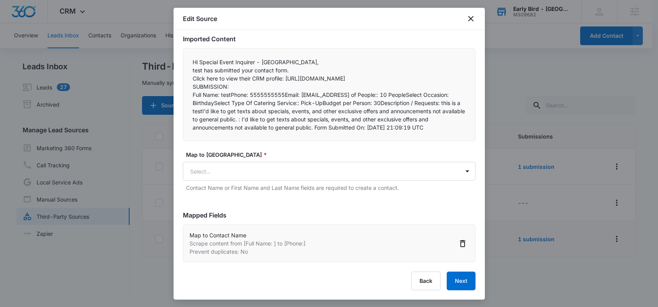
scroll to position [68, 0]
click at [241, 159] on div "Map to CRM Field * Select... Contact Name or First Name and Last Name fields ar…" at bounding box center [329, 170] width 292 height 41
click at [240, 175] on body "CRM Apps Reputation Forms CRM Email Social POS Content Ads Intelligence Files B…" at bounding box center [329, 154] width 658 height 308
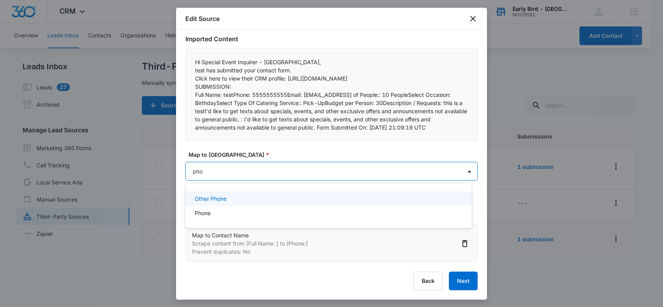
type input "phon"
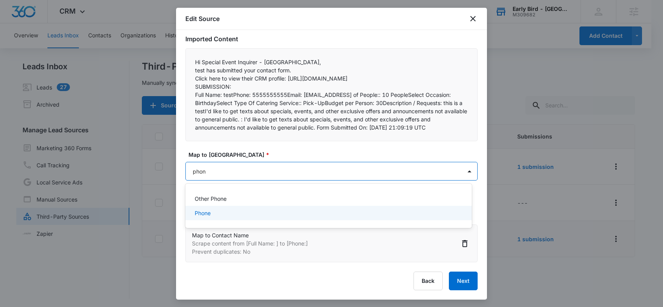
click at [215, 213] on div "Phone" at bounding box center [328, 213] width 266 height 8
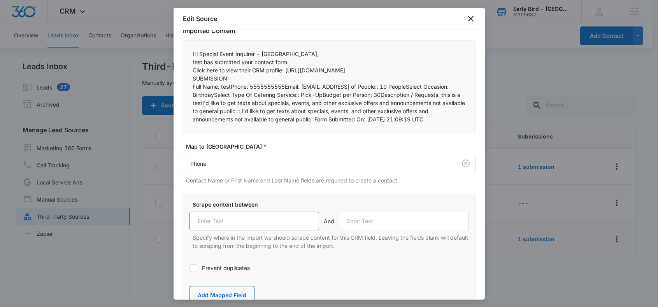
click at [233, 230] on input "text" at bounding box center [254, 221] width 130 height 19
paste input "Phone:"
type input "Phone:"
drag, startPoint x: 285, startPoint y: 94, endPoint x: 304, endPoint y: 100, distance: 20.7
click at [300, 94] on p "Full Name: testPhone: 5555555555Email: [EMAIL_ADDRESS] of People:: 10 PeopleSel…" at bounding box center [328, 102] width 273 height 41
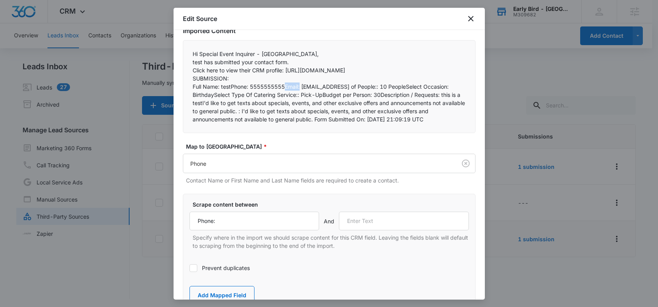
copy p "Email:"
click at [365, 230] on input "text" at bounding box center [404, 221] width 130 height 19
paste input "Email:"
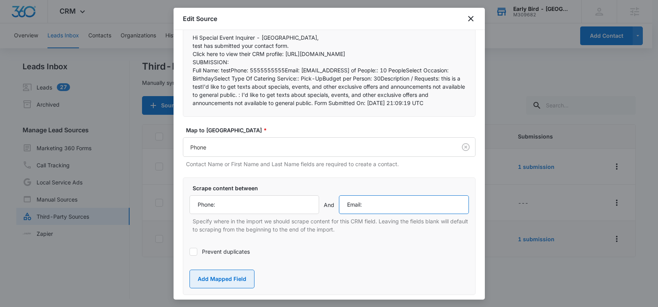
scroll to position [78, 0]
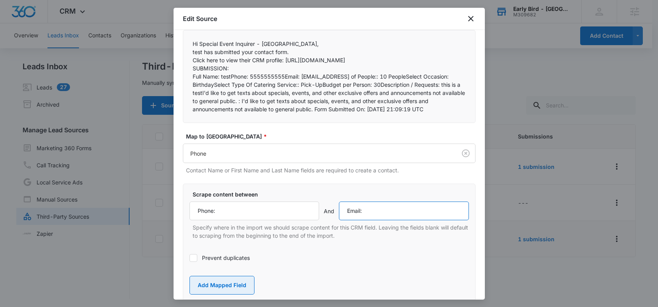
type input "Email:"
click at [231, 292] on button "Add Mapped Field" at bounding box center [221, 285] width 65 height 19
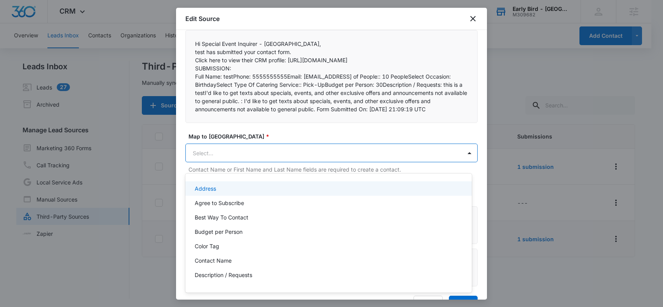
click at [215, 160] on body "CRM Apps Reputation Forms CRM Email Social POS Content Ads Intelligence Files B…" at bounding box center [331, 153] width 663 height 307
type input "ema"
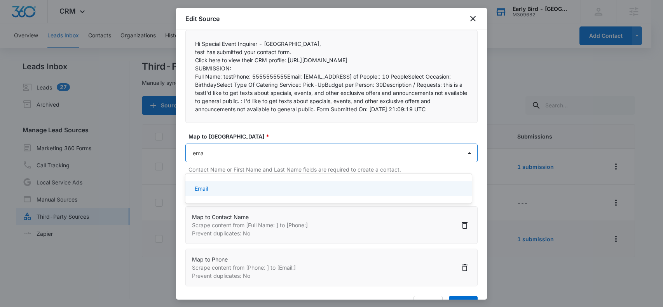
click at [227, 190] on div "Email" at bounding box center [328, 188] width 266 height 8
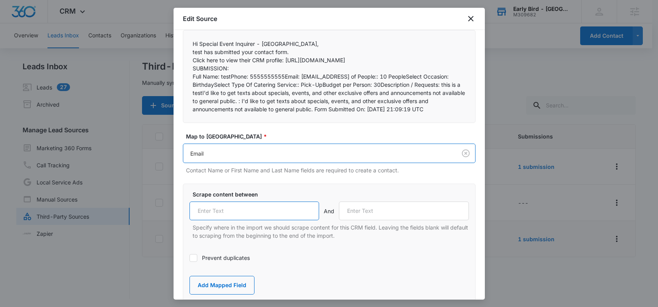
click at [229, 220] on input "text" at bounding box center [254, 210] width 130 height 19
paste input "Email:"
type input "Email:"
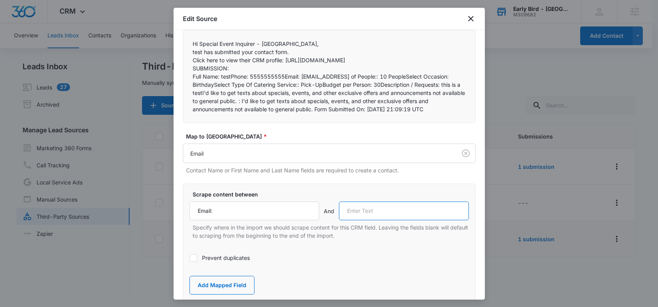
click at [367, 220] on input "text" at bounding box center [404, 210] width 130 height 19
drag, startPoint x: 339, startPoint y: 83, endPoint x: 422, endPoint y: 141, distance: 101.1
click at [390, 84] on p "Full Name: testPhone: 5555555555Email: [EMAIL_ADDRESS] of People:: 10 PeopleSel…" at bounding box center [328, 92] width 273 height 41
copy p "Number of People::"
click at [371, 220] on input "text" at bounding box center [404, 210] width 130 height 19
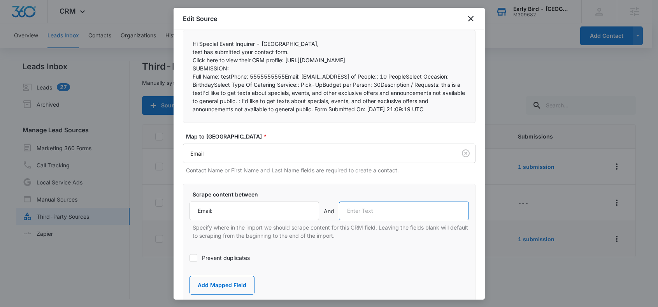
paste input "Number of People::"
type input "Number of People::"
click at [196, 261] on icon at bounding box center [193, 257] width 7 height 7
click at [189, 258] on input "Prevent duplicates" at bounding box center [189, 258] width 0 height 0
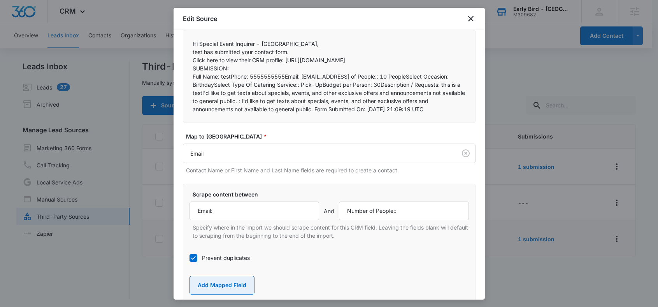
click at [220, 292] on button "Add Mapped Field" at bounding box center [221, 285] width 65 height 19
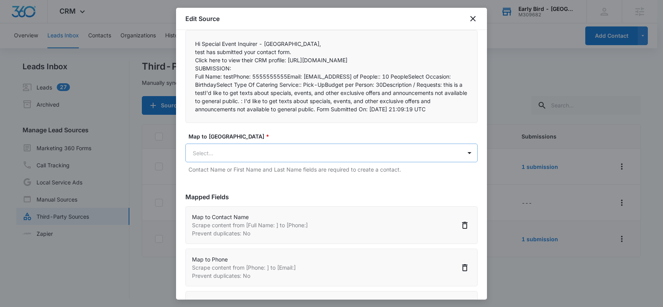
click at [220, 161] on body "CRM Apps Reputation Forms CRM Email Social POS Content Ads Intelligence Files B…" at bounding box center [331, 154] width 663 height 308
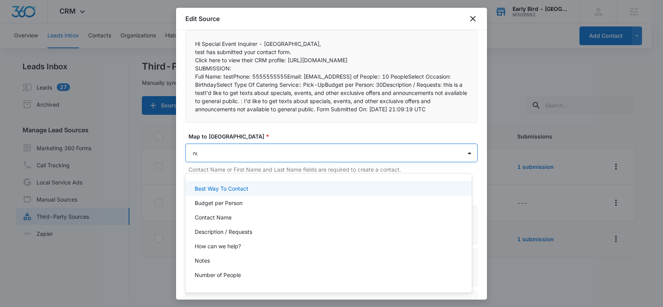
type input "num"
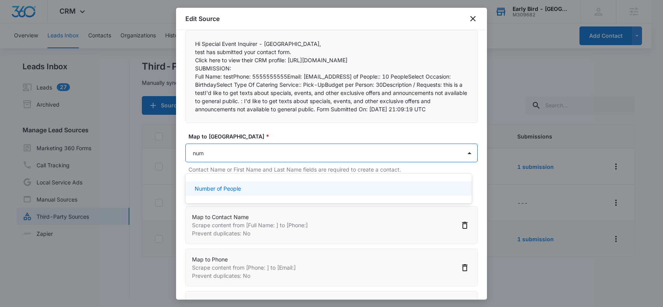
click at [234, 189] on p "Number of People" at bounding box center [218, 188] width 46 height 8
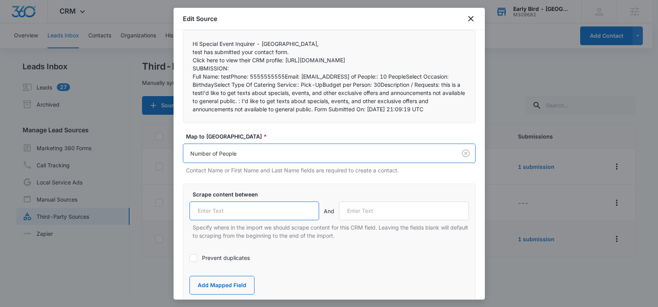
click at [234, 220] on input "text" at bounding box center [254, 210] width 130 height 19
paste input "Number of People::"
type input "Number of People::"
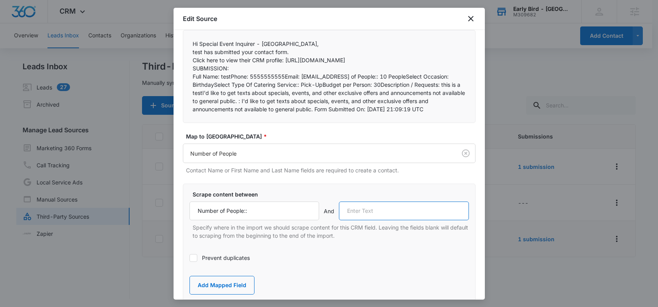
drag, startPoint x: 371, startPoint y: 222, endPoint x: 374, endPoint y: 217, distance: 5.7
click at [371, 220] on input "text" at bounding box center [404, 210] width 130 height 19
drag, startPoint x: 417, startPoint y: 84, endPoint x: 466, endPoint y: 107, distance: 54.1
click at [459, 83] on p "Full Name: testPhone: 5555555555Email: [EMAIL_ADDRESS] of People:: 10 PeopleSel…" at bounding box center [328, 92] width 273 height 41
copy p "Select Occasion:"
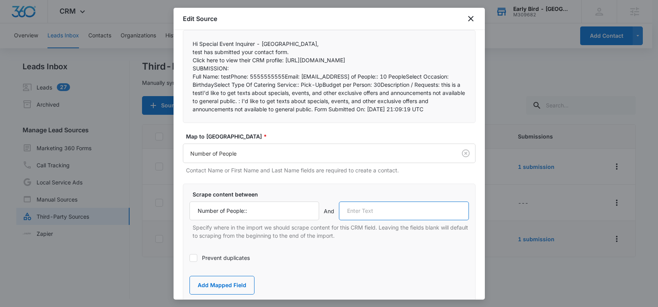
click at [369, 220] on input "text" at bounding box center [404, 210] width 130 height 19
paste input "Select Occasion:"
type input "Select Occasion:"
click at [224, 292] on button "Add Mapped Field" at bounding box center [221, 285] width 65 height 19
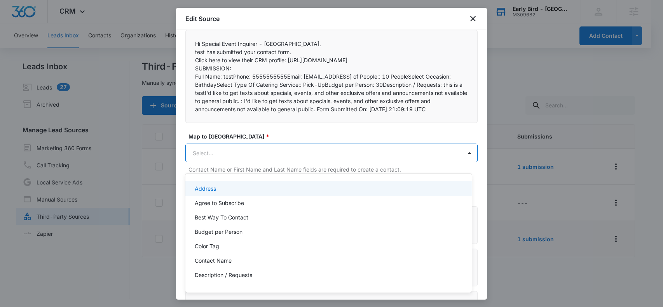
click at [224, 159] on body "CRM Apps Reputation Forms CRM Email Social POS Content Ads Intelligence Files B…" at bounding box center [331, 153] width 663 height 307
type input "occ"
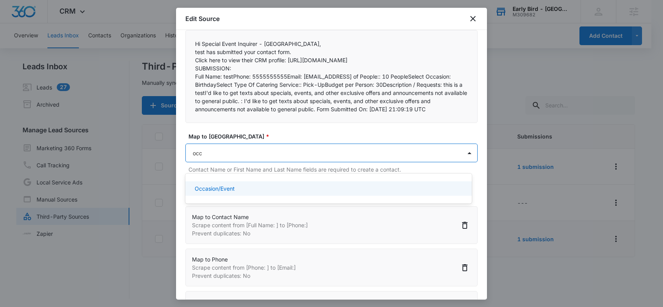
click at [237, 188] on div "Occasion/Event" at bounding box center [328, 188] width 266 height 8
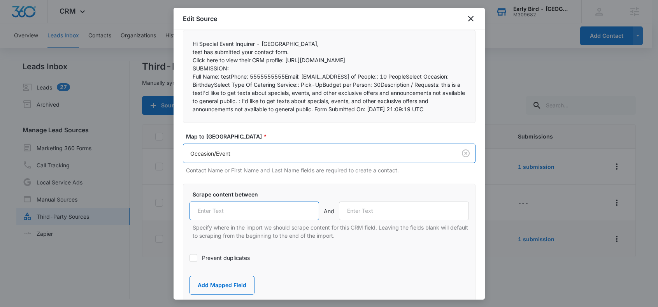
click at [225, 220] on input "text" at bounding box center [254, 210] width 130 height 19
paste input "Select Occasion:"
type input "Select Occasion:"
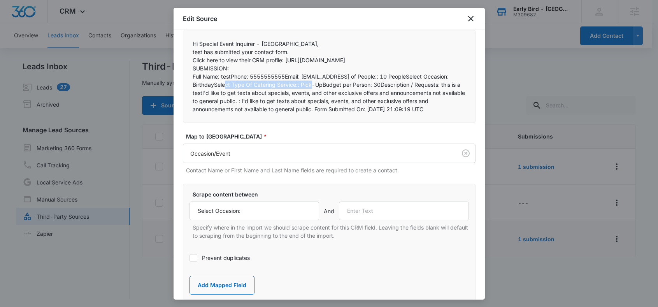
drag, startPoint x: 215, startPoint y: 93, endPoint x: 300, endPoint y: 93, distance: 85.5
click at [300, 93] on p "Full Name: testPhone: 5555555555Email: [EMAIL_ADDRESS] of People:: 10 PeopleSel…" at bounding box center [328, 92] width 273 height 41
copy p "Select Type Of Catering Service::"
click at [361, 217] on input "text" at bounding box center [404, 210] width 130 height 19
paste input "Select Type Of Catering Service::"
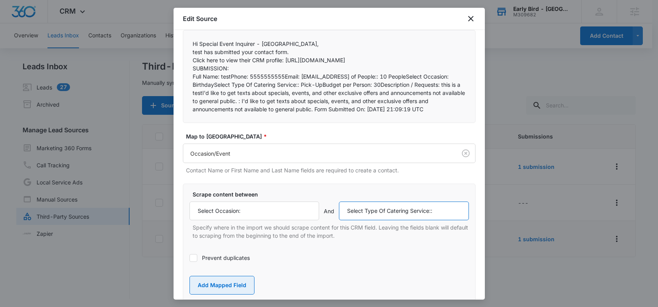
type input "Select Type Of Catering Service::"
click at [227, 288] on button "Add Mapped Field" at bounding box center [221, 285] width 65 height 19
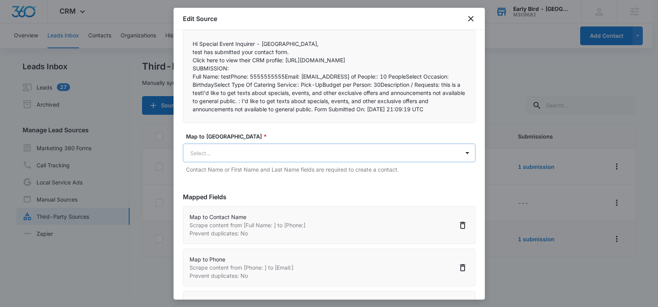
click at [215, 160] on body "CRM Apps Reputation Forms CRM Email Social POS Content Ads Intelligence Files B…" at bounding box center [329, 154] width 658 height 308
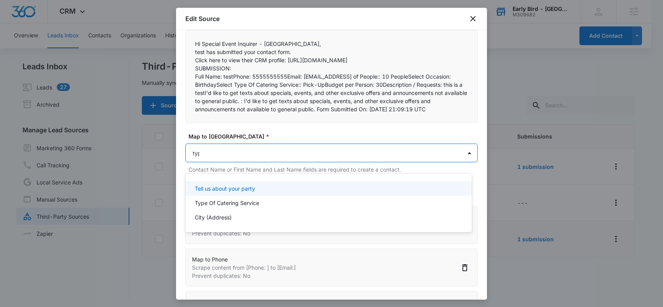
type input "type"
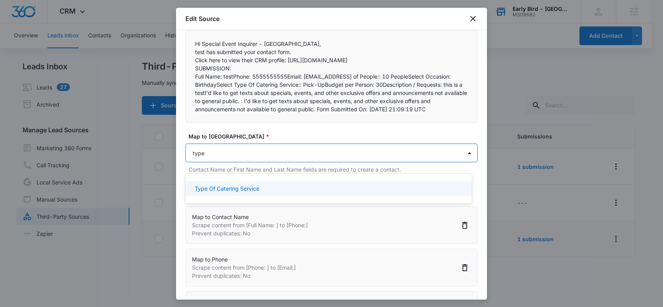
click at [241, 189] on p "Type Of Catering Service" at bounding box center [227, 188] width 65 height 8
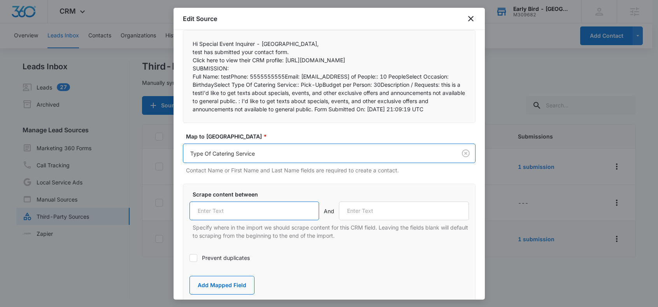
click at [234, 220] on input "text" at bounding box center [254, 210] width 130 height 19
paste input "Select Type Of Catering Service::"
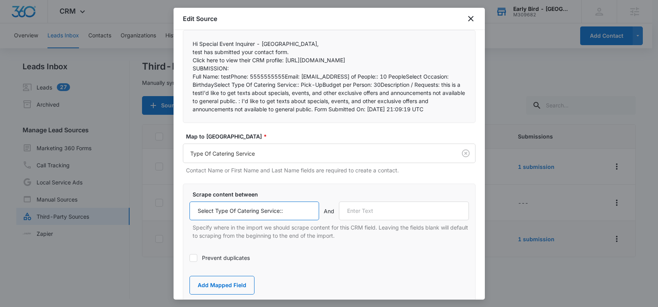
type input "Select Type Of Catering Service::"
drag, startPoint x: 323, startPoint y: 92, endPoint x: 373, endPoint y: 91, distance: 50.6
click at [373, 91] on p "Full Name: testPhone: 5555555555Email: [EMAIL_ADDRESS] of People:: 10 PeopleSel…" at bounding box center [328, 92] width 273 height 41
copy p "Budget per Person:"
click at [371, 219] on input "text" at bounding box center [404, 210] width 130 height 19
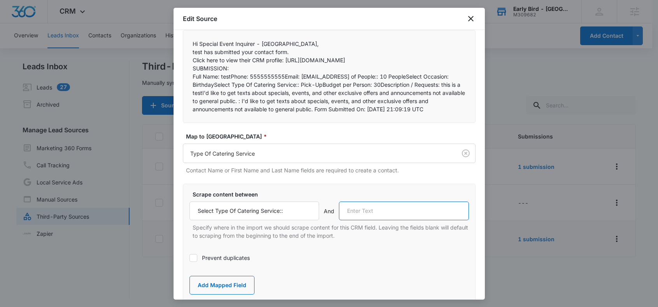
paste input "Budget per Person:"
type input "Budget per Person:"
click at [228, 292] on button "Add Mapped Field" at bounding box center [221, 285] width 65 height 19
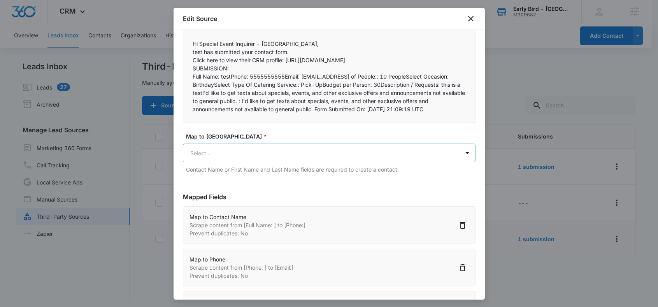
click at [224, 162] on body "CRM Apps Reputation Forms CRM Email Social POS Content Ads Intelligence Files B…" at bounding box center [329, 154] width 658 height 308
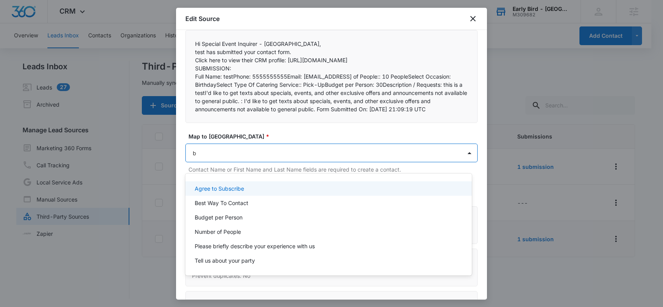
type input "bu"
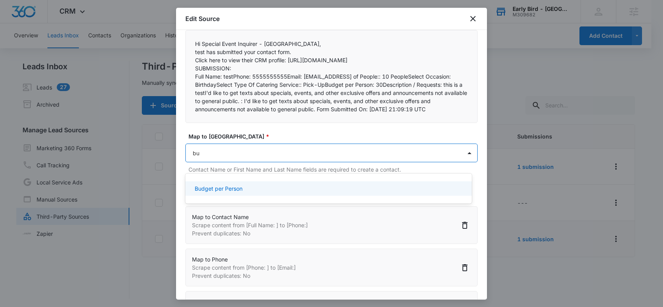
click at [242, 190] on p "Budget per Person" at bounding box center [219, 188] width 48 height 8
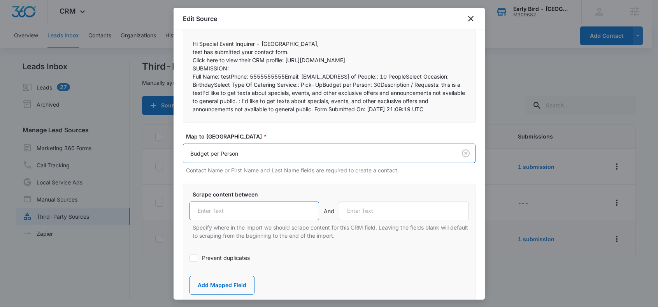
click at [223, 220] on input "text" at bounding box center [254, 210] width 130 height 19
paste input "Budget per Person:"
type input "Budget per Person:"
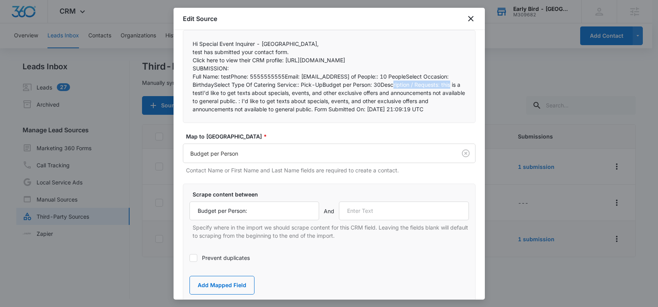
drag, startPoint x: 380, startPoint y: 93, endPoint x: 441, endPoint y: 93, distance: 60.7
click at [441, 93] on p "Full Name: testPhone: 5555555555Email: [EMAIL_ADDRESS] of People:: 10 PeopleSel…" at bounding box center [328, 92] width 273 height 41
copy p "Description / Requests:"
click at [382, 220] on input "text" at bounding box center [404, 210] width 130 height 19
paste input "Description / Requests:"
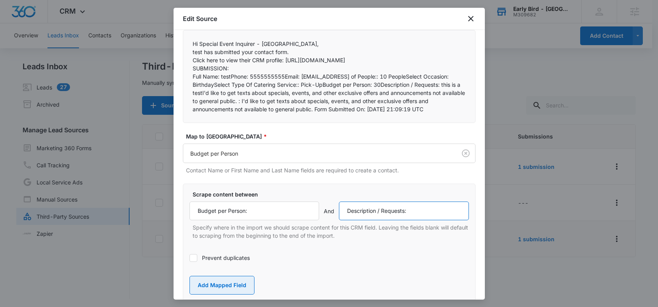
type input "Description / Requests:"
click at [233, 292] on button "Add Mapped Field" at bounding box center [221, 285] width 65 height 19
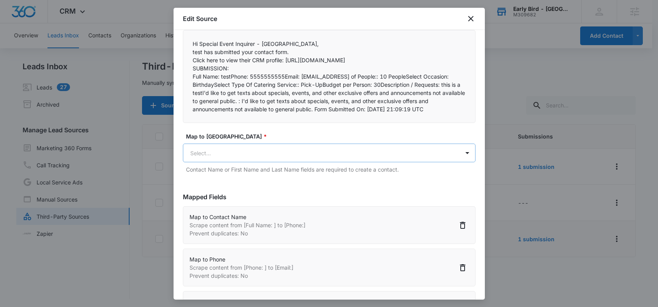
click at [229, 161] on body "CRM Apps Reputation Forms CRM Email Social POS Content Ads Intelligence Files B…" at bounding box center [329, 154] width 658 height 308
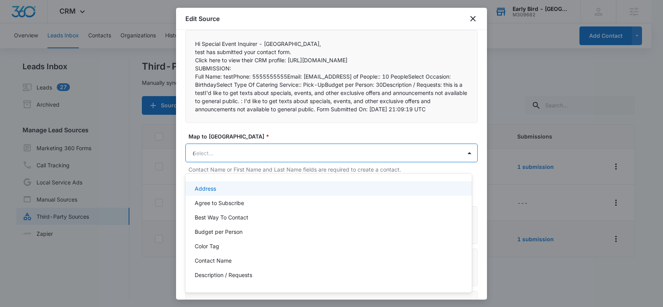
type input "de"
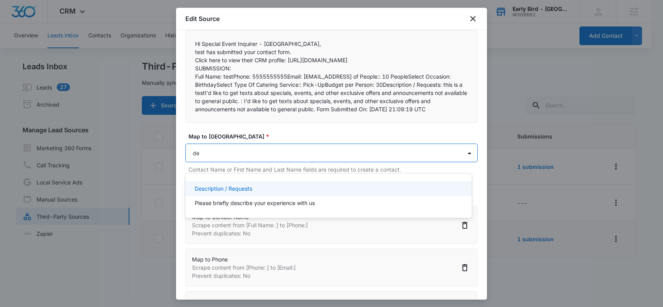
click at [240, 189] on p "Description / Requests" at bounding box center [224, 188] width 58 height 8
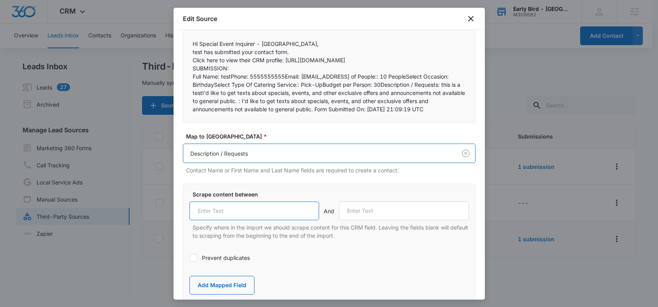
click at [234, 220] on input "text" at bounding box center [254, 210] width 130 height 19
paste input "Description / Requests:"
type input "Description / Requests:"
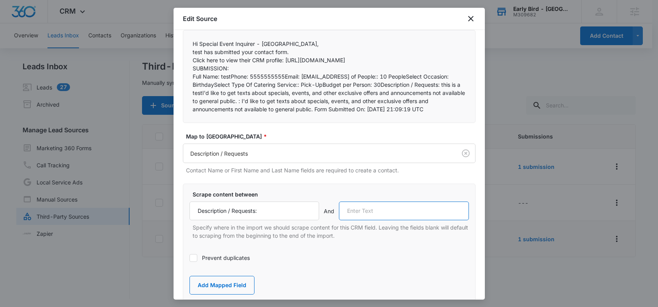
click at [371, 219] on input "text" at bounding box center [404, 210] width 130 height 19
drag, startPoint x: 206, startPoint y: 101, endPoint x: 291, endPoint y: 103, distance: 84.8
click at [291, 103] on p "Full Name: testPhone: 5555555555Email: [EMAIL_ADDRESS] of People:: 10 PeopleSel…" at bounding box center [328, 92] width 273 height 41
copy p "I'd like to get texts about specials"
click at [366, 219] on input "text" at bounding box center [404, 210] width 130 height 19
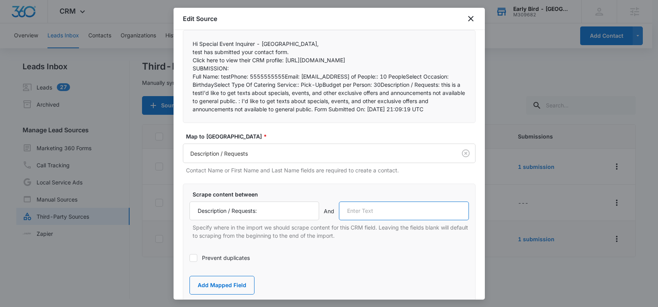
paste input "I'd like to get texts about specials"
type input "I'd like to get texts about specials"
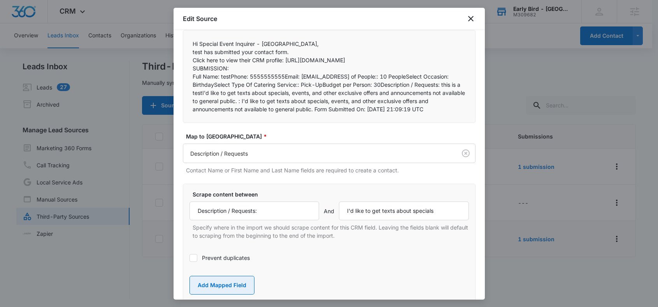
click at [232, 291] on button "Add Mapped Field" at bounding box center [221, 285] width 65 height 19
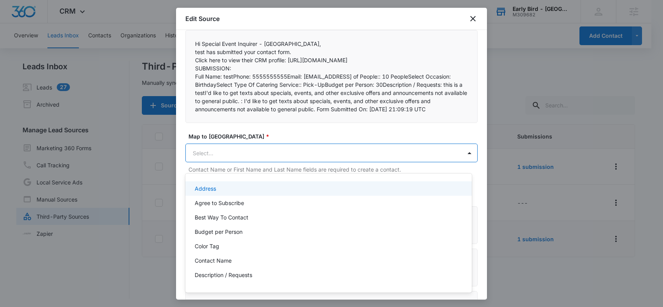
click at [223, 160] on body "CRM Apps Reputation Forms CRM Email Social POS Content Ads Intelligence Files B…" at bounding box center [331, 153] width 663 height 307
type input "rec"
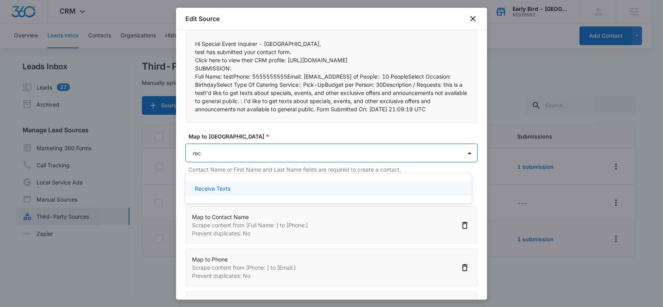
click at [230, 190] on p "Receive Texts" at bounding box center [213, 188] width 36 height 8
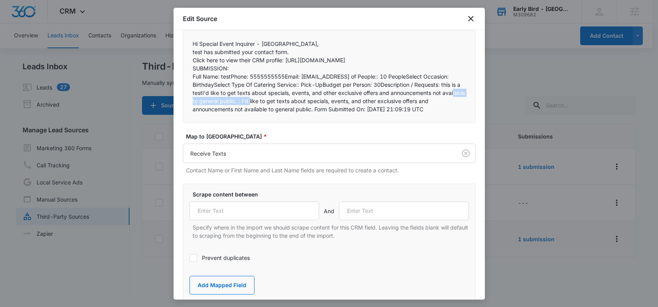
drag, startPoint x: 265, startPoint y: 108, endPoint x: 188, endPoint y: 108, distance: 76.6
click at [188, 108] on div "Hi Special Event Inquirer - IA - [GEOGRAPHIC_DATA],  test has submitted your …" at bounding box center [329, 76] width 292 height 93
click at [231, 219] on input "text" at bounding box center [254, 210] width 130 height 19
paste input "available to general public. :"
type input "available to general public. :"
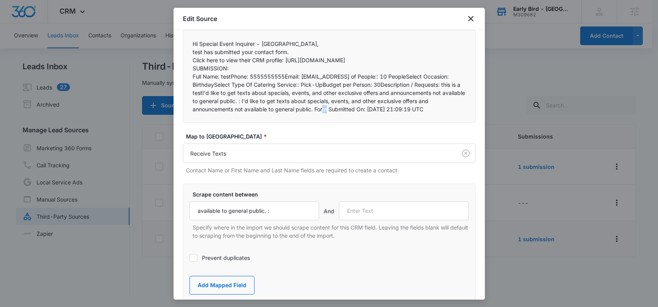
drag, startPoint x: 313, startPoint y: 117, endPoint x: 320, endPoint y: 129, distance: 13.9
click at [315, 113] on p "Full Name: testPhone: 5555555555Email: [EMAIL_ADDRESS] of People:: 10 PeopleSel…" at bounding box center [328, 92] width 273 height 41
drag, startPoint x: 314, startPoint y: 117, endPoint x: 366, endPoint y: 116, distance: 51.7
click at [366, 113] on p "Full Name: testPhone: 5555555555Email: [EMAIL_ADDRESS] of People:: 10 PeopleSel…" at bounding box center [328, 92] width 273 height 41
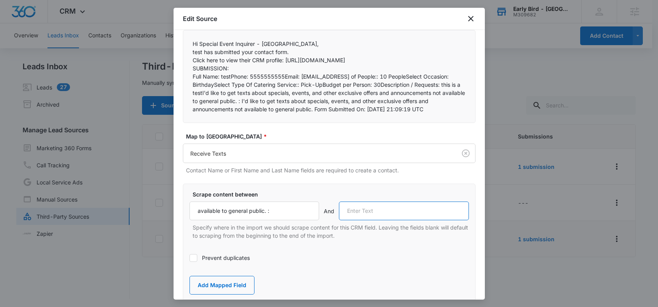
click at [361, 220] on input "text" at bounding box center [404, 210] width 130 height 19
paste input "Form Submitted On:"
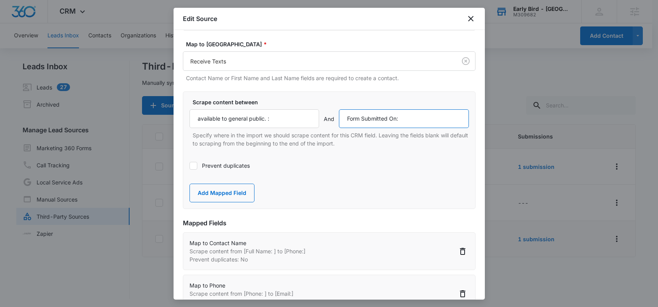
scroll to position [186, 0]
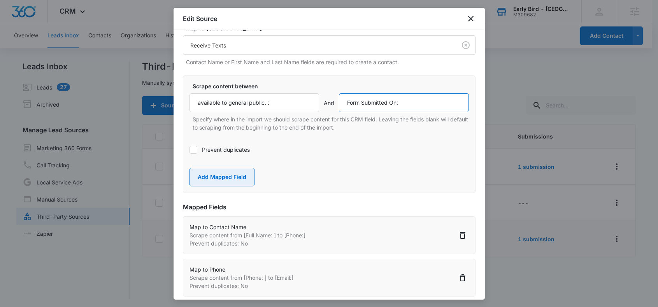
type input "Form Submitted On:"
click at [230, 186] on button "Add Mapped Field" at bounding box center [221, 177] width 65 height 19
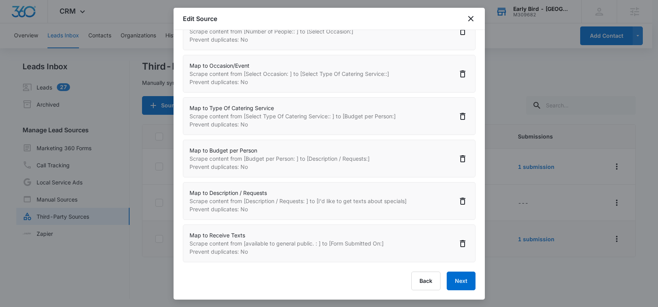
scroll to position [1, 0]
click at [453, 281] on button "Next" at bounding box center [460, 280] width 29 height 19
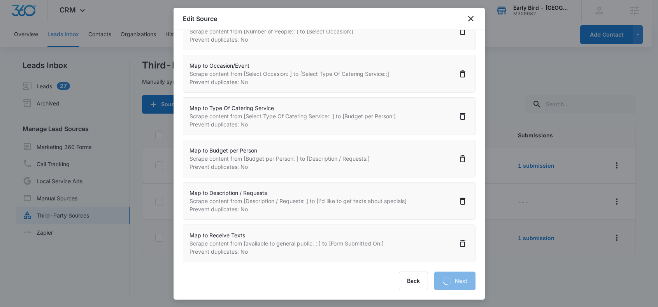
scroll to position [0, 0]
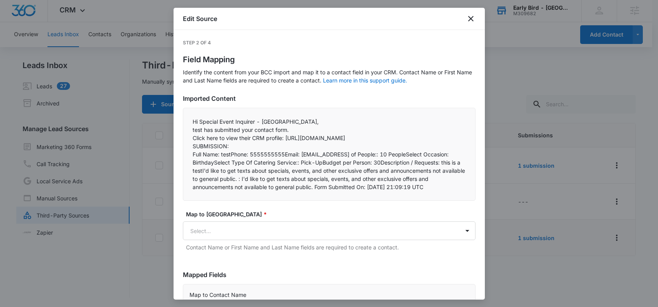
select select "77"
select select "184"
select select "185"
select select "363"
select select "364"
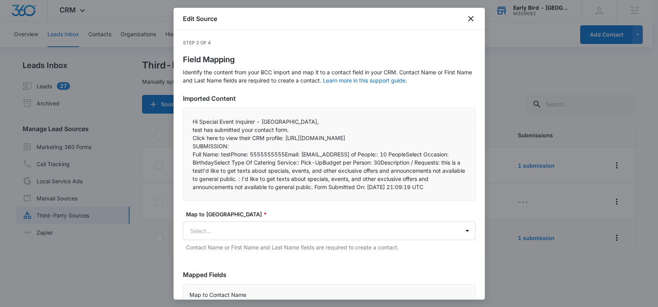
select select "365"
select select "366"
select select "367"
select select "368"
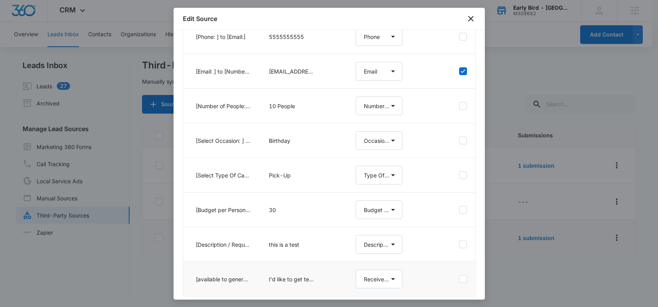
scroll to position [173, 0]
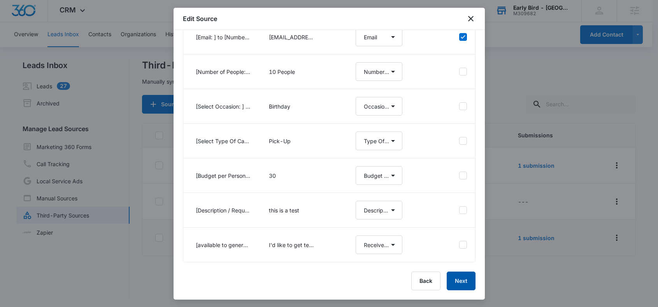
click at [455, 280] on button "Next" at bounding box center [460, 280] width 29 height 19
select select "77"
select select "184"
select select "185"
select select "363"
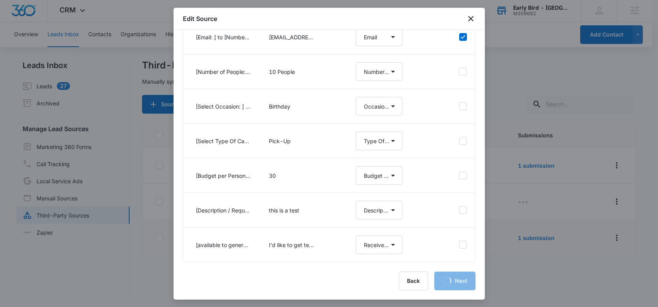
select select "364"
select select "365"
select select "366"
select select "367"
select select "368"
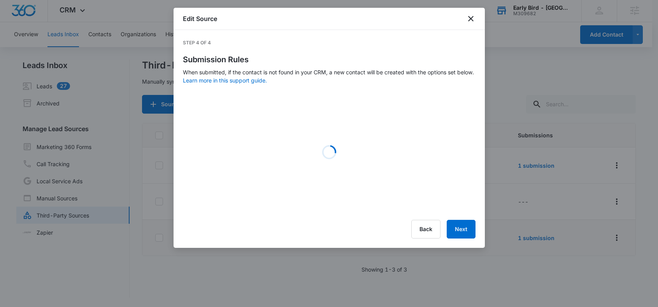
scroll to position [0, 0]
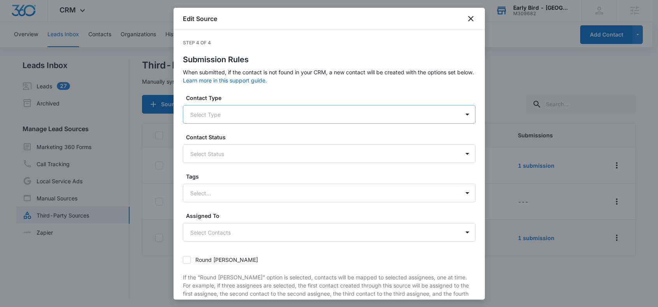
click at [221, 112] on div at bounding box center [319, 115] width 259 height 10
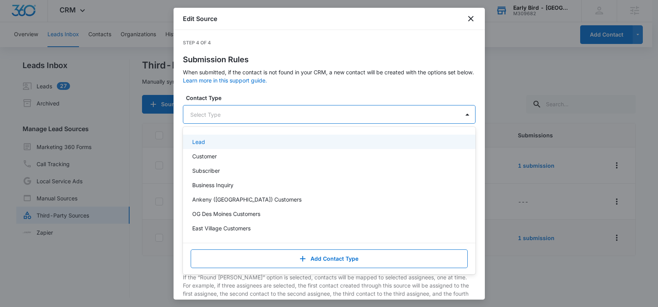
click at [211, 140] on div "Lead" at bounding box center [328, 142] width 272 height 8
click at [242, 96] on label "Contact Type" at bounding box center [332, 98] width 292 height 8
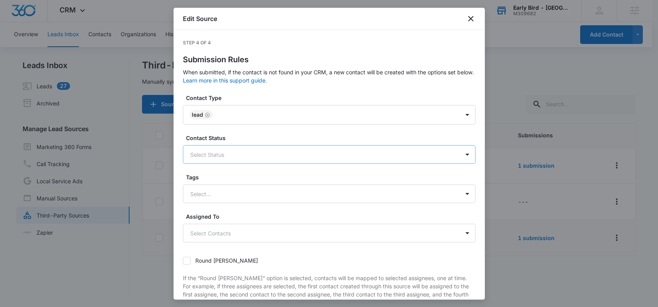
click at [210, 152] on div at bounding box center [319, 155] width 259 height 10
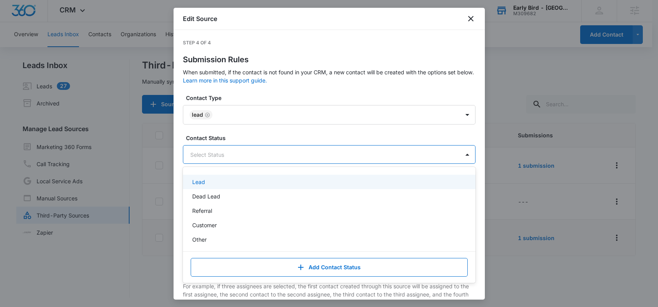
click at [203, 180] on p "Lead" at bounding box center [198, 182] width 13 height 8
click at [254, 96] on label "Contact Type" at bounding box center [332, 98] width 292 height 8
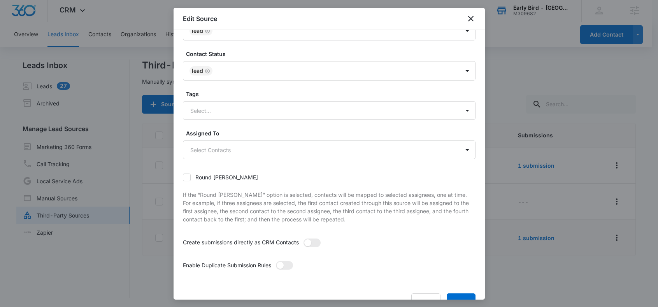
scroll to position [106, 0]
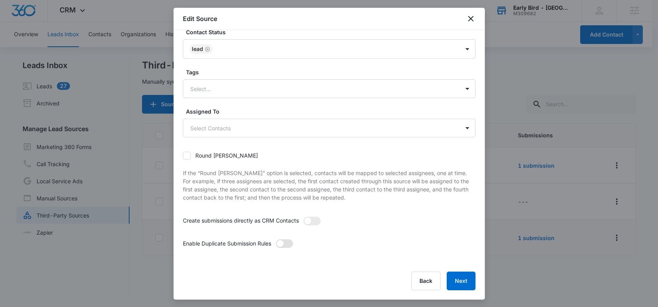
click at [282, 245] on span at bounding box center [279, 243] width 7 height 7
click at [275, 239] on input "checkbox" at bounding box center [275, 239] width 0 height 0
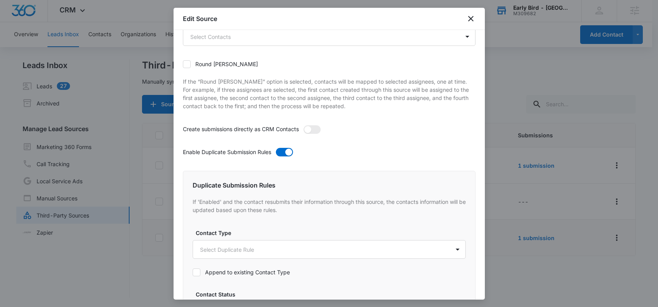
scroll to position [272, 0]
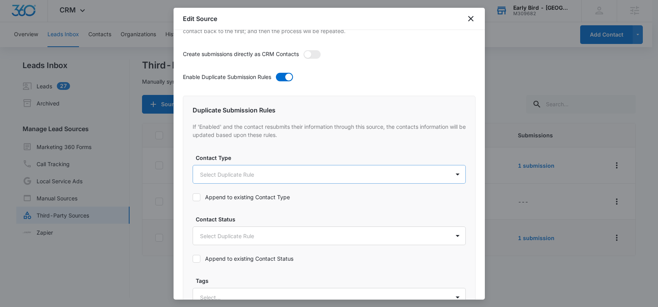
click at [238, 178] on body "CRM Apps Reputation Forms CRM Email Social POS Content Ads Intelligence Files B…" at bounding box center [329, 153] width 658 height 308
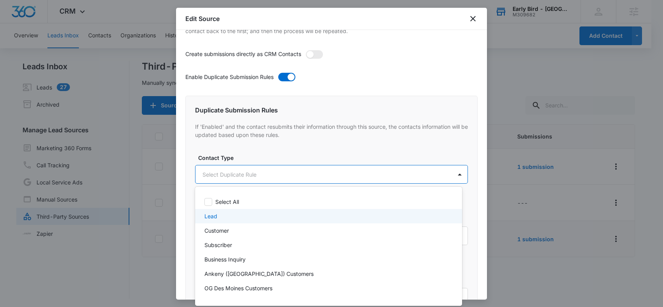
click at [226, 217] on div "Lead" at bounding box center [328, 216] width 247 height 8
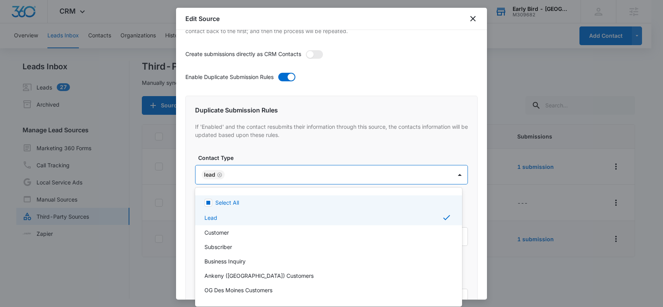
click at [268, 155] on div at bounding box center [331, 153] width 663 height 307
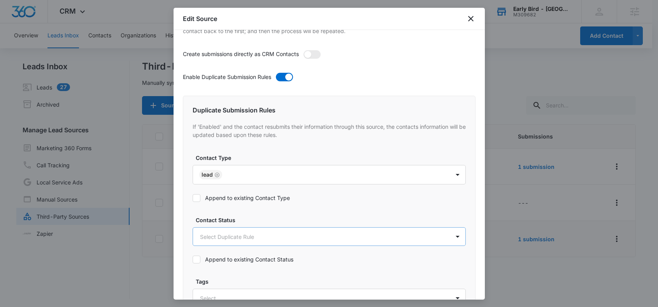
click at [234, 236] on body "CRM Apps Reputation Forms CRM Email Social POS Content Ads Intelligence Files B…" at bounding box center [329, 154] width 658 height 308
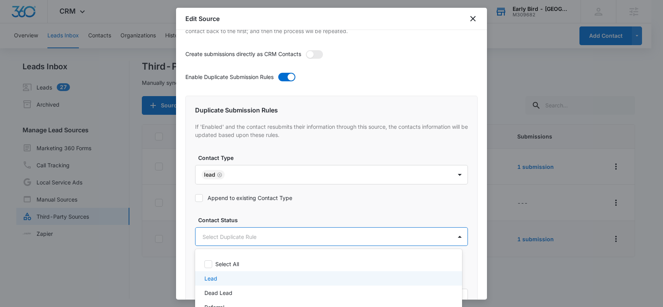
click at [219, 276] on div "Lead" at bounding box center [328, 278] width 247 height 8
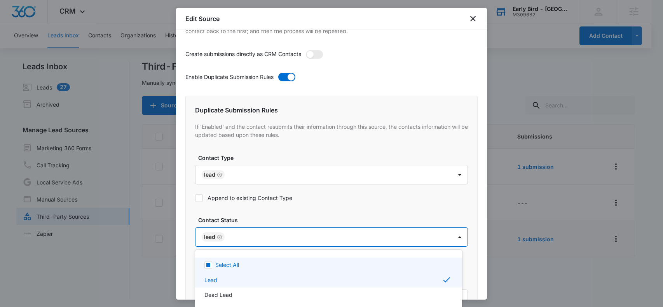
click at [326, 207] on div at bounding box center [331, 153] width 663 height 307
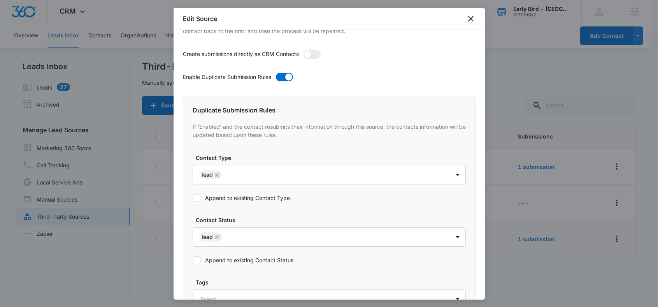
click at [196, 198] on icon at bounding box center [196, 197] width 7 height 7
click at [192, 198] on input "Append to existing Contact Type" at bounding box center [192, 198] width 0 height 0
click at [195, 260] on icon at bounding box center [196, 260] width 7 height 7
click at [192, 260] on input "Append to existing Contact Status" at bounding box center [192, 260] width 0 height 0
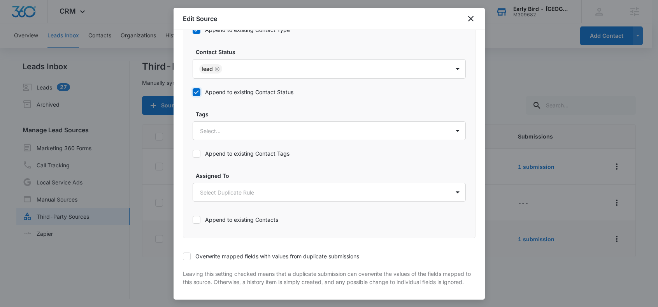
scroll to position [478, 0]
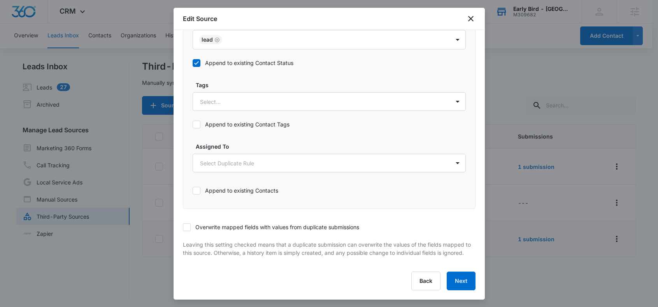
click at [184, 224] on icon at bounding box center [186, 227] width 7 height 7
click at [183, 227] on input "Overwrite mapped fields with values from duplicate submissions" at bounding box center [183, 227] width 0 height 0
click at [457, 278] on button "Next" at bounding box center [460, 280] width 29 height 19
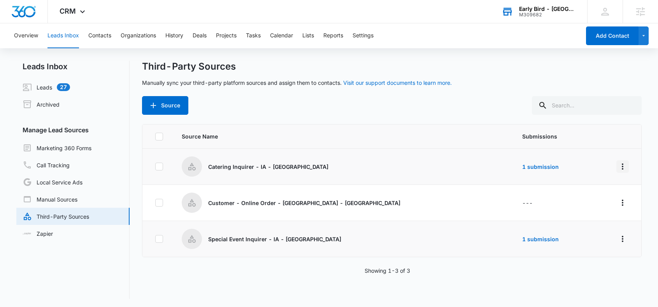
click at [618, 167] on icon "Overflow Menu" at bounding box center [622, 166] width 9 height 9
click at [569, 200] on div "Edit" at bounding box center [582, 199] width 44 height 5
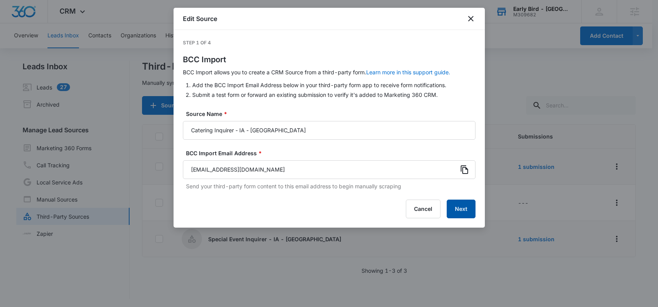
click at [461, 206] on button "Next" at bounding box center [460, 208] width 29 height 19
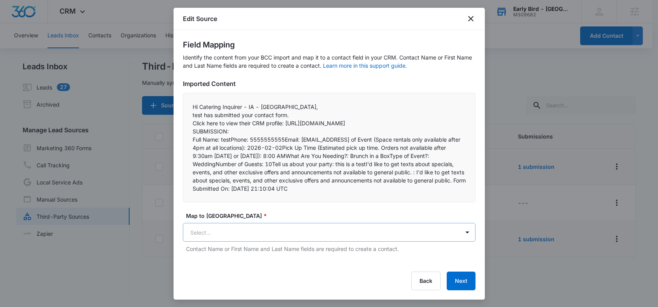
scroll to position [1, 0]
click at [267, 231] on body "CRM Apps Reputation Forms CRM Email Social POS Content Ads Intelligence Files B…" at bounding box center [329, 153] width 658 height 308
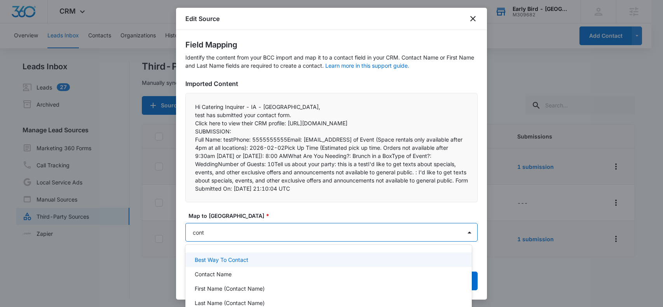
type input "conta"
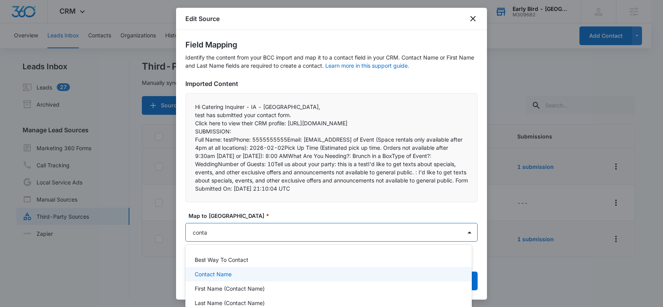
click at [219, 277] on p "Contact Name" at bounding box center [213, 274] width 37 height 8
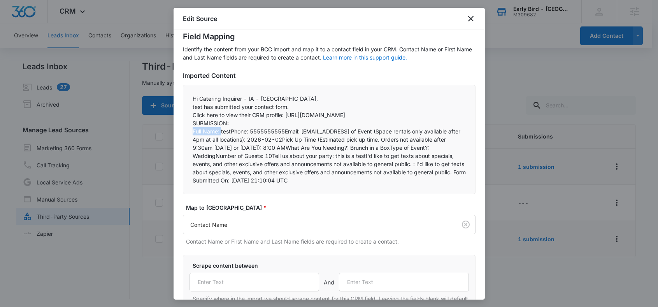
drag, startPoint x: 221, startPoint y: 139, endPoint x: 190, endPoint y: 141, distance: 31.2
click at [190, 141] on div "Hi Catering Inquirer - IA - [GEOGRAPHIC_DATA],  test has submitted your conta…" at bounding box center [329, 139] width 292 height 109
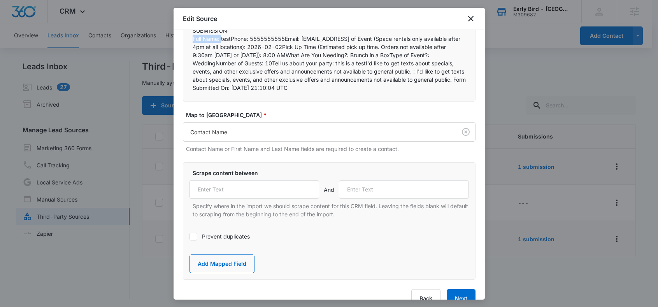
scroll to position [124, 0]
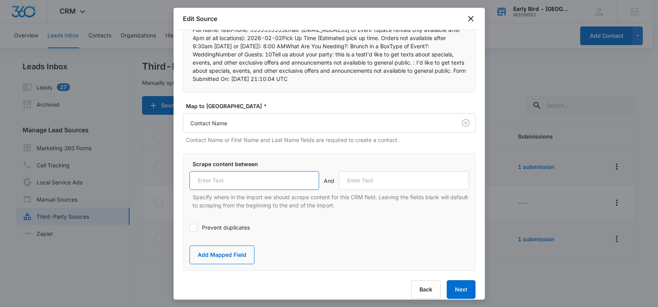
click at [244, 188] on input "text" at bounding box center [254, 180] width 130 height 19
paste input "Full Name:"
type input "Full Name:"
drag, startPoint x: 231, startPoint y: 37, endPoint x: 250, endPoint y: 37, distance: 19.1
click at [250, 37] on p "Full Name: testPhone: 5555555555Email: [EMAIL_ADDRESS] of Event (Space rentals …" at bounding box center [328, 54] width 273 height 57
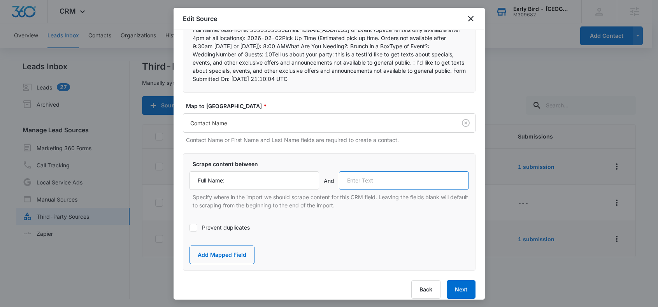
click at [362, 189] on input "text" at bounding box center [404, 180] width 130 height 19
paste input "Phone:"
type input "Phone:"
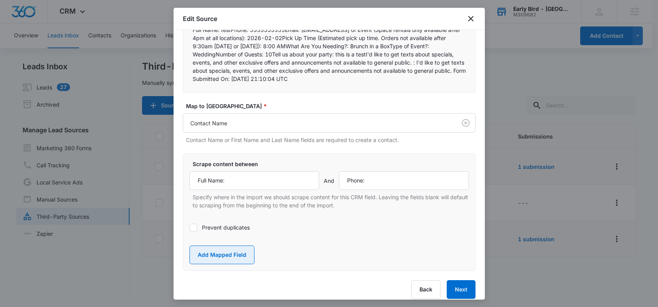
click at [225, 263] on button "Add Mapped Field" at bounding box center [221, 254] width 65 height 19
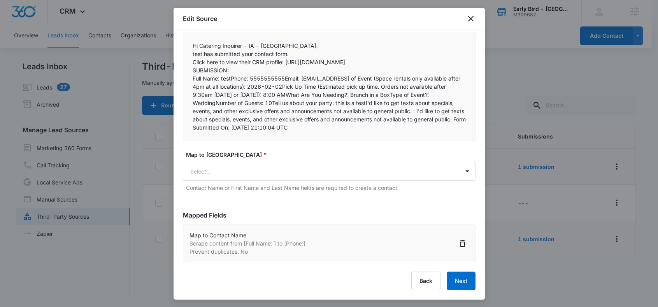
scroll to position [84, 0]
click at [217, 169] on body "CRM Apps Reputation Forms CRM Email Social POS Content Ads Intelligence Files B…" at bounding box center [329, 154] width 658 height 308
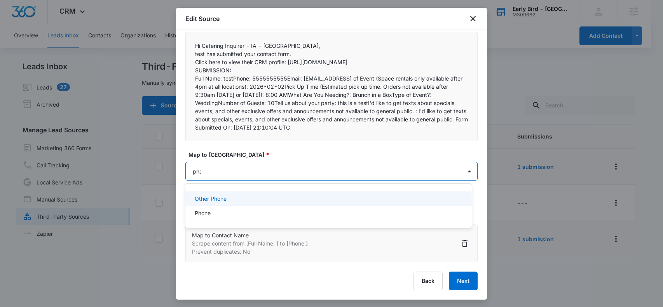
type input "phon"
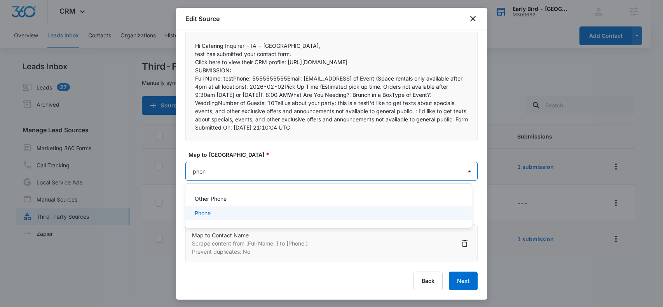
click at [206, 212] on p "Phone" at bounding box center [203, 213] width 16 height 8
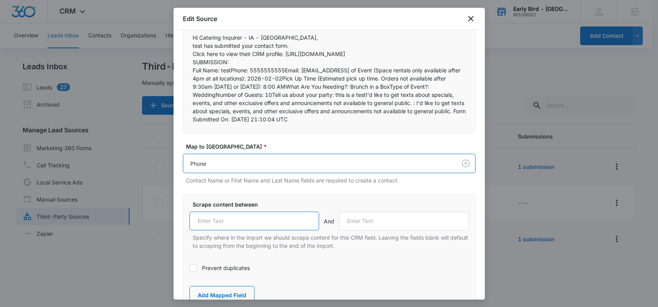
click at [219, 230] on input "text" at bounding box center [254, 221] width 130 height 19
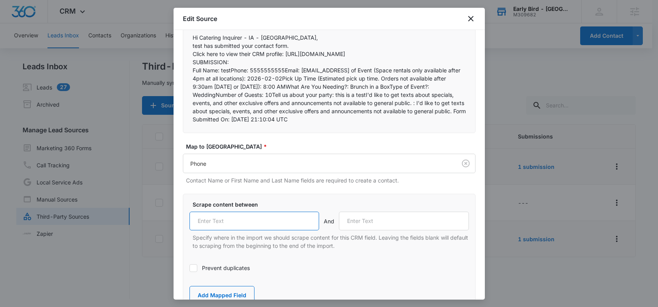
paste input "Phone:"
type input "Phone:"
drag, startPoint x: 285, startPoint y: 78, endPoint x: 313, endPoint y: 102, distance: 36.9
click at [302, 78] on p "Full Name: testPhone: 5555555555Email: [EMAIL_ADDRESS] of Event (Space rentals …" at bounding box center [328, 94] width 273 height 57
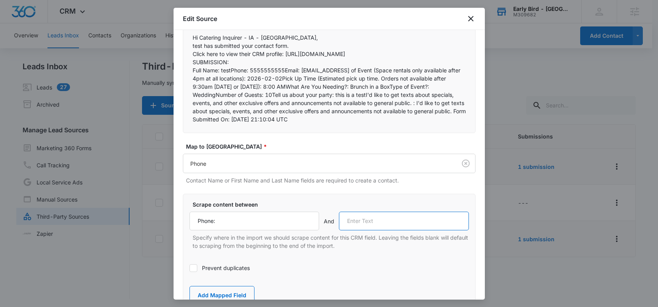
click at [366, 228] on input "text" at bounding box center [404, 221] width 130 height 19
paste input "Email:"
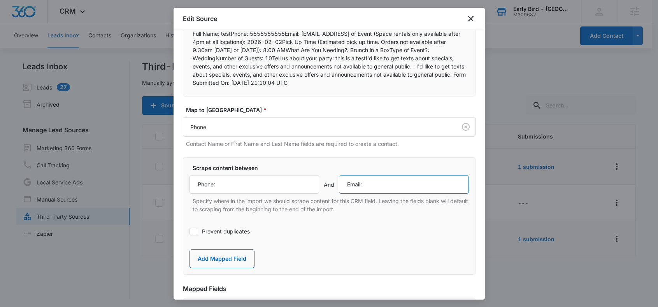
scroll to position [202, 0]
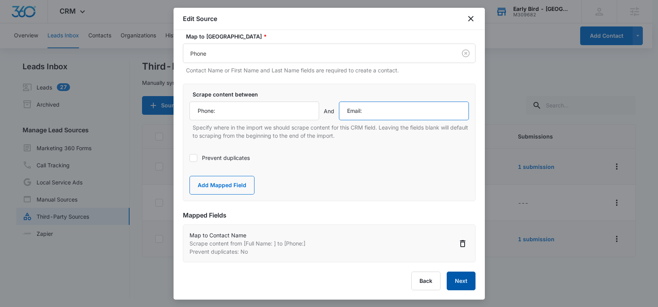
type input "Email:"
click at [451, 278] on button "Next" at bounding box center [460, 280] width 29 height 19
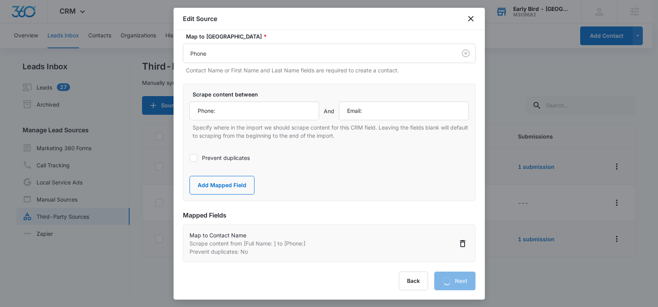
select select "77"
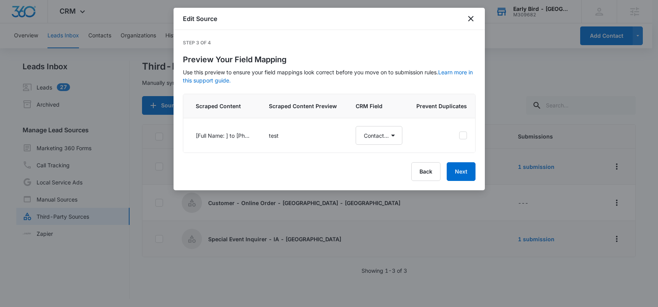
scroll to position [0, 0]
click at [423, 178] on button "Back" at bounding box center [425, 171] width 29 height 19
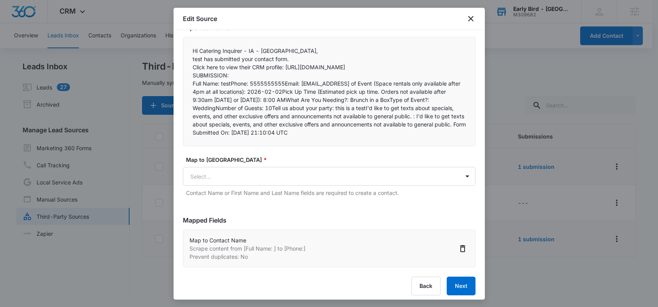
scroll to position [84, 0]
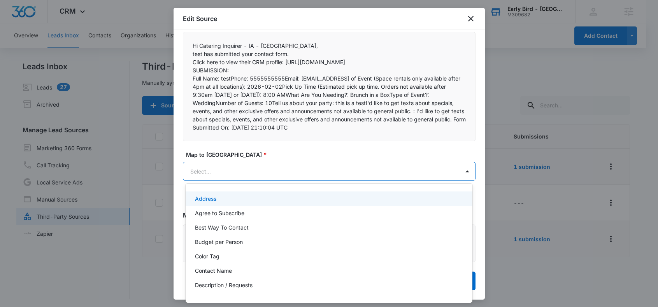
click at [217, 170] on body "CRM Apps Reputation Forms CRM Email Social POS Content Ads Intelligence Files B…" at bounding box center [329, 153] width 658 height 307
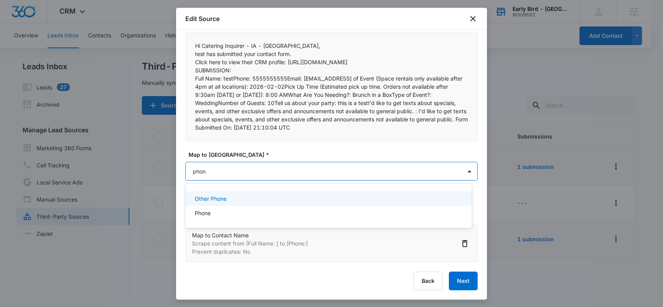
type input "phone"
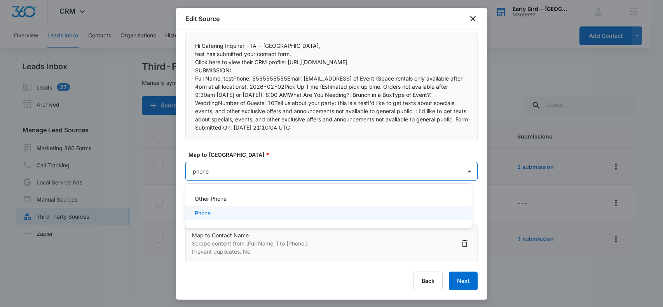
click at [203, 215] on p "Phone" at bounding box center [203, 213] width 16 height 8
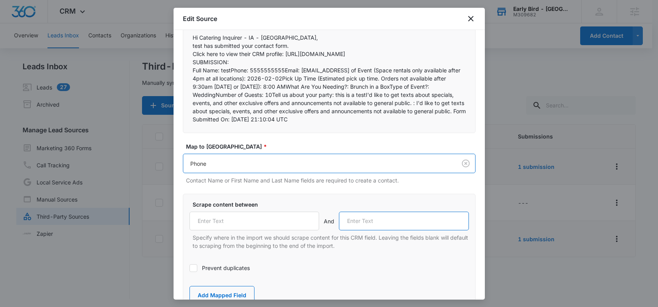
click at [350, 230] on input "text" at bounding box center [404, 221] width 130 height 19
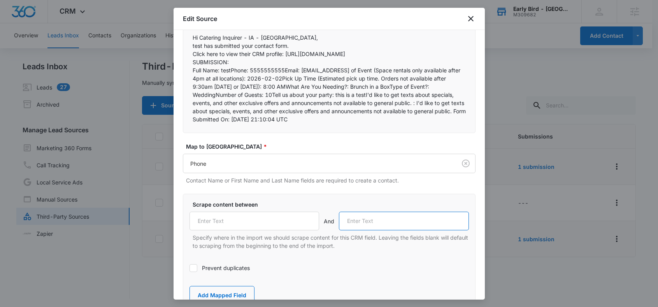
paste input "Email:"
type input "Email:"
drag, startPoint x: 231, startPoint y: 77, endPoint x: 250, endPoint y: 78, distance: 19.4
click at [250, 77] on p "Full Name: testPhone: 5555555555Email: [EMAIL_ADDRESS] of Event (Space rentals …" at bounding box center [328, 94] width 273 height 57
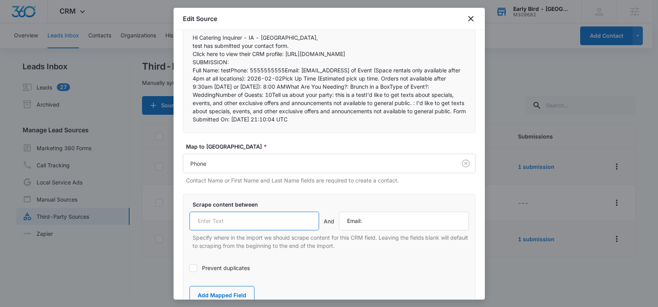
click at [243, 230] on input "text" at bounding box center [254, 221] width 130 height 19
paste input "Phone:"
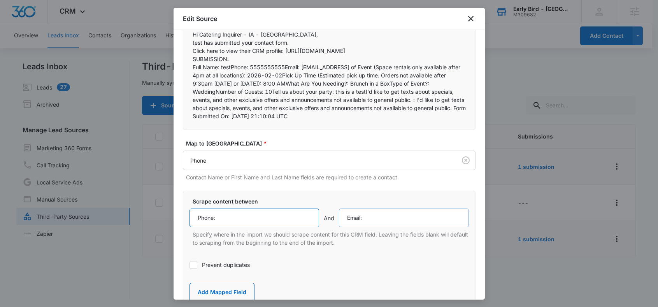
type input "Phone:"
drag, startPoint x: 378, startPoint y: 221, endPoint x: 315, endPoint y: 224, distance: 62.7
click at [315, 224] on div "Phone: And Email:" at bounding box center [328, 217] width 279 height 19
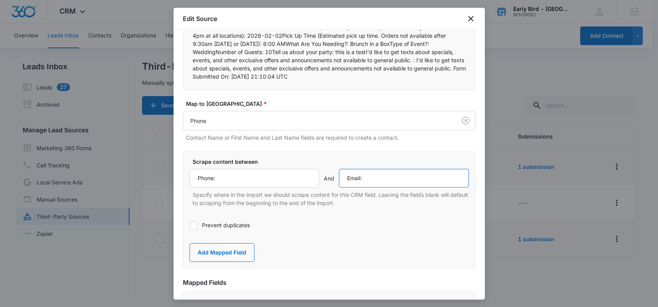
scroll to position [125, 0]
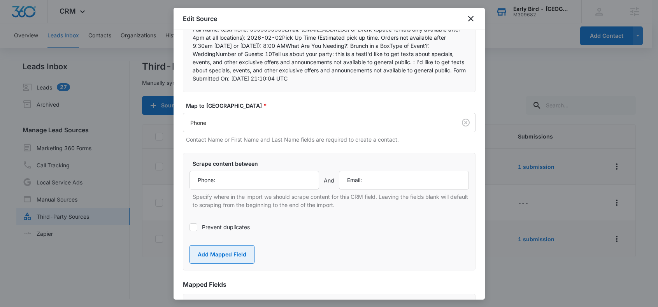
click at [238, 261] on button "Add Mapped Field" at bounding box center [221, 254] width 65 height 19
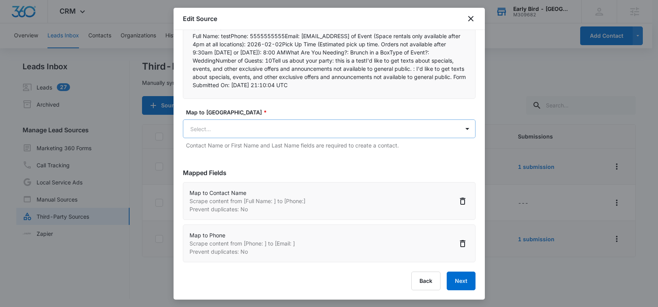
click at [233, 129] on body "CRM Apps Reputation Forms CRM Email Social POS Content Ads Intelligence Files B…" at bounding box center [329, 154] width 658 height 308
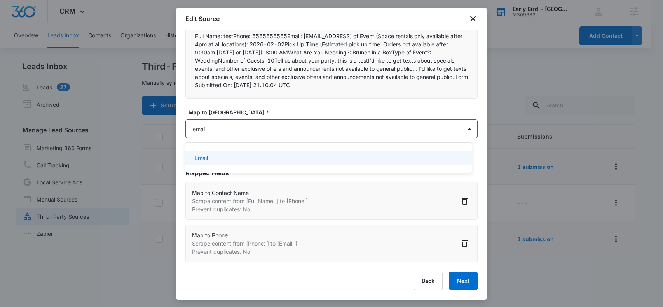
type input "email"
click at [222, 157] on div "Email" at bounding box center [328, 158] width 266 height 8
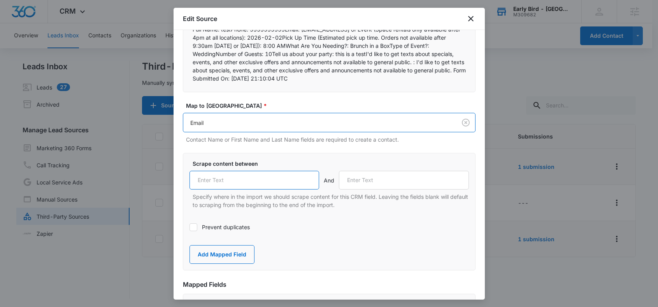
click at [222, 189] on input "text" at bounding box center [254, 180] width 130 height 19
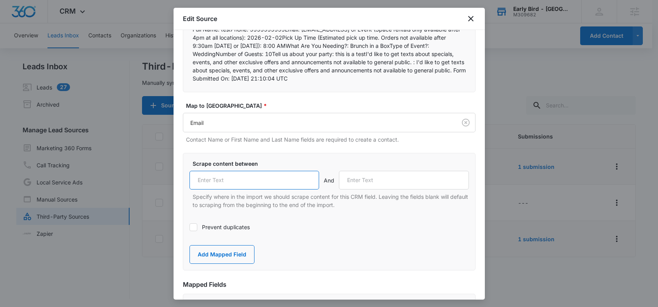
paste input "Email:"
type input "Email:"
drag, startPoint x: 339, startPoint y: 37, endPoint x: 374, endPoint y: 35, distance: 34.3
click at [374, 35] on p "Full Name: testPhone: 5555555555Email: [EMAIL_ADDRESS] of Event (Space rentals …" at bounding box center [328, 53] width 273 height 57
click at [362, 188] on input "text" at bounding box center [404, 180] width 130 height 19
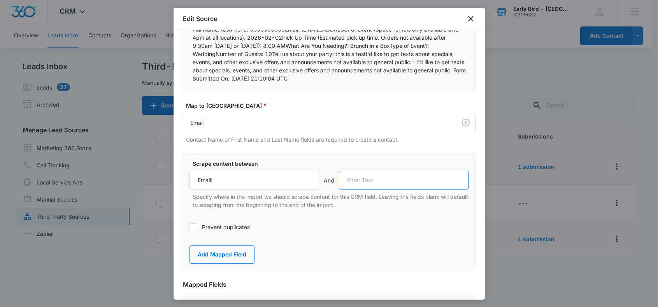
paste input "Date of Event"
type input "Date of Event"
click at [193, 229] on icon at bounding box center [193, 226] width 5 height 3
click at [189, 227] on input "Prevent duplicates" at bounding box center [189, 227] width 0 height 0
click at [227, 261] on button "Add Mapped Field" at bounding box center [221, 254] width 65 height 19
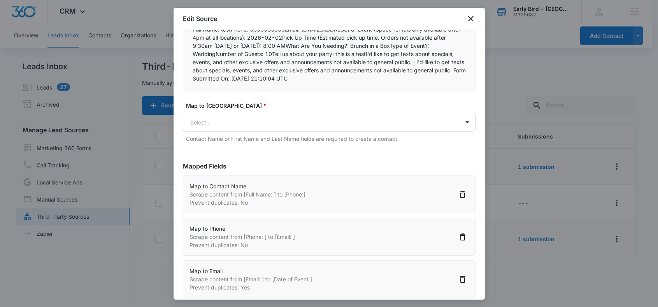
click at [345, 38] on p "Full Name: testPhone: 5555555555Email: [EMAIL_ADDRESS] of Event (Space rentals …" at bounding box center [328, 53] width 273 height 57
drag, startPoint x: 339, startPoint y: 37, endPoint x: 269, endPoint y: 63, distance: 75.6
click at [260, 46] on p "Full Name: testPhone: 5555555555Email: [EMAIL_ADDRESS] of Event (Space rentals …" at bounding box center [328, 53] width 273 height 57
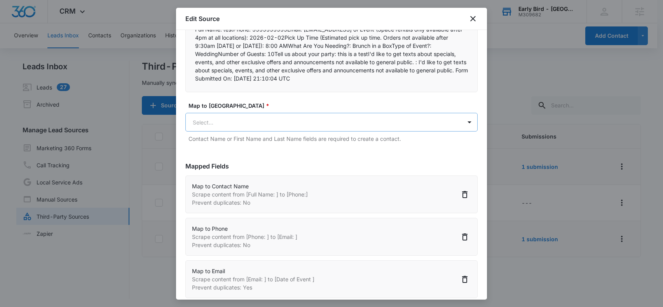
click at [237, 134] on body "CRM Apps Reputation Forms CRM Email Social POS Content Ads Intelligence Files B…" at bounding box center [331, 154] width 663 height 308
click at [259, 129] on div at bounding box center [331, 153] width 663 height 307
type input "date"
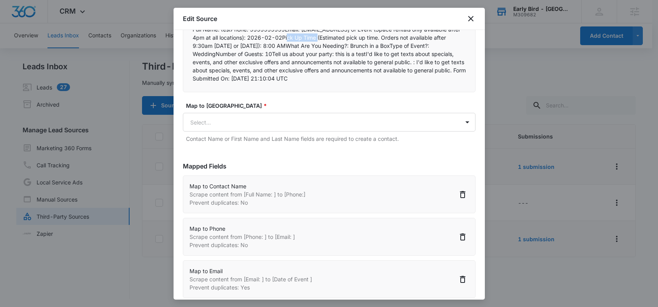
drag, startPoint x: 296, startPoint y: 46, endPoint x: 326, endPoint y: 45, distance: 29.6
click at [326, 45] on p "Full Name: testPhone: 5555555555Email: [EMAIL_ADDRESS] of Event (Space rentals …" at bounding box center [328, 53] width 273 height 57
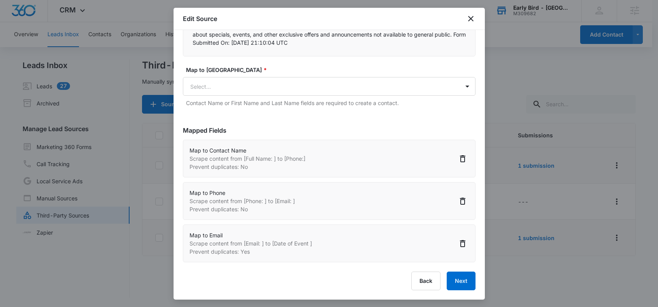
scroll to position [52, 0]
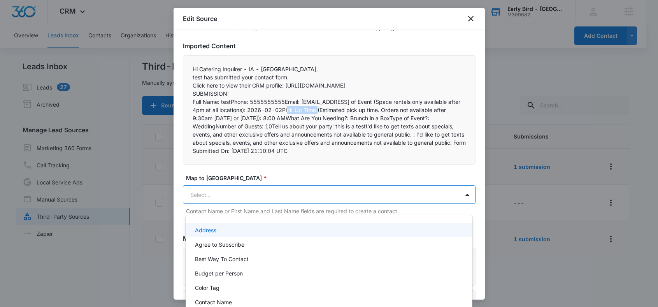
click at [284, 203] on body "CRM Apps Reputation Forms CRM Email Social POS Content Ads Intelligence Files B…" at bounding box center [329, 153] width 658 height 307
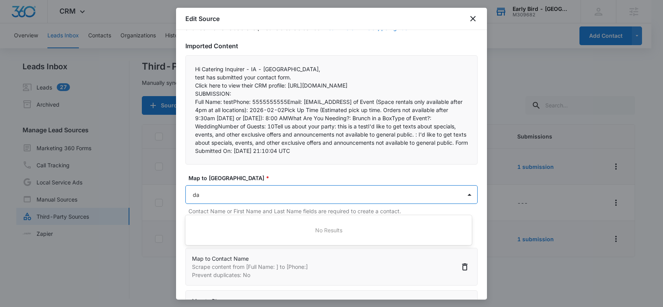
type input "d"
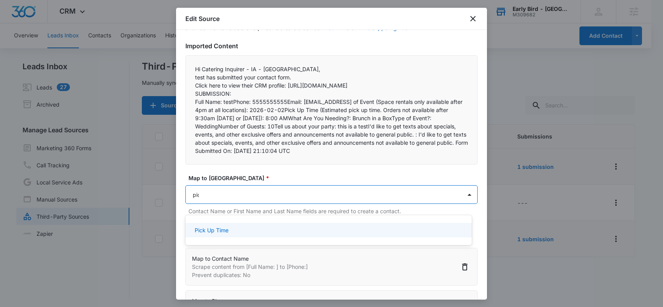
type input "pick"
click at [230, 226] on div "Pick Up Time" at bounding box center [328, 230] width 266 height 8
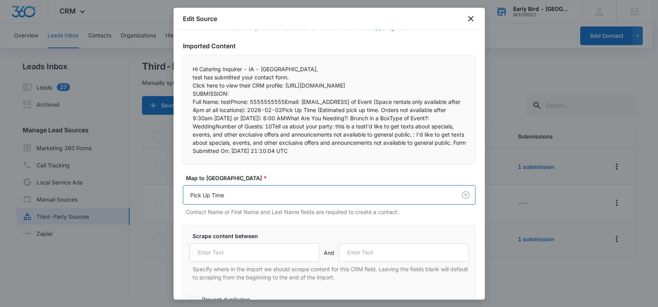
click at [298, 117] on p "Full Name: testPhone: 5555555555Email: [EMAIL_ADDRESS] of Event (Space rentals …" at bounding box center [328, 126] width 273 height 57
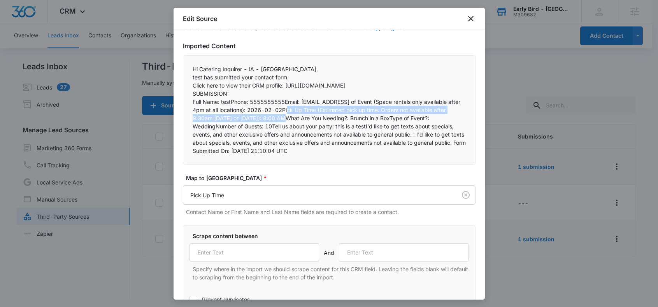
drag, startPoint x: 297, startPoint y: 117, endPoint x: 277, endPoint y: 124, distance: 21.3
click at [277, 124] on p "Full Name: testPhone: 5555555555Email: [EMAIL_ADDRESS] of Event (Space rentals …" at bounding box center [328, 126] width 273 height 57
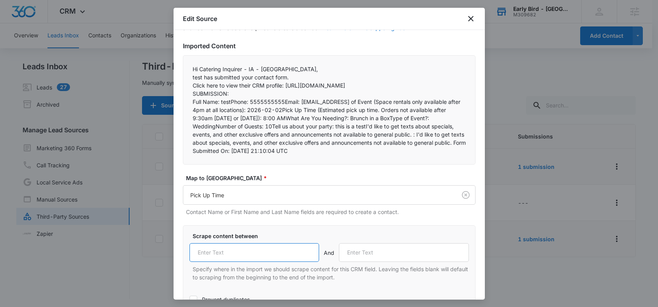
click at [230, 259] on input "text" at bounding box center [254, 252] width 130 height 19
paste input "Pick Up Time (Estimated pick up time. Orders not available after 9:30am [DATE] …"
type input "Pick Up Time (Estimated pick up time. Orders not available after 9:30am [DATE] …"
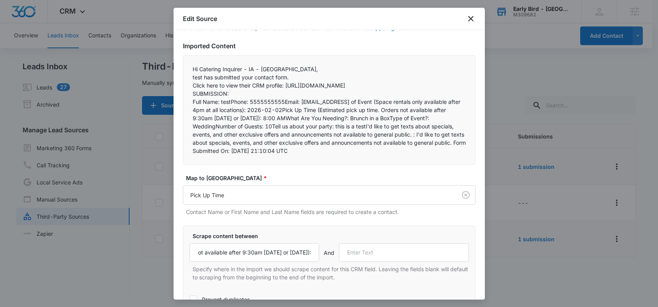
scroll to position [0, 0]
drag, startPoint x: 301, startPoint y: 126, endPoint x: 362, endPoint y: 124, distance: 61.9
click at [362, 124] on p "Full Name: testPhone: 5555555555Email: [EMAIL_ADDRESS] of Event (Space rentals …" at bounding box center [328, 126] width 273 height 57
click at [365, 262] on input "text" at bounding box center [404, 252] width 130 height 19
paste input "What Are You Needing?:"
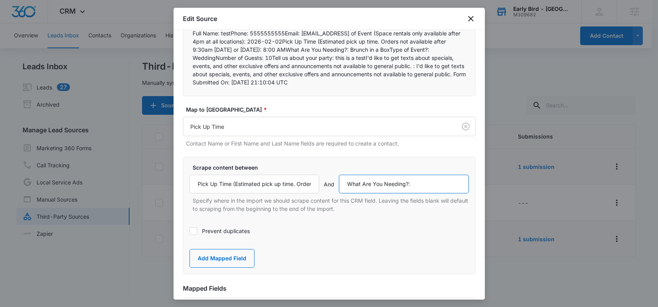
scroll to position [122, 0]
type input "What Are You Needing?:"
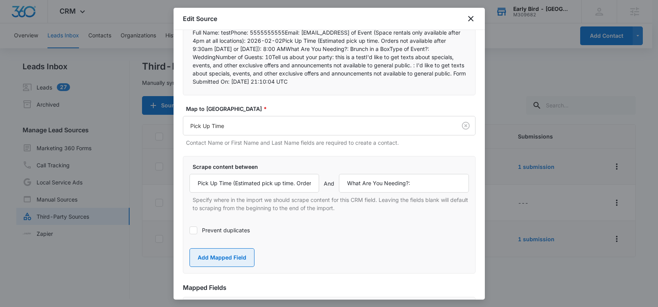
click at [238, 263] on button "Add Mapped Field" at bounding box center [221, 257] width 65 height 19
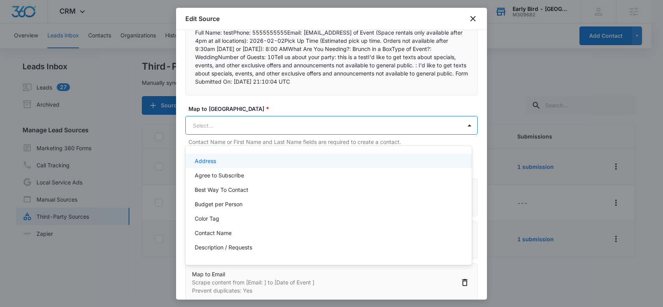
click at [211, 135] on body "CRM Apps Reputation Forms CRM Email Social POS Content Ads Intelligence Files B…" at bounding box center [331, 153] width 663 height 307
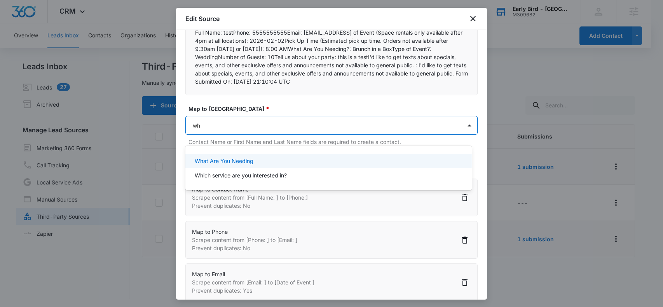
type input "wha"
click at [233, 159] on p "What Are You Needing" at bounding box center [224, 161] width 59 height 8
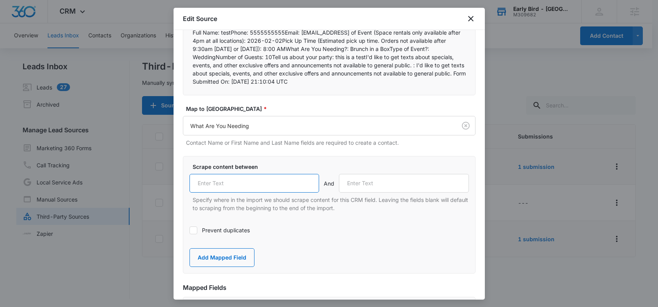
click at [229, 192] on input "text" at bounding box center [254, 183] width 130 height 19
paste input "What Are You Needing?:"
type input "What Are You Needing?:"
drag, startPoint x: 404, startPoint y: 57, endPoint x: 445, endPoint y: 56, distance: 40.8
click at [445, 56] on p "Full Name: testPhone: 5555555555Email: [EMAIL_ADDRESS] of Event (Space rentals …" at bounding box center [328, 56] width 273 height 57
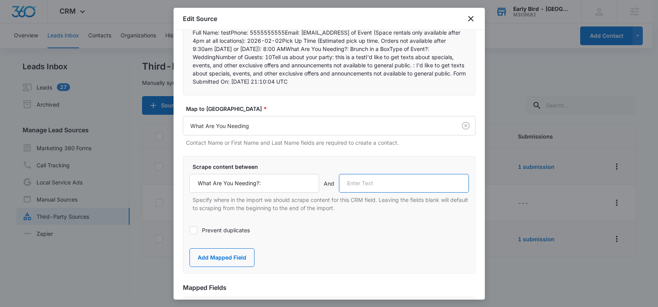
click at [383, 192] on input "text" at bounding box center [404, 183] width 130 height 19
paste input "Type of Event?:"
type input "Type of Event?:"
click at [229, 267] on button "Add Mapped Field" at bounding box center [221, 257] width 65 height 19
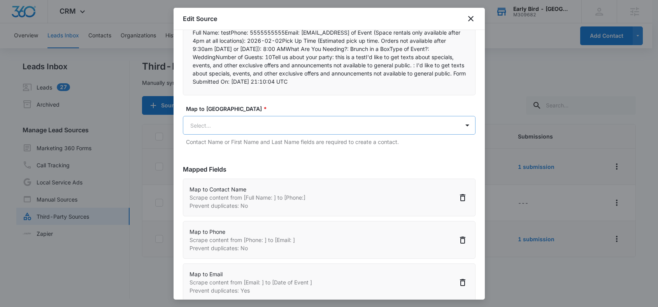
click at [220, 136] on body "CRM Apps Reputation Forms CRM Email Social POS Content Ads Intelligence Files B…" at bounding box center [329, 154] width 658 height 308
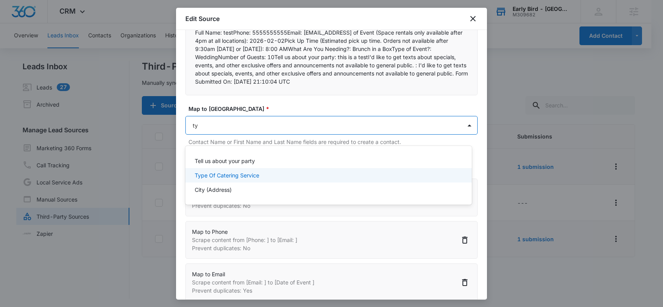
type input "t"
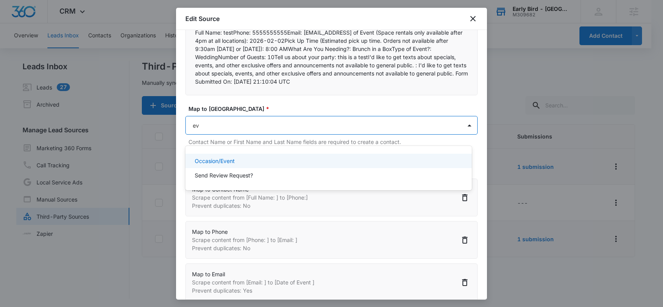
type input "eve"
click at [217, 162] on p "Occasion/Event" at bounding box center [215, 161] width 40 height 8
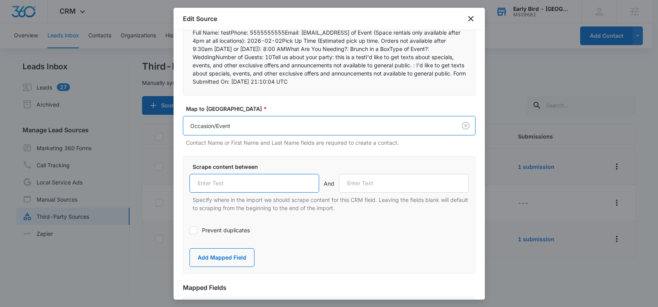
drag, startPoint x: 228, startPoint y: 196, endPoint x: 240, endPoint y: 203, distance: 13.8
click at [232, 192] on input "text" at bounding box center [254, 183] width 130 height 19
paste input "Type of Event?:"
type input "Type of Event?:"
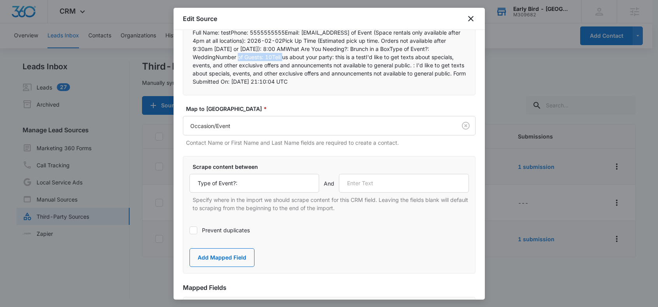
drag, startPoint x: 219, startPoint y: 66, endPoint x: 275, endPoint y: 110, distance: 71.2
click at [265, 66] on p "Full Name: testPhone: 5555555555Email: [EMAIL_ADDRESS] of Event (Space rentals …" at bounding box center [328, 56] width 273 height 57
click at [364, 192] on input "text" at bounding box center [404, 183] width 130 height 19
paste input "Number of Guests:"
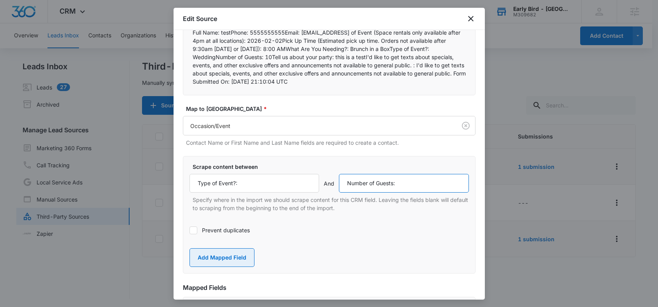
type input "Number of Guests:"
click at [232, 264] on button "Add Mapped Field" at bounding box center [221, 257] width 65 height 19
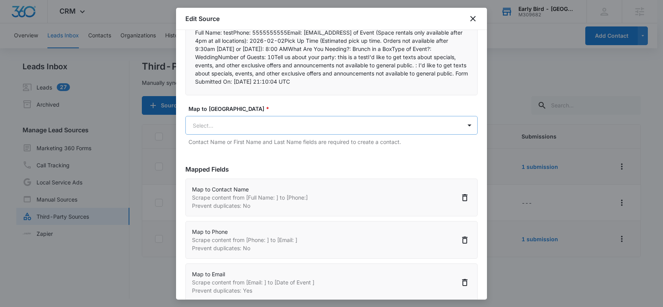
click at [215, 133] on body "CRM Apps Reputation Forms CRM Email Social POS Content Ads Intelligence Files B…" at bounding box center [331, 154] width 663 height 308
type input "g"
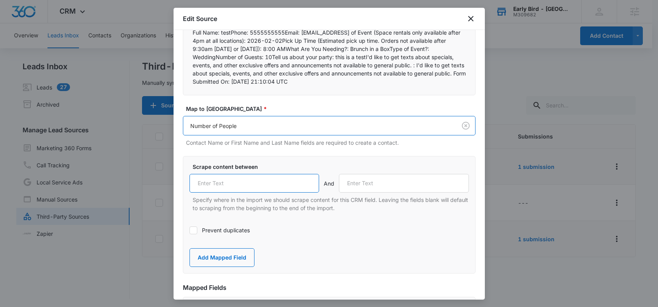
click at [248, 192] on input "text" at bounding box center [254, 183] width 130 height 19
paste input "Number of Guests:"
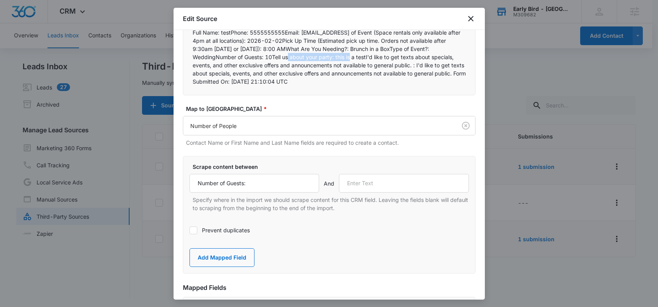
drag, startPoint x: 272, startPoint y: 64, endPoint x: 334, endPoint y: 65, distance: 62.2
click at [334, 65] on p "Full Name: testPhone: 5555555555Email: [EMAIL_ADDRESS] of Event (Space rentals …" at bounding box center [328, 56] width 273 height 57
click at [364, 192] on input "text" at bounding box center [404, 183] width 130 height 19
paste input "Tell us about your party:"
click at [237, 265] on button "Add Mapped Field" at bounding box center [221, 257] width 65 height 19
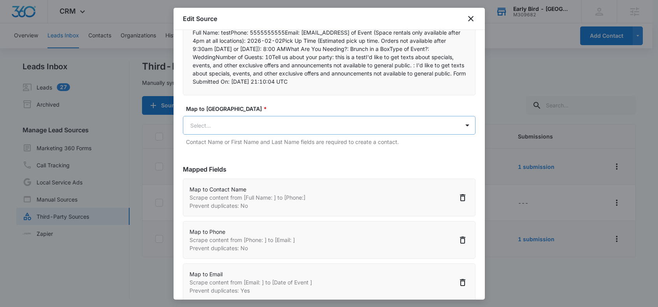
click at [218, 138] on body "CRM Apps Reputation Forms CRM Email Social POS Content Ads Intelligence Files B…" at bounding box center [329, 154] width 658 height 308
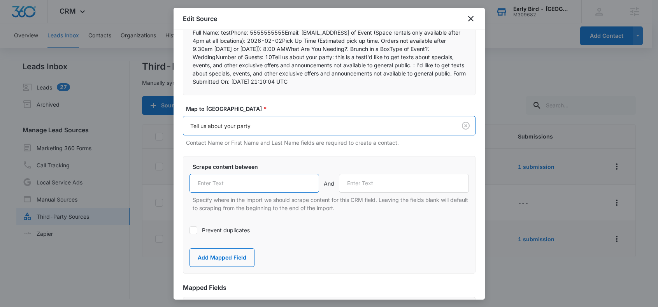
click at [252, 191] on input "text" at bounding box center [254, 183] width 130 height 19
paste input "Tell us about your party:"
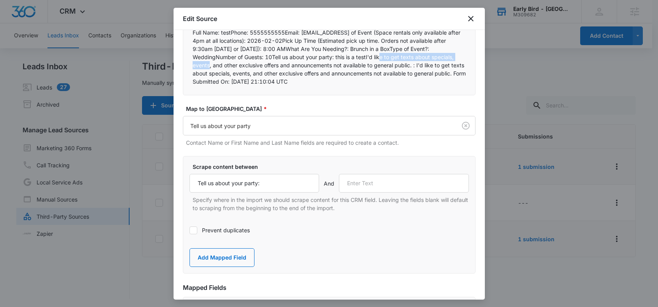
drag, startPoint x: 365, startPoint y: 65, endPoint x: 452, endPoint y: 63, distance: 86.7
click at [452, 63] on p "Full Name: testPhone: 5555555555Email: [EMAIL_ADDRESS] of Event (Space rentals …" at bounding box center [328, 56] width 273 height 57
click at [373, 192] on input "text" at bounding box center [404, 183] width 130 height 19
paste input "I'd like to get texts about specials,"
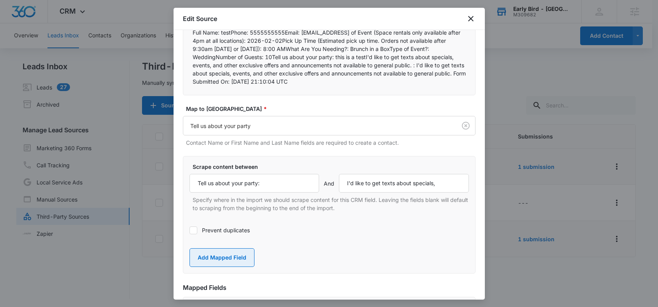
click at [224, 263] on button "Add Mapped Field" at bounding box center [221, 257] width 65 height 19
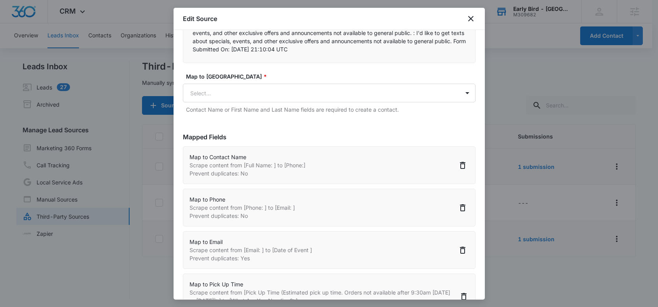
scroll to position [152, 0]
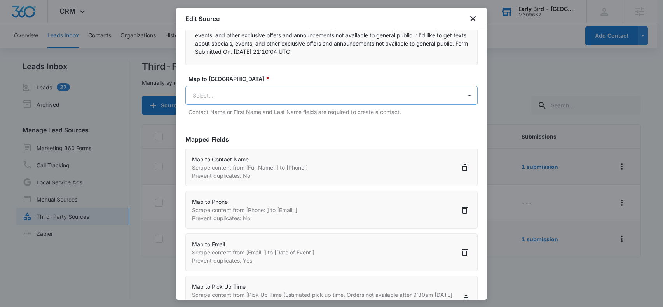
click at [343, 106] on body "CRM Apps Reputation Forms CRM Email Social POS Content Ads Intelligence Files B…" at bounding box center [331, 154] width 663 height 308
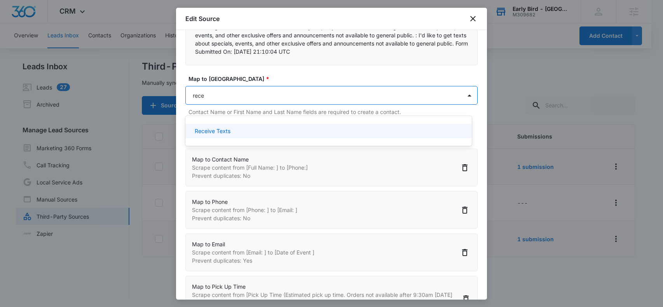
click at [238, 128] on div "Receive Texts" at bounding box center [328, 131] width 266 height 8
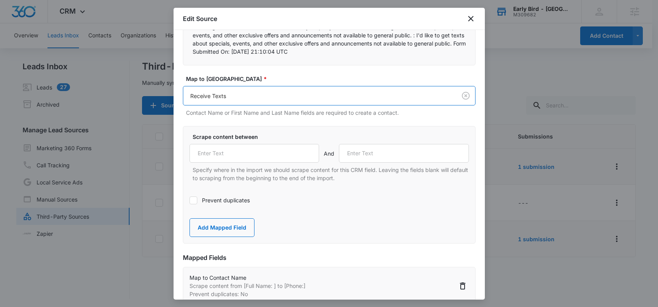
click at [384, 49] on p "Full Name: testPhone: 5555555555Email: [EMAIL_ADDRESS] of Event (Space rentals …" at bounding box center [328, 26] width 273 height 57
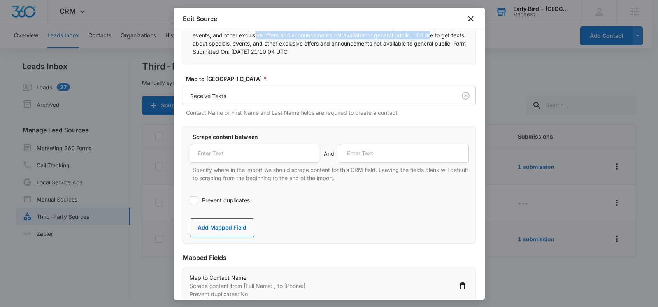
drag, startPoint x: 416, startPoint y: 43, endPoint x: 238, endPoint y: 46, distance: 178.1
click at [238, 46] on p "Full Name: testPhone: 5555555555Email: [EMAIL_ADDRESS] of Event (Space rentals …" at bounding box center [328, 26] width 273 height 57
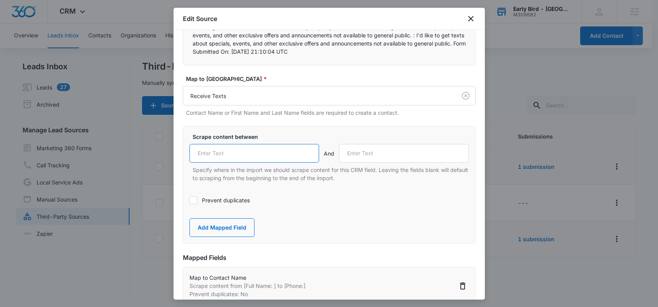
click at [222, 161] on input "text" at bounding box center [254, 153] width 130 height 19
paste input "exclusive offers and announcements not available to general public. :"
drag, startPoint x: 211, startPoint y: 59, endPoint x: 283, endPoint y: 80, distance: 75.3
click at [263, 56] on p "Full Name: testPhone: 5555555555Email: [EMAIL_ADDRESS] of Event (Space rentals …" at bounding box center [328, 26] width 273 height 57
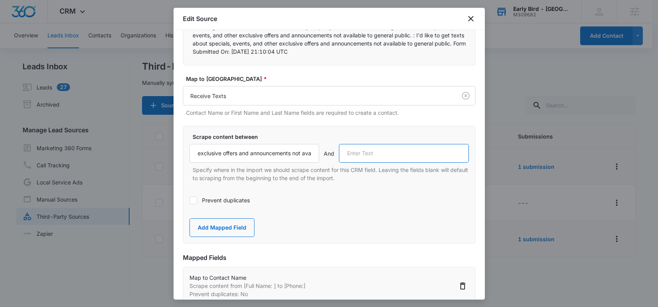
click at [380, 162] on input "text" at bounding box center [404, 153] width 130 height 19
paste input "Form Submitted On:"
click at [232, 233] on button "Add Mapped Field" at bounding box center [221, 227] width 65 height 19
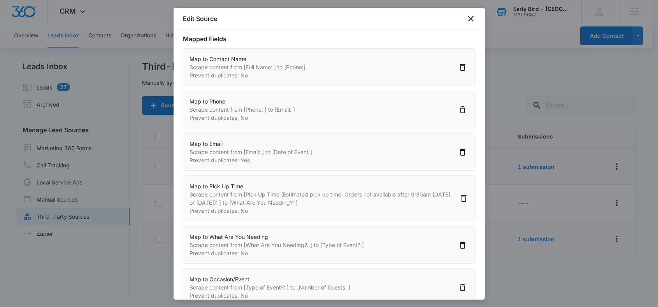
scroll to position [439, 0]
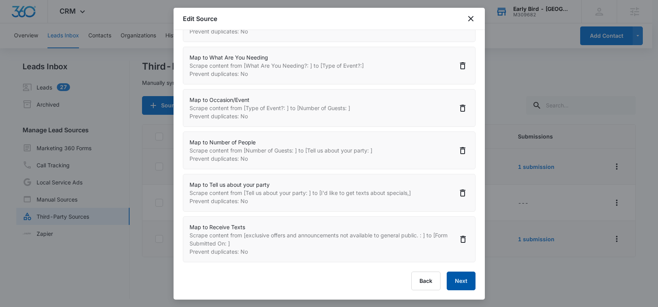
click at [455, 279] on button "Next" at bounding box center [460, 280] width 29 height 19
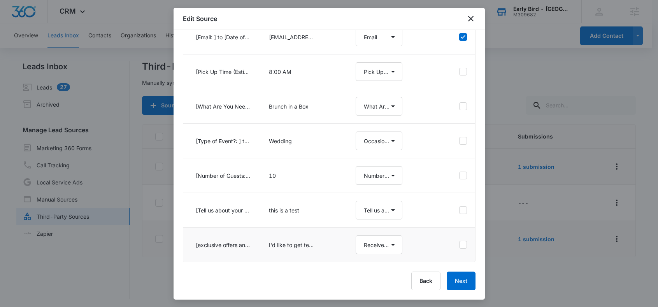
scroll to position [1, 0]
click at [455, 280] on button "Next" at bounding box center [460, 280] width 29 height 19
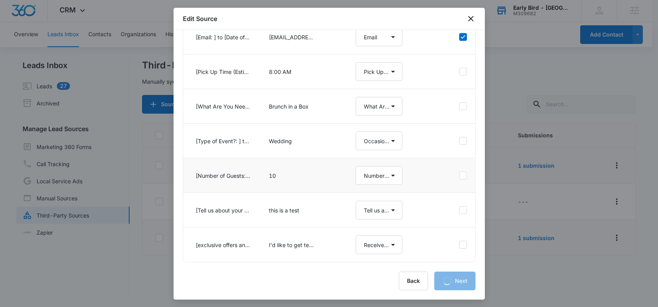
scroll to position [0, 0]
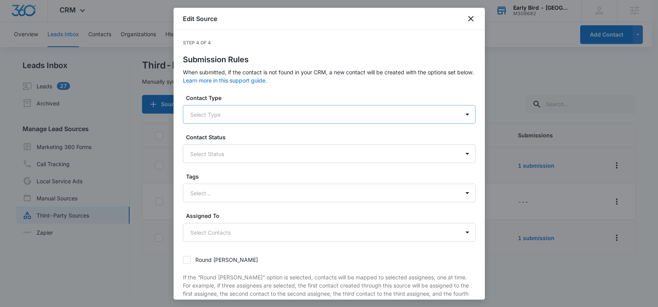
click at [205, 115] on div at bounding box center [319, 115] width 259 height 10
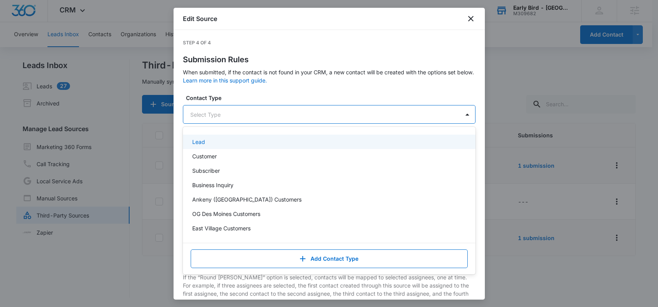
click at [205, 142] on div "Lead" at bounding box center [328, 142] width 272 height 8
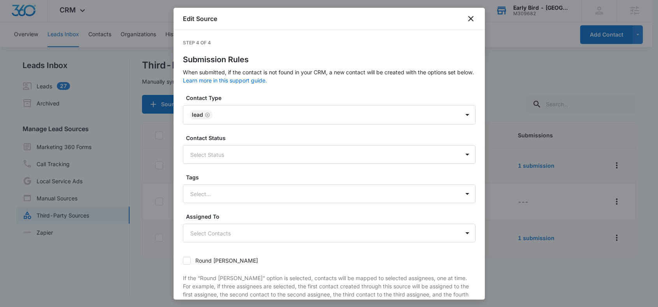
click at [231, 91] on div "Step 4 of 4 Submission Rules When submitted, if the contact is not found in you…" at bounding box center [329, 217] width 292 height 356
click at [208, 156] on div at bounding box center [319, 155] width 259 height 10
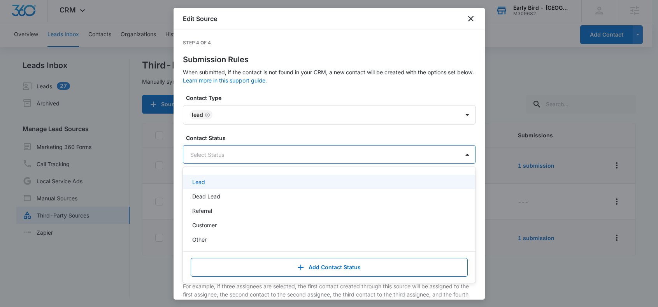
drag, startPoint x: 203, startPoint y: 179, endPoint x: 215, endPoint y: 152, distance: 29.3
click at [203, 179] on p "Lead" at bounding box center [198, 182] width 13 height 8
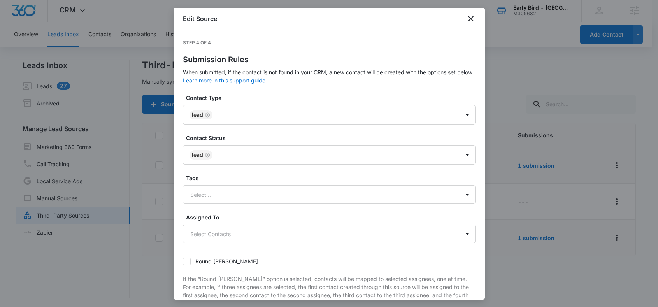
click at [244, 94] on label "Contact Type" at bounding box center [332, 98] width 292 height 8
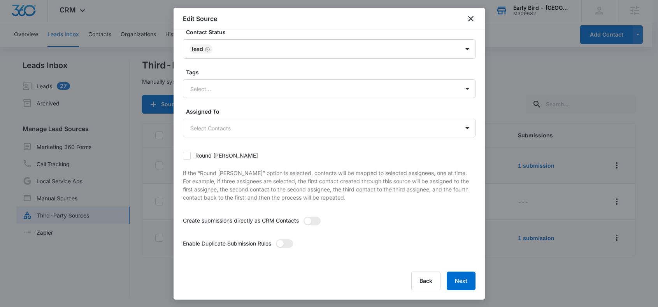
scroll to position [100, 0]
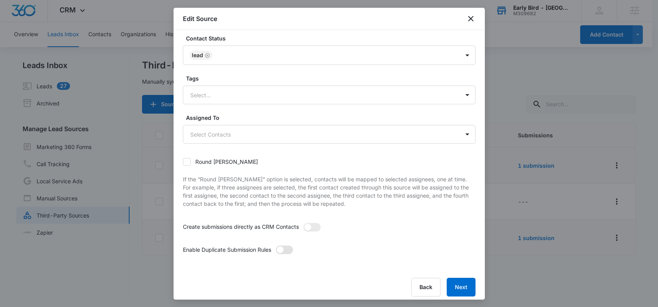
click at [287, 250] on span at bounding box center [284, 249] width 17 height 9
click at [275, 245] on input "checkbox" at bounding box center [275, 245] width 0 height 0
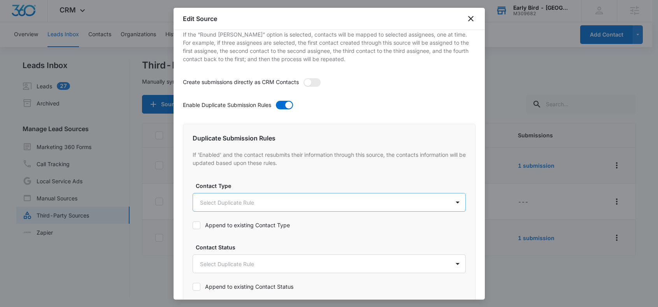
scroll to position [245, 0]
click at [237, 203] on body "CRM Apps Reputation Forms CRM Email Social POS Content Ads Intelligence Files B…" at bounding box center [329, 153] width 658 height 308
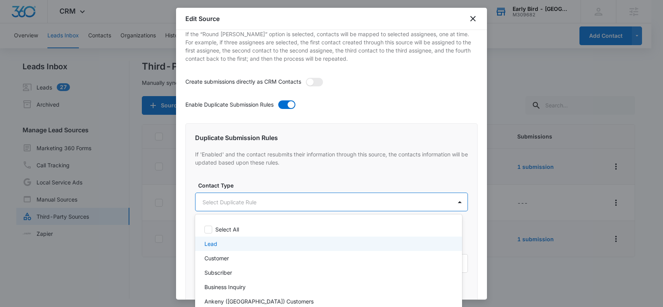
click at [220, 243] on div "Lead" at bounding box center [328, 244] width 247 height 8
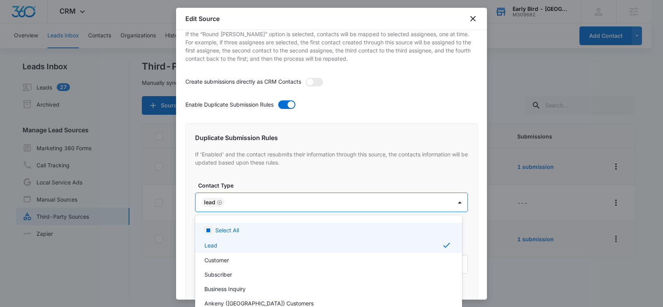
click at [248, 184] on div at bounding box center [331, 153] width 663 height 307
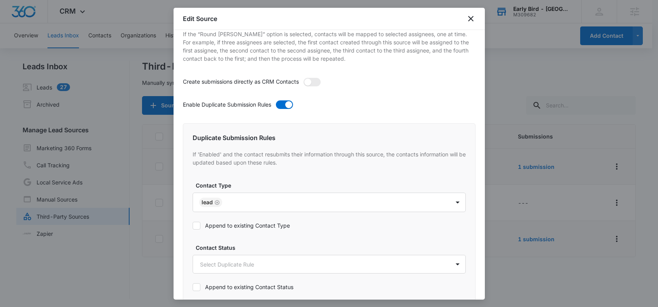
click at [200, 225] on div at bounding box center [196, 226] width 8 height 8
click at [192, 226] on input "Append to existing Contact Type" at bounding box center [192, 226] width 0 height 0
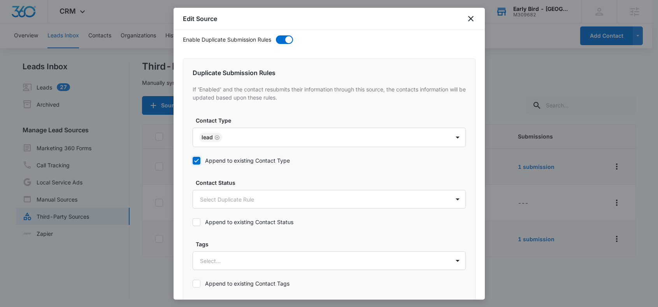
scroll to position [339, 0]
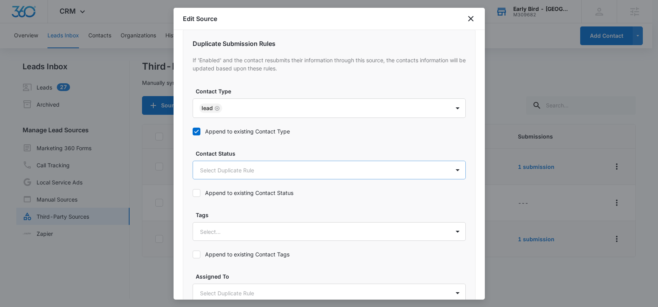
click at [215, 169] on body "CRM Apps Reputation Forms CRM Email Social POS Content Ads Intelligence Files B…" at bounding box center [329, 154] width 658 height 308
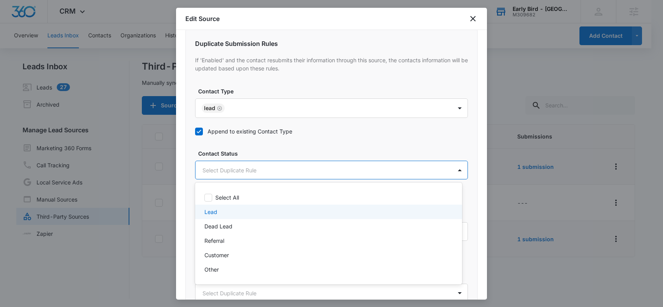
click at [216, 213] on p "Lead" at bounding box center [211, 212] width 13 height 8
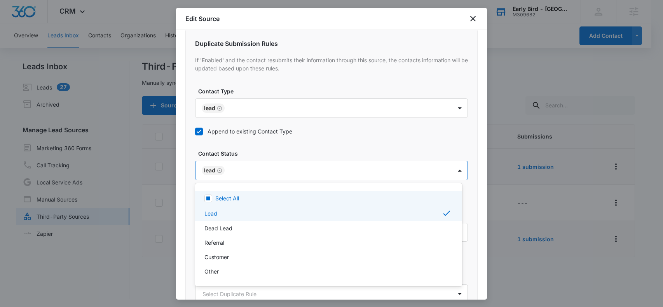
click at [249, 154] on div at bounding box center [331, 153] width 663 height 307
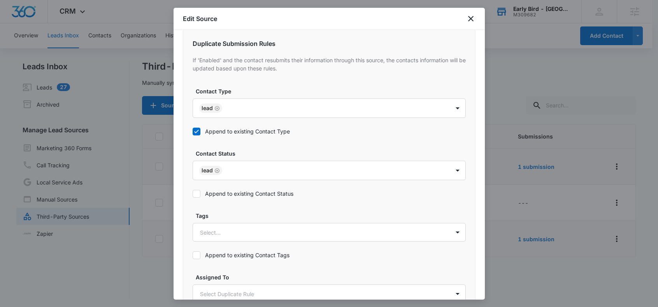
click at [196, 193] on icon at bounding box center [196, 193] width 7 height 7
click at [192, 194] on input "Append to existing Contact Status" at bounding box center [192, 194] width 0 height 0
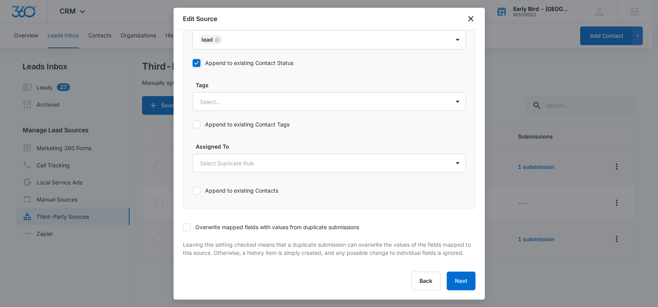
scroll to position [1, 0]
drag, startPoint x: 241, startPoint y: 219, endPoint x: 278, endPoint y: 219, distance: 36.6
click at [241, 223] on label "Overwrite mapped fields with values from duplicate submissions" at bounding box center [329, 227] width 292 height 8
click at [183, 227] on input "Overwrite mapped fields with values from duplicate submissions" at bounding box center [183, 227] width 0 height 0
click at [457, 279] on button "Next" at bounding box center [460, 280] width 29 height 19
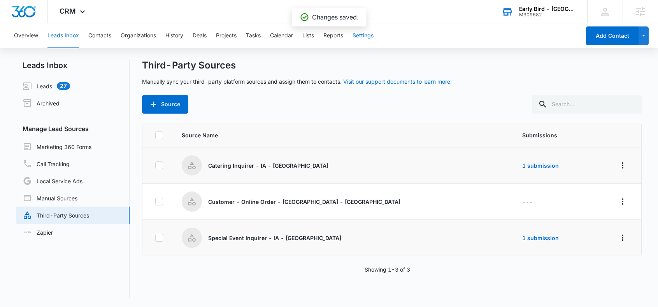
click at [363, 34] on button "Settings" at bounding box center [362, 35] width 21 height 25
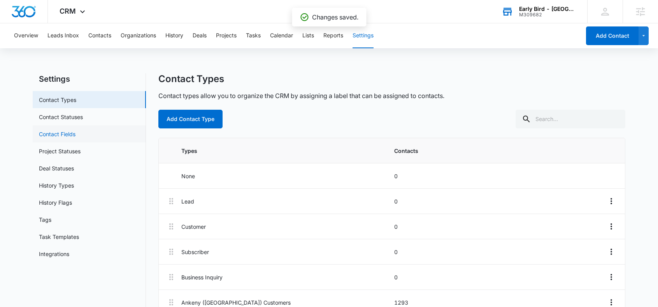
click at [71, 136] on link "Contact Fields" at bounding box center [57, 134] width 37 height 8
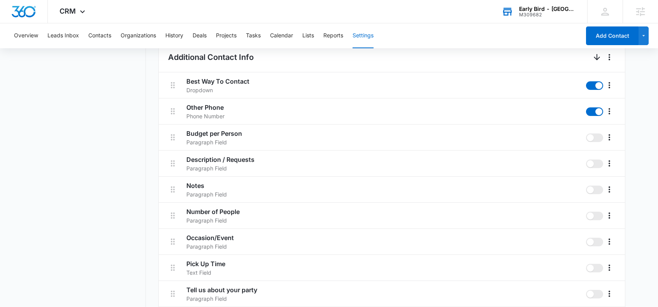
scroll to position [502, 0]
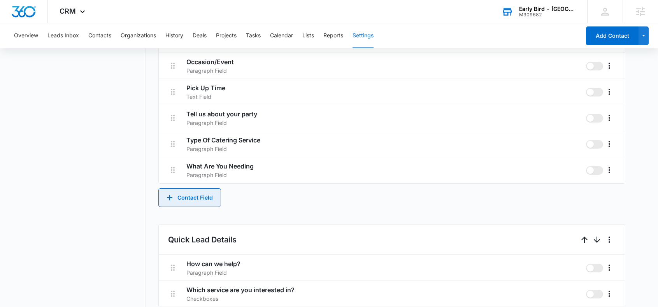
click at [195, 195] on button "Contact Field" at bounding box center [189, 197] width 63 height 19
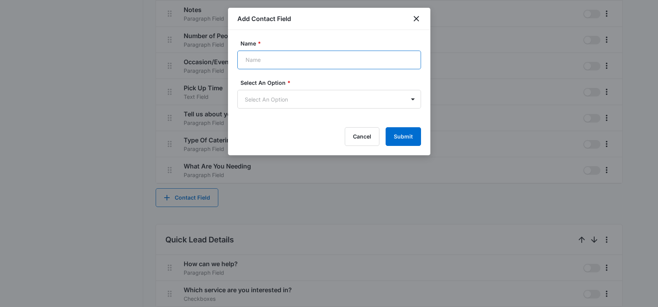
click at [277, 59] on input "Name *" at bounding box center [329, 60] width 184 height 19
paste input "Date of Event"
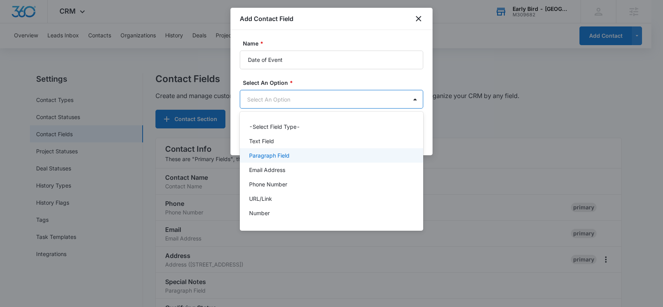
click at [287, 155] on p "Paragraph Field" at bounding box center [269, 155] width 40 height 8
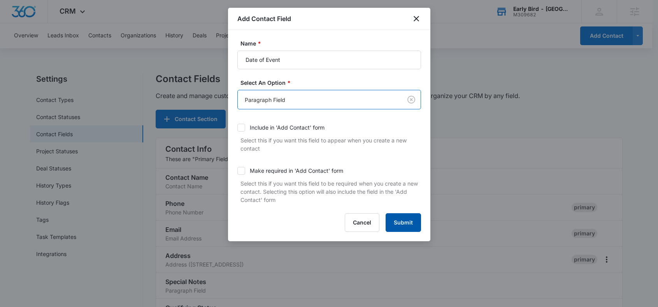
click at [409, 218] on button "Submit" at bounding box center [402, 222] width 35 height 19
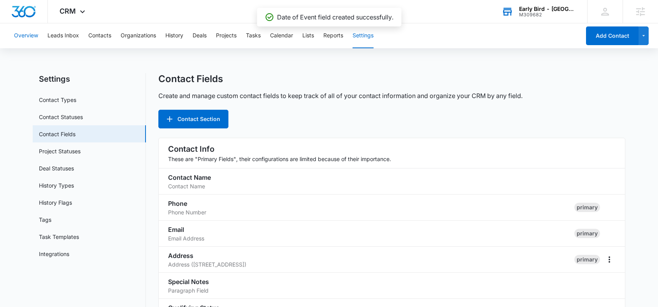
scroll to position [572, 0]
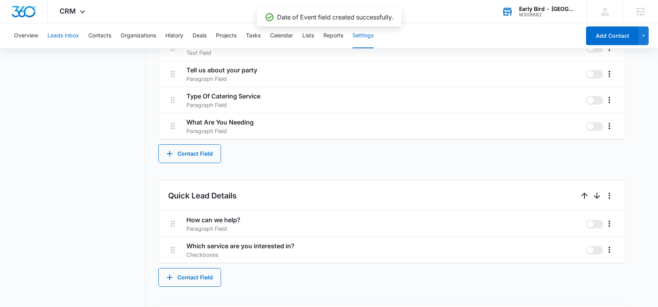
click at [65, 37] on button "Leads Inbox" at bounding box center [62, 35] width 31 height 25
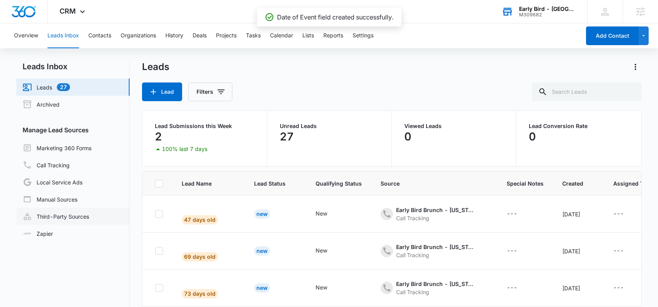
click at [68, 214] on link "Third-Party Sources" at bounding box center [56, 216] width 66 height 9
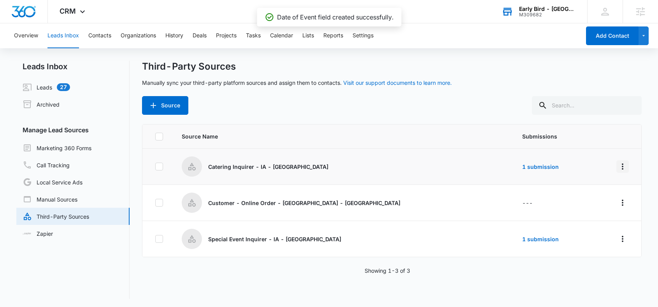
click at [618, 167] on icon "Overflow Menu" at bounding box center [622, 166] width 9 height 9
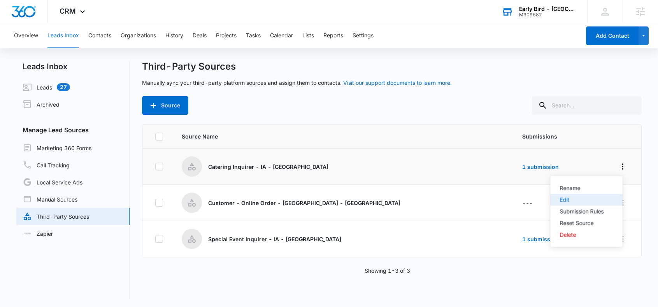
click at [578, 202] on div "Edit" at bounding box center [582, 199] width 44 height 5
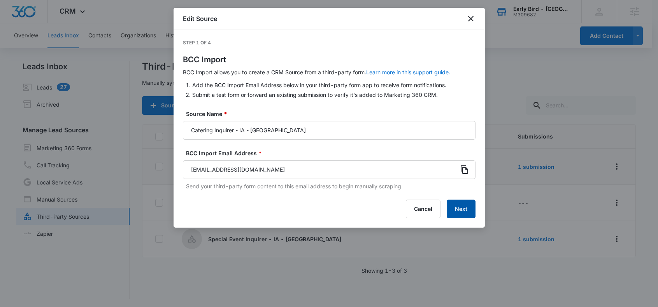
click at [464, 213] on button "Next" at bounding box center [460, 208] width 29 height 19
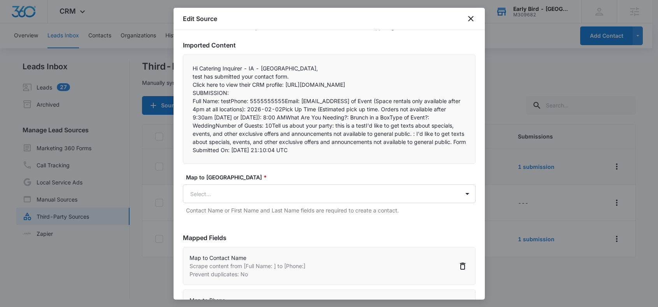
scroll to position [52, 0]
click at [264, 207] on body "CRM Apps Reputation Forms CRM Email Social POS Content Ads Intelligence Files B…" at bounding box center [329, 154] width 658 height 308
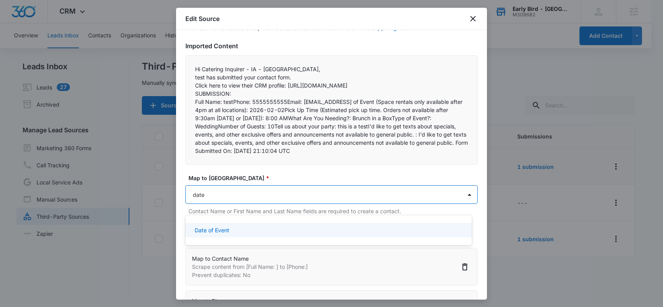
click at [222, 227] on p "Date of Event" at bounding box center [212, 230] width 35 height 8
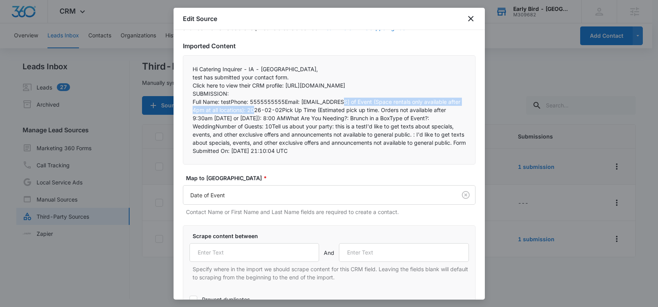
drag, startPoint x: 338, startPoint y: 110, endPoint x: 262, endPoint y: 118, distance: 77.0
click at [262, 118] on p "Full Name: testPhone: 5555555555Email: [EMAIL_ADDRESS] of Event (Space rentals …" at bounding box center [328, 126] width 273 height 57
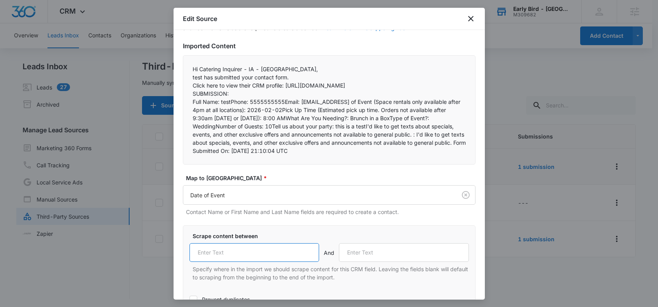
click at [223, 261] on input "text" at bounding box center [254, 252] width 130 height 19
paste input "Date of Event (Space rentals only available after 4pm at all locations):"
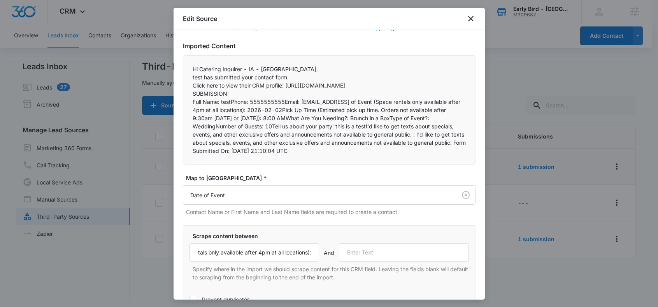
scroll to position [0, 0]
drag, startPoint x: 296, startPoint y: 117, endPoint x: 332, endPoint y: 118, distance: 35.4
click at [332, 118] on p "Full Name: testPhone: 5555555555Email: [EMAIL_ADDRESS] of Event (Space rentals …" at bounding box center [328, 126] width 273 height 57
click at [352, 262] on input "text" at bounding box center [404, 252] width 130 height 19
paste input "Pick Up Time"
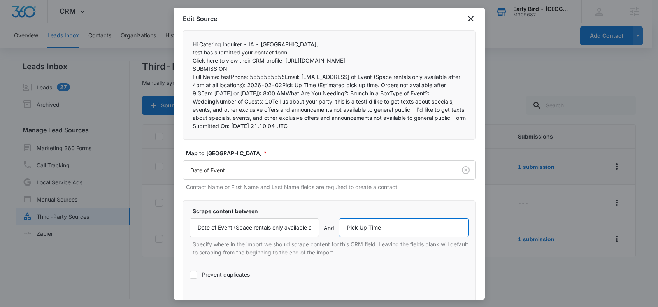
scroll to position [198, 0]
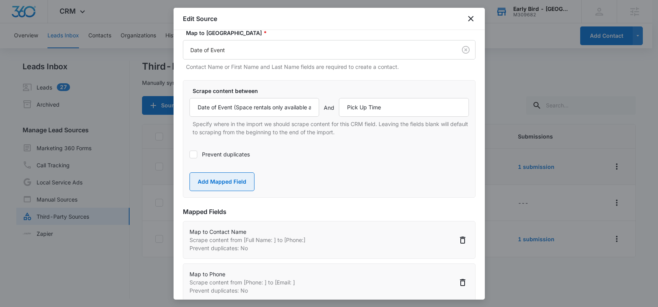
click at [225, 191] on button "Add Mapped Field" at bounding box center [221, 181] width 65 height 19
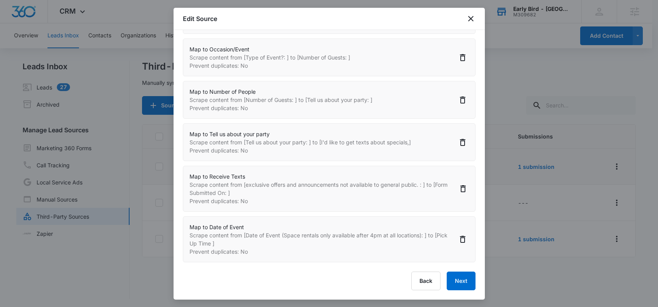
scroll to position [1, 0]
click at [457, 280] on button "Next" at bounding box center [460, 280] width 29 height 19
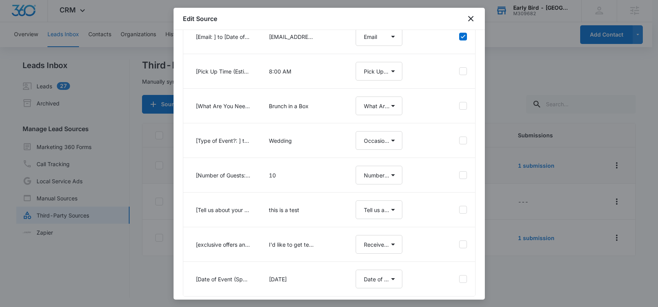
scroll to position [208, 0]
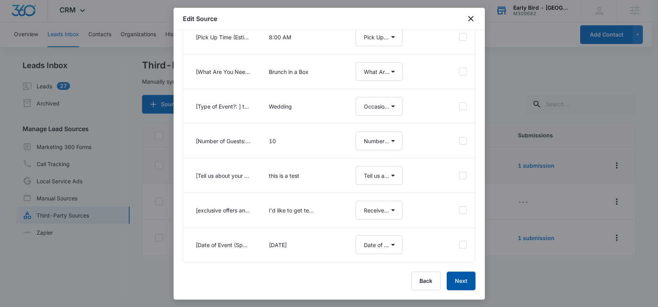
click at [459, 278] on button "Next" at bounding box center [460, 280] width 29 height 19
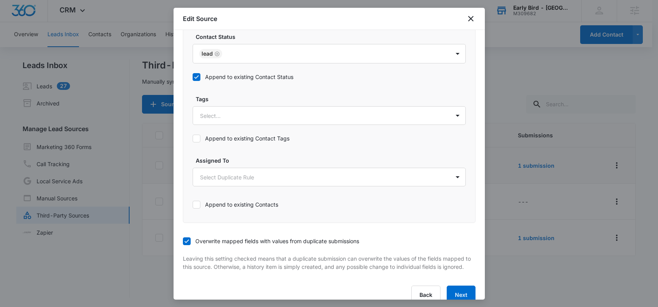
scroll to position [478, 0]
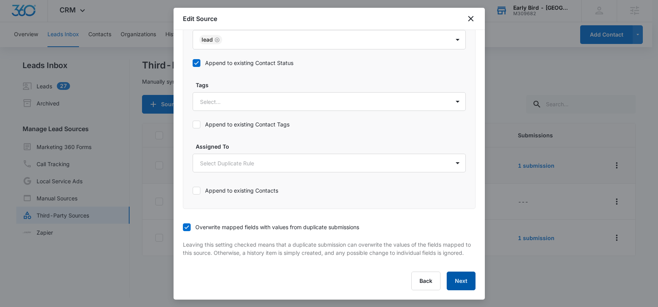
click at [462, 278] on button "Next" at bounding box center [460, 280] width 29 height 19
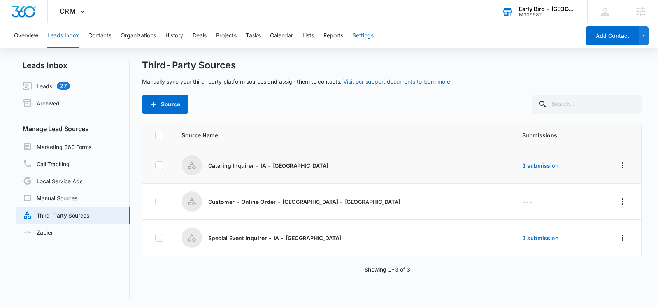
click at [365, 34] on button "Settings" at bounding box center [362, 35] width 21 height 25
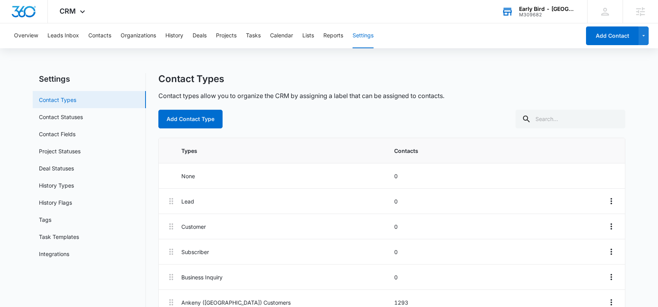
click at [68, 101] on link "Contact Types" at bounding box center [57, 100] width 37 height 8
click at [190, 120] on button "Add Contact Type" at bounding box center [190, 119] width 64 height 19
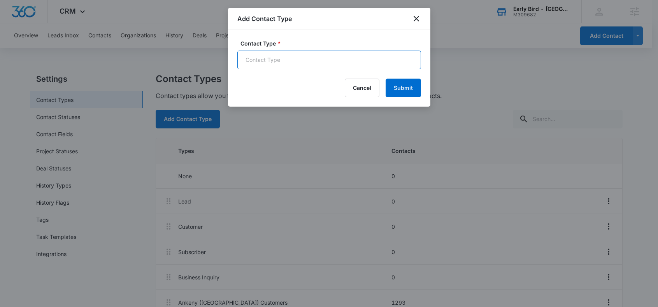
click at [286, 61] on input "Contact Type *" at bounding box center [329, 60] width 184 height 19
paste input "Catering Inquirer - IA - [GEOGRAPHIC_DATA]"
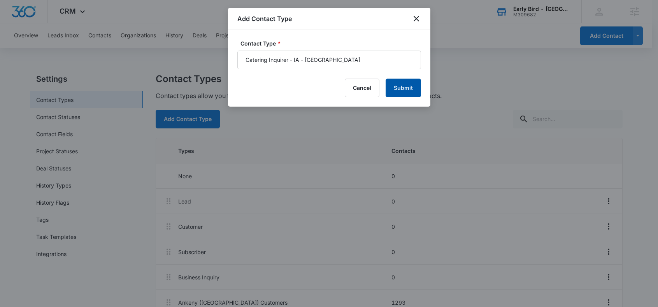
click at [404, 89] on button "Submit" at bounding box center [402, 88] width 35 height 19
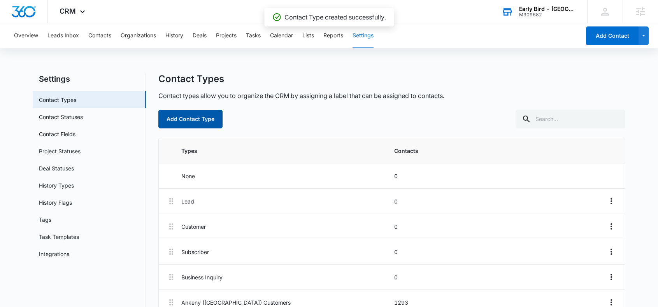
click at [191, 117] on button "Add Contact Type" at bounding box center [190, 119] width 64 height 19
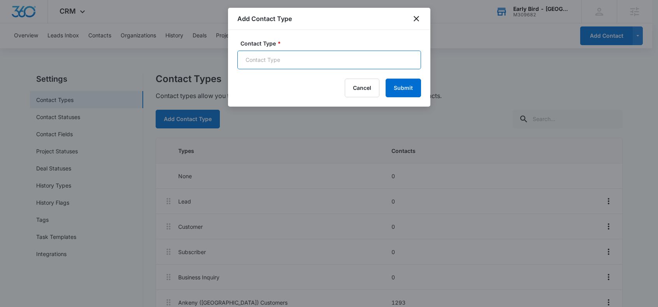
click at [257, 60] on input "Contact Type *" at bounding box center [329, 60] width 184 height 19
paste input "Special Event Inquirer - IA - [GEOGRAPHIC_DATA]"
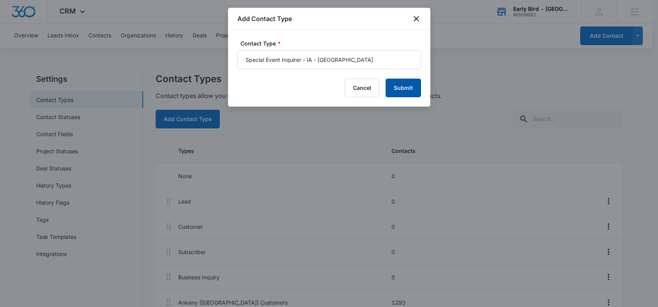
click at [408, 88] on button "Submit" at bounding box center [402, 88] width 35 height 19
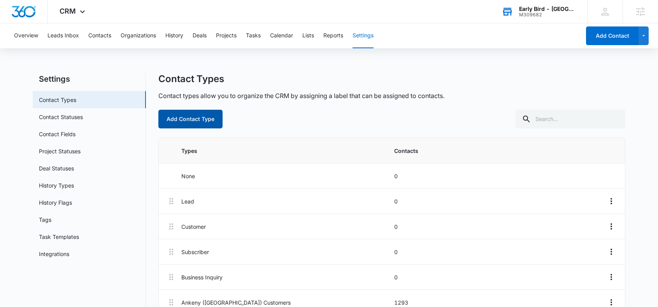
click at [194, 117] on button "Add Contact Type" at bounding box center [190, 119] width 64 height 19
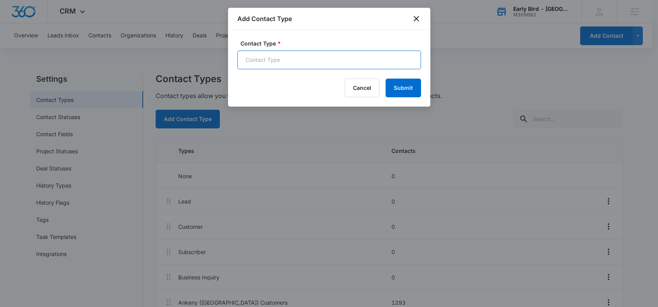
click at [256, 61] on input "Contact Type *" at bounding box center [329, 60] width 184 height 19
paste input "Customer - Online Order - [GEOGRAPHIC_DATA] - [GEOGRAPHIC_DATA]"
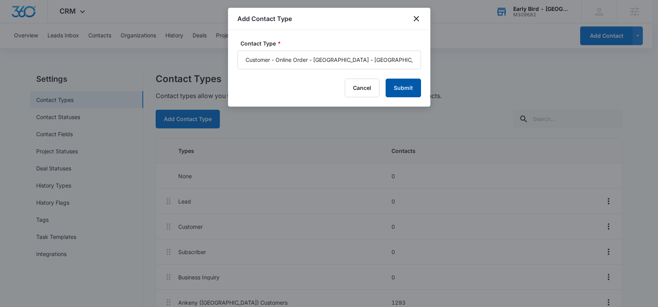
click at [406, 86] on button "Submit" at bounding box center [402, 88] width 35 height 19
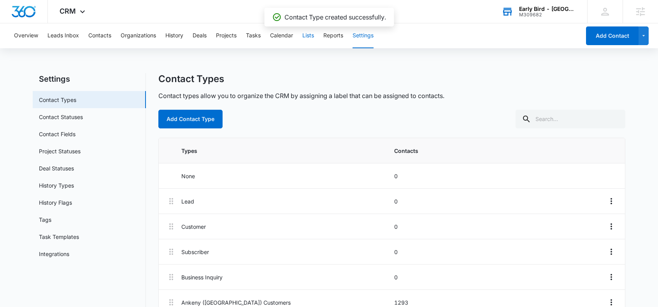
click at [308, 36] on button "Lists" at bounding box center [308, 35] width 12 height 25
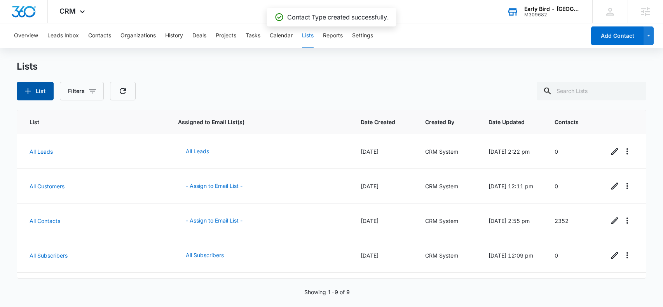
click at [31, 91] on icon "button" at bounding box center [27, 90] width 9 height 9
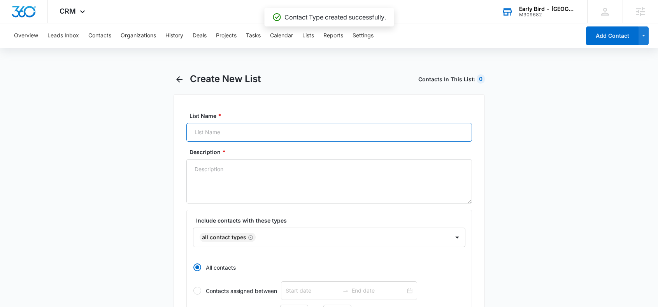
click at [220, 133] on input "List Name *" at bounding box center [328, 132] width 285 height 19
paste input "Customer - Online Order - [GEOGRAPHIC_DATA] - [GEOGRAPHIC_DATA]"
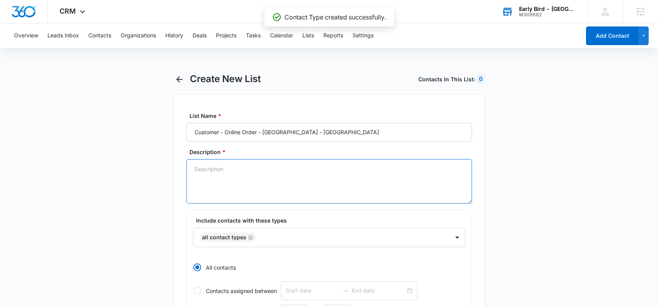
click at [253, 178] on textarea "Description *" at bounding box center [328, 181] width 285 height 44
paste textarea "Customer - Online Order - [GEOGRAPHIC_DATA] - [GEOGRAPHIC_DATA]"
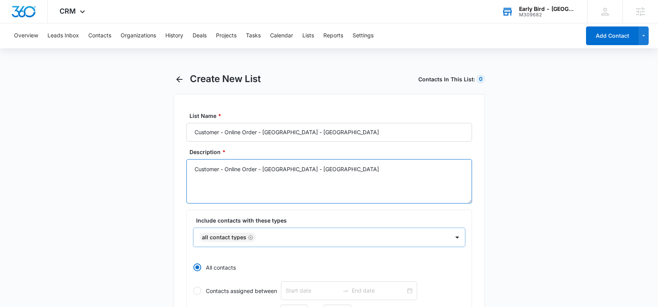
click at [248, 236] on icon "Remove All Contact Types" at bounding box center [250, 237] width 5 height 5
paste input "Customer - Online Order - [GEOGRAPHIC_DATA] - [GEOGRAPHIC_DATA]"
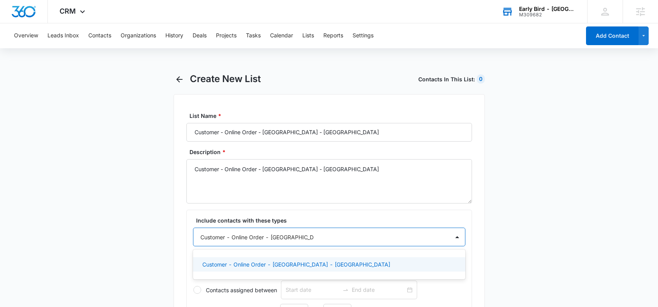
click at [262, 266] on p "Customer - Online Order - [GEOGRAPHIC_DATA] - [GEOGRAPHIC_DATA]" at bounding box center [296, 264] width 188 height 8
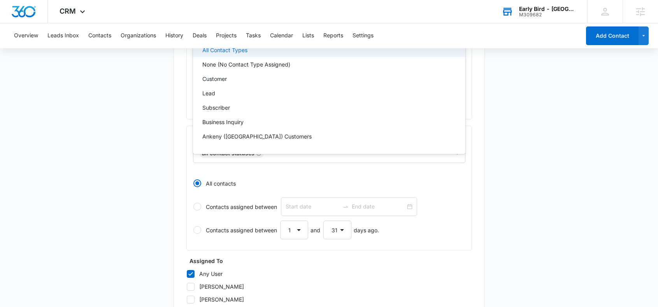
scroll to position [189, 0]
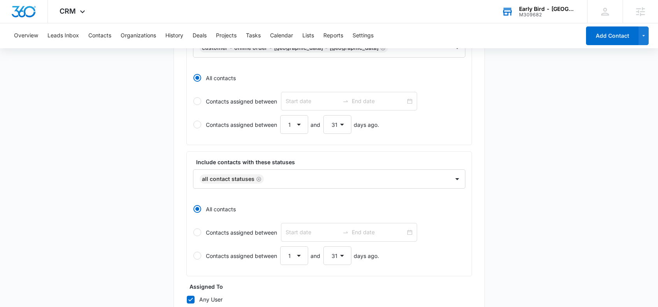
click at [526, 148] on main "Create New List Contacts In This List : 2352 List Name * Customer - Online Orde…" at bounding box center [329, 176] width 658 height 584
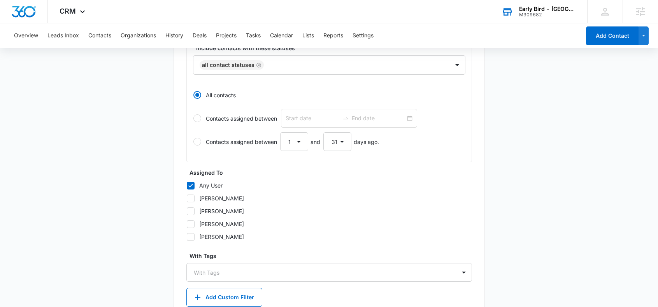
scroll to position [350, 0]
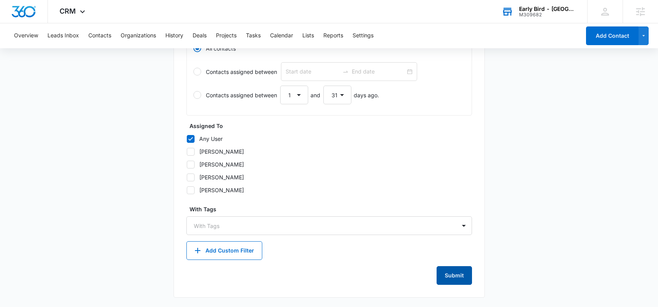
click at [456, 272] on button "Submit" at bounding box center [453, 275] width 35 height 19
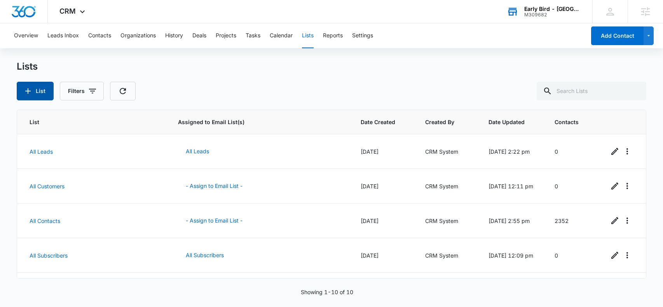
click at [34, 90] on button "List" at bounding box center [35, 91] width 37 height 19
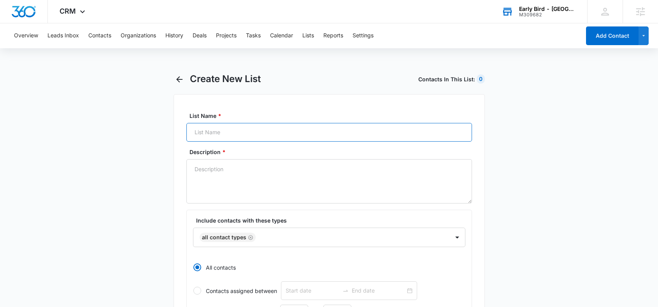
click at [234, 132] on input "List Name *" at bounding box center [328, 132] width 285 height 19
paste input "Special Event Inquirer - IA - [GEOGRAPHIC_DATA]"
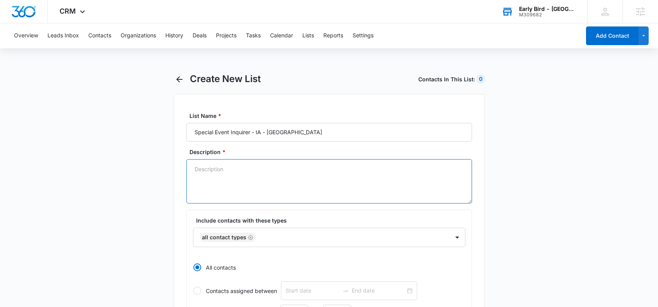
click at [237, 183] on textarea "Description *" at bounding box center [328, 181] width 285 height 44
paste
click at [251, 236] on icon "Remove All Contact Types" at bounding box center [250, 237] width 5 height 6
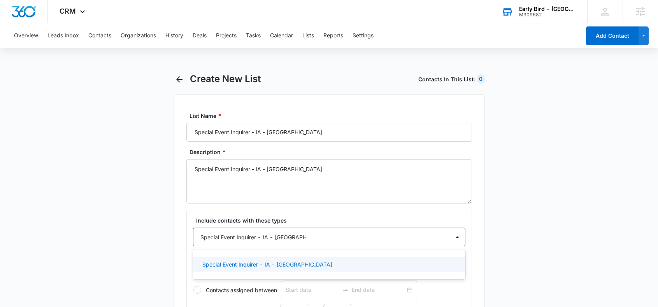
click at [253, 264] on p "Special Event Inquirer - IA - [GEOGRAPHIC_DATA]" at bounding box center [267, 264] width 130 height 8
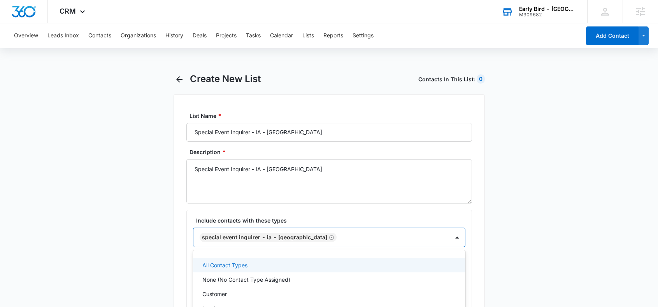
drag, startPoint x: 536, startPoint y: 242, endPoint x: 532, endPoint y: 241, distance: 4.0
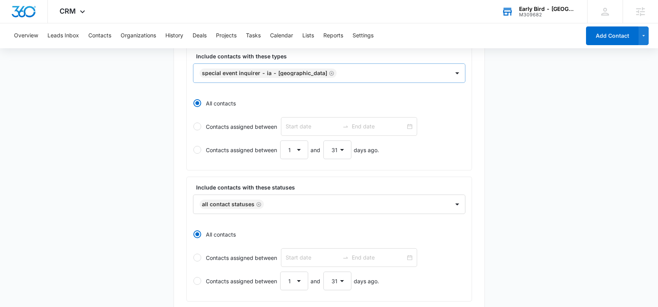
scroll to position [350, 0]
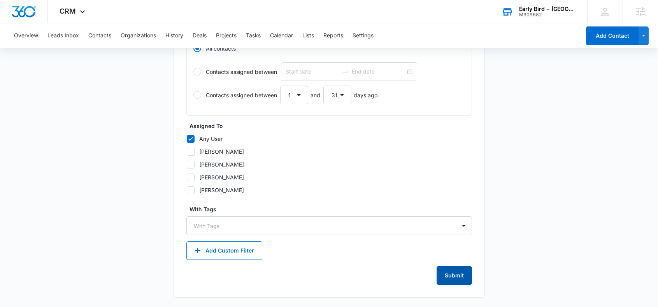
click at [457, 274] on button "Submit" at bounding box center [453, 275] width 35 height 19
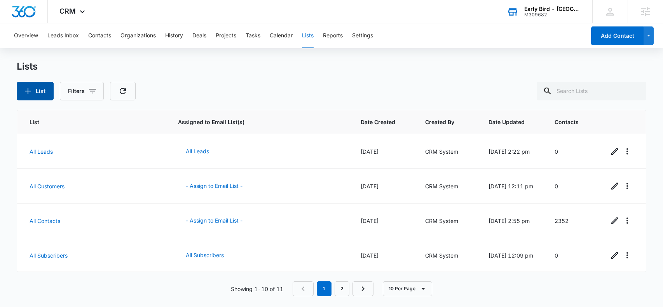
click at [36, 93] on button "List" at bounding box center [35, 91] width 37 height 19
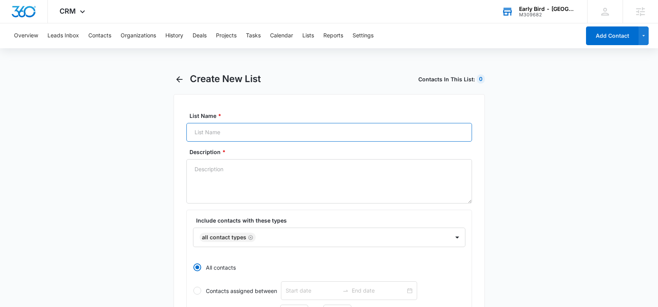
click at [250, 132] on input "List Name *" at bounding box center [328, 132] width 285 height 19
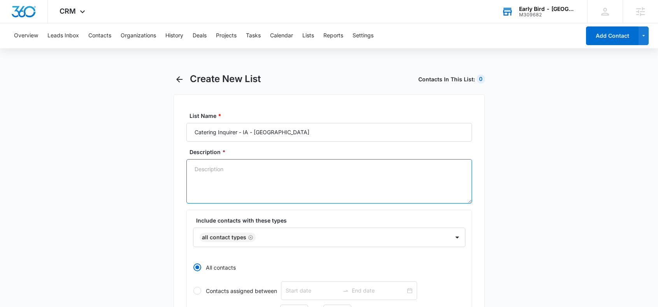
click at [241, 175] on textarea "Description *" at bounding box center [328, 181] width 285 height 44
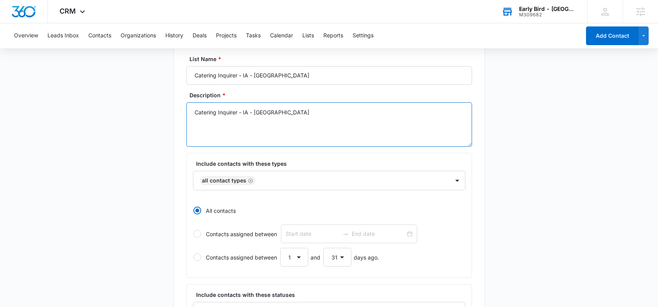
scroll to position [63, 0]
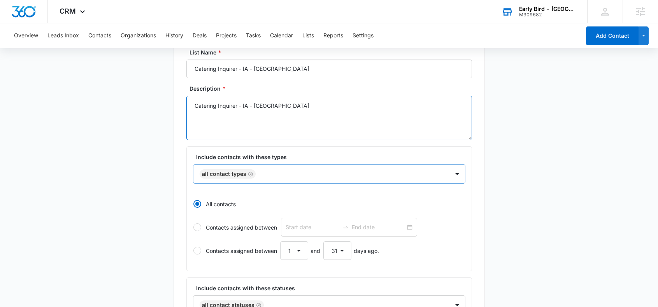
click at [249, 175] on icon "Remove All Contact Types" at bounding box center [250, 174] width 5 height 6
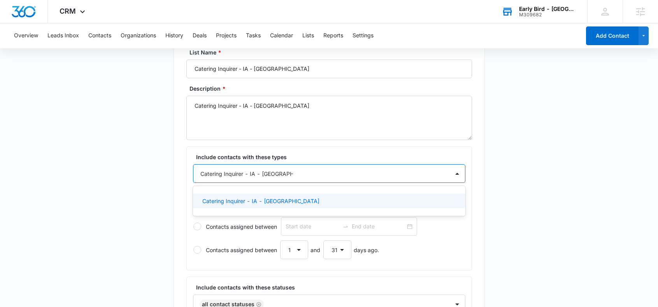
click at [269, 201] on p "Catering Inquirer - IA - [GEOGRAPHIC_DATA]" at bounding box center [260, 201] width 117 height 8
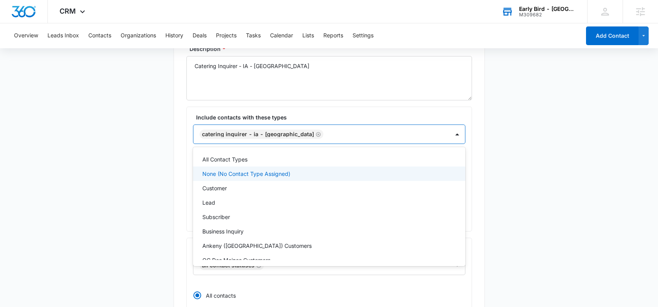
scroll to position [104, 0]
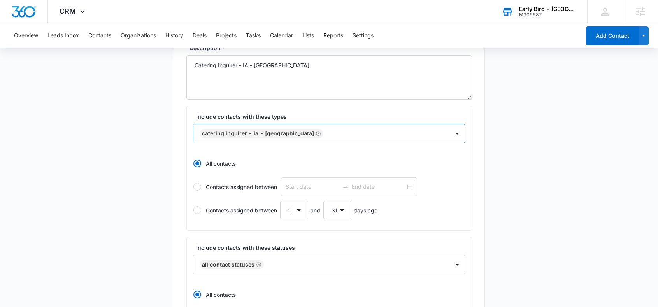
click at [482, 203] on div "List Name * Catering Inquirer - IA - [GEOGRAPHIC_DATA] Description * Catering I…" at bounding box center [328, 266] width 311 height 553
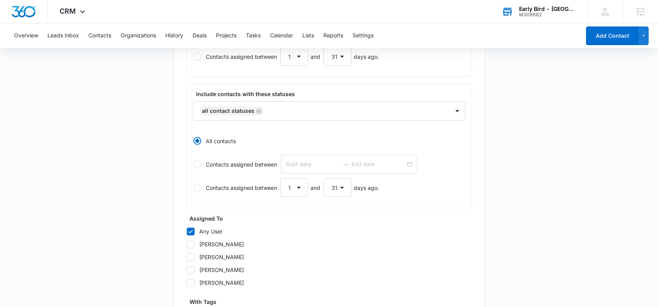
scroll to position [350, 0]
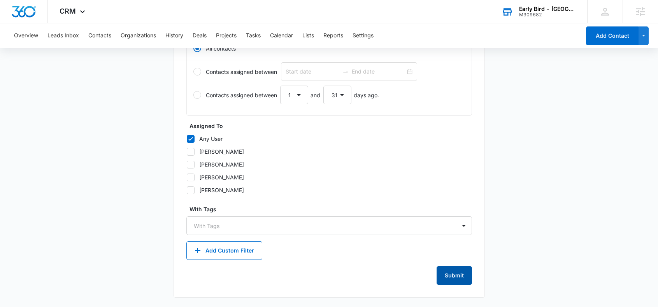
click at [462, 276] on button "Submit" at bounding box center [453, 275] width 35 height 19
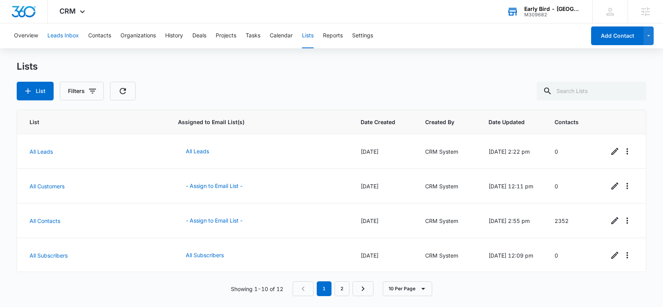
click at [66, 36] on button "Leads Inbox" at bounding box center [62, 35] width 31 height 25
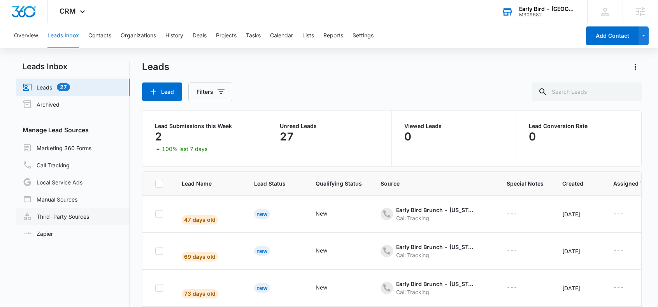
click at [76, 217] on link "Third-Party Sources" at bounding box center [56, 216] width 66 height 9
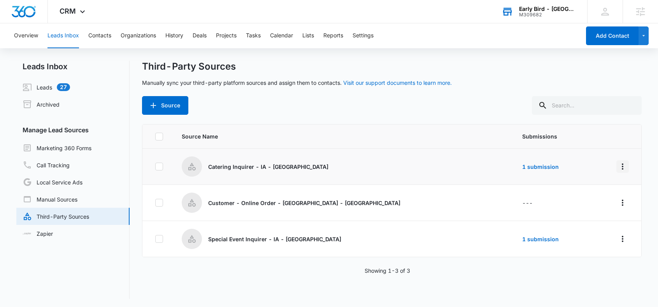
click at [621, 166] on icon "Overflow Menu" at bounding box center [622, 166] width 2 height 6
click at [597, 213] on div "Submission Rules" at bounding box center [582, 211] width 44 height 5
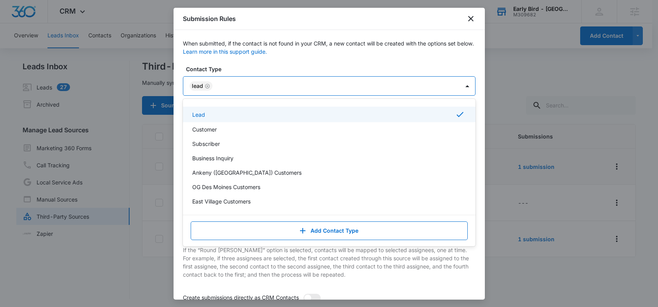
click at [258, 84] on div at bounding box center [332, 86] width 234 height 10
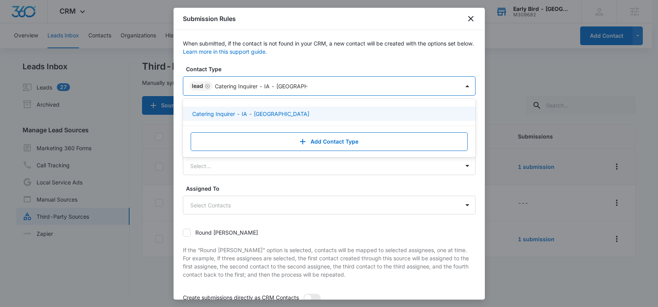
drag, startPoint x: 264, startPoint y: 86, endPoint x: 210, endPoint y: 87, distance: 53.7
click at [210, 87] on div "Lead Catering Inquirer - IA - [GEOGRAPHIC_DATA]" at bounding box center [321, 86] width 276 height 19
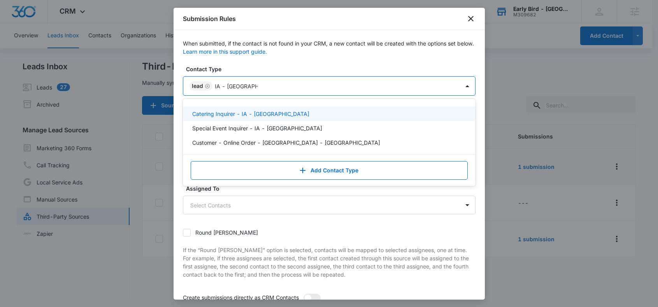
click at [229, 114] on p "Catering Inquirer - IA - [GEOGRAPHIC_DATA]" at bounding box center [250, 114] width 117 height 8
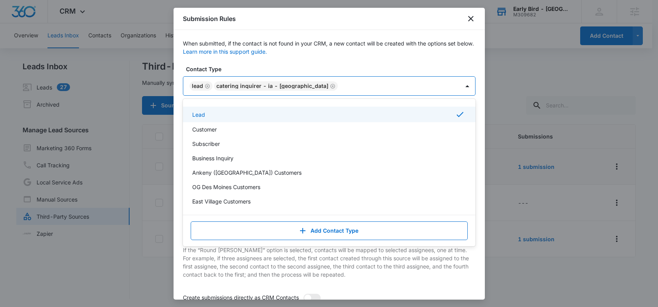
click at [443, 65] on label "Contact Type" at bounding box center [332, 69] width 292 height 8
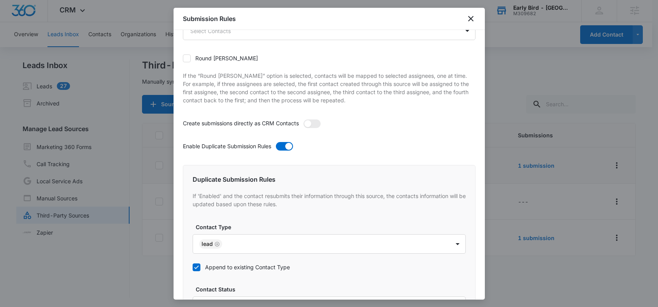
scroll to position [449, 0]
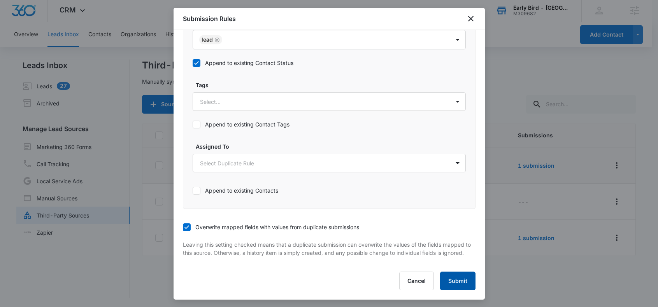
click at [449, 276] on button "Submit" at bounding box center [457, 280] width 35 height 19
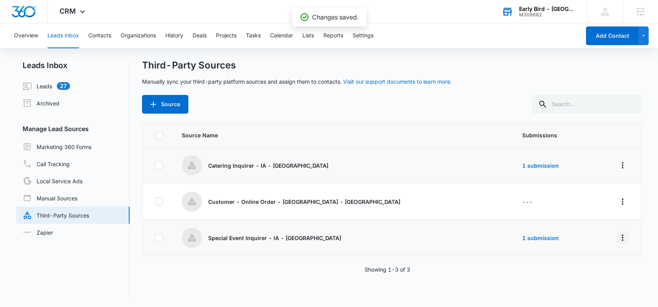
click at [619, 239] on icon "Overflow Menu" at bounding box center [622, 237] width 9 height 9
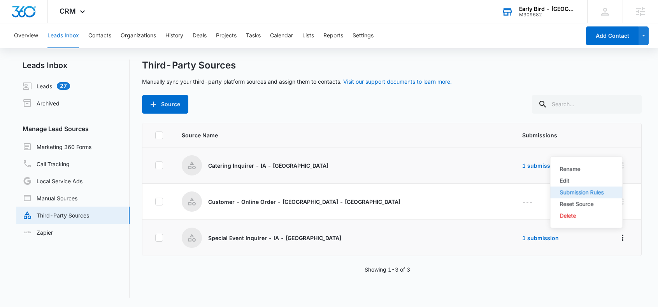
click at [581, 194] on div "Submission Rules" at bounding box center [582, 192] width 44 height 5
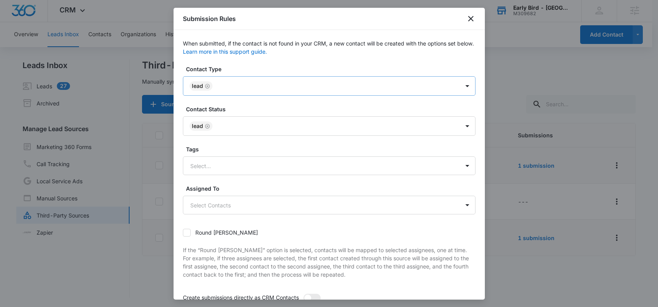
click at [256, 86] on div at bounding box center [332, 86] width 234 height 10
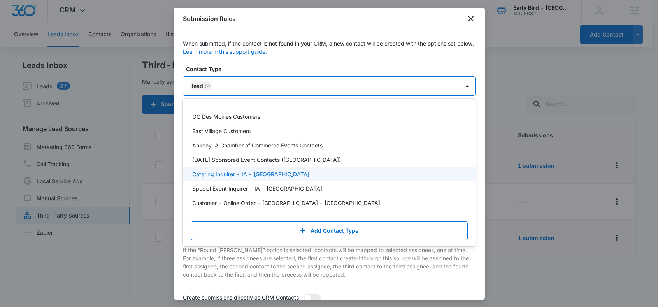
scroll to position [70, 0]
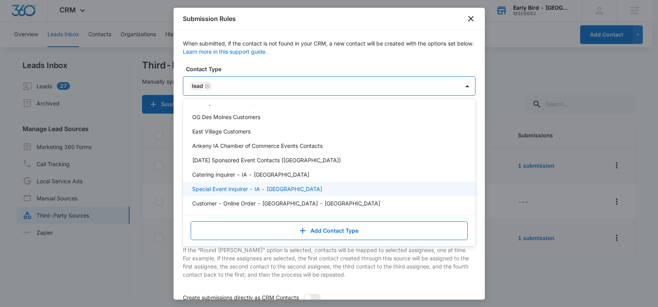
click at [297, 188] on div "Special Event Inquirer - IA - [GEOGRAPHIC_DATA]" at bounding box center [328, 189] width 272 height 8
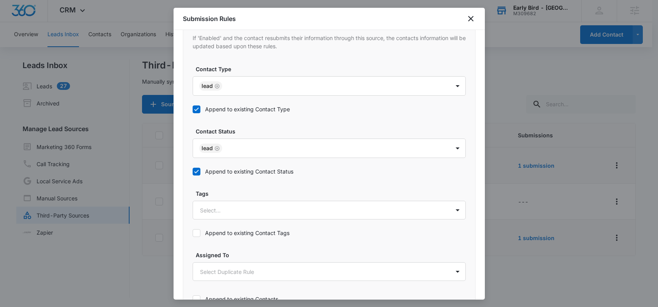
scroll to position [449, 0]
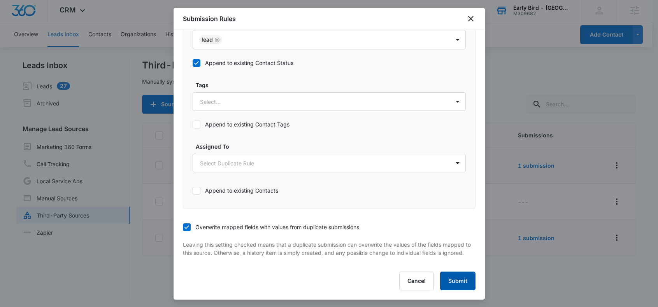
click at [448, 279] on button "Submit" at bounding box center [457, 280] width 35 height 19
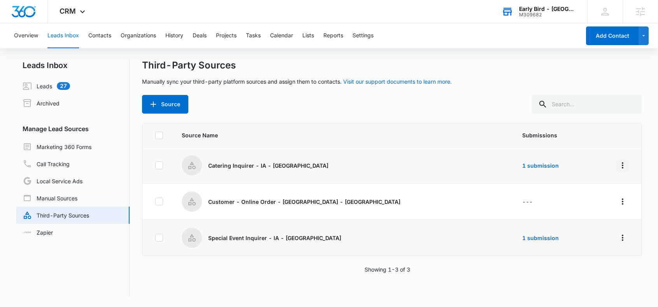
click at [618, 165] on icon "Overflow Menu" at bounding box center [622, 165] width 9 height 9
click at [571, 211] on div "Submission Rules" at bounding box center [582, 210] width 44 height 5
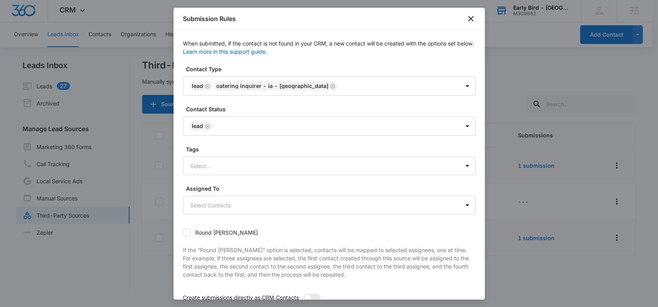
drag, startPoint x: 315, startPoint y: 22, endPoint x: 399, endPoint y: 21, distance: 84.8
click at [399, 21] on div "Submission Rules" at bounding box center [328, 19] width 311 height 22
drag, startPoint x: 307, startPoint y: 19, endPoint x: 341, endPoint y: 20, distance: 33.5
click at [387, 24] on div "Submission Rules" at bounding box center [328, 19] width 311 height 22
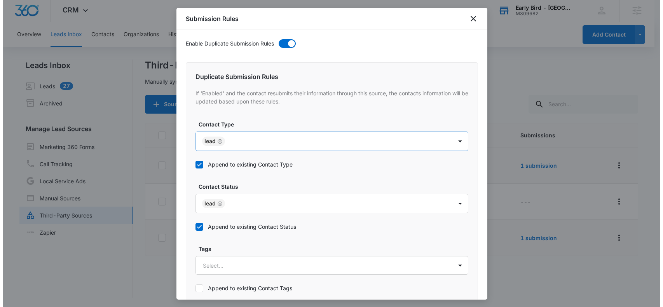
scroll to position [0, 0]
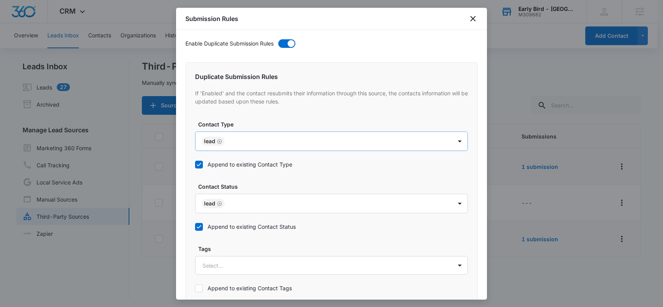
click at [234, 142] on body "CRM Apps Reputation Forms CRM Email Social POS Content Ads Intelligence Files B…" at bounding box center [331, 154] width 663 height 308
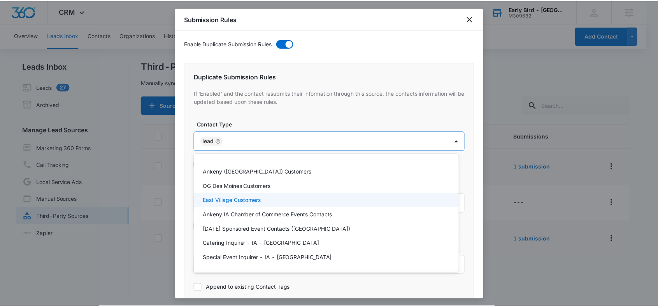
scroll to position [85, 0]
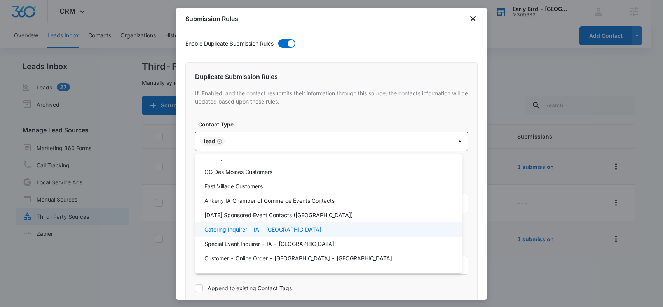
click at [264, 228] on p "Catering Inquirer - IA - [GEOGRAPHIC_DATA]" at bounding box center [263, 229] width 117 height 8
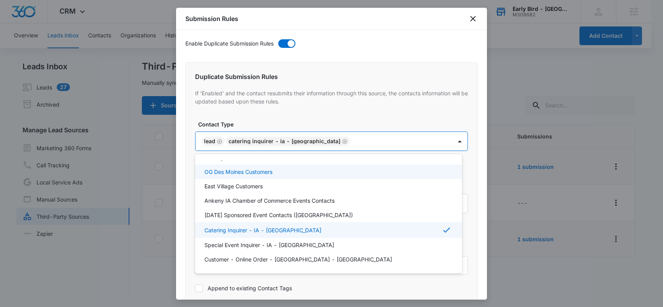
click at [307, 116] on div at bounding box center [331, 153] width 663 height 307
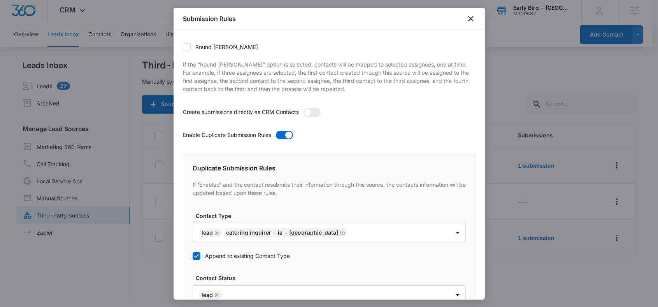
scroll to position [449, 0]
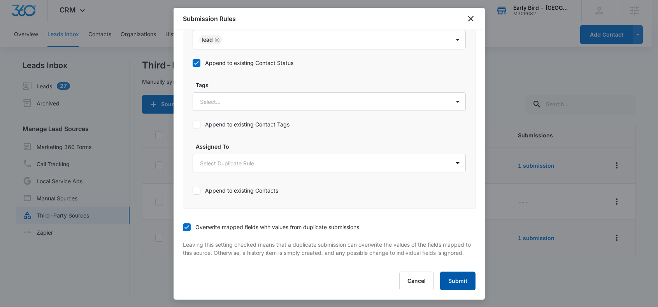
click at [456, 278] on button "Submit" at bounding box center [457, 280] width 35 height 19
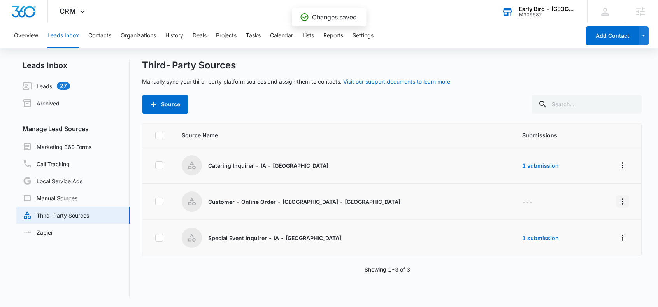
click at [618, 201] on icon "Overflow Menu" at bounding box center [622, 201] width 9 height 9
click at [590, 248] on div "Submission Rules" at bounding box center [582, 246] width 44 height 5
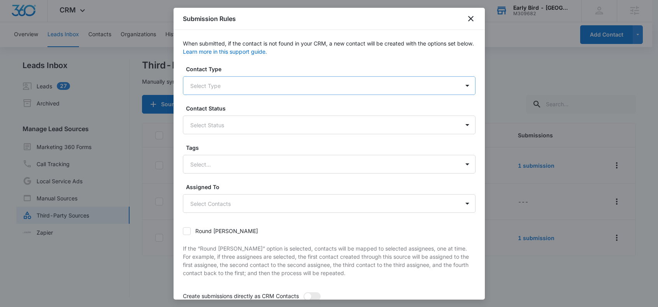
click at [245, 86] on div at bounding box center [319, 86] width 259 height 10
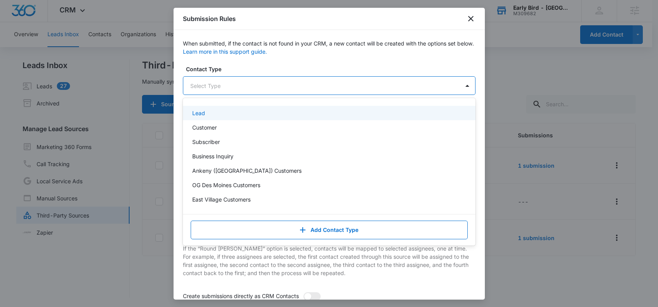
click at [198, 112] on p "Lead" at bounding box center [198, 113] width 13 height 8
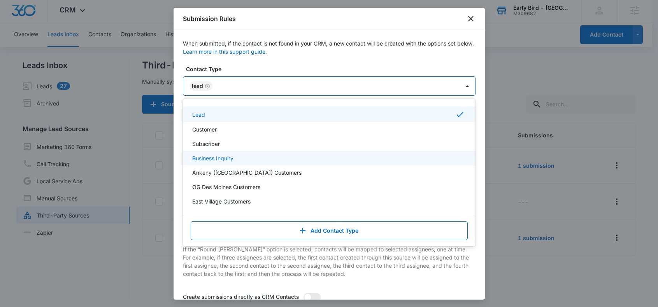
scroll to position [70, 0]
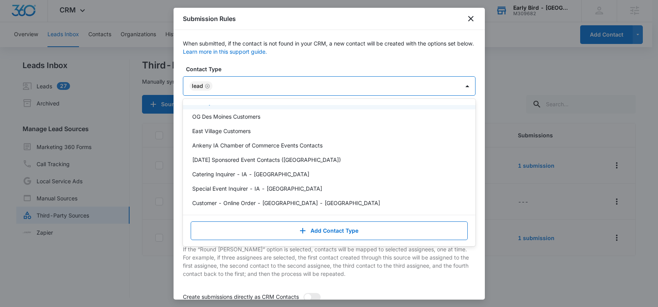
click at [206, 86] on icon "Remove Lead" at bounding box center [207, 86] width 5 height 6
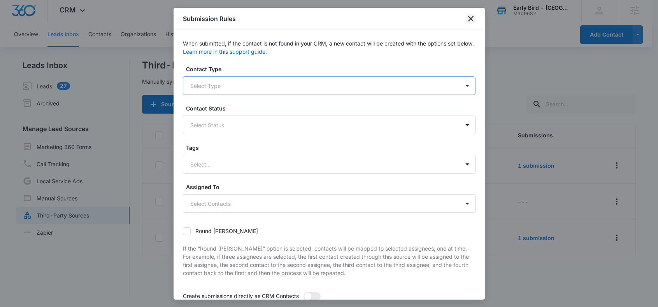
click at [471, 17] on icon "close" at bounding box center [470, 18] width 5 height 5
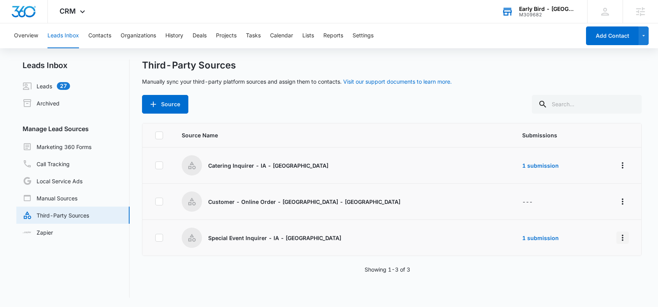
click at [618, 240] on icon "Overflow Menu" at bounding box center [622, 237] width 9 height 9
click at [594, 194] on div "Submission Rules" at bounding box center [582, 192] width 44 height 5
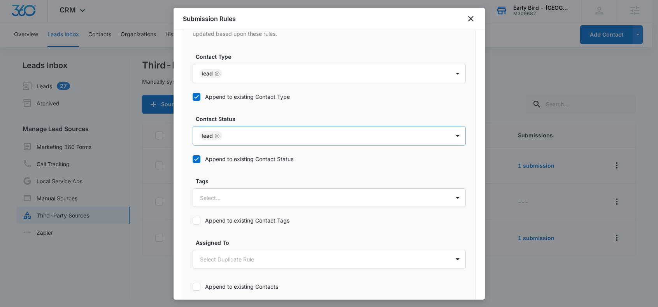
scroll to position [322, 0]
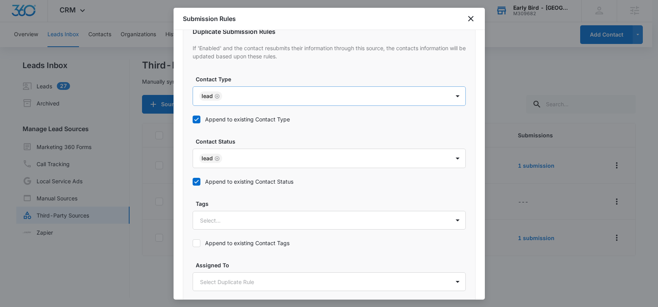
click at [265, 88] on body "CRM Apps Reputation Forms CRM Email Social POS Content Ads Intelligence Files B…" at bounding box center [329, 153] width 658 height 308
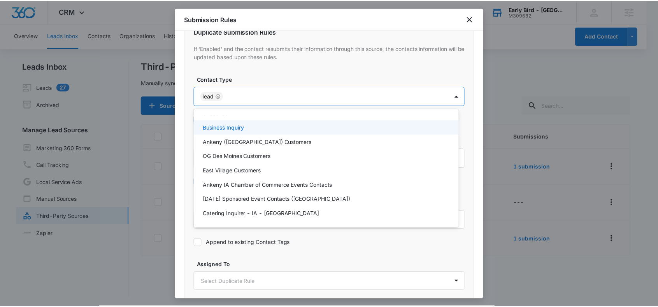
scroll to position [85, 0]
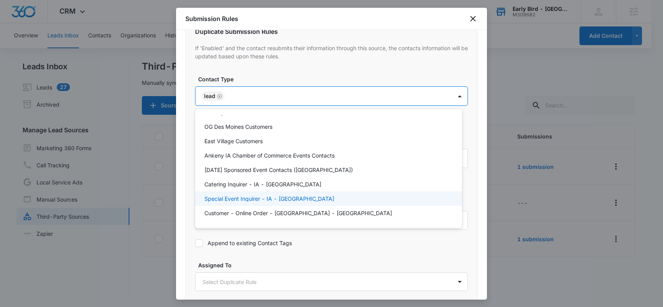
click at [254, 197] on p "Special Event Inquirer - IA - [GEOGRAPHIC_DATA]" at bounding box center [270, 198] width 130 height 8
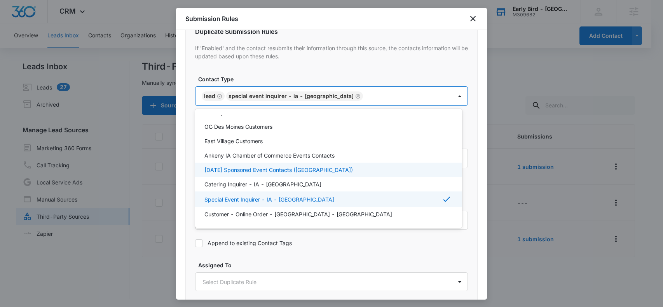
drag, startPoint x: 485, startPoint y: 177, endPoint x: 485, endPoint y: 282, distance: 105.0
click at [485, 282] on div at bounding box center [331, 153] width 663 height 307
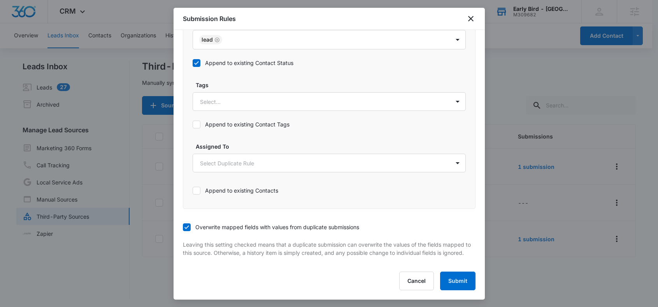
scroll to position [1, 0]
click at [456, 284] on button "Submit" at bounding box center [457, 280] width 35 height 19
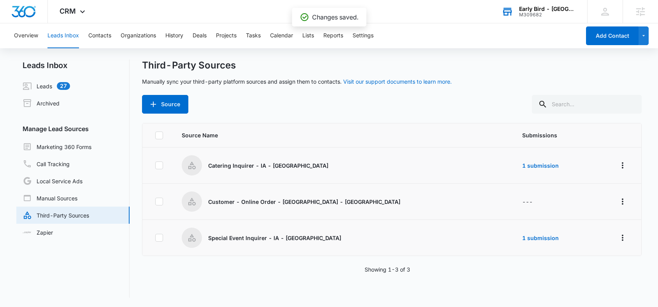
click at [543, 12] on div "M309682" at bounding box center [547, 14] width 57 height 5
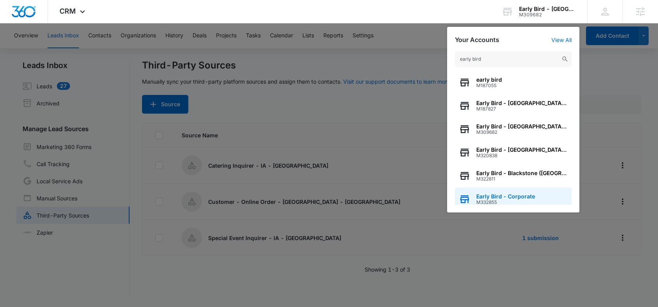
click at [514, 198] on span "Early Bird - Corporate" at bounding box center [505, 196] width 59 height 6
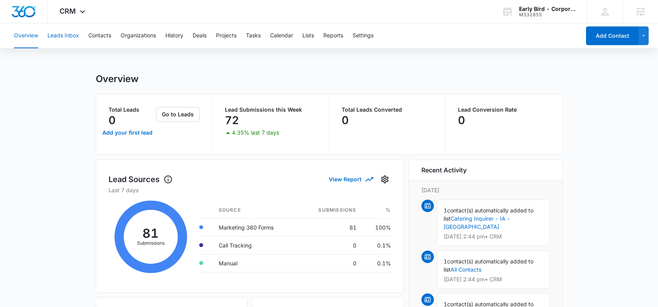
click at [70, 34] on button "Leads Inbox" at bounding box center [62, 35] width 31 height 25
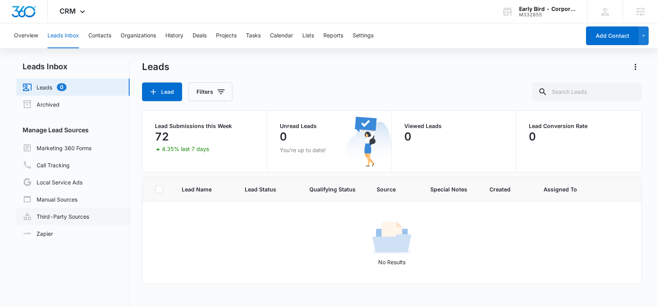
click at [60, 212] on link "Third-Party Sources" at bounding box center [56, 216] width 66 height 9
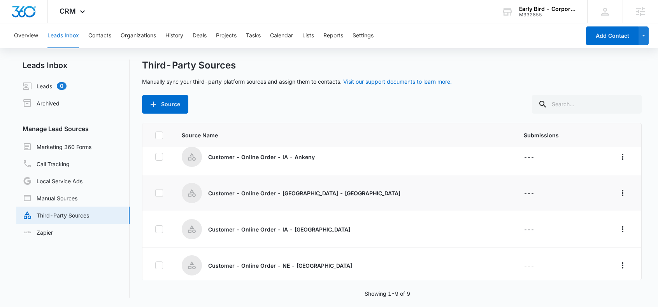
scroll to position [7, 0]
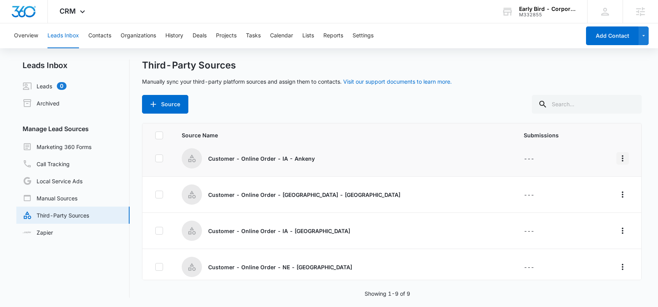
click at [618, 157] on icon "Overflow Menu" at bounding box center [622, 158] width 9 height 9
click at [584, 204] on div "Submission Rules" at bounding box center [582, 203] width 44 height 5
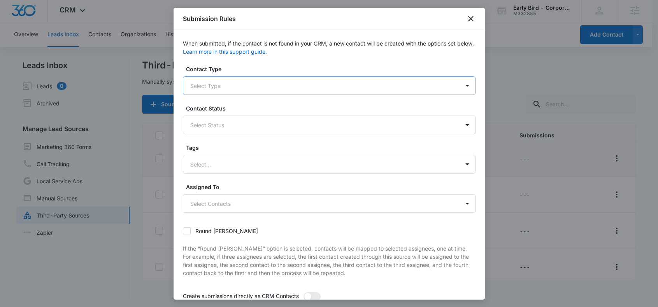
click at [213, 84] on div at bounding box center [319, 86] width 259 height 10
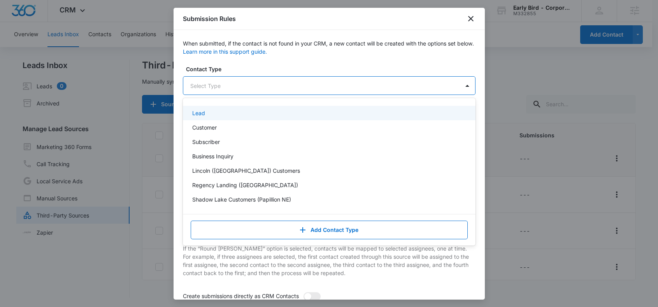
click at [203, 115] on p "Lead" at bounding box center [198, 113] width 13 height 8
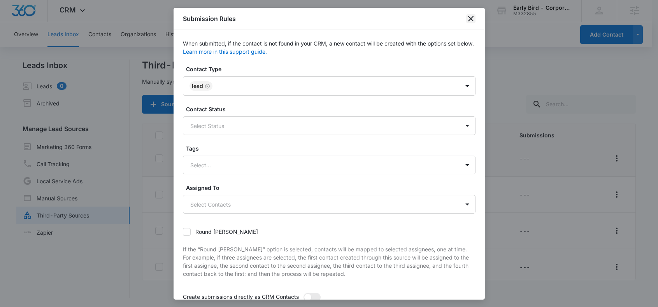
click at [472, 19] on icon "close" at bounding box center [470, 18] width 9 height 9
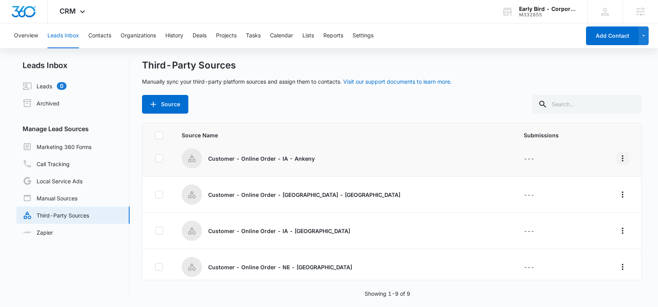
click at [618, 160] on icon "Overflow Menu" at bounding box center [622, 158] width 9 height 9
click at [574, 203] on div "Submission Rules" at bounding box center [582, 203] width 44 height 5
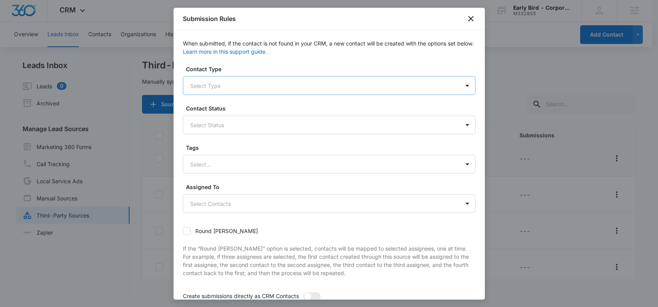
click at [213, 83] on div at bounding box center [319, 86] width 259 height 10
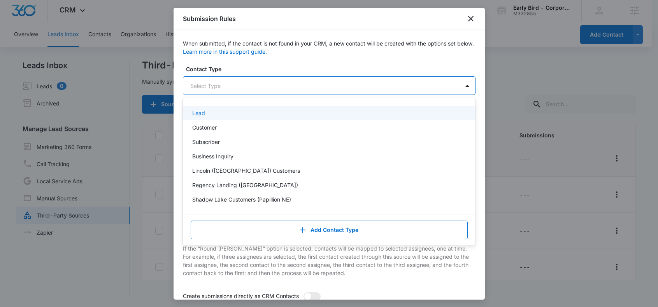
click at [201, 112] on p "Lead" at bounding box center [198, 113] width 13 height 8
click at [226, 86] on div at bounding box center [332, 86] width 234 height 10
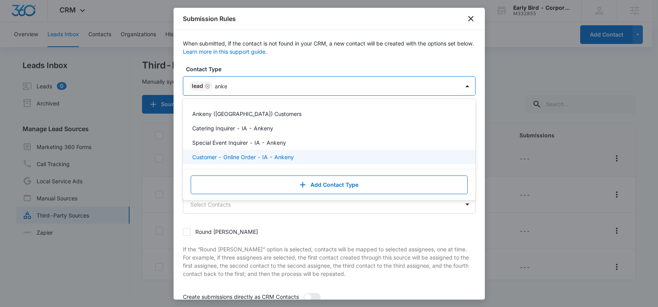
click at [261, 159] on p "Customer - Online Order - IA - Ankeny" at bounding box center [242, 157] width 101 height 8
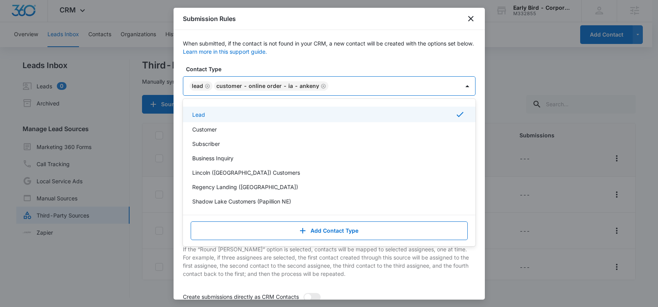
drag, startPoint x: 175, startPoint y: 126, endPoint x: 178, endPoint y: 129, distance: 4.7
click at [175, 126] on div "When submitted, if the contact is not found in your CRM, a new contact will be …" at bounding box center [328, 164] width 311 height 269
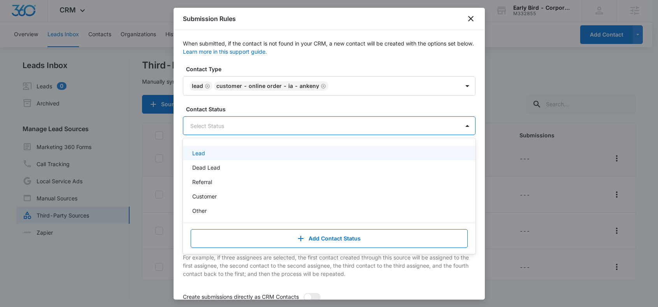
click at [212, 122] on div at bounding box center [319, 126] width 259 height 10
click at [203, 153] on p "Lead" at bounding box center [198, 153] width 13 height 8
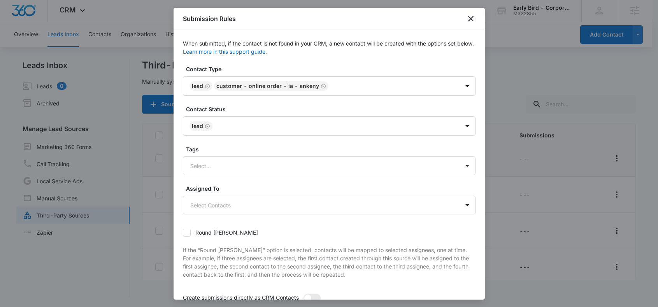
click at [343, 61] on div "When submitted, if the contact is not found in your CRM, a new contact will be …" at bounding box center [329, 203] width 292 height 328
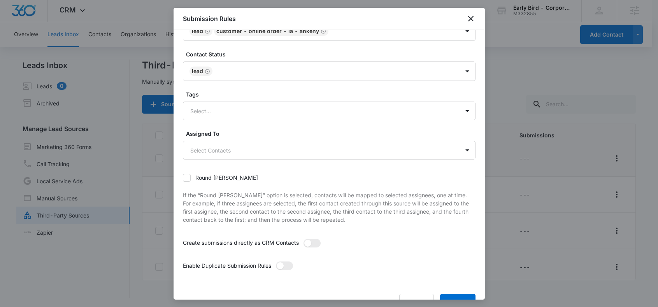
scroll to position [77, 0]
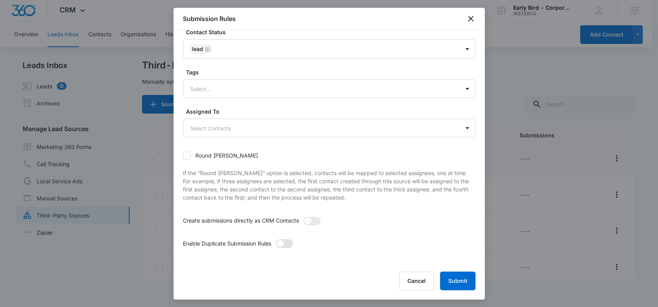
click at [283, 244] on span at bounding box center [279, 243] width 7 height 7
click at [275, 239] on input "checkbox" at bounding box center [275, 239] width 0 height 0
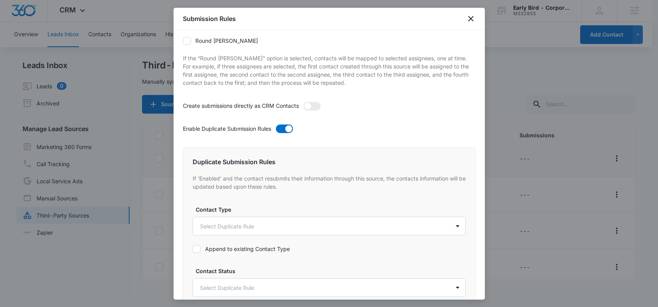
scroll to position [208, 0]
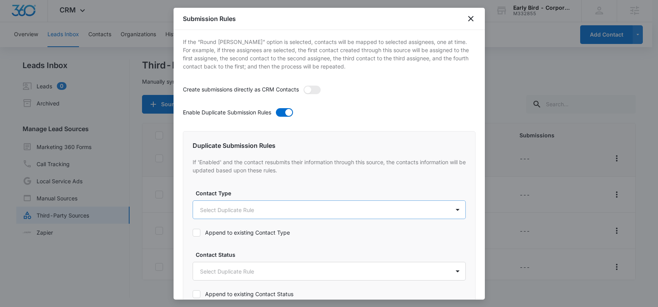
click at [247, 208] on body "CRM Apps Reputation Websites Forms CRM Email Social Shop Payments POS Content A…" at bounding box center [329, 153] width 658 height 308
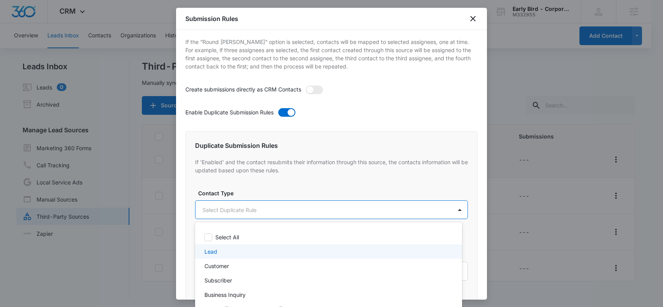
click at [211, 252] on p "Lead" at bounding box center [211, 251] width 13 height 8
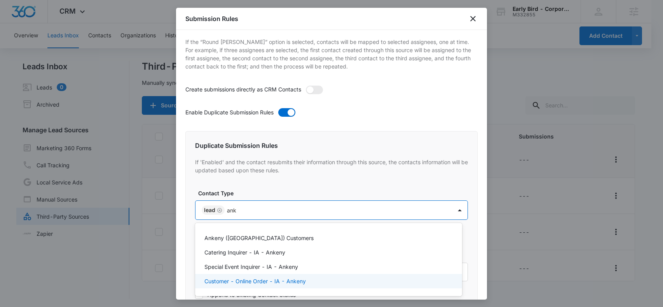
click at [278, 280] on p "Customer - Online Order - IA - Ankeny" at bounding box center [255, 281] width 101 height 8
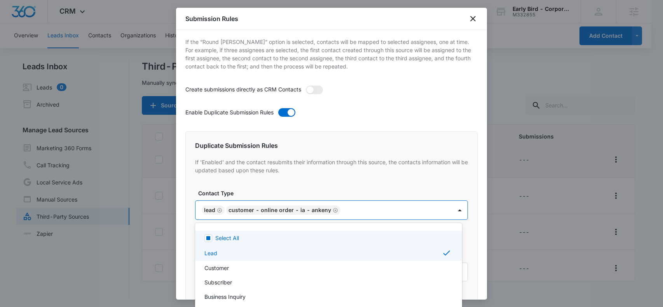
drag, startPoint x: 277, startPoint y: 185, endPoint x: 266, endPoint y: 196, distance: 16.2
click at [277, 185] on div at bounding box center [331, 153] width 663 height 307
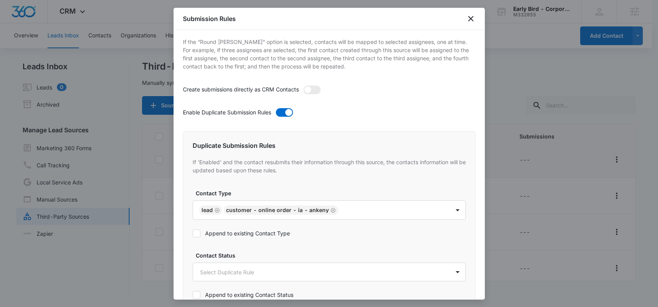
drag, startPoint x: 194, startPoint y: 235, endPoint x: 206, endPoint y: 238, distance: 12.2
click at [194, 235] on icon at bounding box center [196, 233] width 7 height 7
click at [192, 233] on input "Append to existing Contact Type" at bounding box center [192, 233] width 0 height 0
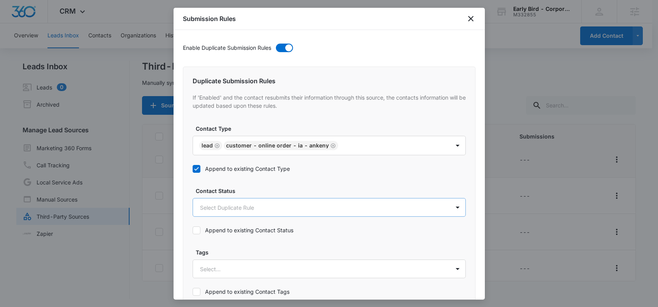
click at [227, 210] on body "CRM Apps Reputation Websites Forms CRM Email Social Shop Payments POS Content A…" at bounding box center [329, 154] width 658 height 308
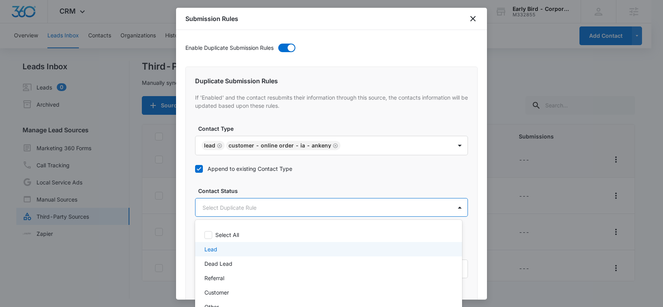
drag, startPoint x: 213, startPoint y: 250, endPoint x: 216, endPoint y: 238, distance: 13.1
click at [213, 250] on p "Lead" at bounding box center [211, 249] width 13 height 8
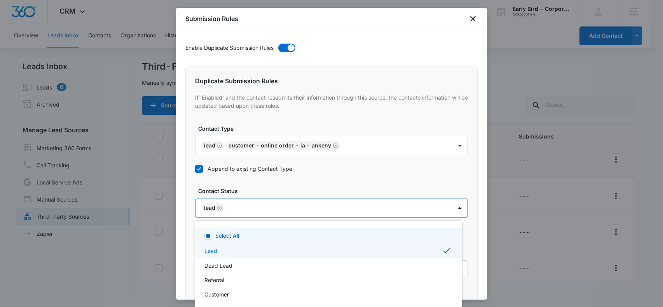
click at [257, 184] on div at bounding box center [331, 153] width 663 height 307
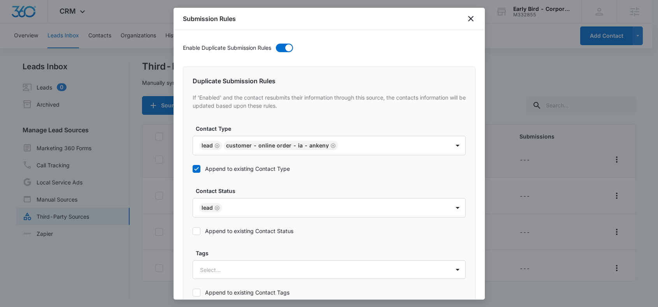
click at [198, 233] on icon at bounding box center [196, 230] width 7 height 7
click at [192, 231] on input "Append to existing Contact Status" at bounding box center [192, 231] width 0 height 0
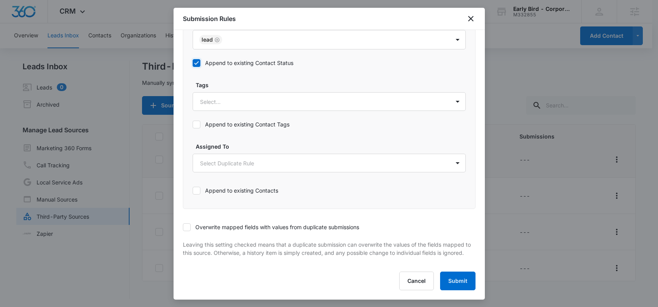
scroll to position [449, 0]
click at [239, 218] on div "Overwrite mapped fields with values from duplicate submissions" at bounding box center [329, 226] width 292 height 17
click at [188, 218] on div "Overwrite mapped fields with values from duplicate submissions" at bounding box center [329, 226] width 292 height 17
click at [189, 224] on icon at bounding box center [186, 227] width 7 height 7
click at [183, 227] on input "Overwrite mapped fields with values from duplicate submissions" at bounding box center [183, 227] width 0 height 0
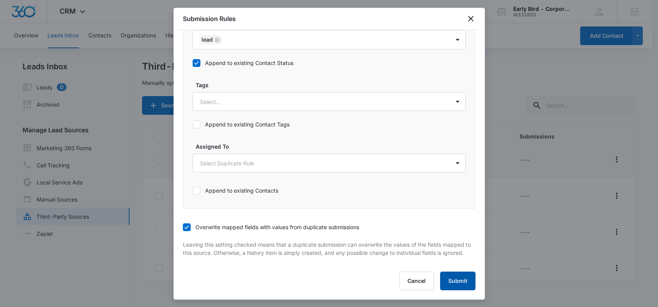
click at [448, 280] on button "Submit" at bounding box center [457, 280] width 35 height 19
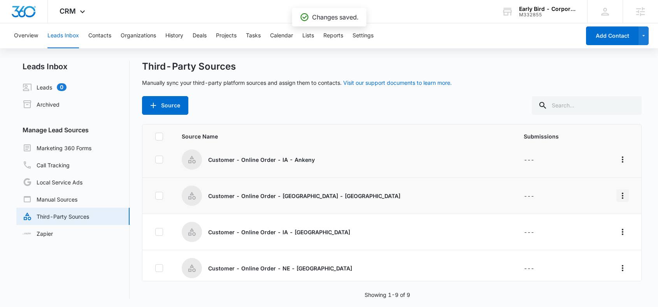
click at [621, 195] on icon "Overflow Menu" at bounding box center [622, 195] width 2 height 6
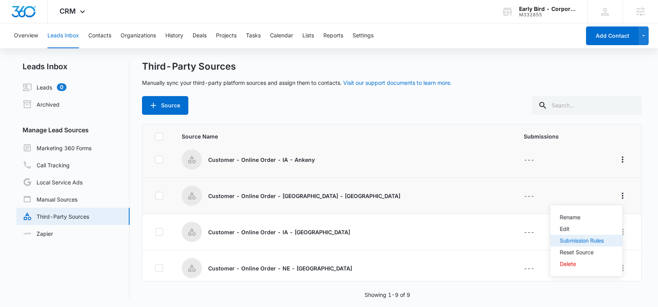
click at [581, 240] on div "Submission Rules" at bounding box center [582, 240] width 44 height 5
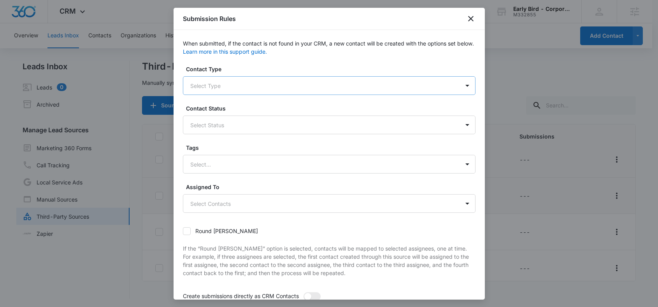
click at [256, 86] on div at bounding box center [319, 86] width 259 height 10
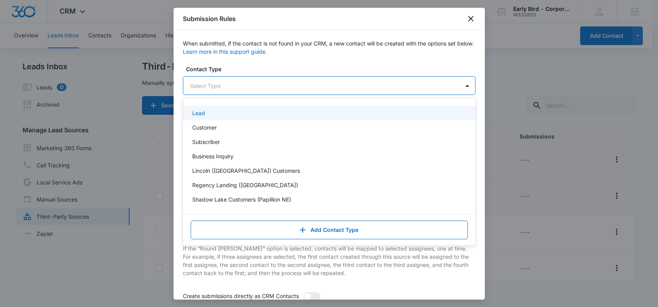
click at [199, 115] on p "Lead" at bounding box center [198, 113] width 13 height 8
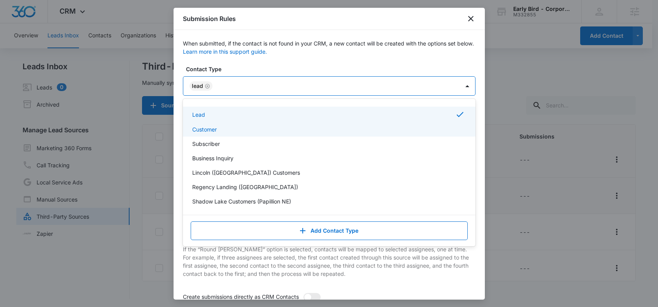
click at [177, 126] on div "When submitted, if the contact is not found in your CRM, a new contact will be …" at bounding box center [328, 164] width 311 height 269
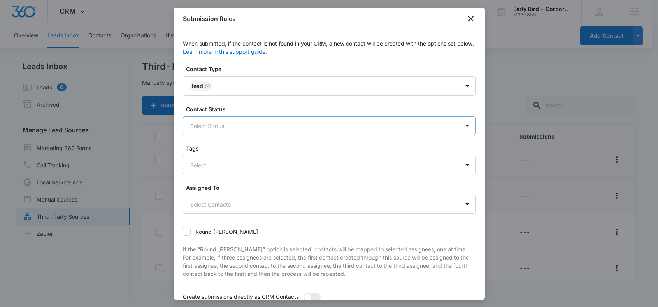
click at [205, 126] on div at bounding box center [319, 126] width 259 height 10
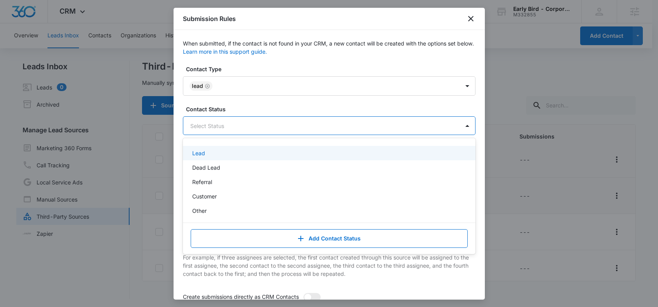
click at [200, 155] on p "Lead" at bounding box center [198, 153] width 13 height 8
click at [220, 87] on div at bounding box center [332, 86] width 234 height 10
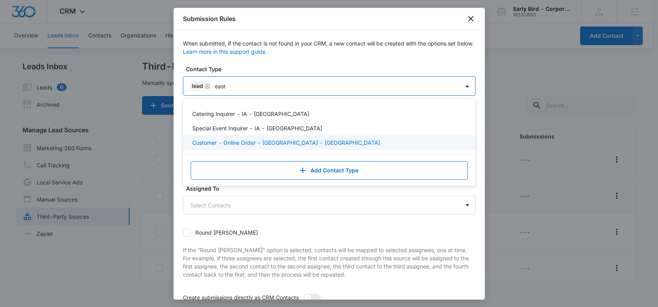
click at [275, 138] on div "Customer - Online Order - [GEOGRAPHIC_DATA] - [GEOGRAPHIC_DATA]" at bounding box center [329, 142] width 292 height 14
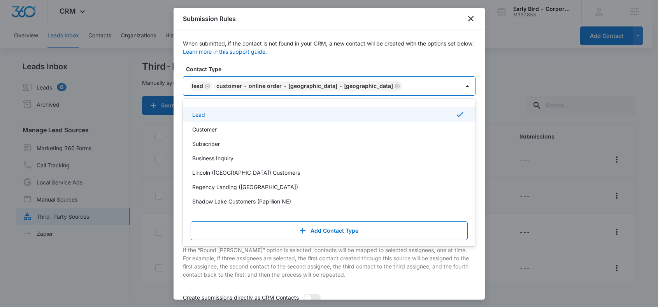
click at [303, 71] on label "Contact Type" at bounding box center [332, 69] width 292 height 8
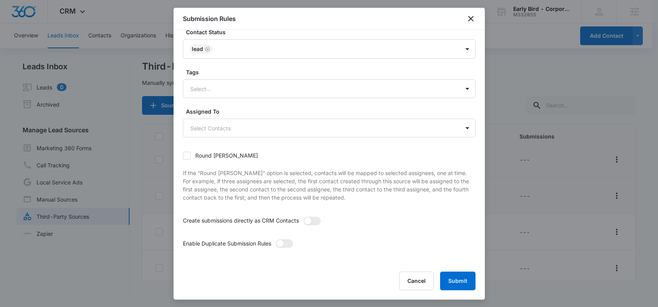
scroll to position [1, 0]
click at [282, 243] on span at bounding box center [279, 243] width 7 height 7
click at [275, 239] on input "checkbox" at bounding box center [275, 239] width 0 height 0
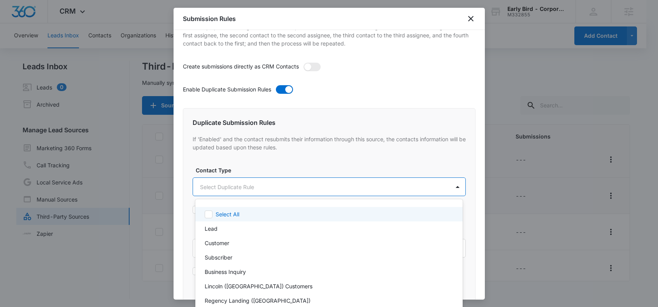
scroll to position [0, 0]
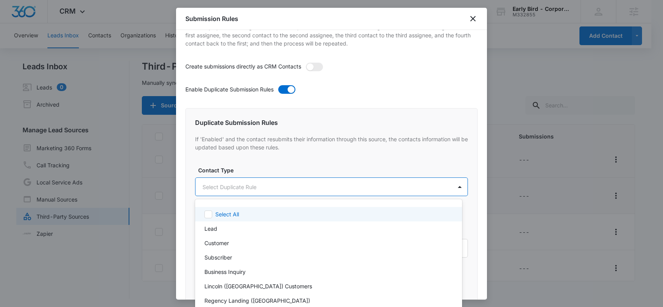
click at [223, 193] on body "CRM Apps Reputation Websites Forms CRM Email Social Shop Payments POS Content A…" at bounding box center [331, 153] width 663 height 307
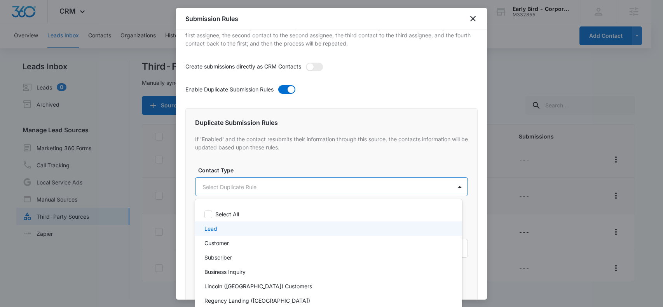
click at [214, 227] on p "Lead" at bounding box center [211, 228] width 13 height 8
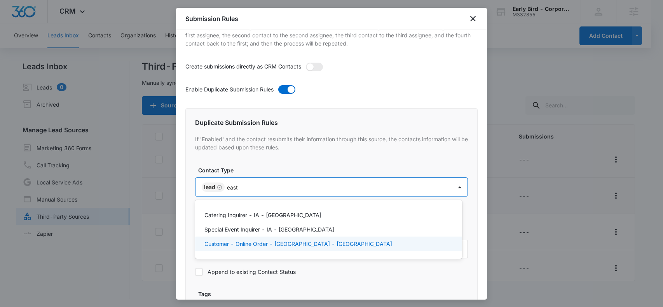
click at [249, 242] on p "Customer - Online Order - [GEOGRAPHIC_DATA] - [GEOGRAPHIC_DATA]" at bounding box center [299, 244] width 188 height 8
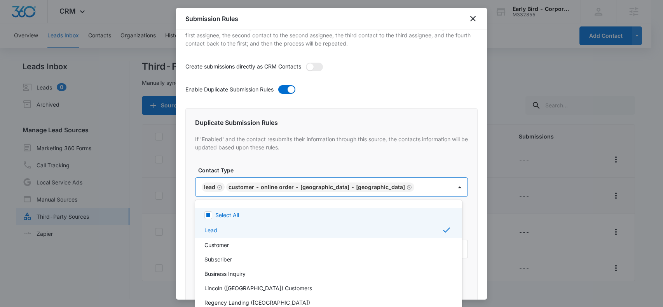
click at [264, 168] on div at bounding box center [331, 153] width 663 height 307
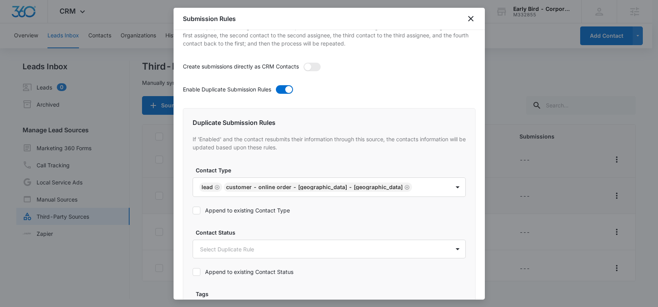
click at [198, 209] on icon at bounding box center [196, 210] width 7 height 7
click at [192, 210] on input "Append to existing Contact Type" at bounding box center [192, 210] width 0 height 0
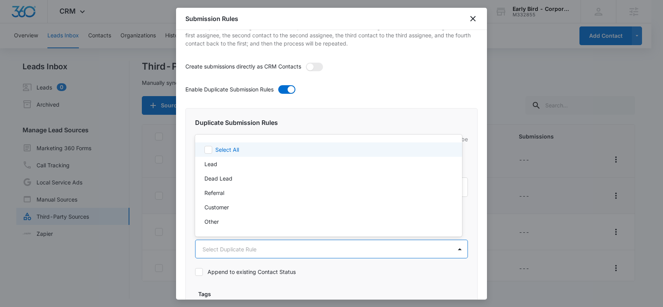
click at [216, 246] on body "CRM Apps Reputation Websites Forms CRM Email Social Shop Payments POS Content A…" at bounding box center [331, 153] width 663 height 307
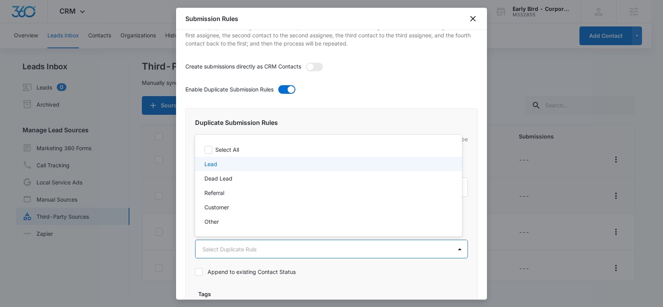
click at [213, 167] on p "Lead" at bounding box center [211, 164] width 13 height 8
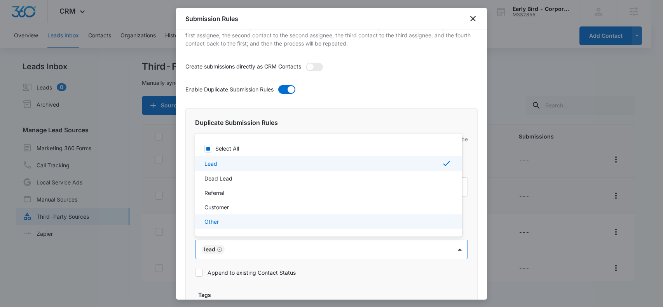
click at [200, 271] on div at bounding box center [331, 153] width 663 height 307
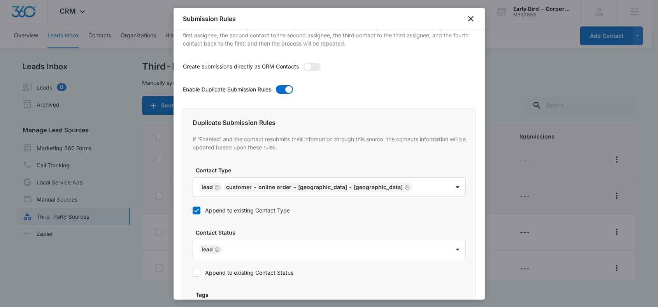
scroll to position [248, 0]
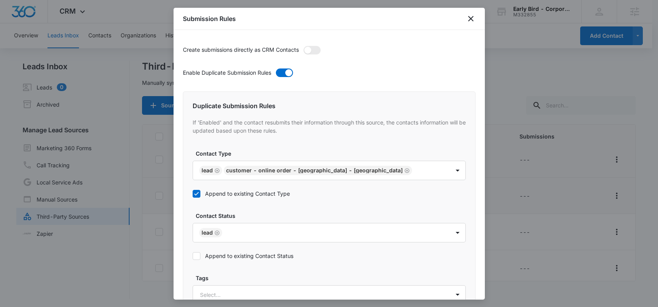
click at [197, 258] on icon at bounding box center [196, 255] width 7 height 7
click at [192, 256] on input "Append to existing Contact Status" at bounding box center [192, 256] width 0 height 0
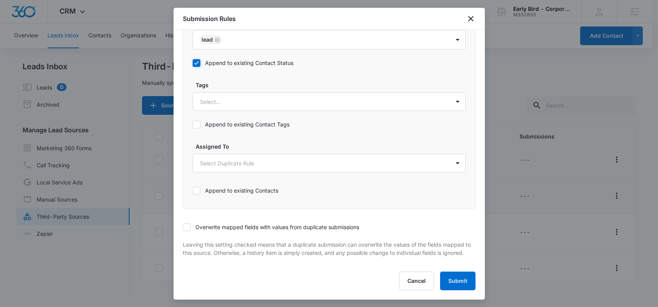
scroll to position [1, 0]
click at [186, 224] on icon at bounding box center [186, 227] width 7 height 7
click at [183, 227] on input "Overwrite mapped fields with values from duplicate submissions" at bounding box center [183, 227] width 0 height 0
click at [447, 277] on button "Submit" at bounding box center [457, 280] width 35 height 19
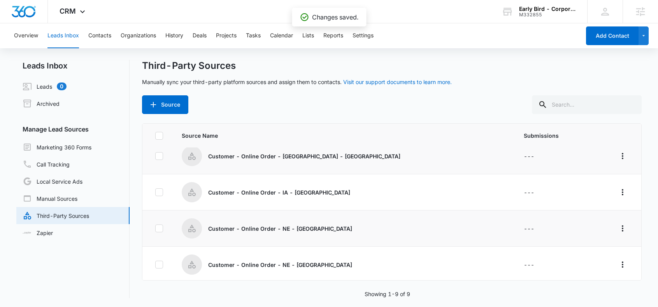
scroll to position [44, 0]
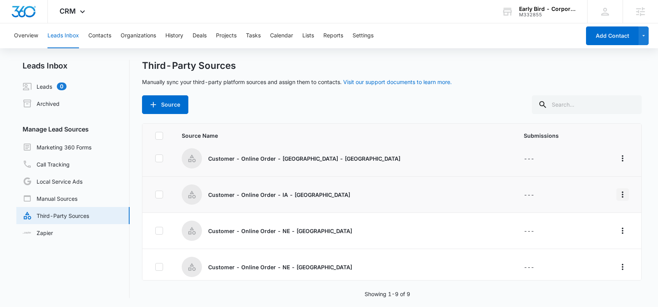
click at [618, 195] on icon "Overflow Menu" at bounding box center [622, 194] width 9 height 9
click at [595, 238] on div "Submission Rules" at bounding box center [582, 239] width 44 height 5
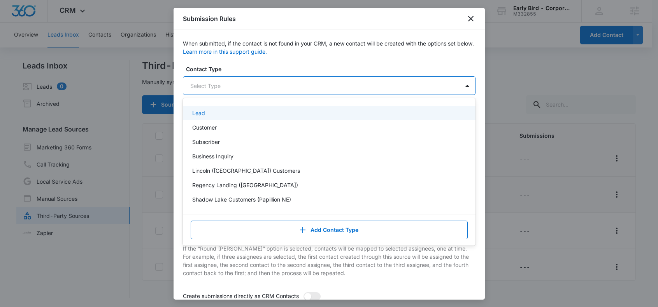
click at [211, 87] on div at bounding box center [319, 86] width 259 height 10
click at [203, 112] on p "Lead" at bounding box center [198, 113] width 13 height 8
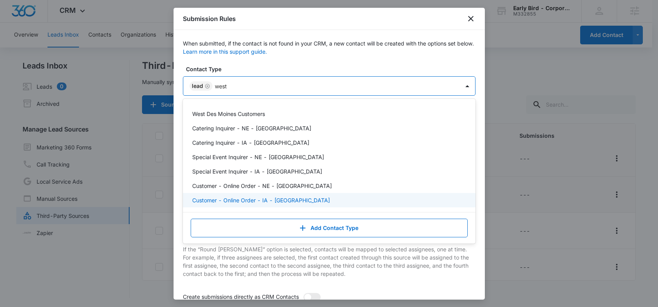
click at [299, 199] on p "Customer - Online Order - IA - [GEOGRAPHIC_DATA]" at bounding box center [261, 200] width 138 height 8
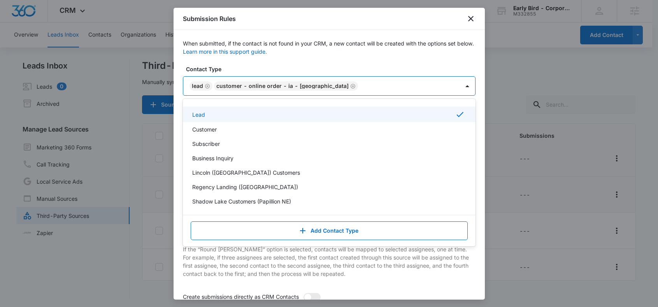
click at [179, 111] on div "When submitted, if the contact is not found in your CRM, a new contact will be …" at bounding box center [328, 164] width 311 height 269
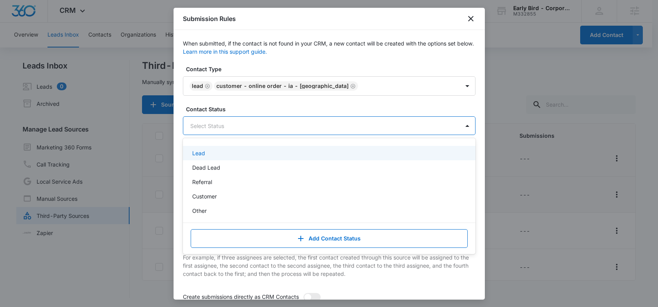
click at [199, 126] on div at bounding box center [319, 126] width 259 height 10
click at [199, 153] on p "Lead" at bounding box center [198, 153] width 13 height 8
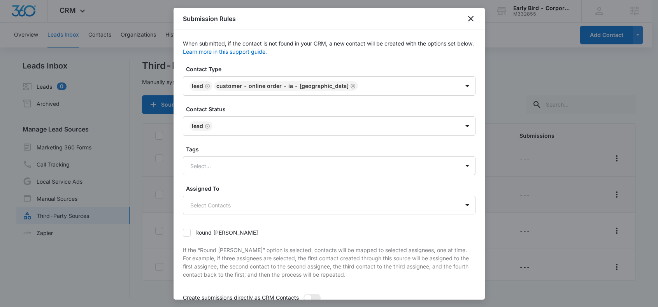
click at [179, 171] on div "When submitted, if the contact is not found in your CRM, a new contact will be …" at bounding box center [328, 164] width 311 height 269
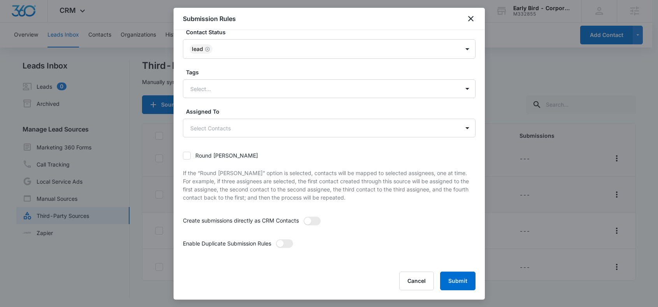
scroll to position [1, 0]
click at [283, 244] on span at bounding box center [279, 243] width 7 height 7
click at [275, 239] on input "checkbox" at bounding box center [275, 239] width 0 height 0
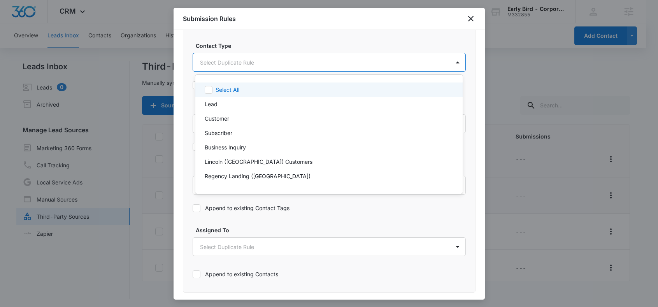
scroll to position [0, 0]
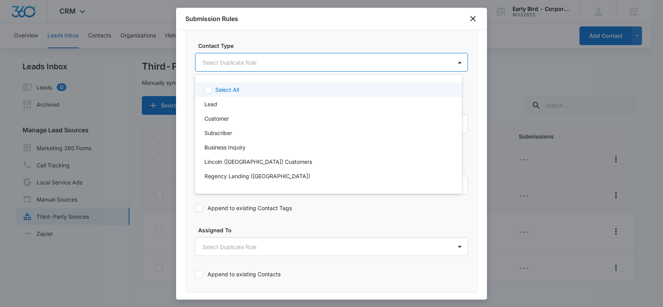
click at [218, 62] on body "CRM Apps Reputation Websites Forms CRM Email Social Shop Payments POS Content A…" at bounding box center [331, 153] width 663 height 307
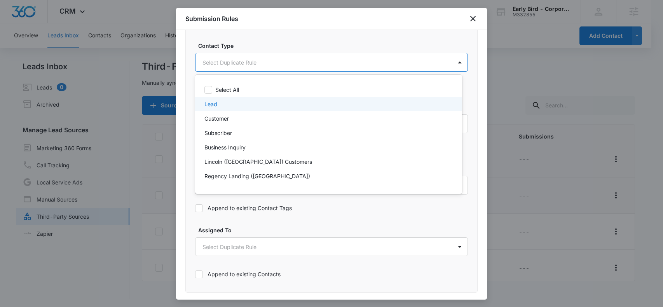
click at [211, 105] on p "Lead" at bounding box center [211, 104] width 13 height 8
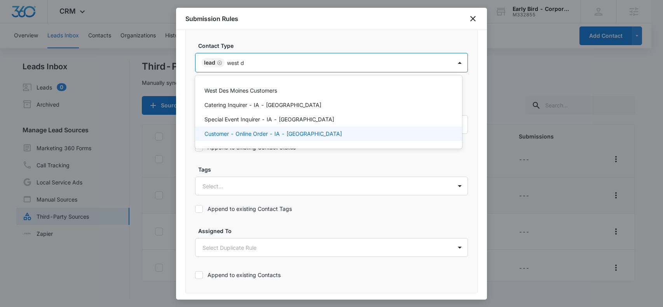
click at [303, 135] on p "Customer - Online Order - IA - [GEOGRAPHIC_DATA]" at bounding box center [274, 133] width 138 height 8
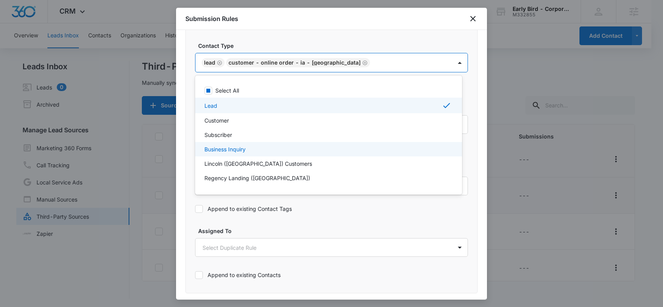
click at [191, 148] on div at bounding box center [331, 153] width 663 height 307
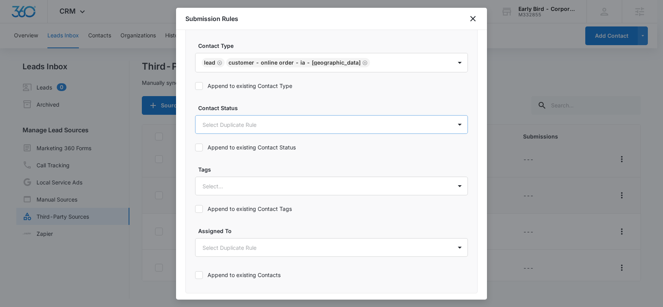
click at [203, 124] on body "CRM Apps Reputation Websites Forms CRM Email Social Shop Payments POS Content A…" at bounding box center [331, 154] width 663 height 308
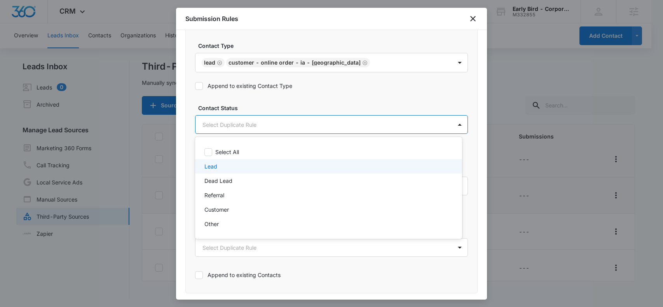
drag, startPoint x: 210, startPoint y: 166, endPoint x: 187, endPoint y: 142, distance: 32.5
click at [210, 165] on p "Lead" at bounding box center [211, 166] width 13 height 8
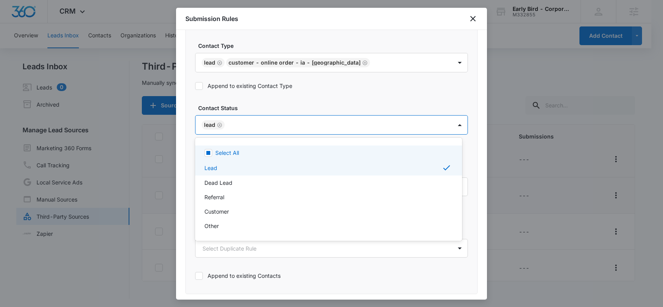
click at [187, 141] on div at bounding box center [331, 153] width 663 height 307
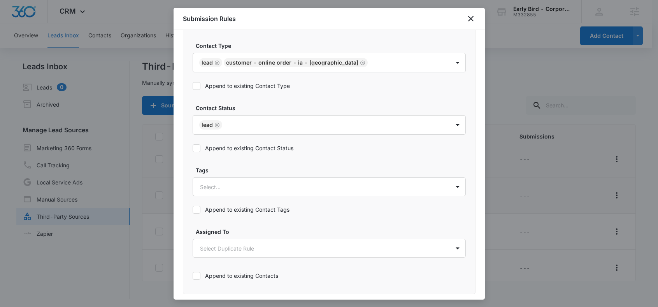
click at [197, 87] on icon at bounding box center [196, 85] width 7 height 7
click at [192, 86] on input "Append to existing Contact Type" at bounding box center [192, 86] width 0 height 0
click at [199, 150] on icon at bounding box center [196, 148] width 7 height 7
click at [192, 148] on input "Append to existing Contact Status" at bounding box center [192, 148] width 0 height 0
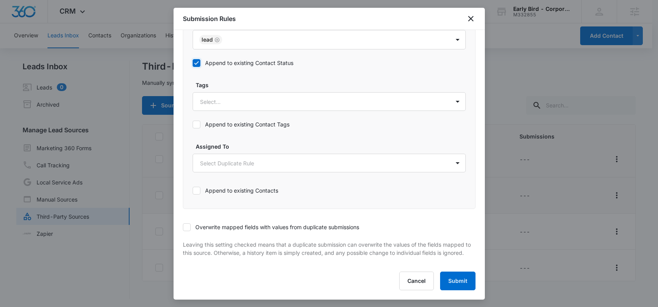
scroll to position [449, 0]
click at [188, 225] on icon at bounding box center [186, 226] width 5 height 3
click at [183, 227] on input "Overwrite mapped fields with values from duplicate submissions" at bounding box center [183, 227] width 0 height 0
click at [458, 283] on button "Submit" at bounding box center [457, 280] width 35 height 19
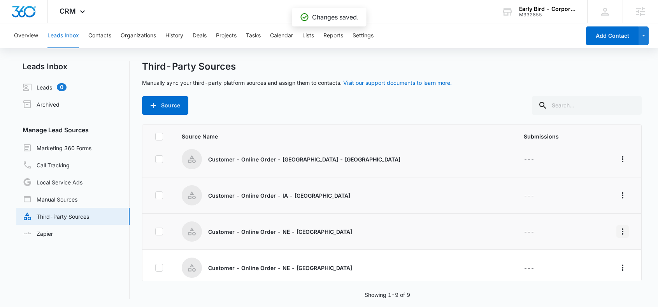
click at [618, 232] on icon "Overflow Menu" at bounding box center [622, 231] width 9 height 9
click at [567, 187] on div "Submission Rules" at bounding box center [582, 186] width 44 height 5
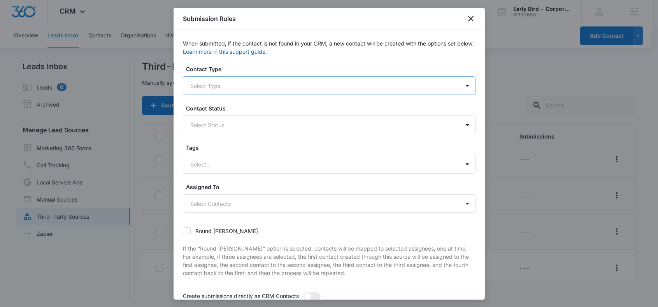
click at [206, 84] on div at bounding box center [319, 86] width 259 height 10
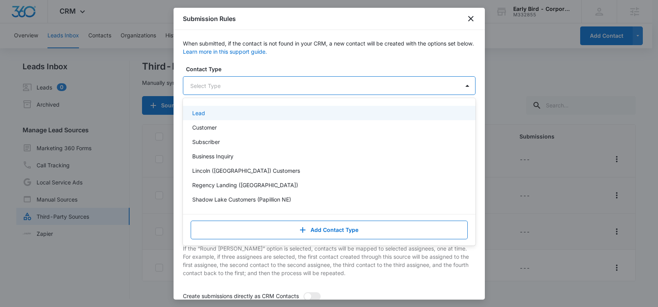
click at [202, 117] on div "Lead" at bounding box center [329, 113] width 292 height 14
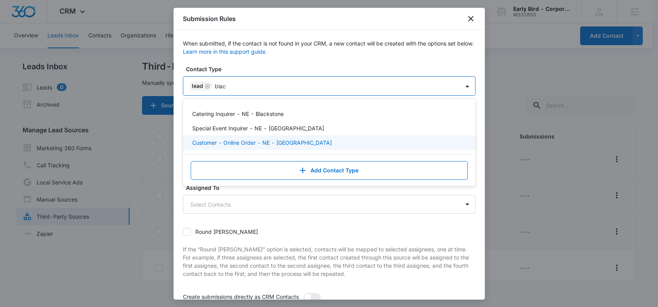
click at [217, 143] on p "Customer - Online Order - NE - [GEOGRAPHIC_DATA]" at bounding box center [262, 142] width 140 height 8
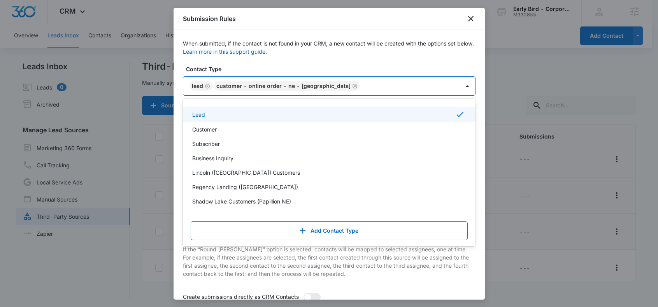
click at [244, 68] on label "Contact Type" at bounding box center [332, 69] width 292 height 8
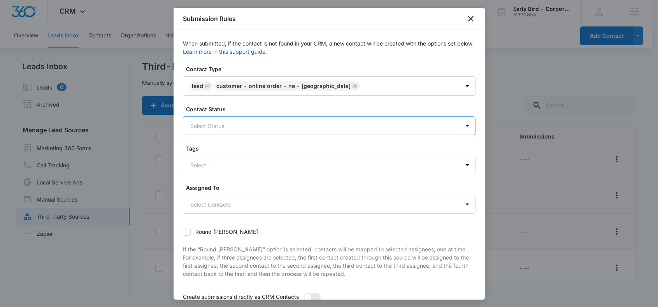
click at [199, 125] on div at bounding box center [319, 126] width 259 height 10
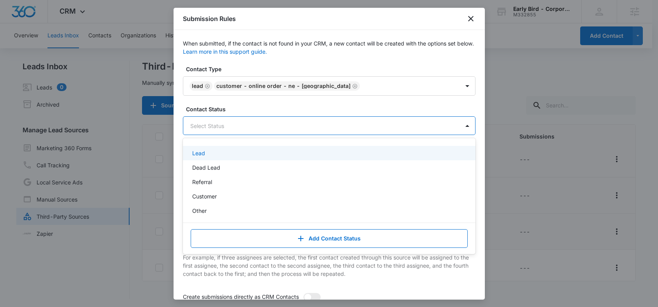
click at [200, 154] on p "Lead" at bounding box center [198, 153] width 13 height 8
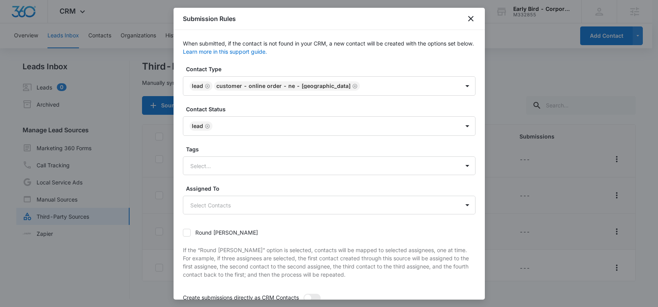
click at [249, 63] on div "When submitted, if the contact is not found in your CRM, a new contact will be …" at bounding box center [329, 203] width 292 height 328
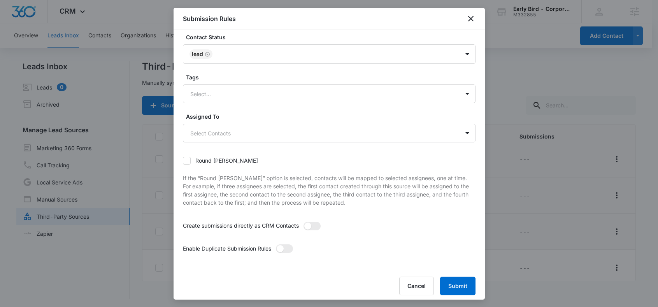
scroll to position [77, 0]
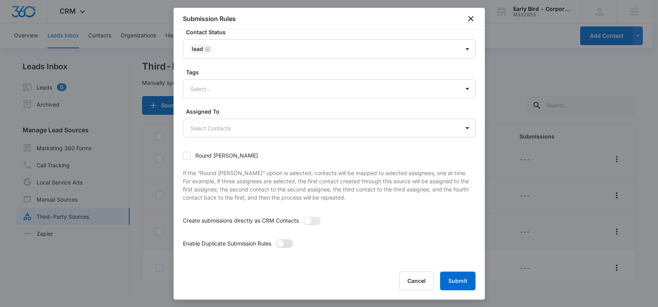
click at [280, 243] on span at bounding box center [279, 243] width 7 height 7
click at [275, 239] on input "checkbox" at bounding box center [275, 239] width 0 height 0
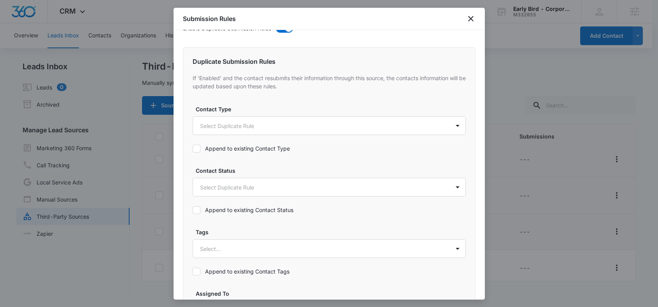
scroll to position [335, 0]
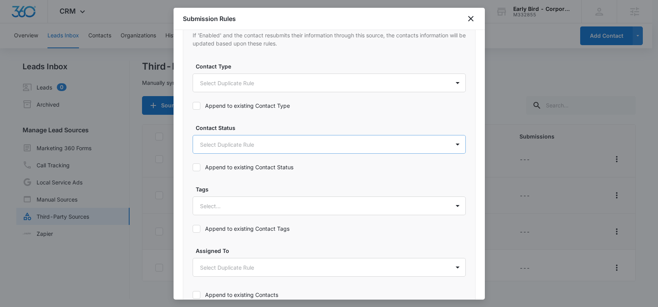
drag, startPoint x: 198, startPoint y: 107, endPoint x: 198, endPoint y: 142, distance: 35.4
click at [198, 107] on icon at bounding box center [196, 105] width 7 height 7
click at [192, 106] on input "Append to existing Contact Type" at bounding box center [192, 106] width 0 height 0
click at [195, 167] on icon at bounding box center [196, 167] width 7 height 7
click at [192, 167] on input "Append to existing Contact Status" at bounding box center [192, 167] width 0 height 0
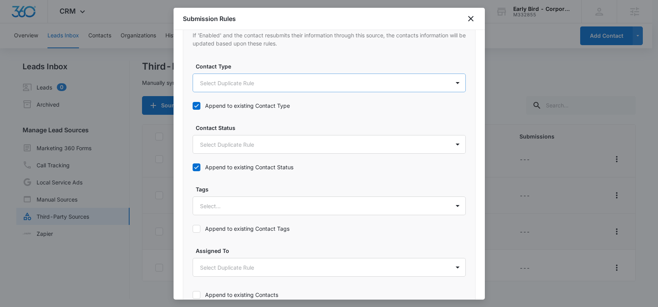
click at [217, 85] on body "CRM Apps Reputation Websites Forms CRM Email Social Shop Payments POS Content A…" at bounding box center [329, 154] width 658 height 308
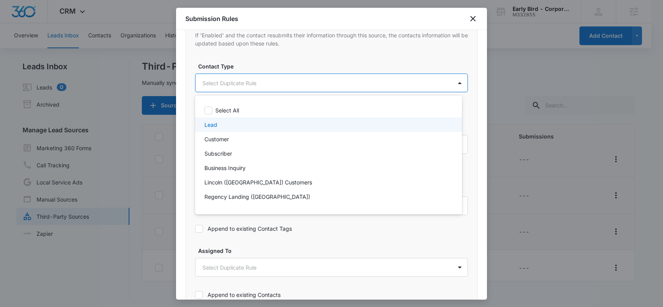
click at [213, 126] on p "Lead" at bounding box center [211, 125] width 13 height 8
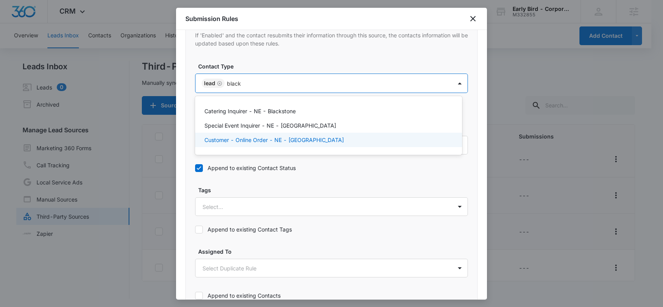
click at [263, 136] on p "Customer - Online Order - NE - [GEOGRAPHIC_DATA]" at bounding box center [275, 140] width 140 height 8
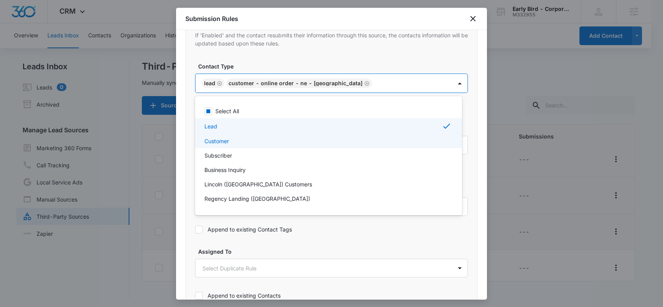
click at [185, 142] on div at bounding box center [331, 153] width 663 height 307
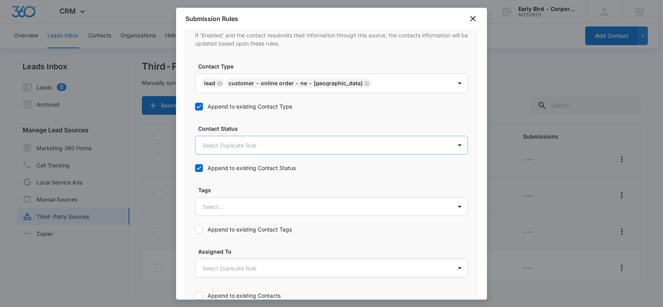
click at [208, 145] on body "CRM Apps Reputation Websites Forms CRM Email Social Shop Payments POS Content A…" at bounding box center [331, 154] width 663 height 308
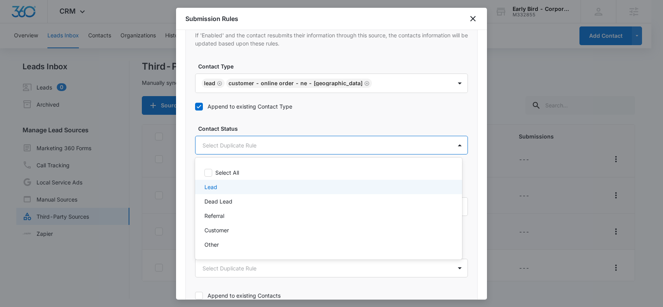
click at [211, 187] on p "Lead" at bounding box center [211, 187] width 13 height 8
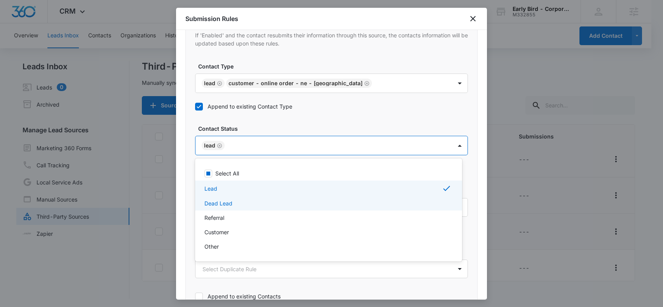
click at [189, 208] on div at bounding box center [331, 153] width 663 height 307
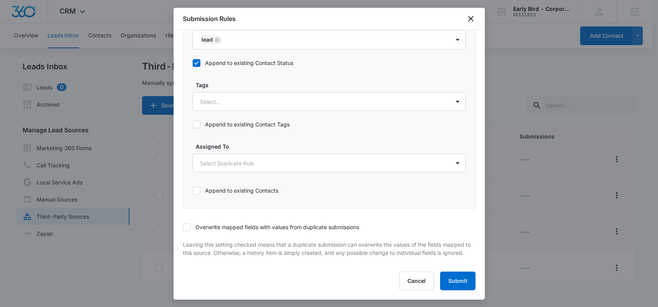
scroll to position [1, 0]
click at [185, 225] on icon at bounding box center [186, 226] width 5 height 3
click at [183, 227] on input "Overwrite mapped fields with values from duplicate submissions" at bounding box center [183, 227] width 0 height 0
click at [451, 280] on button "Submit" at bounding box center [457, 280] width 35 height 19
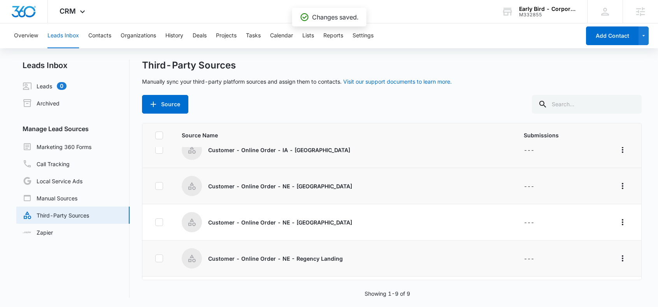
scroll to position [88, 0]
click at [618, 222] on icon "Overflow Menu" at bounding box center [622, 221] width 9 height 9
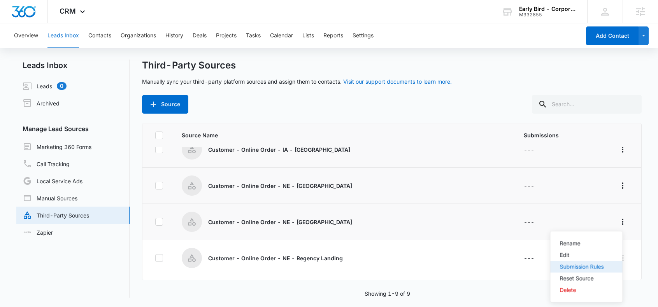
click at [571, 268] on div "Submission Rules" at bounding box center [582, 266] width 44 height 5
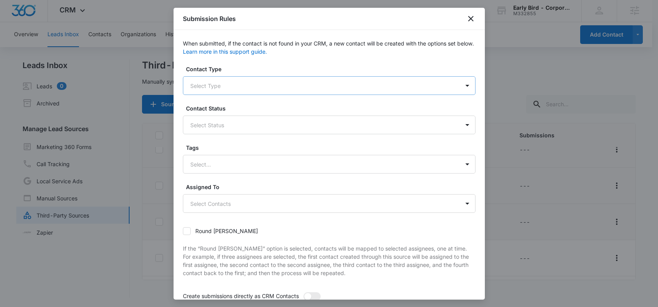
click at [213, 84] on div at bounding box center [319, 86] width 259 height 10
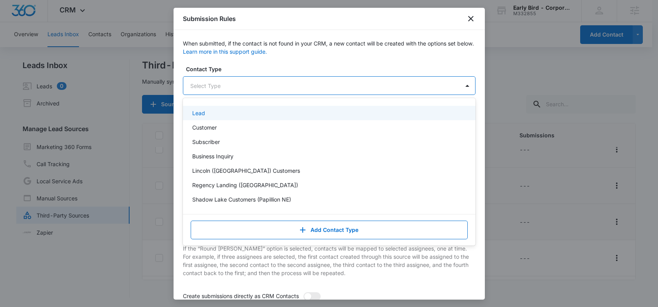
click at [203, 114] on p "Lead" at bounding box center [198, 113] width 13 height 8
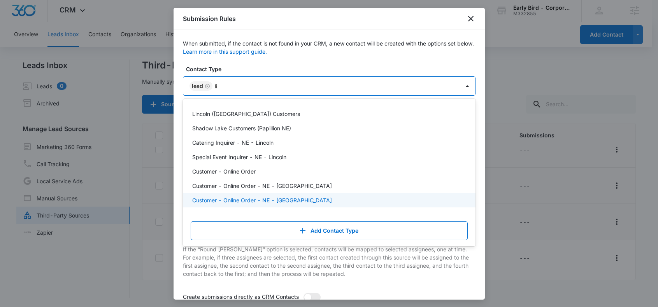
click at [249, 200] on p "Customer - Online Order - NE - [GEOGRAPHIC_DATA]" at bounding box center [262, 200] width 140 height 8
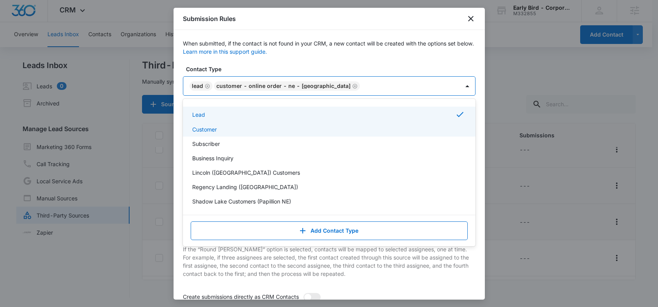
click at [180, 124] on div "When submitted, if the contact is not found in your CRM, a new contact will be …" at bounding box center [328, 164] width 311 height 269
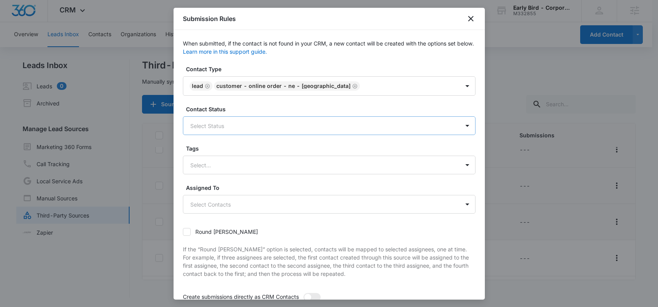
click at [213, 129] on div at bounding box center [319, 126] width 259 height 10
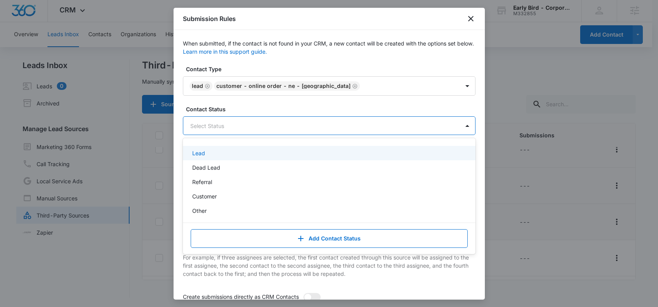
click at [199, 154] on p "Lead" at bounding box center [198, 153] width 13 height 8
click at [178, 133] on div "When submitted, if the contact is not found in your CRM, a new contact will be …" at bounding box center [328, 164] width 311 height 269
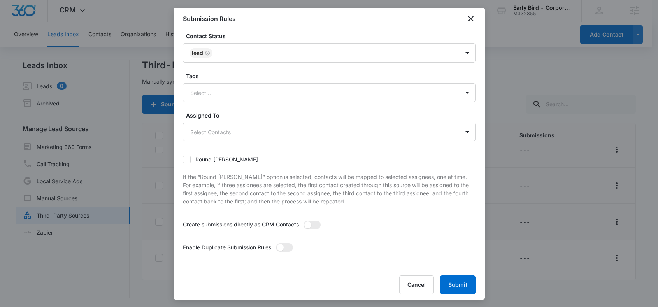
scroll to position [77, 0]
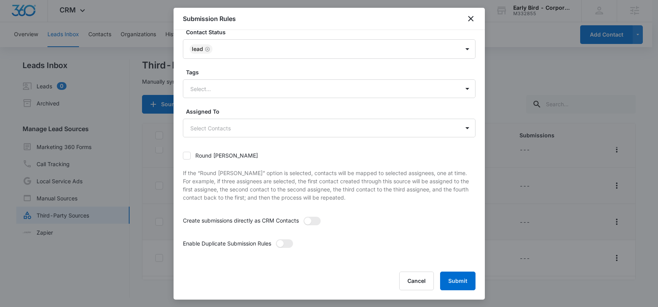
drag, startPoint x: 284, startPoint y: 243, endPoint x: 279, endPoint y: 238, distance: 7.1
click at [283, 243] on span at bounding box center [279, 243] width 7 height 7
click at [275, 239] on input "checkbox" at bounding box center [275, 239] width 0 height 0
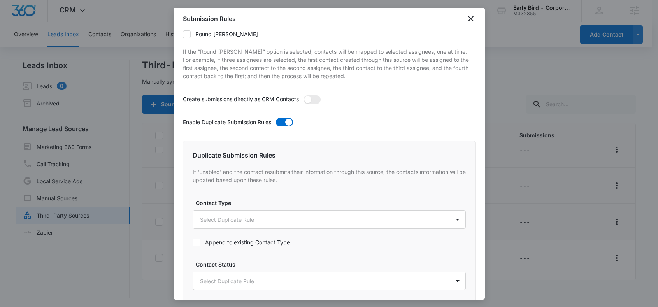
scroll to position [211, 0]
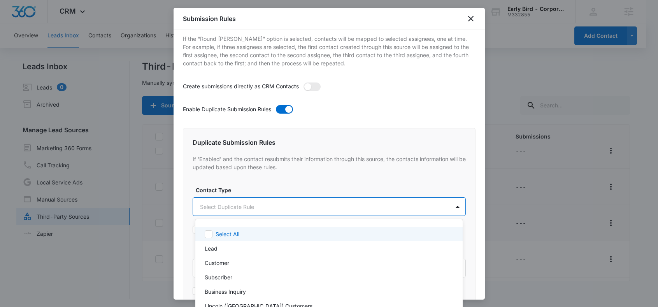
drag, startPoint x: 212, startPoint y: 201, endPoint x: 213, endPoint y: 205, distance: 4.7
click at [212, 203] on body "CRM Apps Reputation Websites Forms CRM Email Social Shop Payments POS Content A…" at bounding box center [329, 153] width 658 height 307
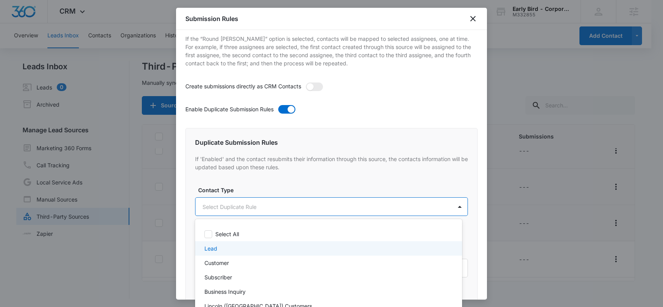
click at [212, 248] on p "Lead" at bounding box center [211, 248] width 13 height 8
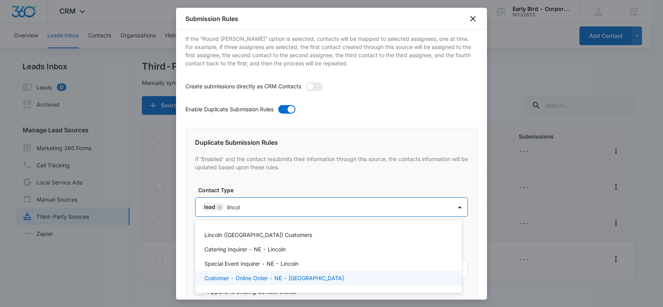
click at [244, 276] on p "Customer - Online Order - NE - [GEOGRAPHIC_DATA]" at bounding box center [275, 278] width 140 height 8
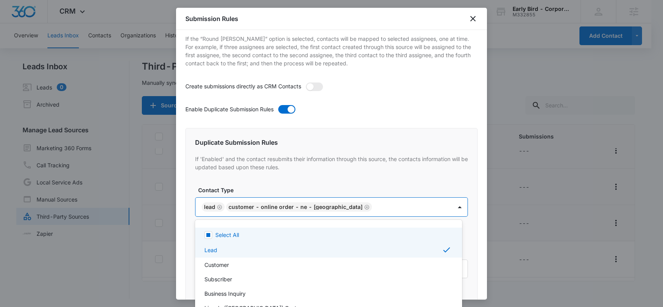
click at [259, 186] on div at bounding box center [331, 153] width 663 height 307
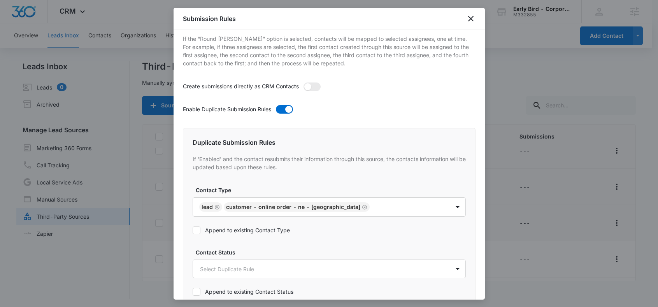
click at [195, 231] on icon at bounding box center [196, 230] width 7 height 7
click at [192, 230] on input "Append to existing Contact Type" at bounding box center [192, 230] width 0 height 0
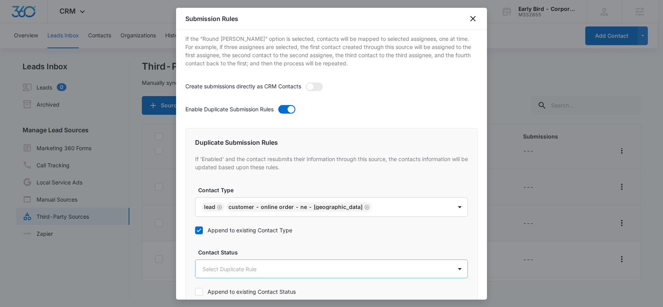
click at [212, 268] on body "CRM Apps Reputation Websites Forms CRM Email Social Shop Payments POS Content A…" at bounding box center [331, 154] width 663 height 308
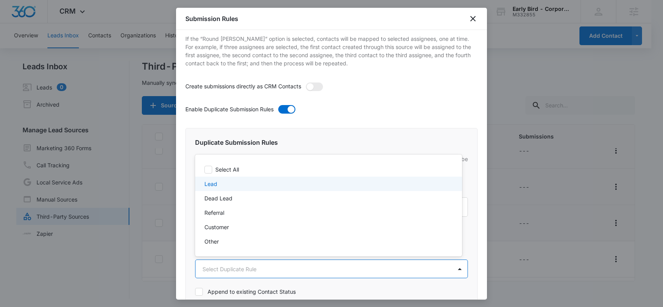
click at [212, 185] on p "Lead" at bounding box center [211, 184] width 13 height 8
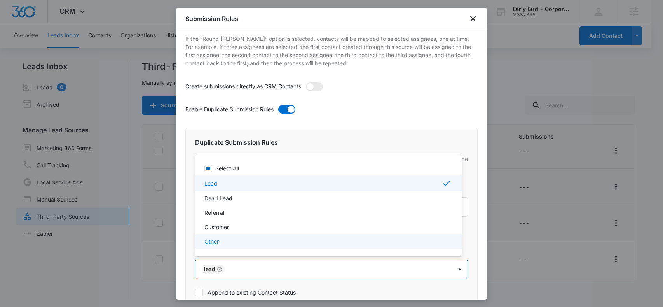
click at [200, 292] on div at bounding box center [331, 153] width 663 height 307
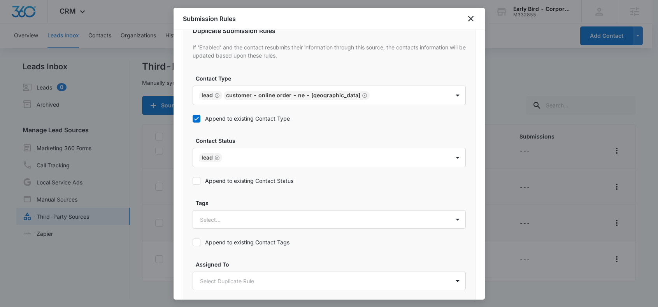
scroll to position [449, 0]
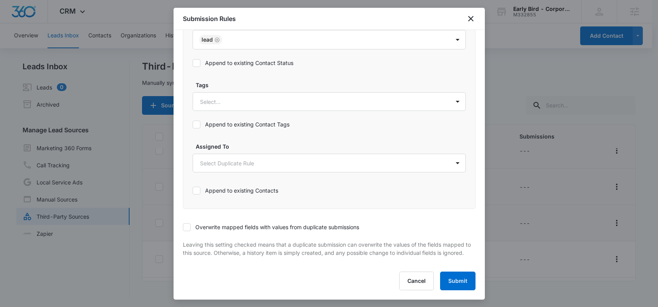
click at [194, 59] on icon at bounding box center [196, 62] width 7 height 7
click at [192, 63] on input "Append to existing Contact Status" at bounding box center [192, 63] width 0 height 0
click at [187, 224] on icon at bounding box center [186, 227] width 7 height 7
click at [183, 227] on input "Overwrite mapped fields with values from duplicate submissions" at bounding box center [183, 227] width 0 height 0
click at [454, 280] on button "Submit" at bounding box center [457, 280] width 35 height 19
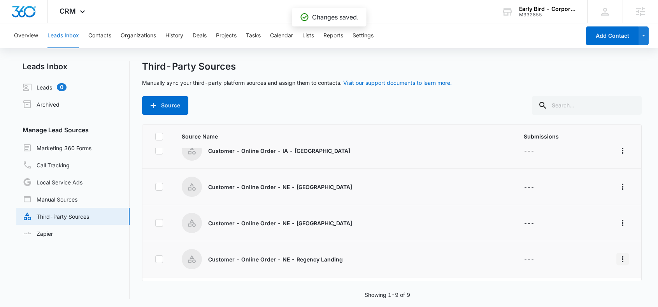
click at [618, 261] on icon "Overflow Menu" at bounding box center [622, 258] width 9 height 9
click at [574, 213] on div "Submission Rules" at bounding box center [582, 213] width 44 height 5
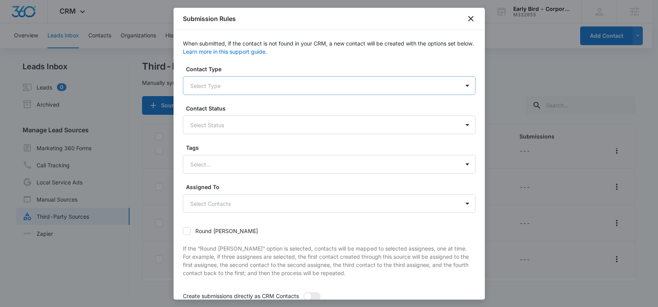
click at [213, 84] on div at bounding box center [319, 86] width 259 height 10
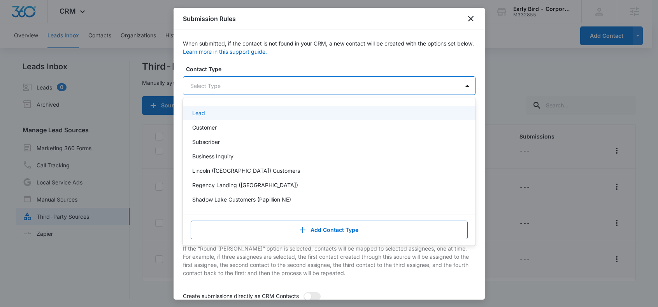
click at [202, 112] on p "Lead" at bounding box center [198, 113] width 13 height 8
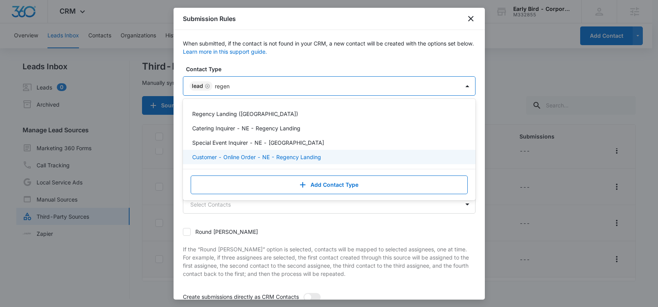
click at [281, 156] on p "Customer - Online Order - NE - Regency Landing" at bounding box center [256, 157] width 129 height 8
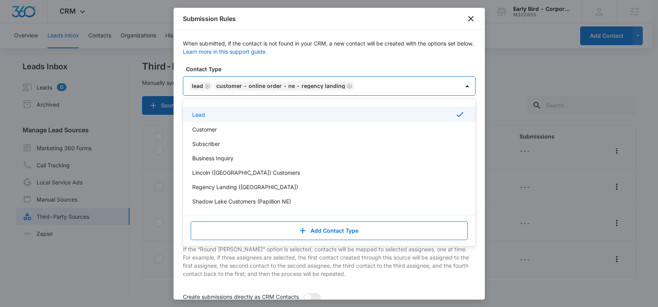
click at [269, 66] on label "Contact Type" at bounding box center [332, 69] width 292 height 8
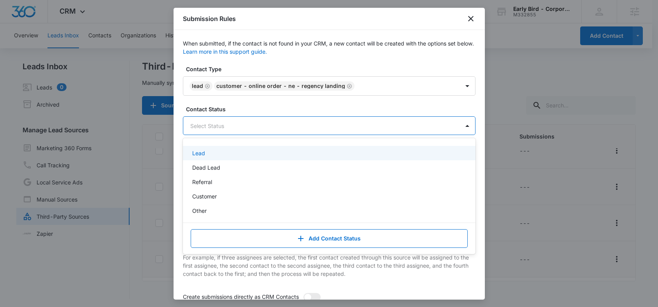
click at [203, 127] on div at bounding box center [319, 126] width 259 height 10
click at [202, 151] on p "Lead" at bounding box center [198, 153] width 13 height 8
click at [231, 104] on form "Contact Type Lead Customer - Online Order - NE - Regency Landing Contact Status…" at bounding box center [329, 202] width 292 height 274
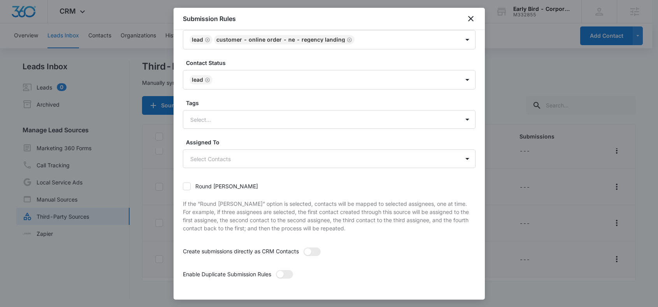
scroll to position [77, 0]
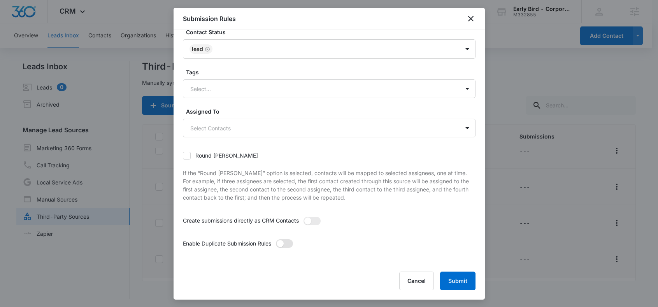
click at [286, 241] on span at bounding box center [284, 243] width 17 height 9
click at [275, 239] on input "checkbox" at bounding box center [275, 239] width 0 height 0
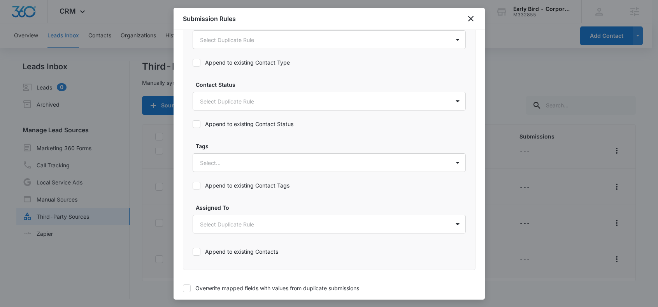
scroll to position [397, 0]
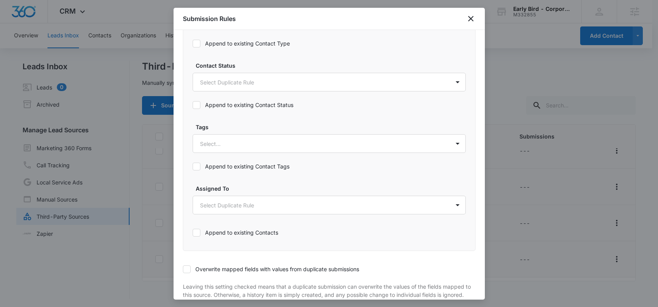
click at [196, 45] on icon at bounding box center [196, 43] width 7 height 7
click at [192, 44] on input "Append to existing Contact Type" at bounding box center [192, 44] width 0 height 0
click at [198, 104] on icon at bounding box center [196, 104] width 7 height 7
click at [192, 105] on input "Append to existing Contact Status" at bounding box center [192, 105] width 0 height 0
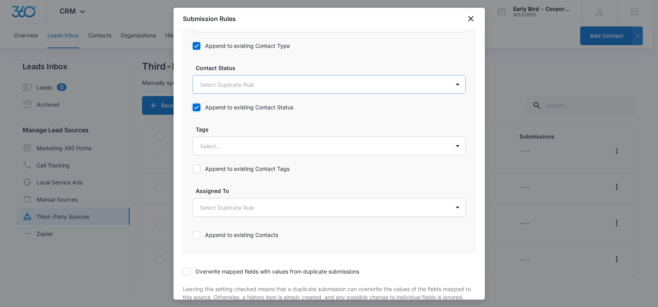
scroll to position [387, 0]
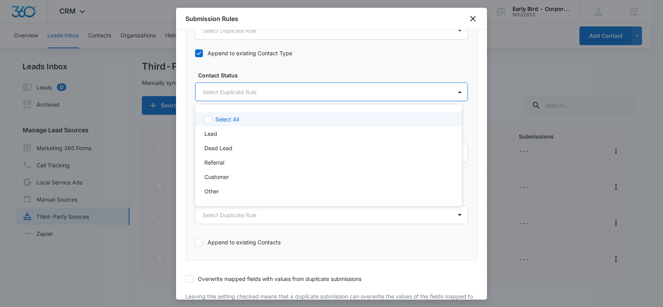
click at [218, 93] on body "CRM Apps Reputation Websites Forms CRM Email Social Shop Payments POS Content A…" at bounding box center [331, 153] width 663 height 307
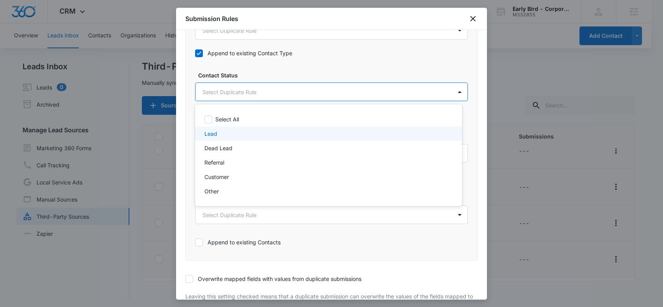
drag, startPoint x: 212, startPoint y: 133, endPoint x: 220, endPoint y: 127, distance: 10.0
click at [212, 133] on p "Lead" at bounding box center [211, 133] width 13 height 8
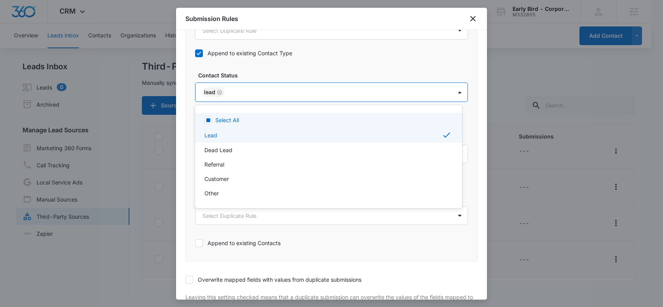
click at [252, 73] on div at bounding box center [331, 153] width 663 height 307
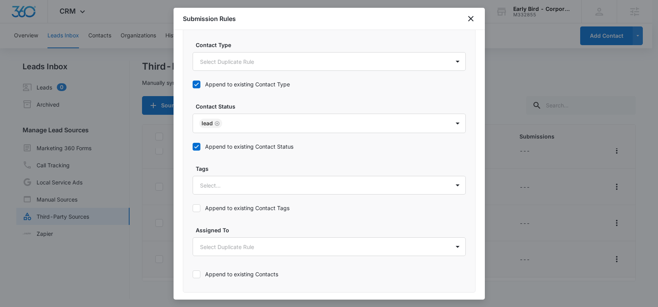
scroll to position [311, 0]
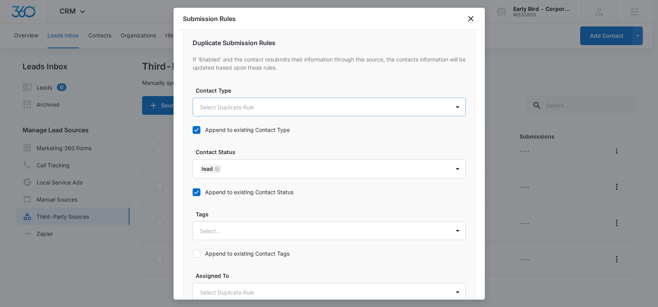
click at [245, 105] on body "CRM Apps Reputation Websites Forms CRM Email Social Shop Payments POS Content A…" at bounding box center [329, 154] width 658 height 308
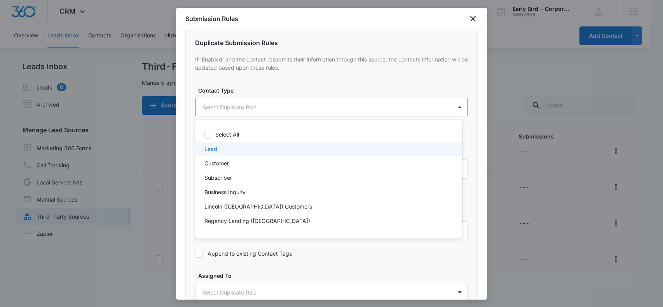
click at [212, 149] on p "Lead" at bounding box center [211, 149] width 13 height 8
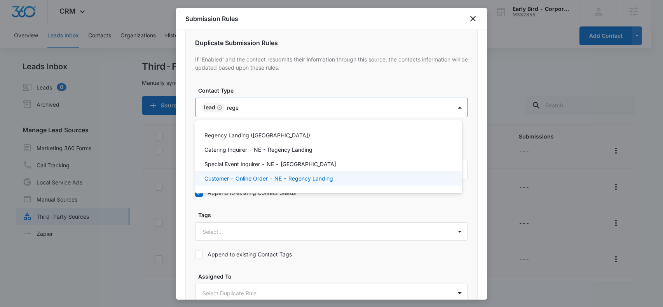
click at [259, 178] on p "Customer - Online Order - NE - Regency Landing" at bounding box center [269, 178] width 129 height 8
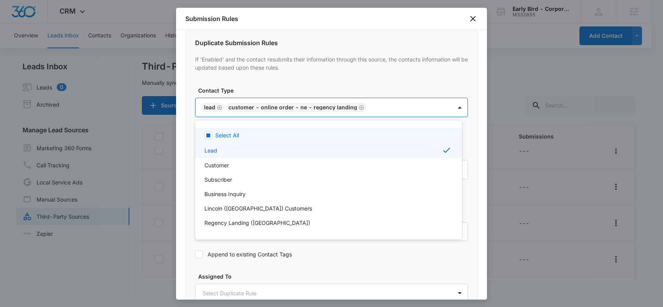
click at [267, 81] on div at bounding box center [331, 153] width 663 height 307
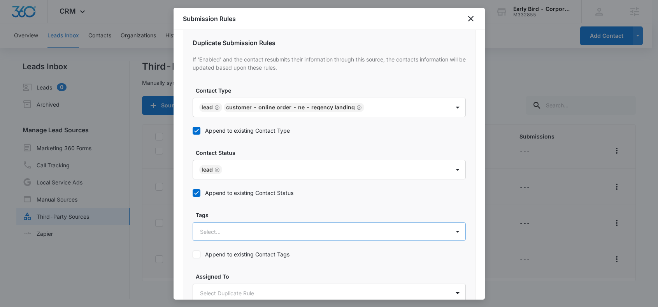
scroll to position [449, 0]
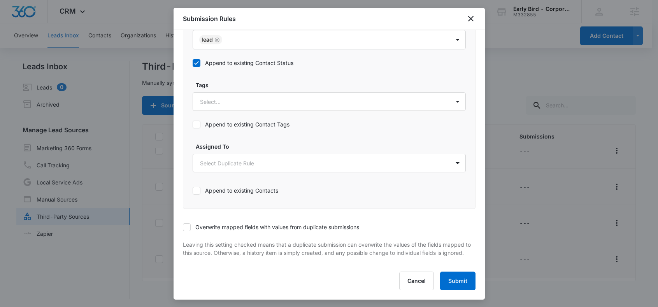
click at [189, 224] on icon at bounding box center [186, 227] width 7 height 7
click at [183, 227] on input "Overwrite mapped fields with values from duplicate submissions" at bounding box center [183, 227] width 0 height 0
click at [452, 281] on button "Submit" at bounding box center [457, 280] width 35 height 19
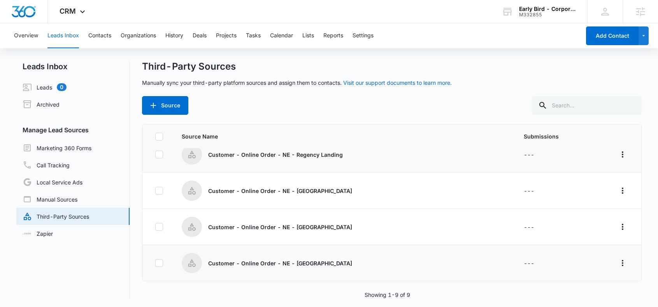
scroll to position [1, 0]
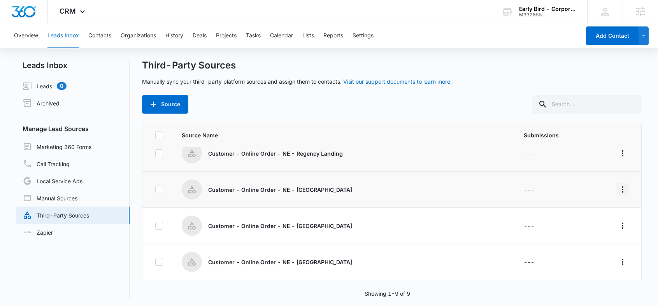
click at [618, 189] on icon "Overflow Menu" at bounding box center [622, 189] width 9 height 9
click at [574, 234] on div "Submission Rules" at bounding box center [582, 234] width 44 height 5
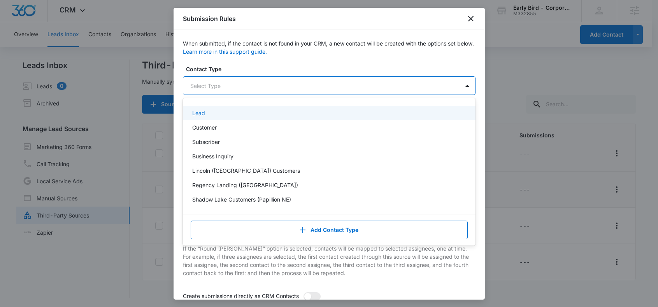
click at [217, 89] on div at bounding box center [319, 86] width 259 height 10
click at [198, 112] on p "Lead" at bounding box center [198, 113] width 13 height 8
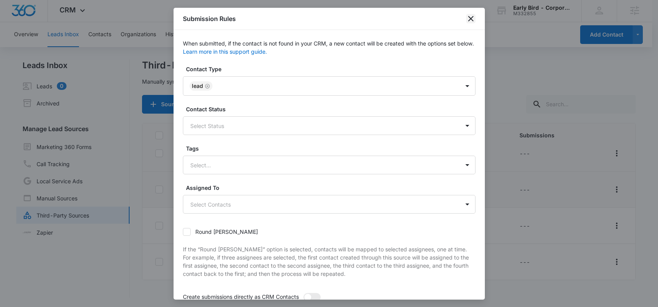
click at [471, 18] on icon "close" at bounding box center [470, 18] width 5 height 5
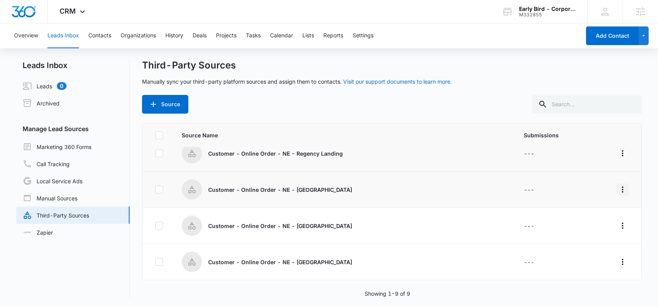
click at [618, 189] on icon "Overflow Menu" at bounding box center [622, 189] width 9 height 9
click at [569, 233] on div "Submission Rules" at bounding box center [582, 234] width 44 height 5
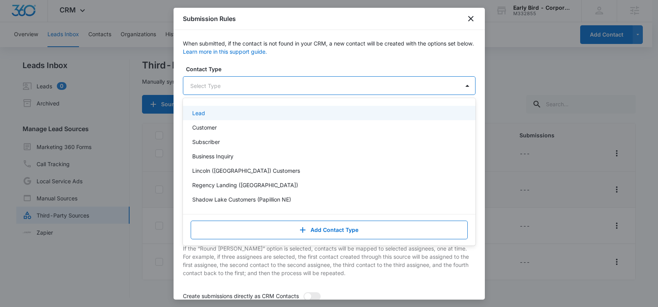
click at [213, 84] on div at bounding box center [319, 86] width 259 height 10
drag, startPoint x: 207, startPoint y: 113, endPoint x: 217, endPoint y: 101, distance: 15.5
click at [207, 113] on div "Lead" at bounding box center [328, 113] width 272 height 8
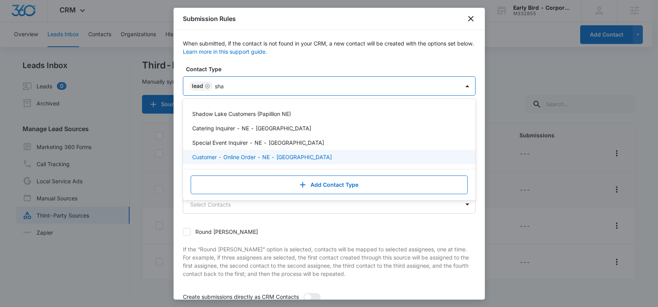
click at [249, 155] on p "Customer - Online Order - NE - [GEOGRAPHIC_DATA]" at bounding box center [262, 157] width 140 height 8
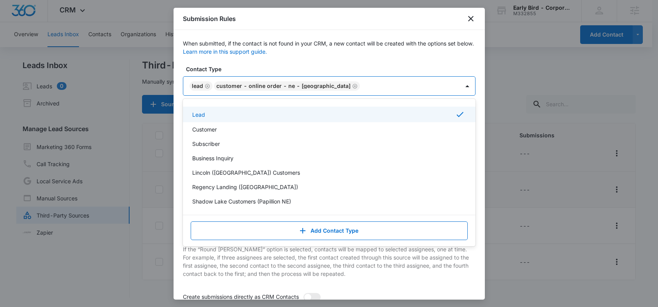
click at [255, 64] on div "When submitted, if the contact is not found in your CRM, a new contact will be …" at bounding box center [329, 202] width 292 height 327
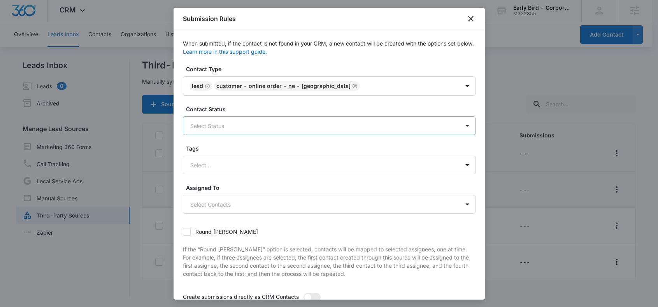
click at [213, 128] on div at bounding box center [319, 126] width 259 height 10
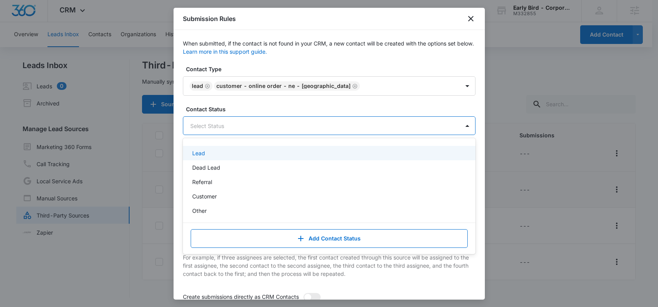
click at [199, 152] on p "Lead" at bounding box center [198, 153] width 13 height 8
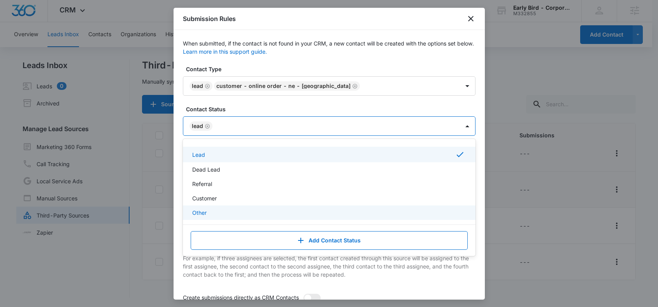
click at [211, 274] on p "If the “Round [PERSON_NAME]” option is selected, contacts will be mapped to sel…" at bounding box center [329, 262] width 292 height 33
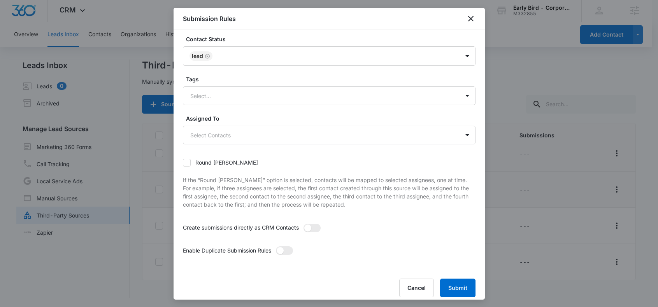
scroll to position [77, 0]
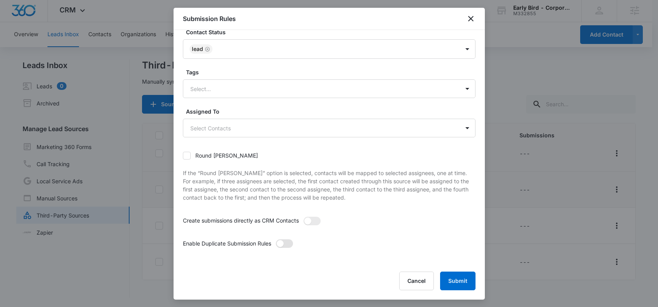
click at [282, 242] on span at bounding box center [279, 243] width 7 height 7
click at [275, 239] on input "checkbox" at bounding box center [275, 239] width 0 height 0
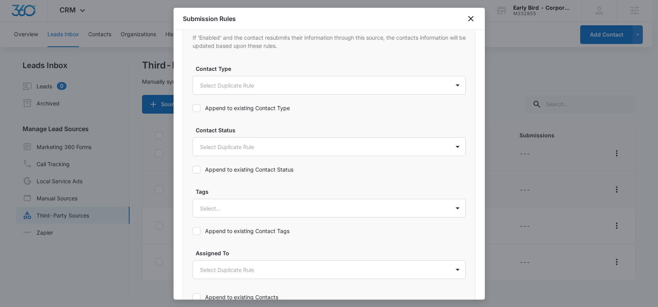
scroll to position [336, 0]
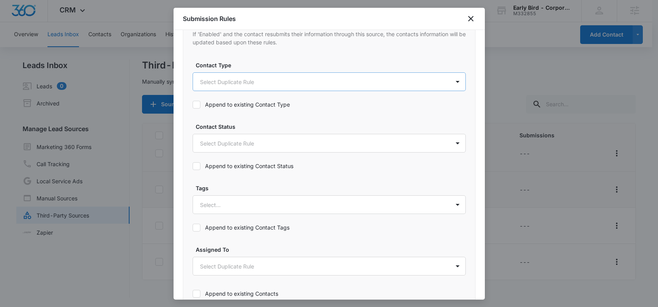
click at [236, 80] on body "CRM Apps Reputation Websites Forms CRM Email Social Shop Payments POS Content A…" at bounding box center [329, 153] width 658 height 308
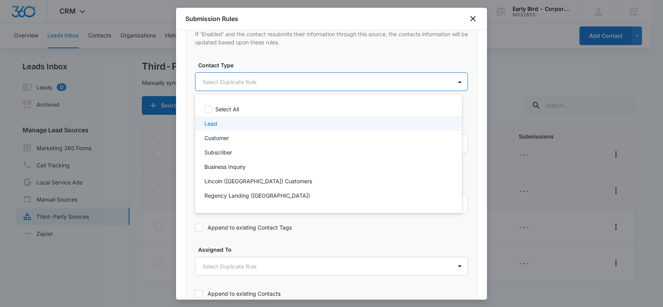
click at [222, 122] on div "Lead" at bounding box center [328, 123] width 247 height 8
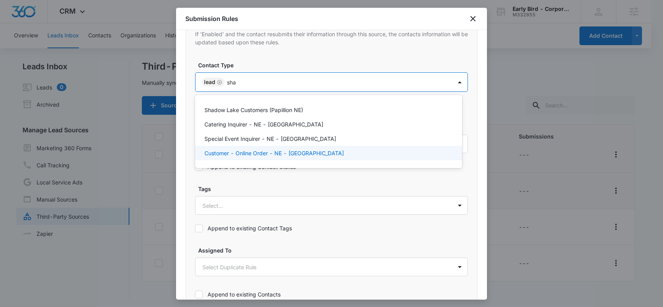
click at [281, 150] on p "Customer - Online Order - NE - [GEOGRAPHIC_DATA]" at bounding box center [275, 153] width 140 height 8
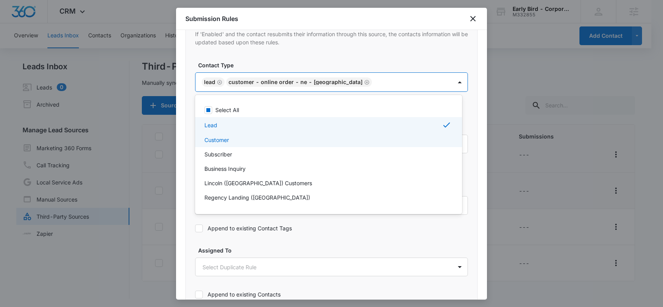
click at [192, 131] on div at bounding box center [331, 153] width 663 height 307
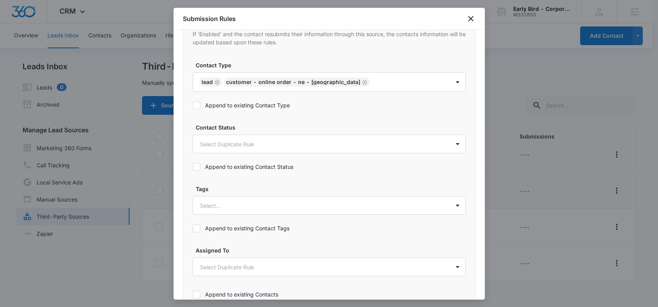
click at [196, 103] on icon at bounding box center [196, 105] width 7 height 7
click at [192, 105] on input "Append to existing Contact Type" at bounding box center [192, 105] width 0 height 0
click at [215, 142] on body "CRM Apps Reputation Websites Forms CRM Email Social Shop Payments POS Content A…" at bounding box center [329, 154] width 658 height 308
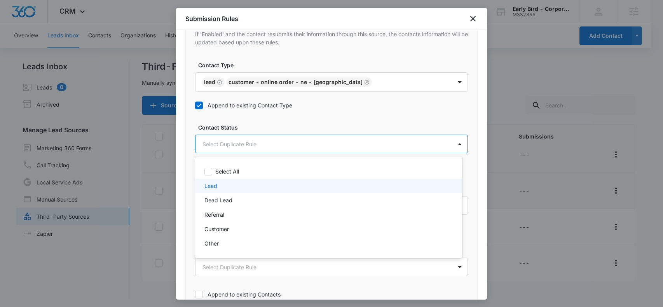
click at [212, 185] on p "Lead" at bounding box center [211, 186] width 13 height 8
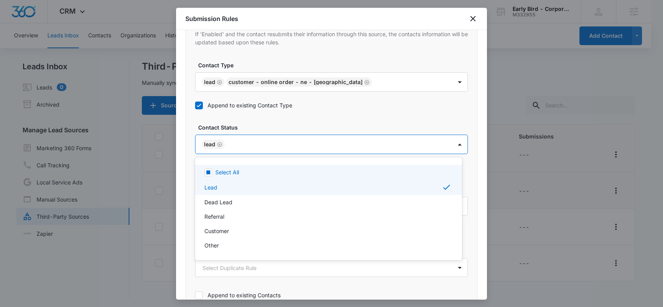
click at [184, 166] on div at bounding box center [331, 153] width 663 height 307
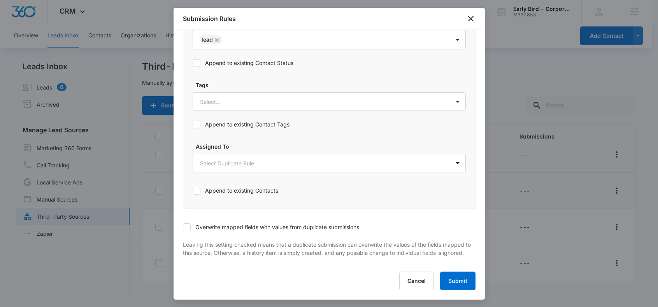
scroll to position [1, 0]
click at [187, 225] on icon at bounding box center [186, 226] width 5 height 3
click at [183, 227] on input "Overwrite mapped fields with values from duplicate submissions" at bounding box center [183, 227] width 0 height 0
click at [449, 280] on button "Submit" at bounding box center [457, 280] width 35 height 19
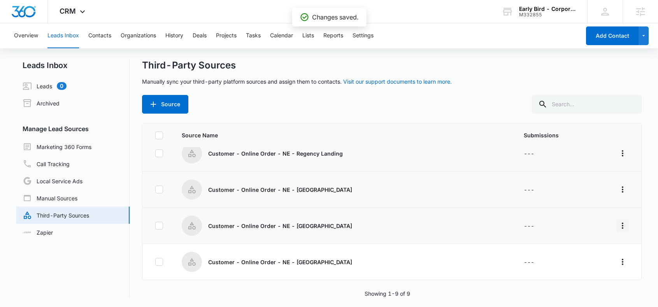
click at [621, 225] on button "Overflow Menu" at bounding box center [622, 225] width 12 height 12
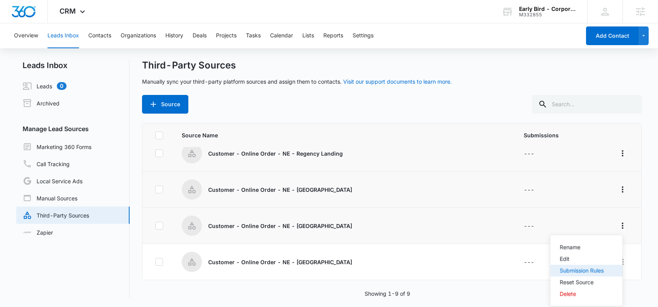
click at [570, 269] on div "Submission Rules" at bounding box center [582, 270] width 44 height 5
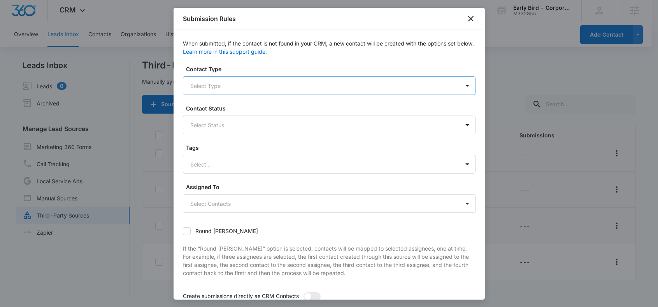
click at [230, 84] on div at bounding box center [319, 86] width 259 height 10
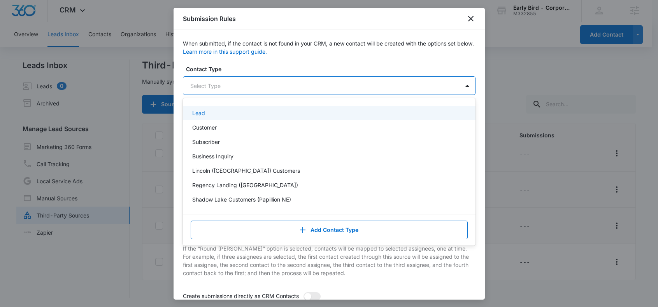
click at [198, 113] on p "Lead" at bounding box center [198, 113] width 13 height 8
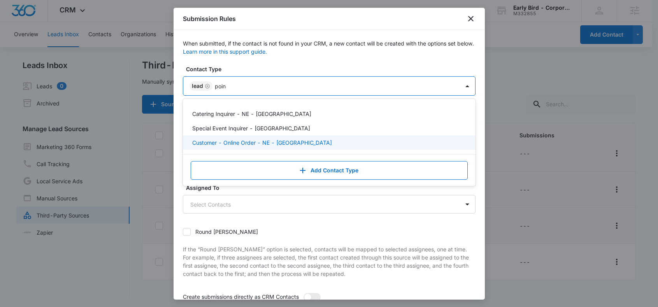
click at [222, 142] on p "Customer - Online Order - NE - [GEOGRAPHIC_DATA]" at bounding box center [262, 142] width 140 height 8
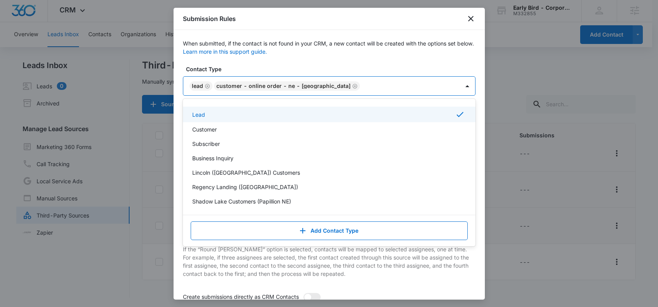
click at [253, 62] on div "When submitted, if the contact is not found in your CRM, a new contact will be …" at bounding box center [329, 202] width 292 height 327
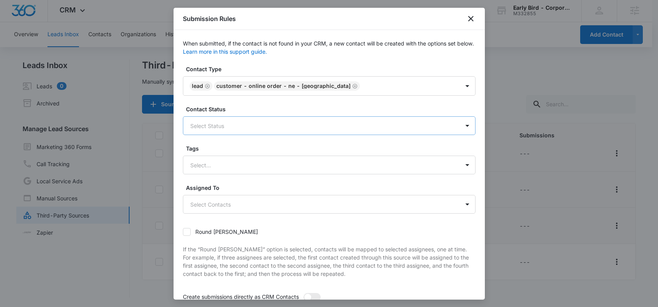
click at [194, 126] on div at bounding box center [319, 126] width 259 height 10
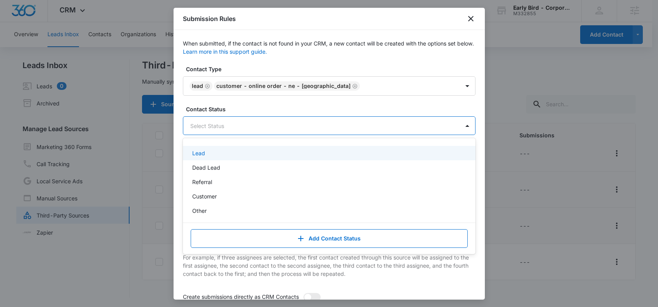
click at [198, 152] on p "Lead" at bounding box center [198, 153] width 13 height 8
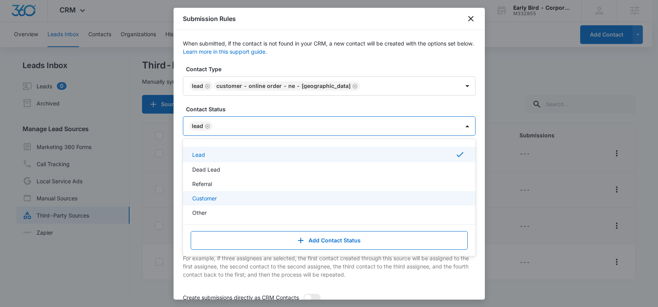
click at [178, 202] on div "When submitted, if the contact is not found in your CRM, a new contact will be …" at bounding box center [328, 164] width 311 height 269
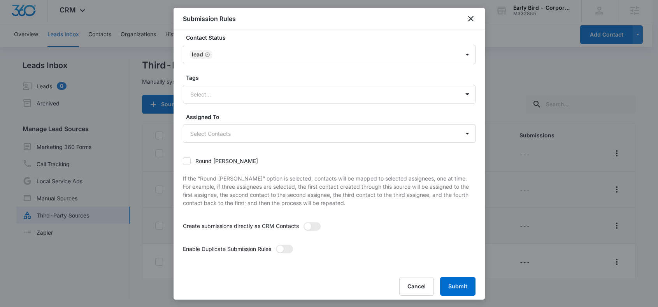
scroll to position [77, 0]
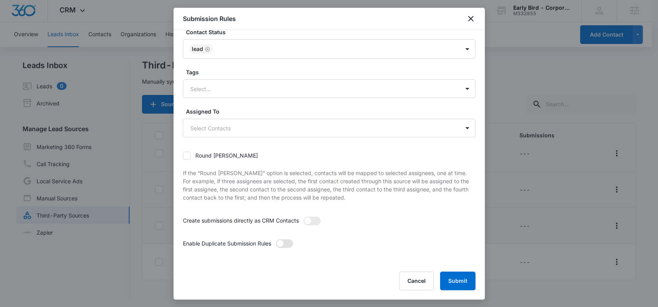
click at [283, 243] on span at bounding box center [279, 243] width 7 height 7
click at [275, 239] on input "checkbox" at bounding box center [275, 239] width 0 height 0
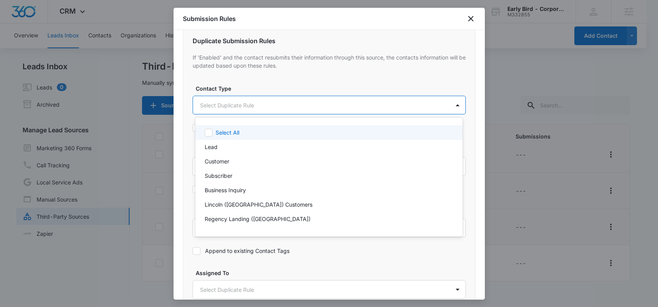
scroll to position [0, 0]
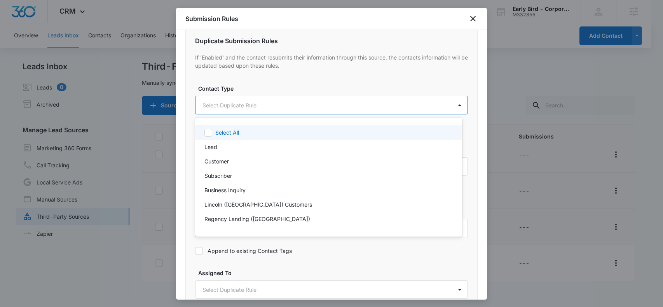
click at [234, 101] on body "CRM Apps Reputation Websites Forms CRM Email Social Shop Payments POS Content A…" at bounding box center [331, 153] width 663 height 307
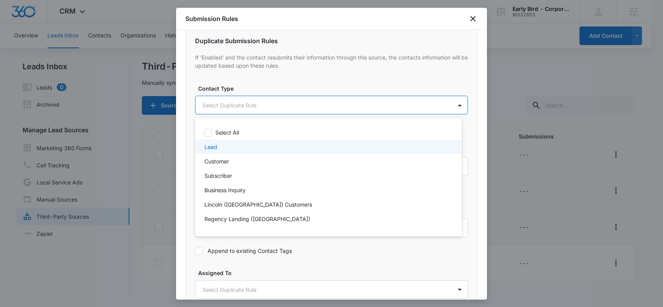
click at [221, 147] on div "Lead" at bounding box center [328, 147] width 247 height 8
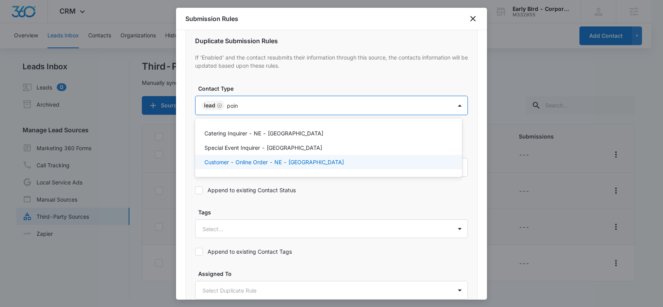
click at [241, 160] on p "Customer - Online Order - NE - [GEOGRAPHIC_DATA]" at bounding box center [275, 162] width 140 height 8
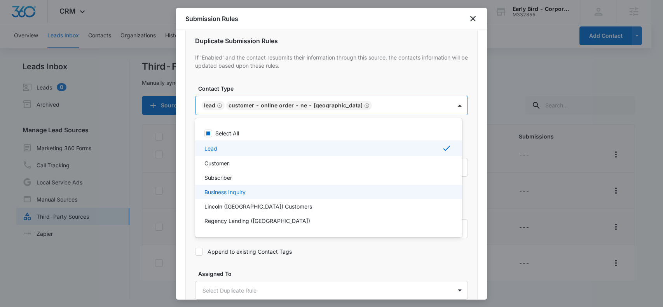
click at [184, 165] on div at bounding box center [331, 153] width 663 height 307
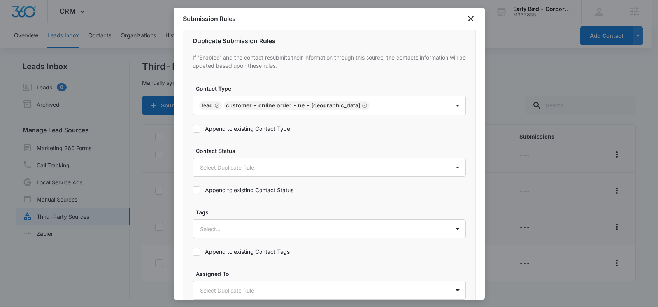
click at [196, 129] on icon at bounding box center [196, 128] width 7 height 7
click at [192, 129] on input "Append to existing Contact Type" at bounding box center [192, 129] width 0 height 0
click at [213, 169] on body "CRM Apps Reputation Websites Forms CRM Email Social Shop Payments POS Content A…" at bounding box center [329, 154] width 658 height 308
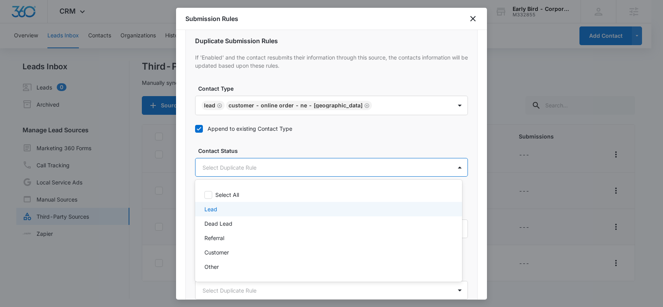
click at [215, 210] on p "Lead" at bounding box center [211, 209] width 13 height 8
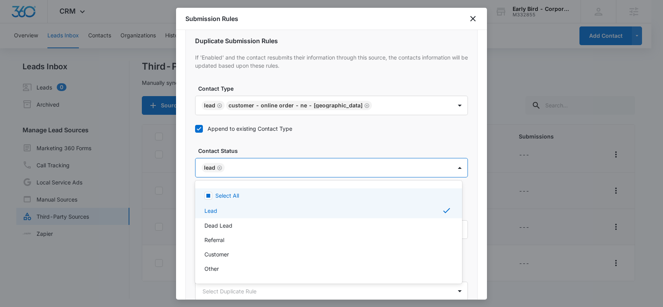
click at [189, 183] on div at bounding box center [331, 153] width 663 height 307
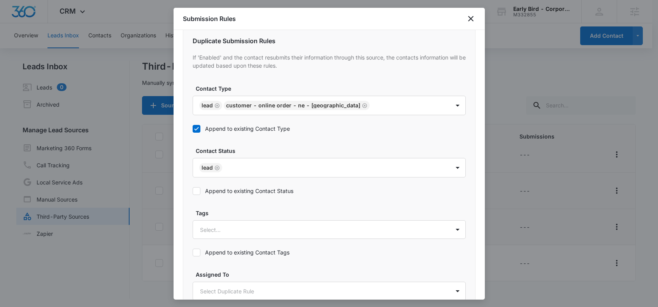
click at [195, 190] on icon at bounding box center [196, 190] width 7 height 7
click at [192, 191] on input "Append to existing Contact Status" at bounding box center [192, 191] width 0 height 0
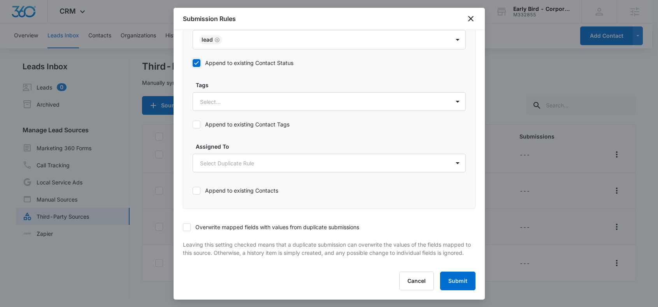
scroll to position [1, 0]
click at [184, 224] on icon at bounding box center [186, 227] width 7 height 7
click at [183, 227] on input "Overwrite mapped fields with values from duplicate submissions" at bounding box center [183, 227] width 0 height 0
click at [453, 279] on button "Submit" at bounding box center [457, 280] width 35 height 19
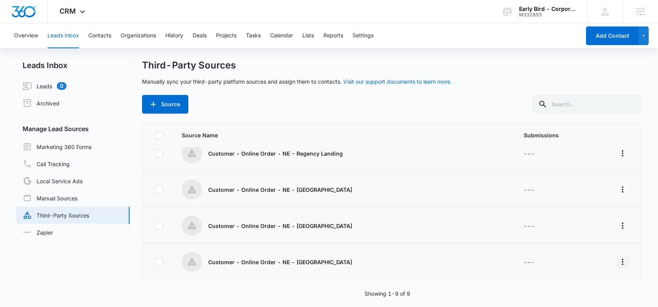
click at [618, 262] on icon "Overflow Menu" at bounding box center [622, 261] width 9 height 9
click at [576, 218] on div "Submission Rules" at bounding box center [582, 216] width 44 height 5
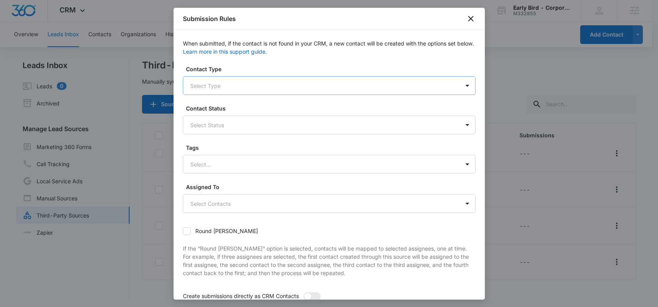
click at [229, 87] on div at bounding box center [319, 86] width 259 height 10
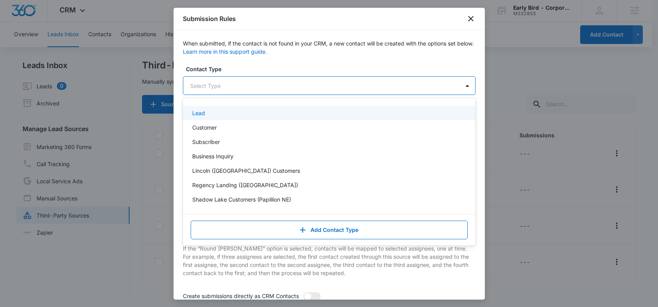
click at [208, 114] on div "Lead" at bounding box center [328, 113] width 272 height 8
click at [221, 89] on div at bounding box center [332, 86] width 234 height 10
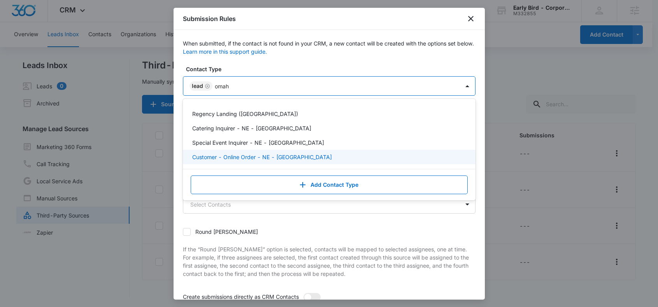
click at [227, 157] on p "Customer - Online Order - NE - [GEOGRAPHIC_DATA]" at bounding box center [262, 157] width 140 height 8
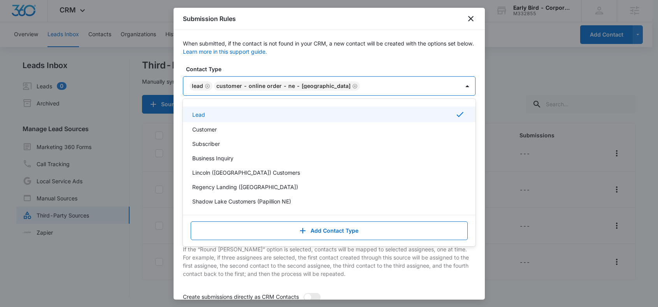
click at [250, 66] on label "Contact Type" at bounding box center [332, 69] width 292 height 8
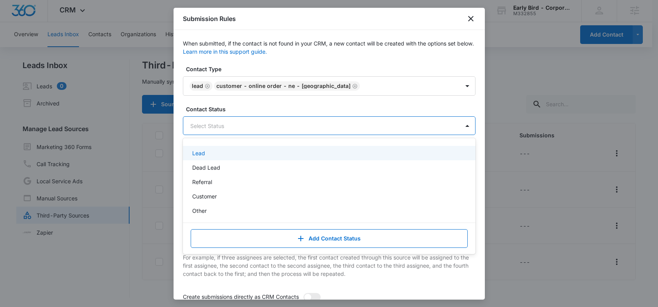
click at [191, 125] on input "text" at bounding box center [191, 126] width 2 height 8
click at [201, 152] on p "Lead" at bounding box center [198, 153] width 13 height 8
click at [216, 108] on label "Contact Status" at bounding box center [332, 109] width 292 height 8
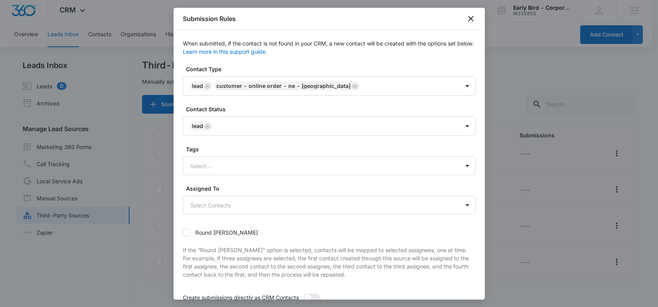
scroll to position [77, 0]
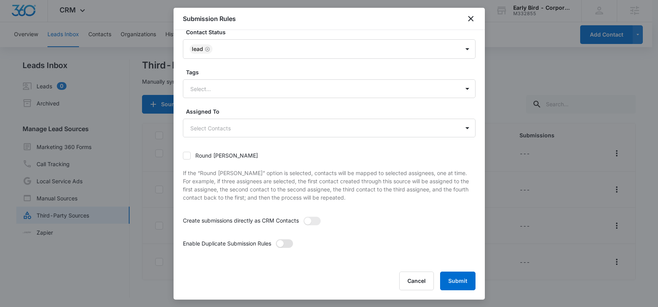
click at [280, 241] on span at bounding box center [279, 243] width 7 height 7
click at [275, 239] on input "checkbox" at bounding box center [275, 239] width 0 height 0
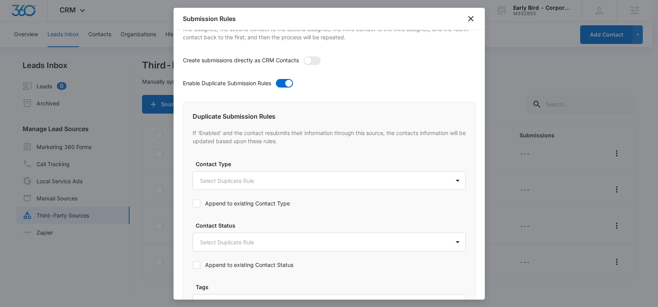
scroll to position [280, 0]
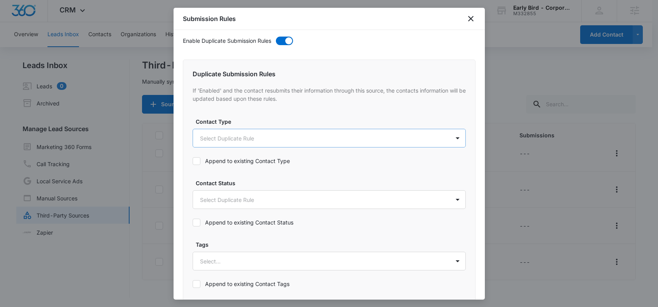
click at [225, 138] on body "CRM Apps Reputation Websites Forms CRM Email Social Shop Payments POS Content A…" at bounding box center [329, 153] width 658 height 308
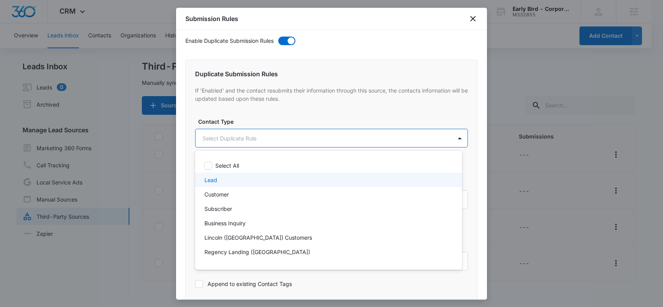
click at [218, 180] on div "Lead" at bounding box center [328, 180] width 247 height 8
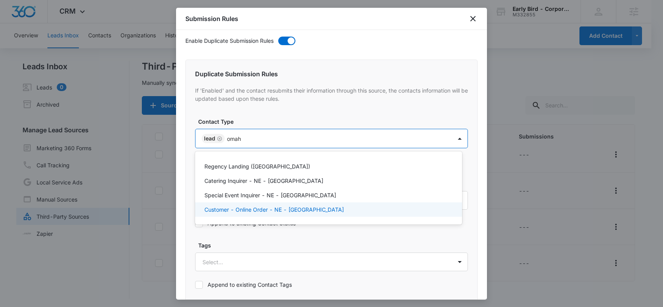
click at [239, 209] on p "Customer - Online Order - NE - [GEOGRAPHIC_DATA]" at bounding box center [275, 209] width 140 height 8
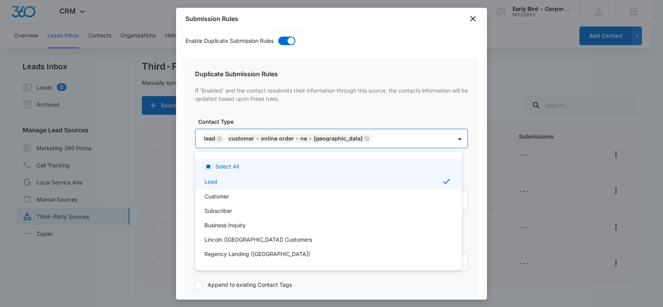
click at [259, 119] on div at bounding box center [331, 153] width 663 height 307
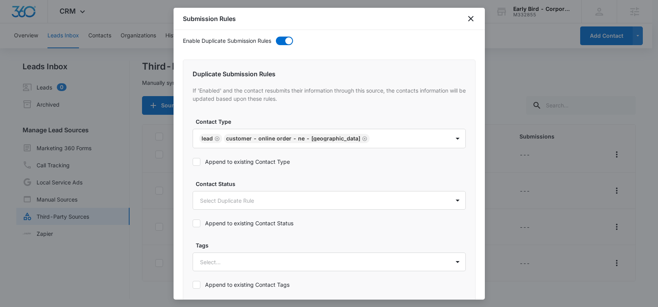
click at [196, 162] on icon at bounding box center [196, 161] width 5 height 3
click at [192, 162] on input "Append to existing Contact Type" at bounding box center [192, 162] width 0 height 0
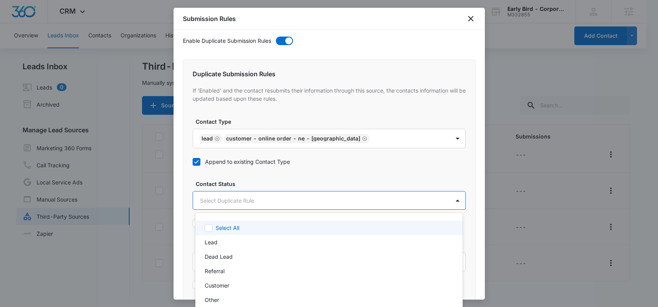
click at [206, 196] on body "CRM Apps Reputation Websites Forms CRM Email Social Shop Payments POS Content A…" at bounding box center [329, 153] width 658 height 307
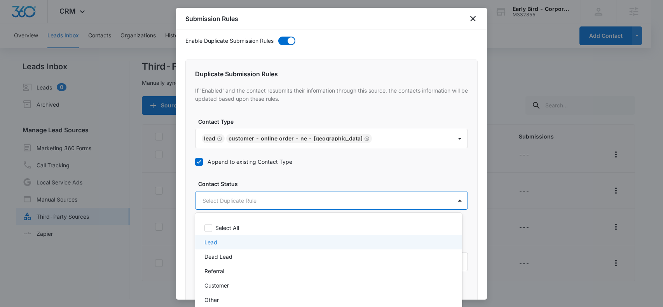
click at [213, 244] on p "Lead" at bounding box center [211, 242] width 13 height 8
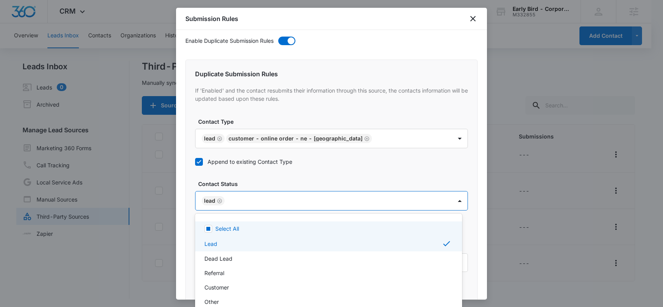
click at [189, 218] on div at bounding box center [331, 153] width 663 height 307
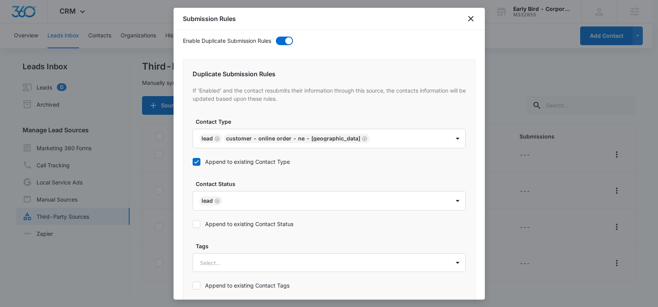
click at [197, 225] on icon at bounding box center [196, 223] width 7 height 7
click at [192, 224] on input "Append to existing Contact Status" at bounding box center [192, 224] width 0 height 0
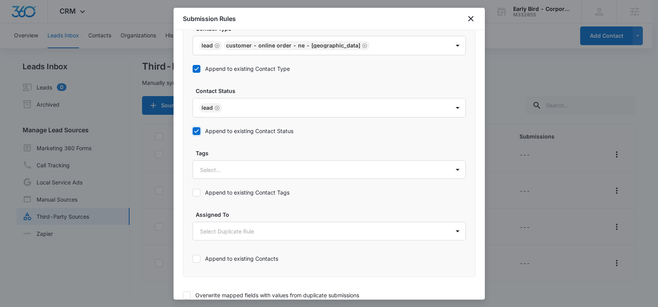
scroll to position [449, 0]
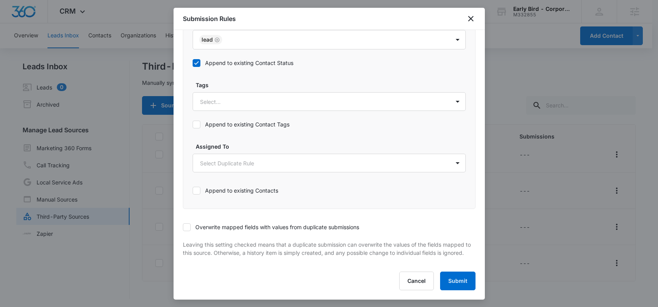
click at [216, 223] on label "Overwrite mapped fields with values from duplicate submissions" at bounding box center [329, 227] width 292 height 8
click at [183, 227] on input "Overwrite mapped fields with values from duplicate submissions" at bounding box center [183, 227] width 0 height 0
click at [458, 281] on button "Submit" at bounding box center [457, 280] width 35 height 19
